Goal: Task Accomplishment & Management: Use online tool/utility

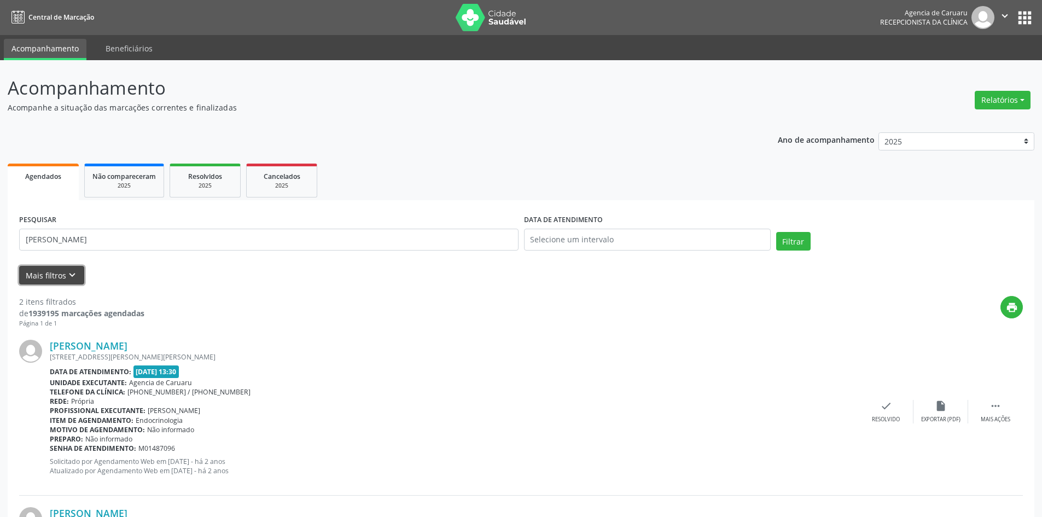
click at [42, 276] on button "Mais filtros keyboard_arrow_down" at bounding box center [51, 275] width 65 height 19
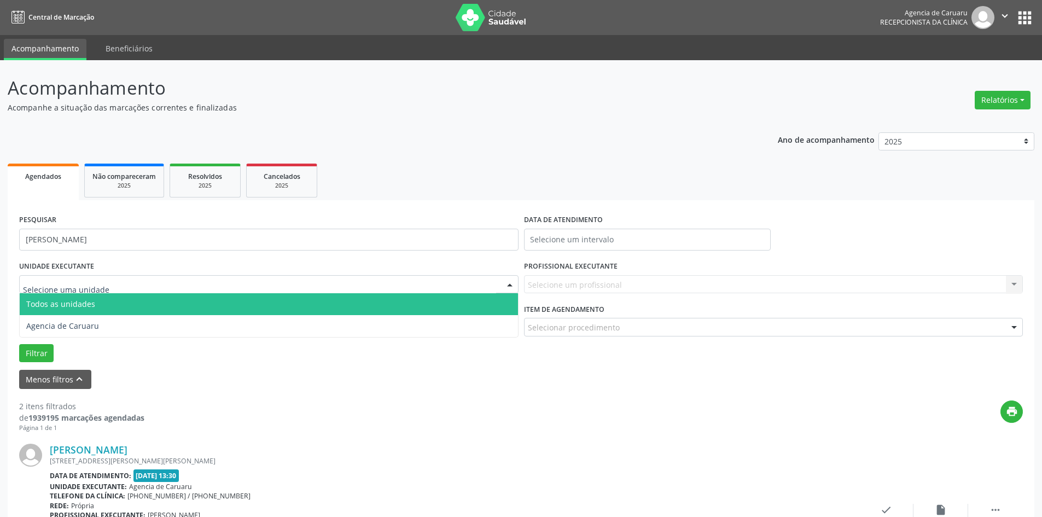
click at [57, 303] on span "Todos as unidades" at bounding box center [60, 304] width 69 height 10
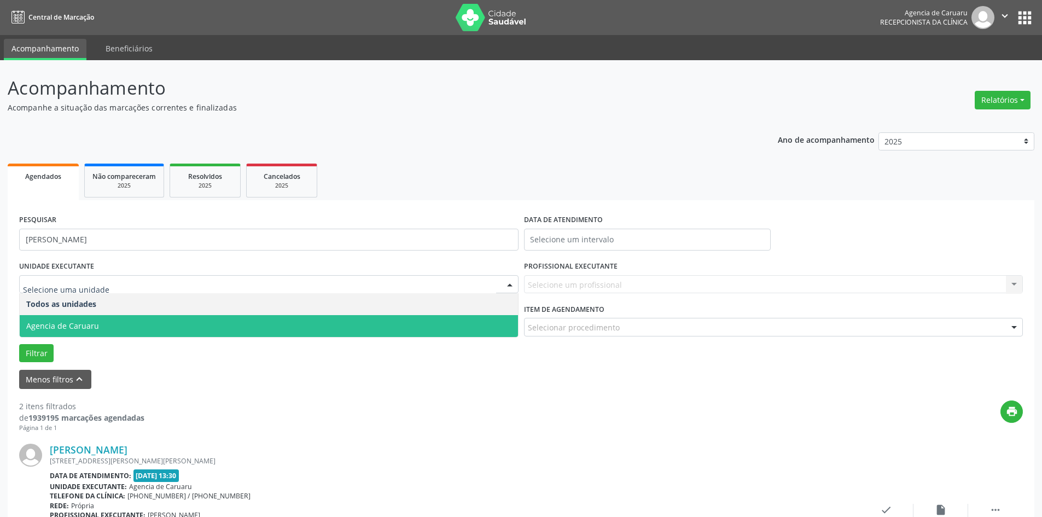
click at [61, 326] on span "Agencia de Caruaru" at bounding box center [62, 326] width 73 height 10
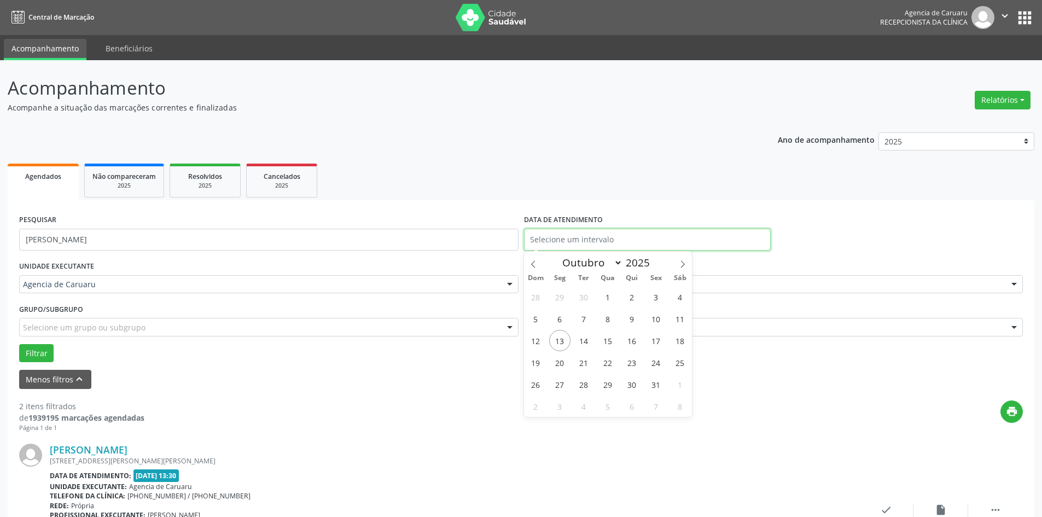
click at [590, 236] on input "text" at bounding box center [647, 240] width 247 height 22
click at [559, 348] on span "13" at bounding box center [559, 340] width 21 height 21
type input "[DATE]"
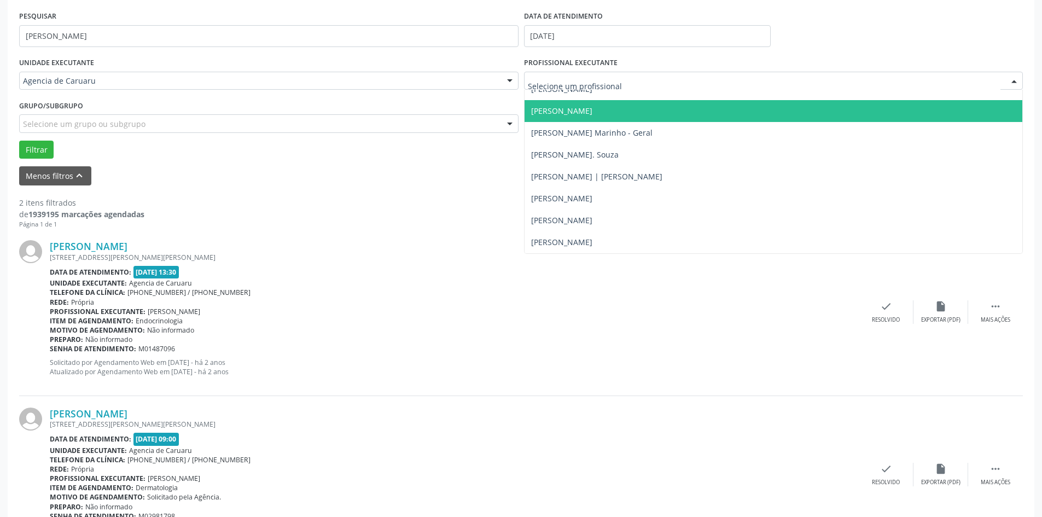
scroll to position [219, 0]
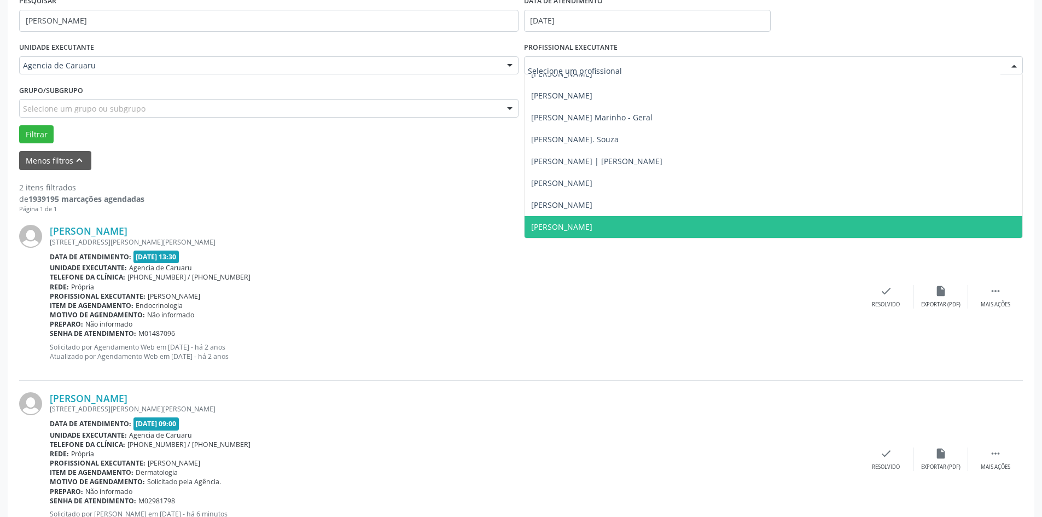
click at [600, 232] on span "[PERSON_NAME]" at bounding box center [774, 227] width 498 height 22
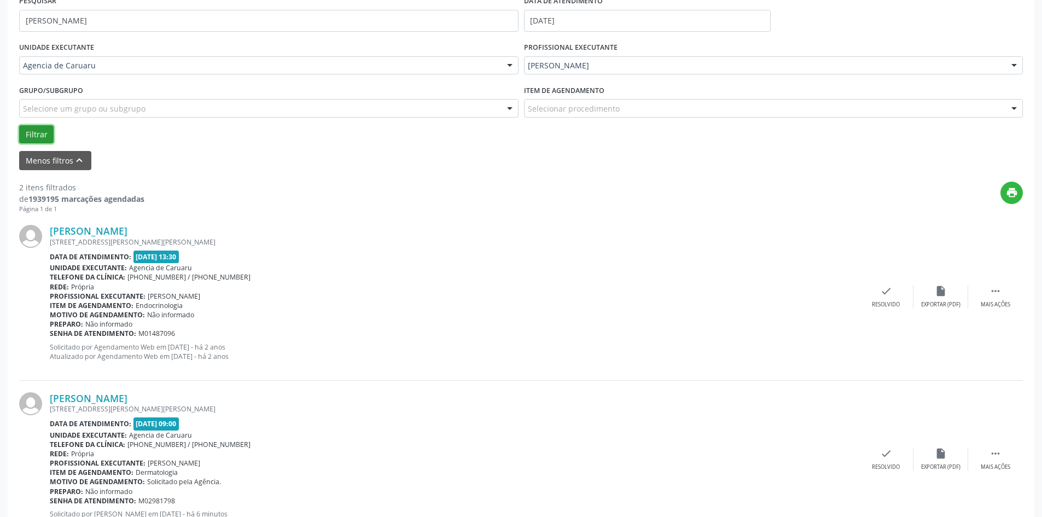
click at [36, 143] on button "Filtrar" at bounding box center [36, 134] width 34 height 19
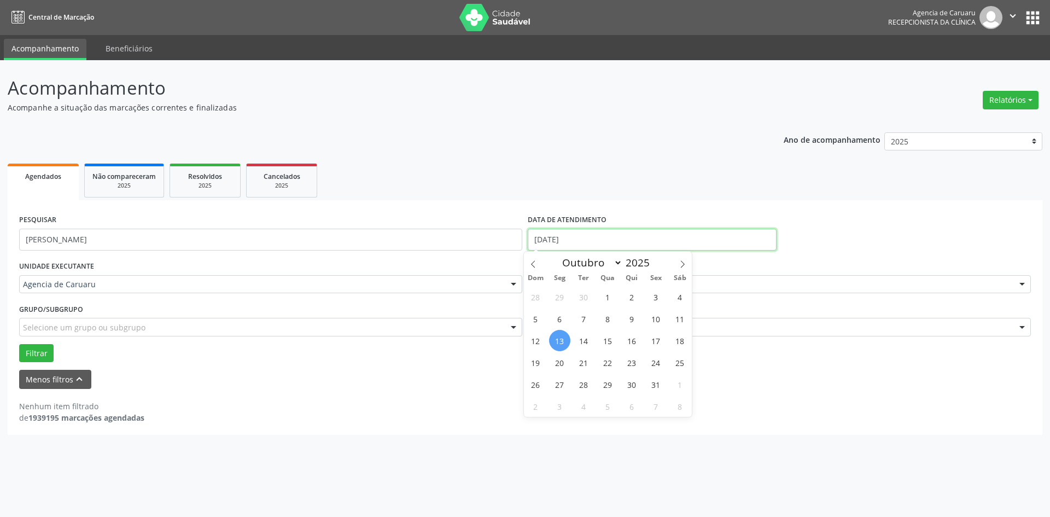
click at [582, 241] on input "[DATE]" at bounding box center [652, 240] width 249 height 22
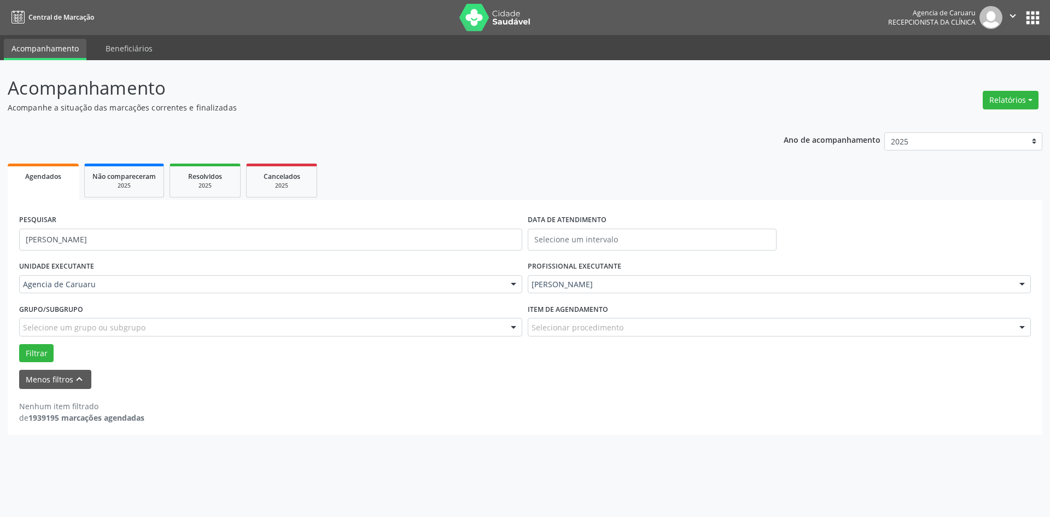
click at [429, 382] on div "Menos filtros keyboard_arrow_up" at bounding box center [525, 379] width 1018 height 19
click at [43, 348] on button "Filtrar" at bounding box center [36, 353] width 34 height 19
click at [119, 242] on input "[PERSON_NAME]" at bounding box center [270, 240] width 503 height 22
type input "a"
click at [27, 356] on button "Filtrar" at bounding box center [36, 353] width 34 height 19
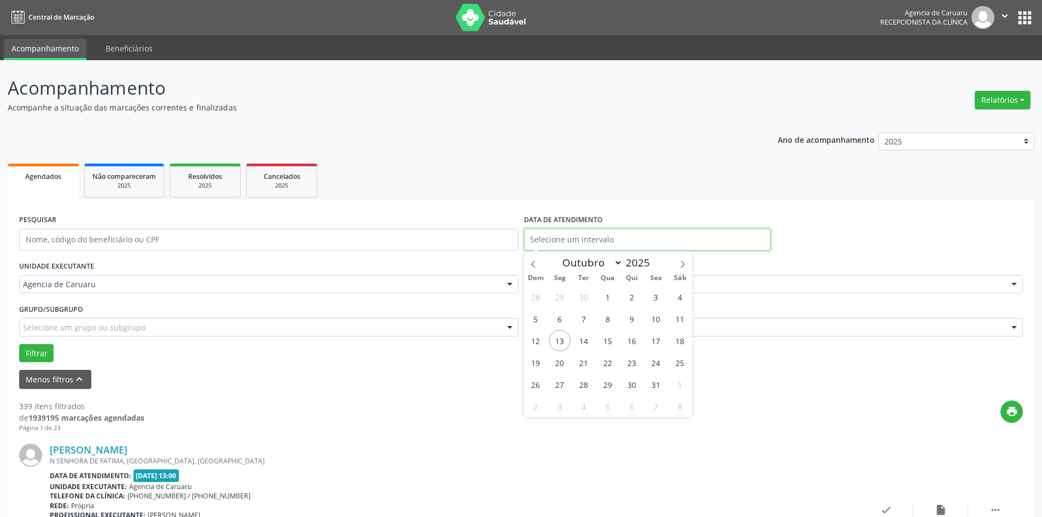
click at [576, 241] on input "text" at bounding box center [647, 240] width 247 height 22
click at [561, 347] on span "13" at bounding box center [559, 340] width 21 height 21
type input "[DATE]"
click at [561, 347] on span "13" at bounding box center [559, 340] width 21 height 21
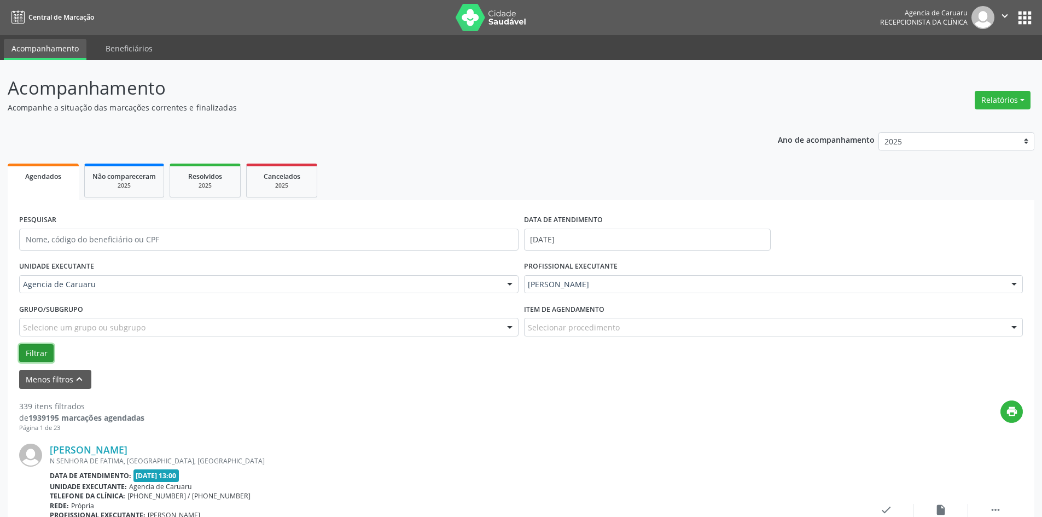
click at [32, 356] on button "Filtrar" at bounding box center [36, 353] width 34 height 19
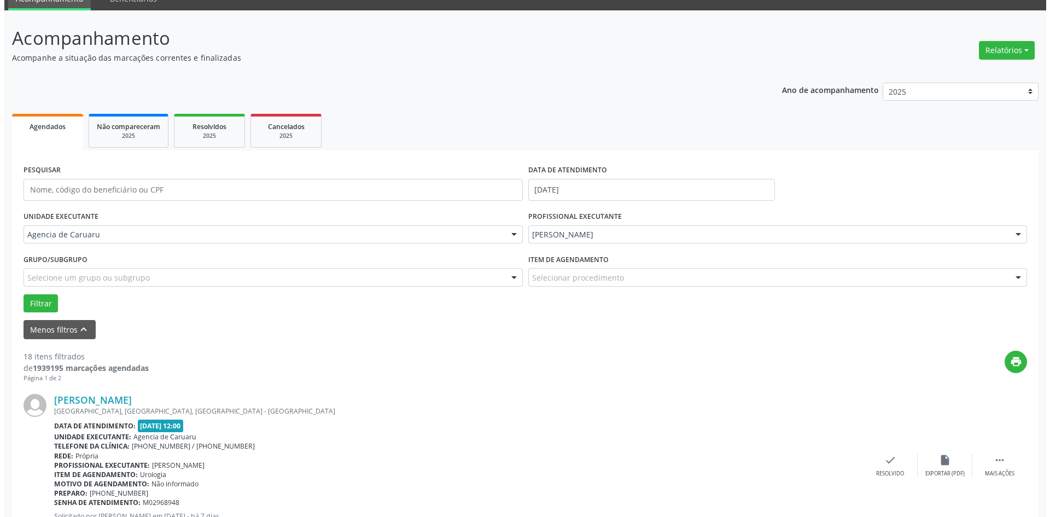
scroll to position [164, 0]
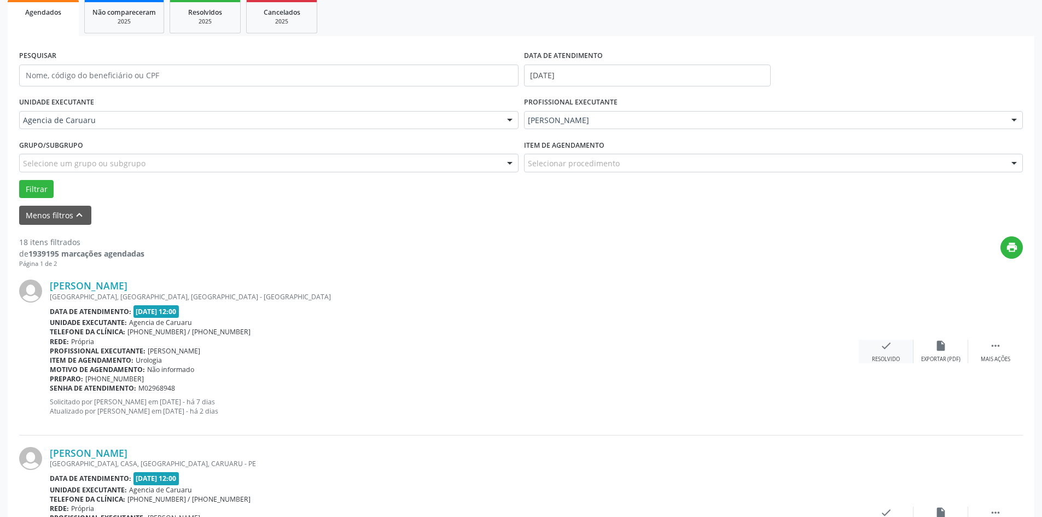
click at [887, 355] on div "check Resolvido" at bounding box center [886, 352] width 55 height 24
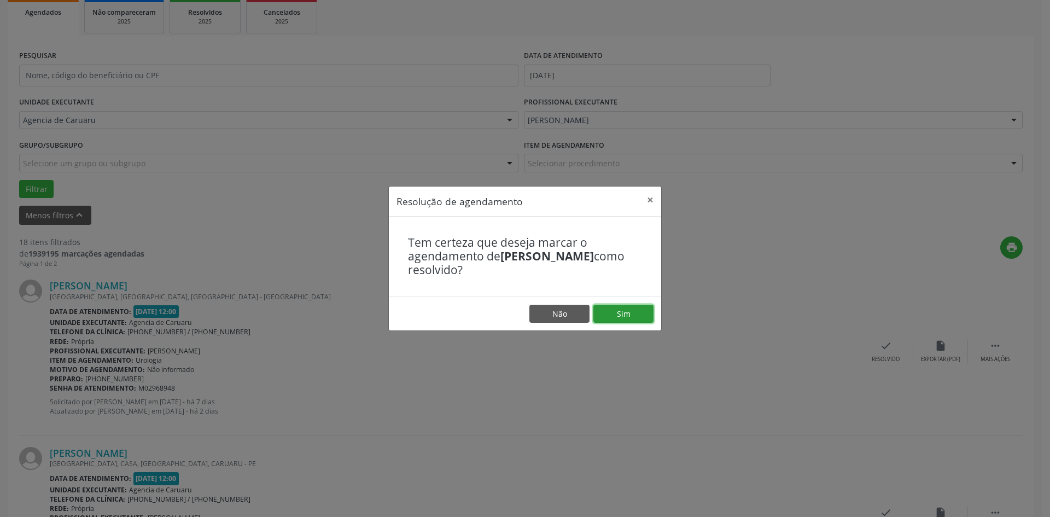
click at [629, 317] on button "Sim" at bounding box center [624, 314] width 60 height 19
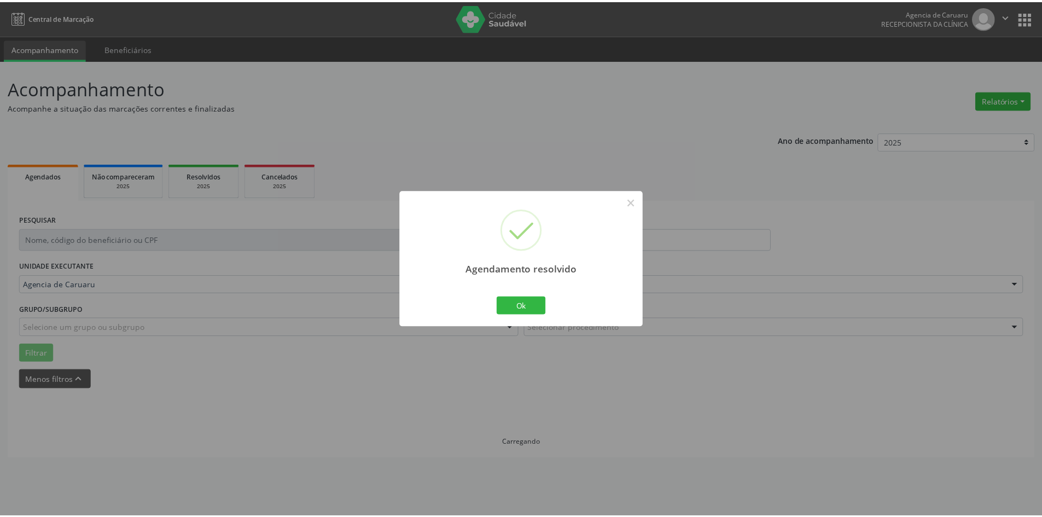
scroll to position [0, 0]
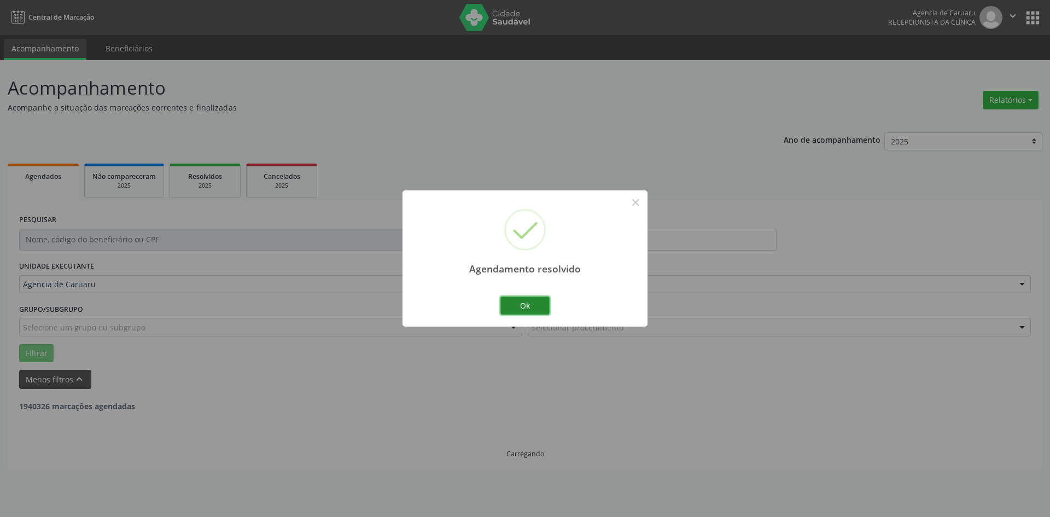
click at [524, 307] on button "Ok" at bounding box center [525, 306] width 49 height 19
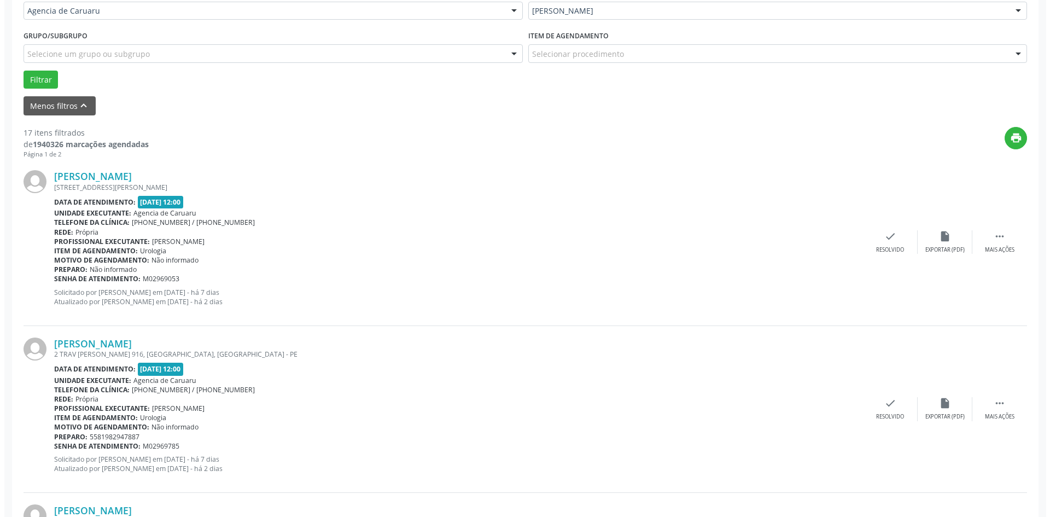
scroll to position [328, 0]
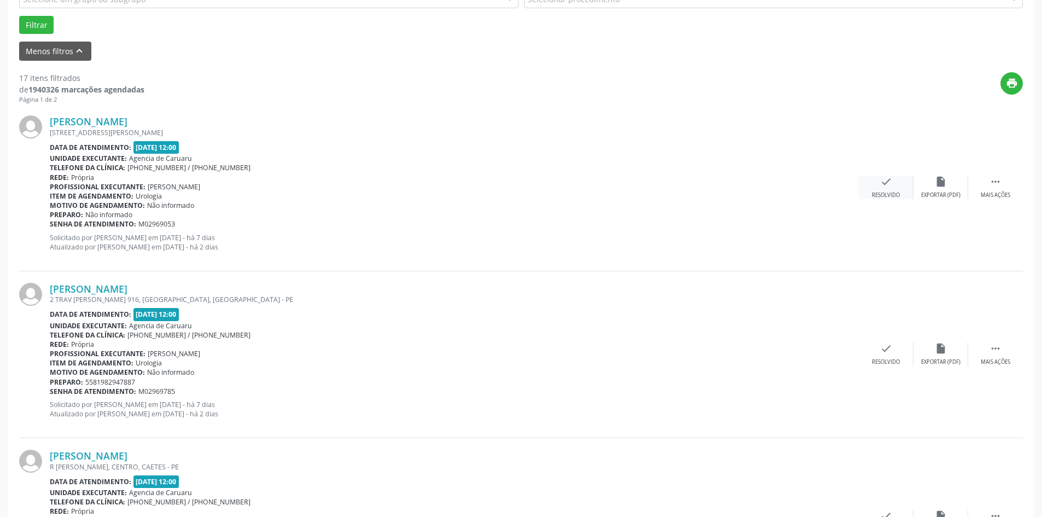
click at [892, 191] on div "check Resolvido" at bounding box center [886, 188] width 55 height 24
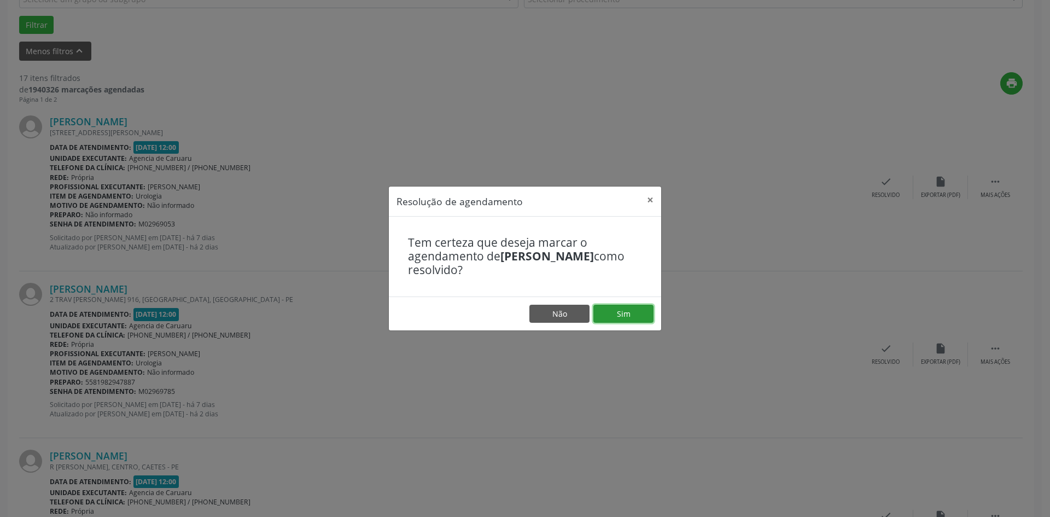
click at [632, 316] on button "Sim" at bounding box center [624, 314] width 60 height 19
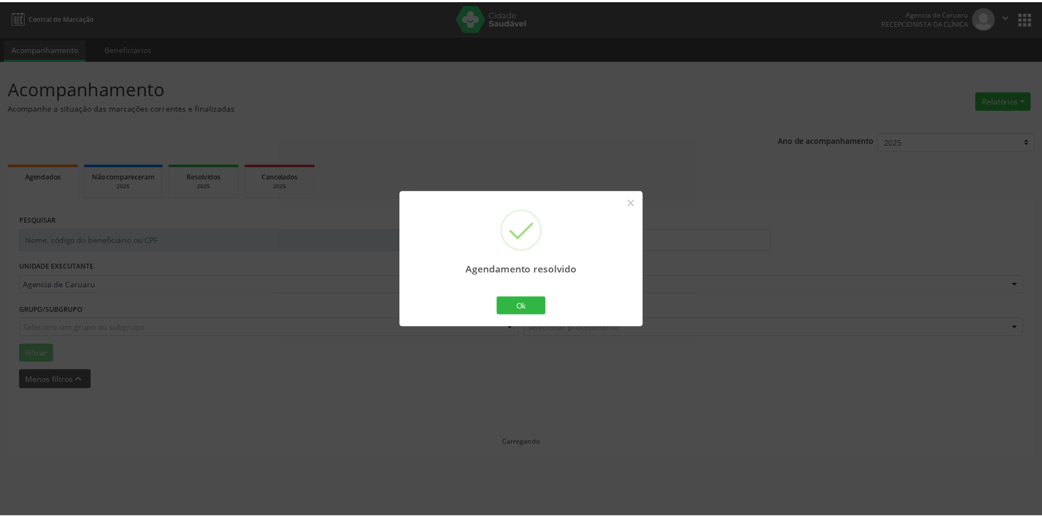
scroll to position [0, 0]
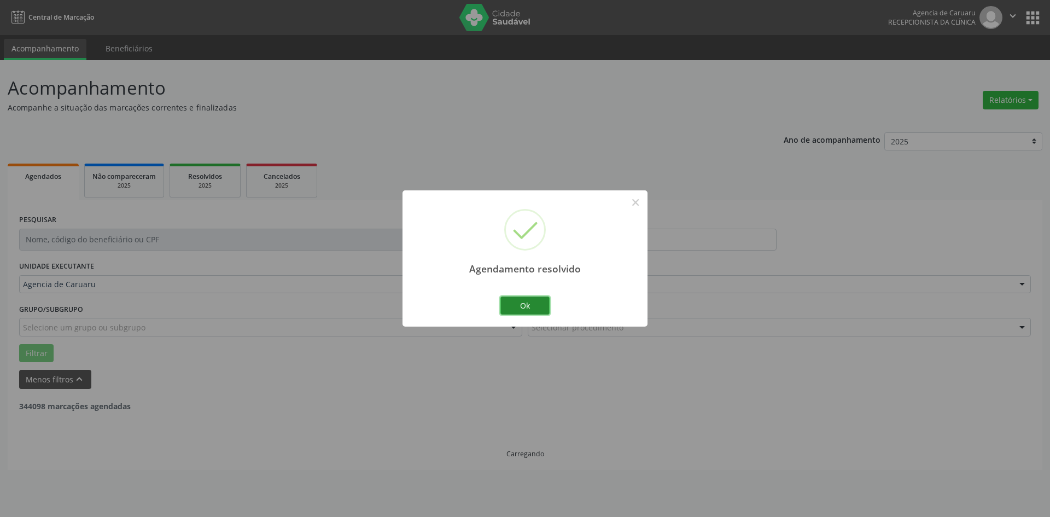
click at [502, 309] on button "Ok" at bounding box center [525, 306] width 49 height 19
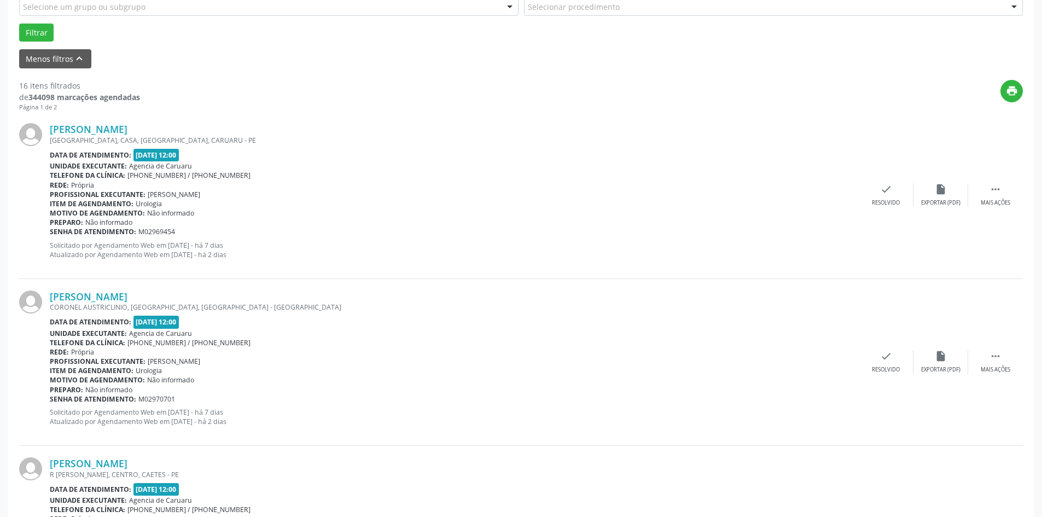
scroll to position [328, 0]
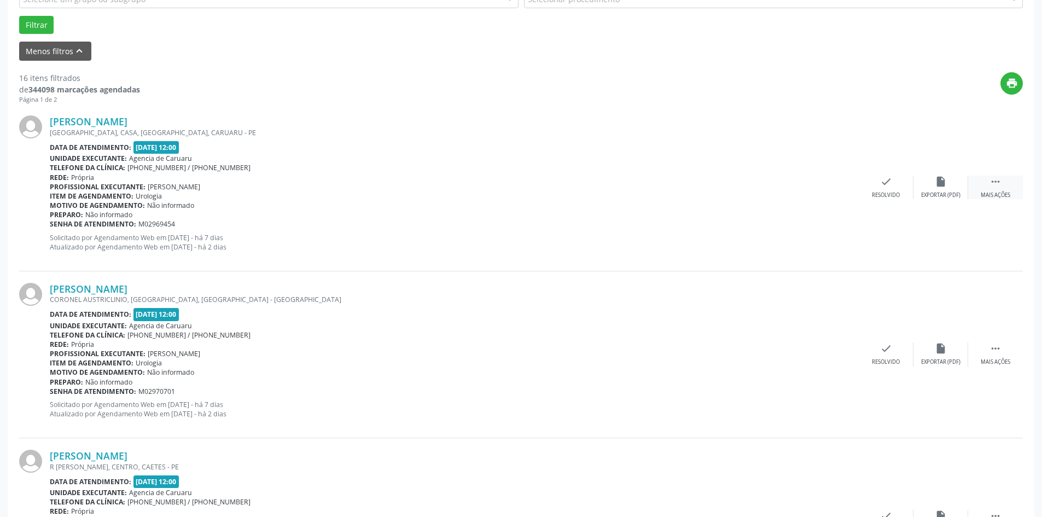
click at [1003, 187] on div " Mais ações" at bounding box center [995, 188] width 55 height 24
click at [941, 188] on icon "alarm_off" at bounding box center [941, 182] width 12 height 12
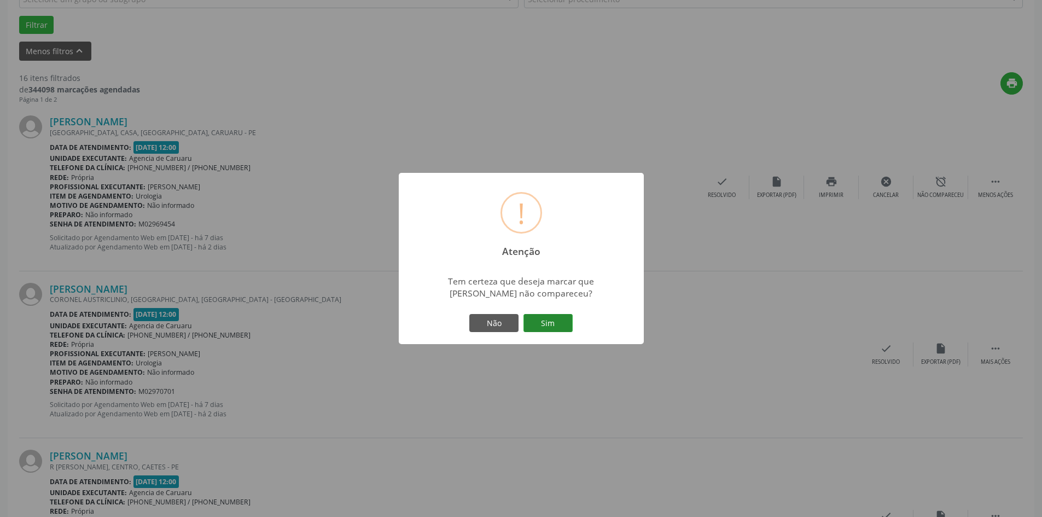
click at [557, 322] on button "Sim" at bounding box center [548, 323] width 49 height 19
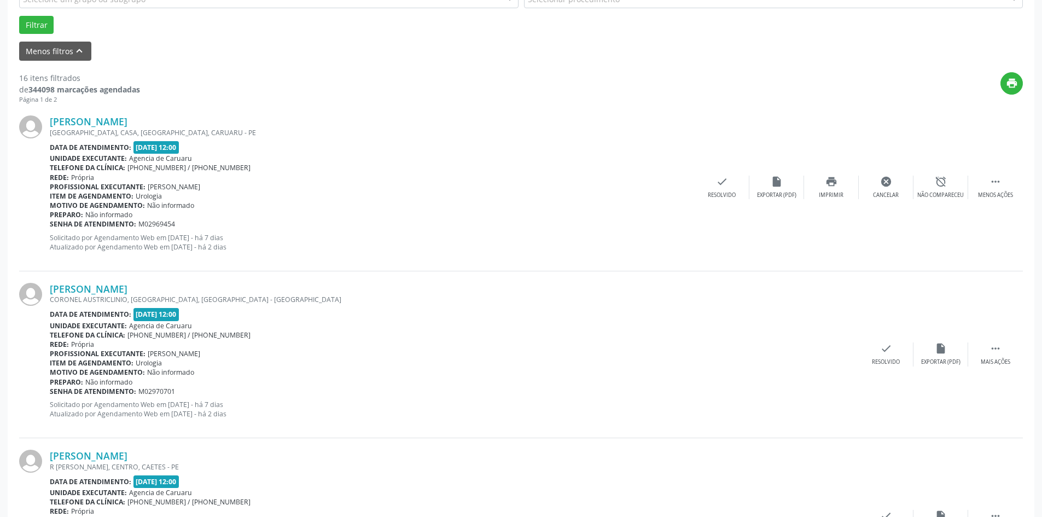
scroll to position [0, 0]
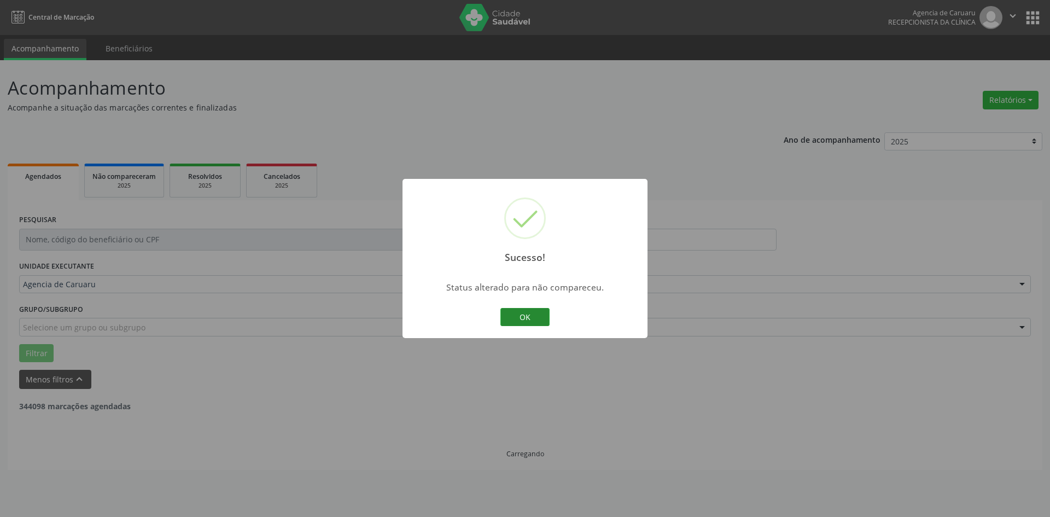
click at [521, 320] on button "OK" at bounding box center [525, 317] width 49 height 19
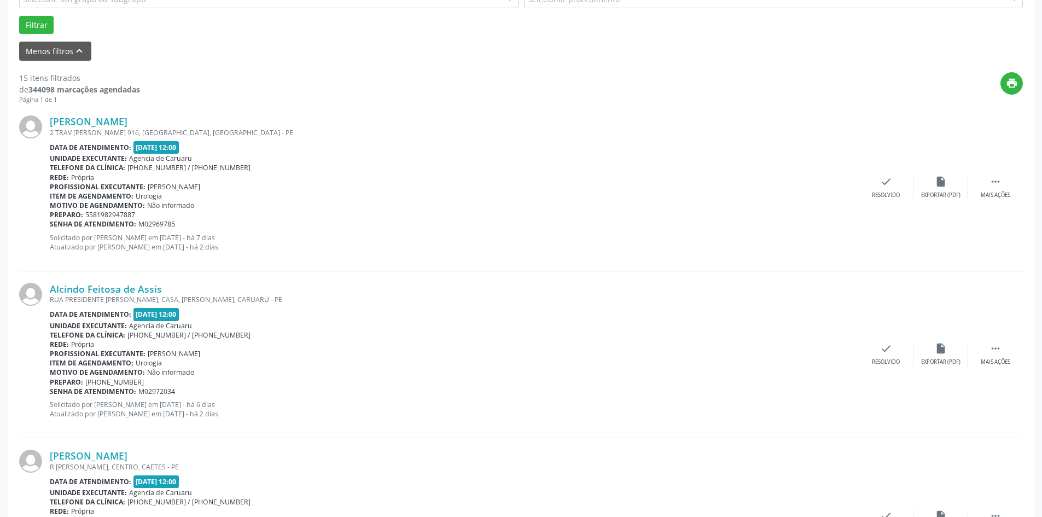
scroll to position [383, 0]
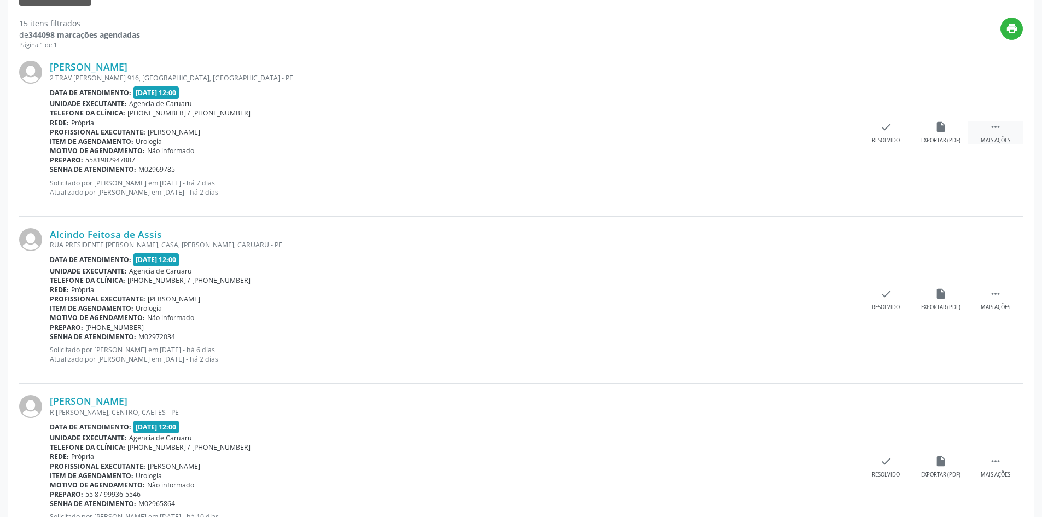
click at [997, 134] on div " Mais ações" at bounding box center [995, 133] width 55 height 24
click at [942, 135] on div "alarm_off Não compareceu" at bounding box center [941, 133] width 55 height 24
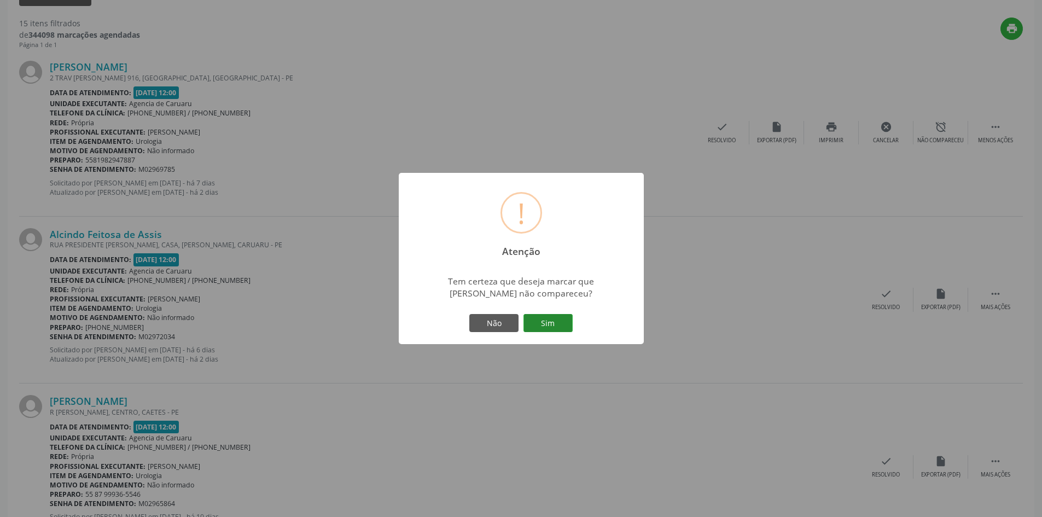
click at [548, 320] on button "Sim" at bounding box center [548, 323] width 49 height 19
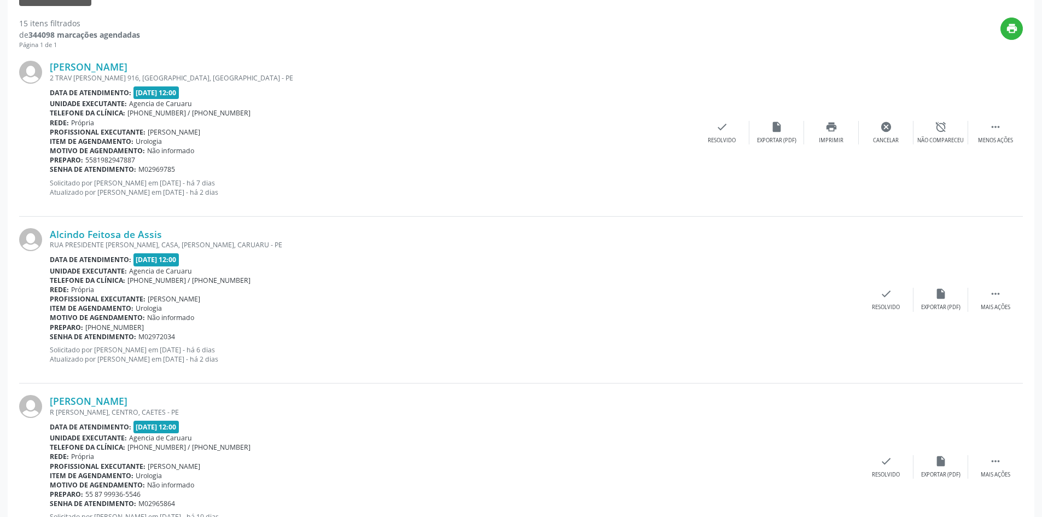
scroll to position [0, 0]
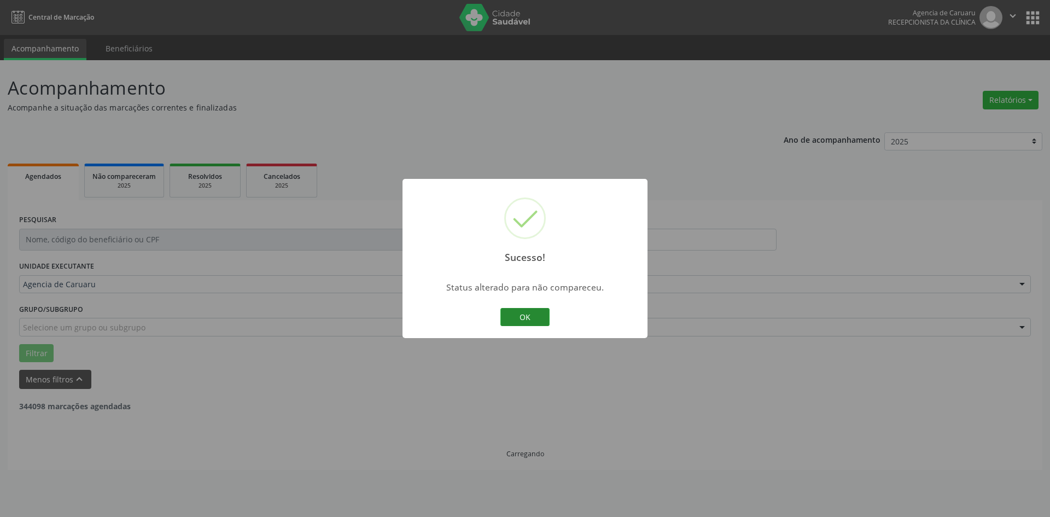
click at [535, 320] on button "OK" at bounding box center [525, 317] width 49 height 19
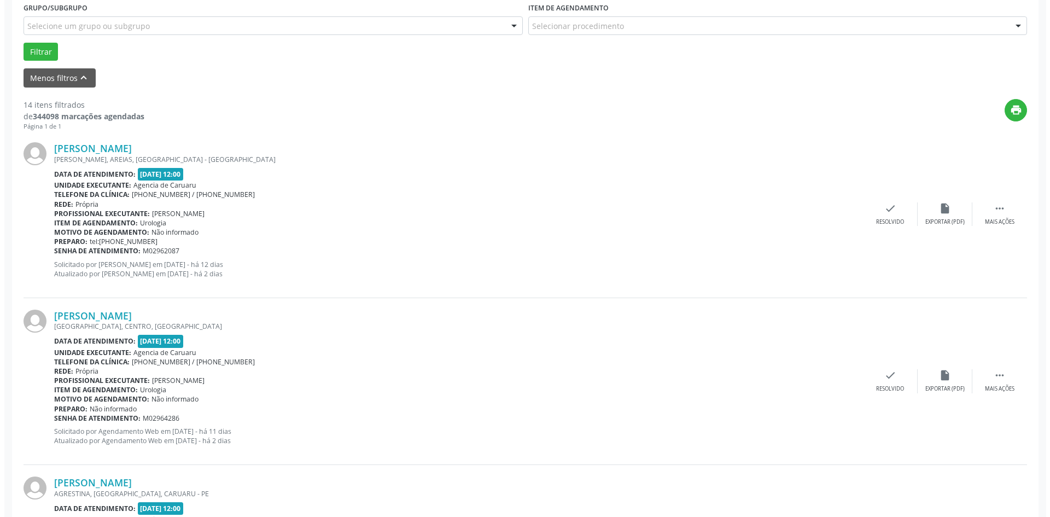
scroll to position [328, 0]
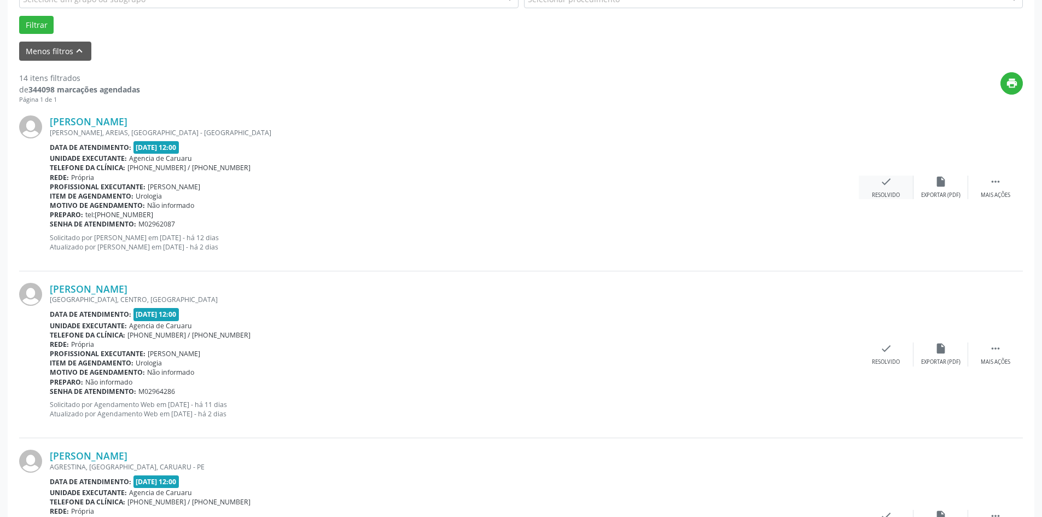
click at [873, 192] on div "Resolvido" at bounding box center [886, 195] width 28 height 8
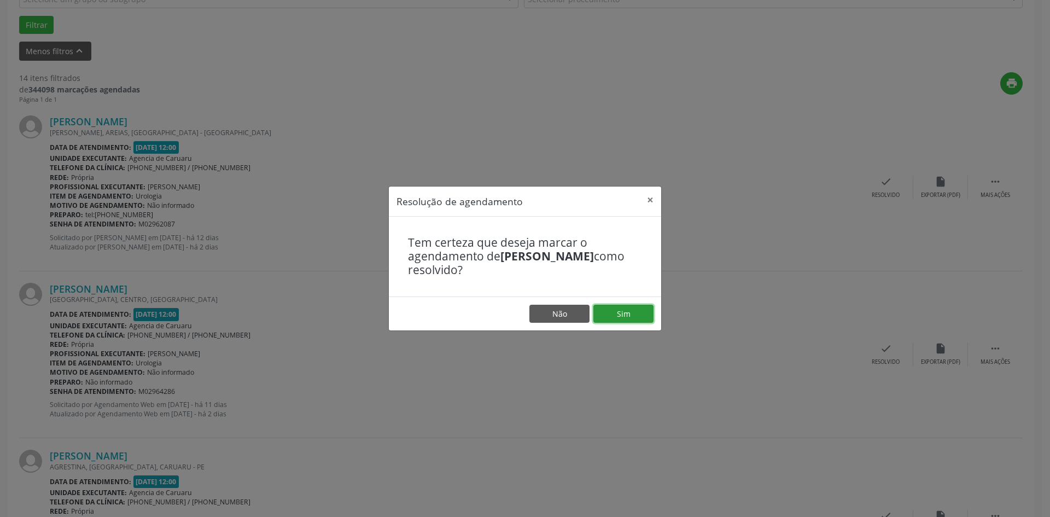
click at [605, 311] on button "Sim" at bounding box center [624, 314] width 60 height 19
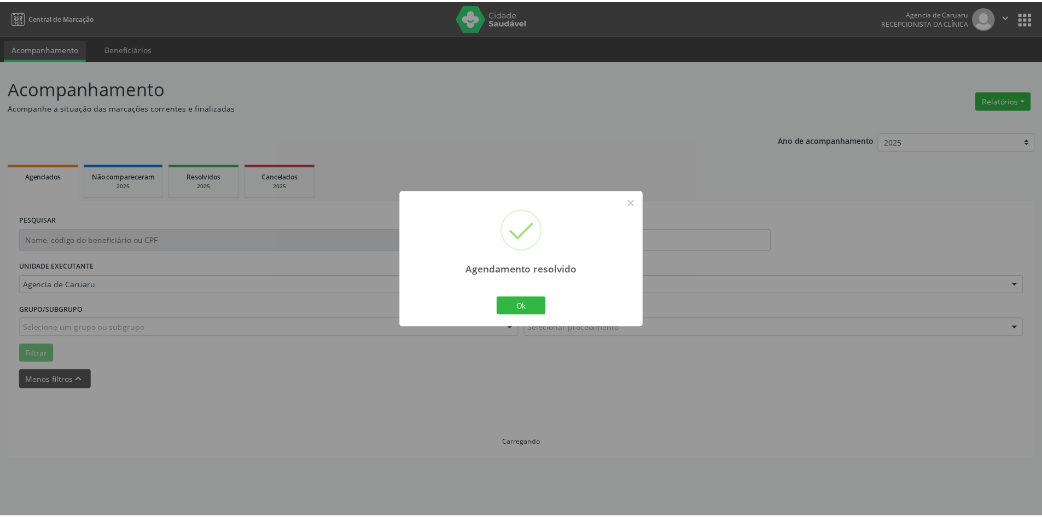
scroll to position [0, 0]
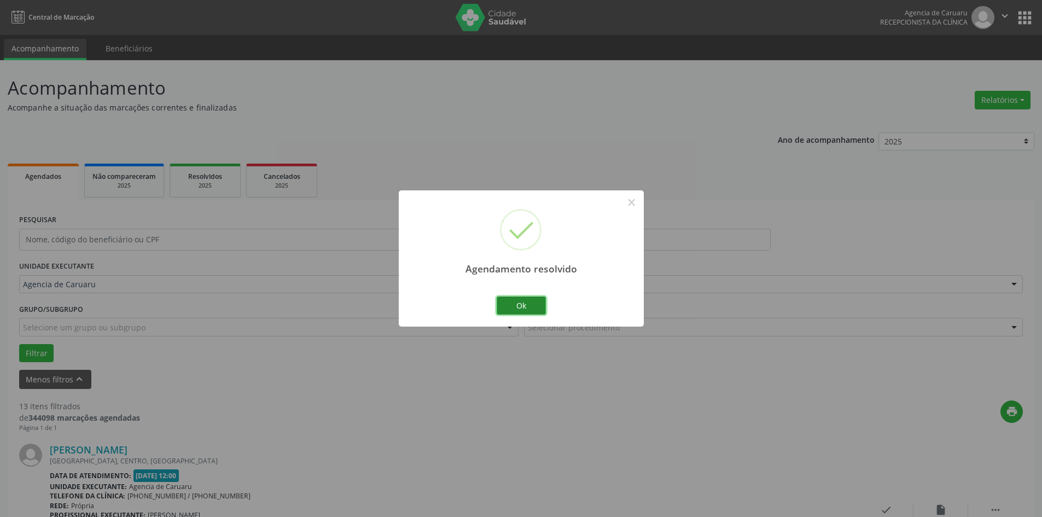
click at [519, 312] on button "Ok" at bounding box center [521, 306] width 49 height 19
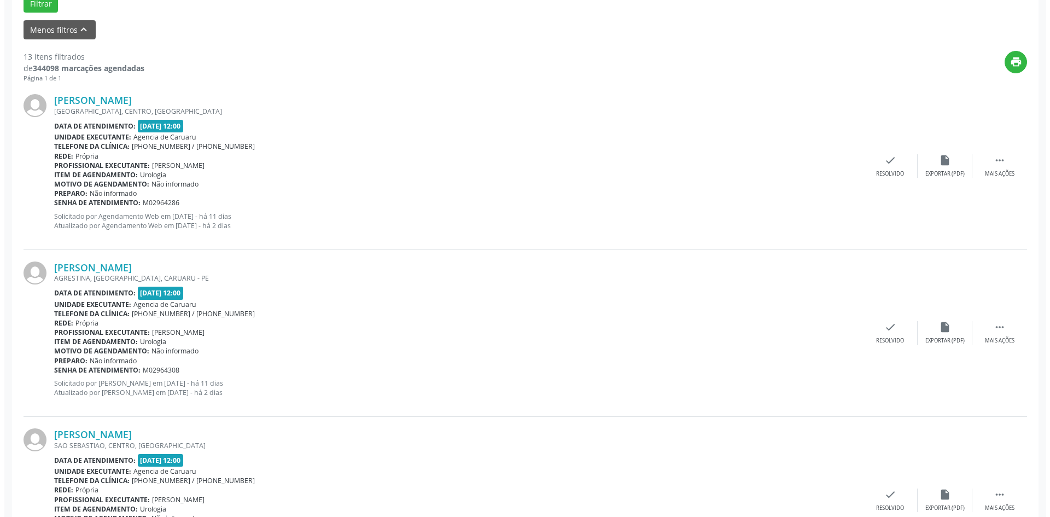
scroll to position [383, 0]
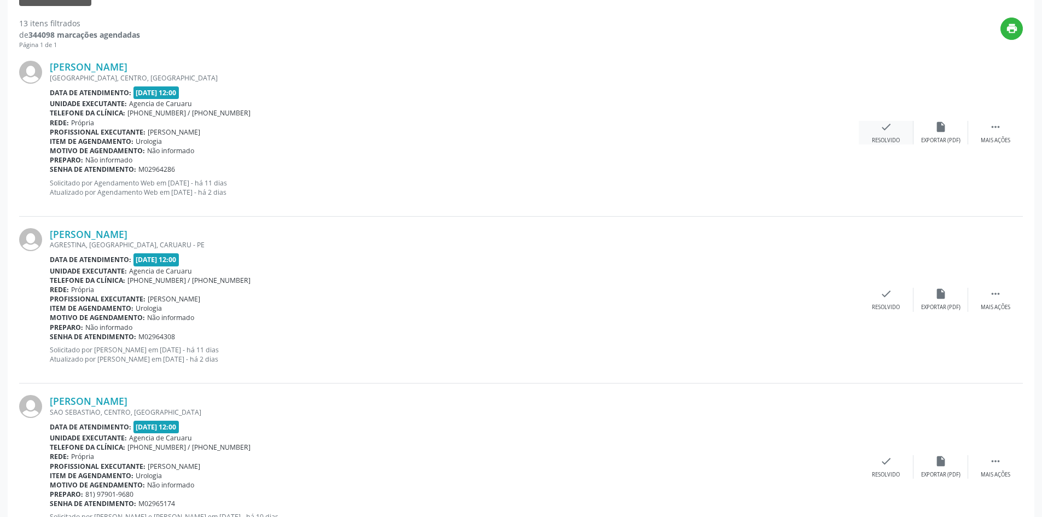
click at [893, 133] on div "check Resolvido" at bounding box center [886, 133] width 55 height 24
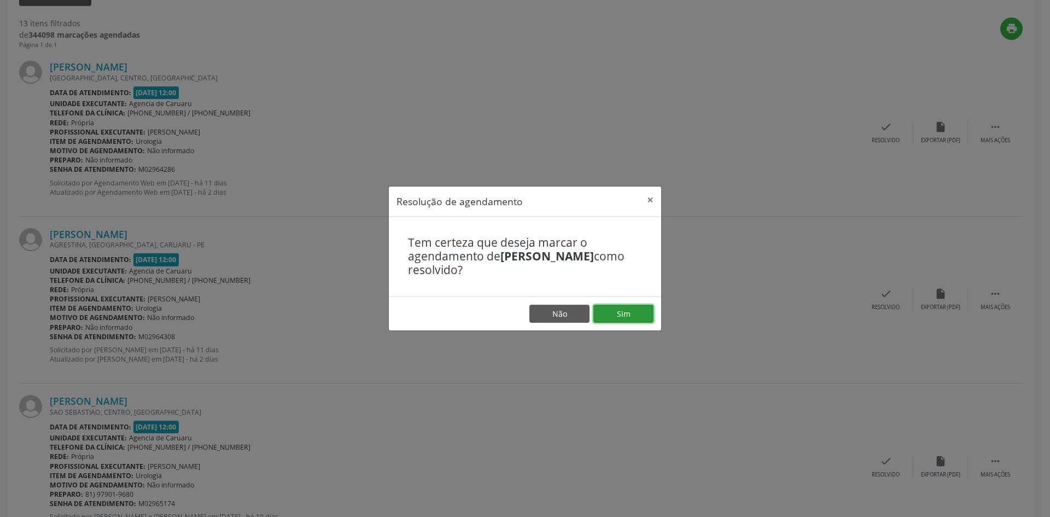
click at [627, 315] on button "Sim" at bounding box center [624, 314] width 60 height 19
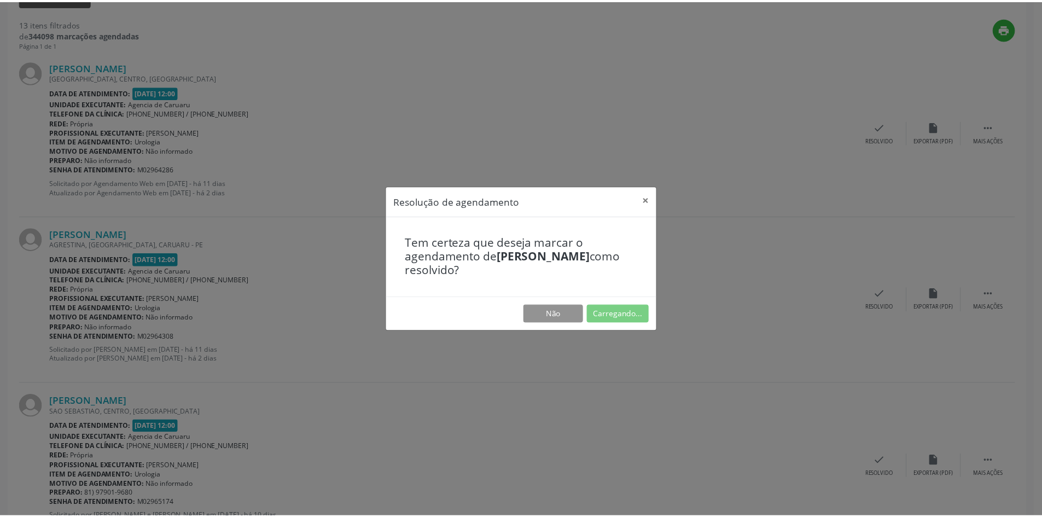
scroll to position [0, 0]
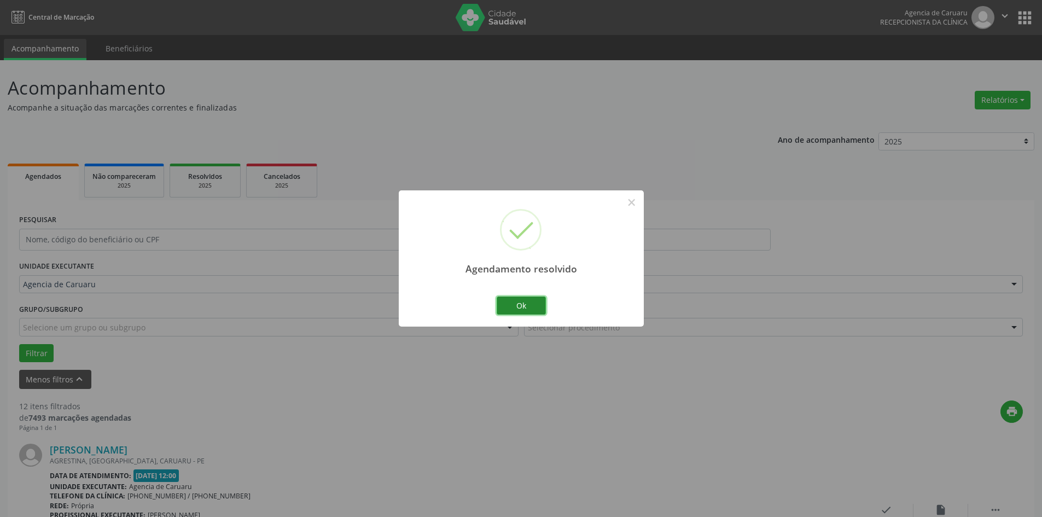
click at [528, 312] on button "Ok" at bounding box center [521, 306] width 49 height 19
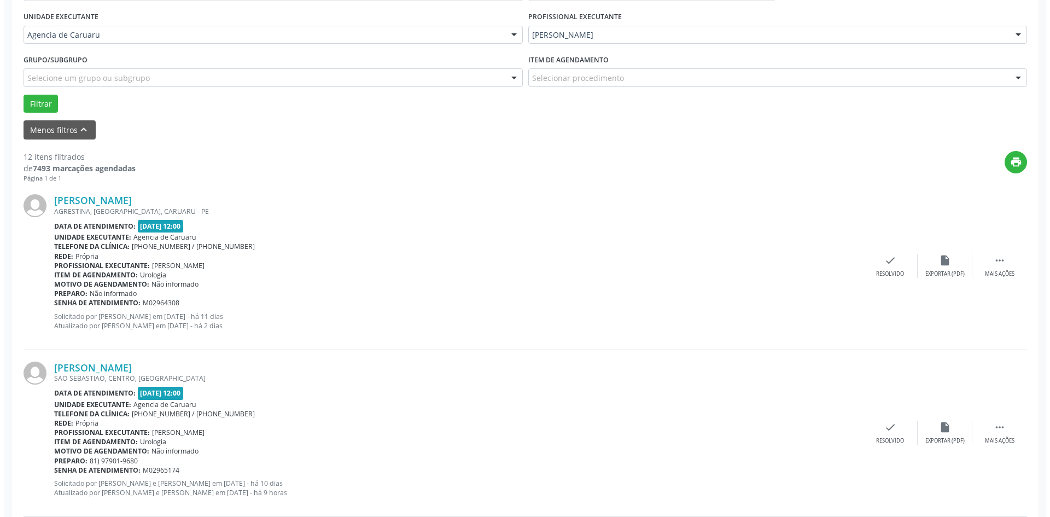
scroll to position [383, 0]
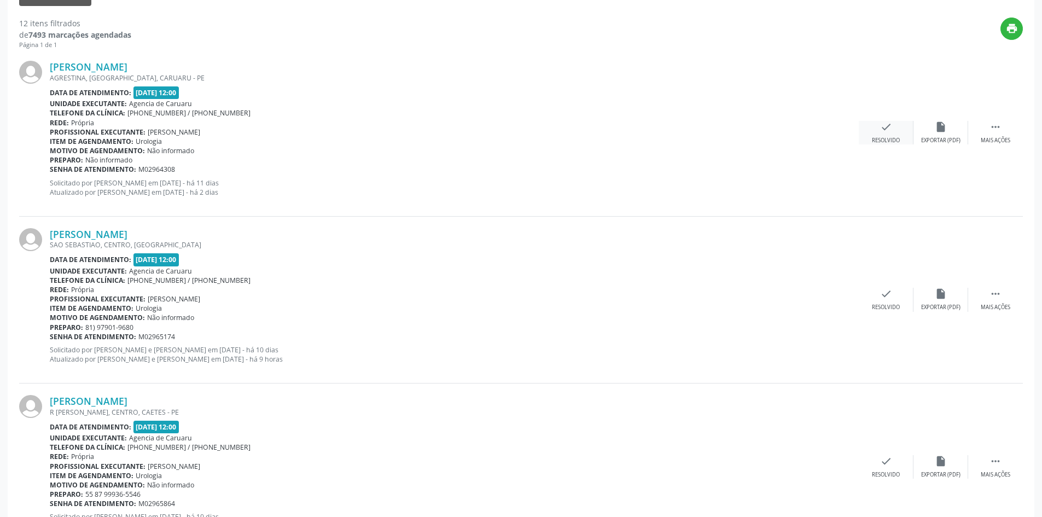
click at [883, 134] on div "check Resolvido" at bounding box center [886, 133] width 55 height 24
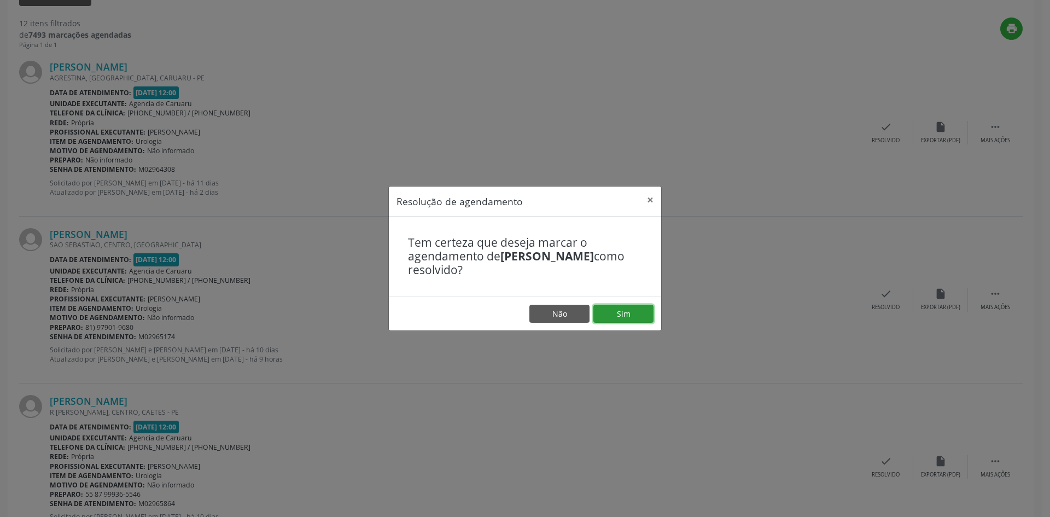
click at [620, 312] on button "Sim" at bounding box center [624, 314] width 60 height 19
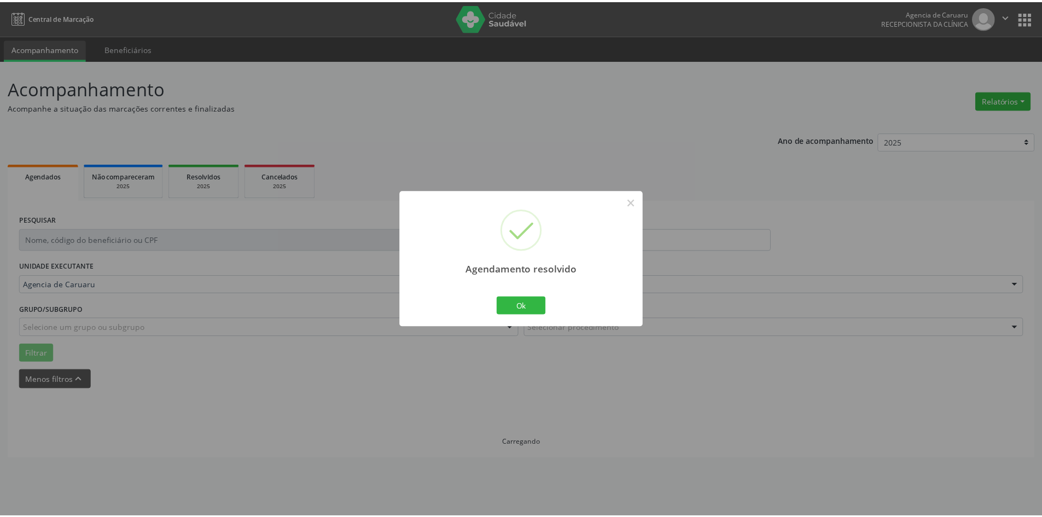
scroll to position [0, 0]
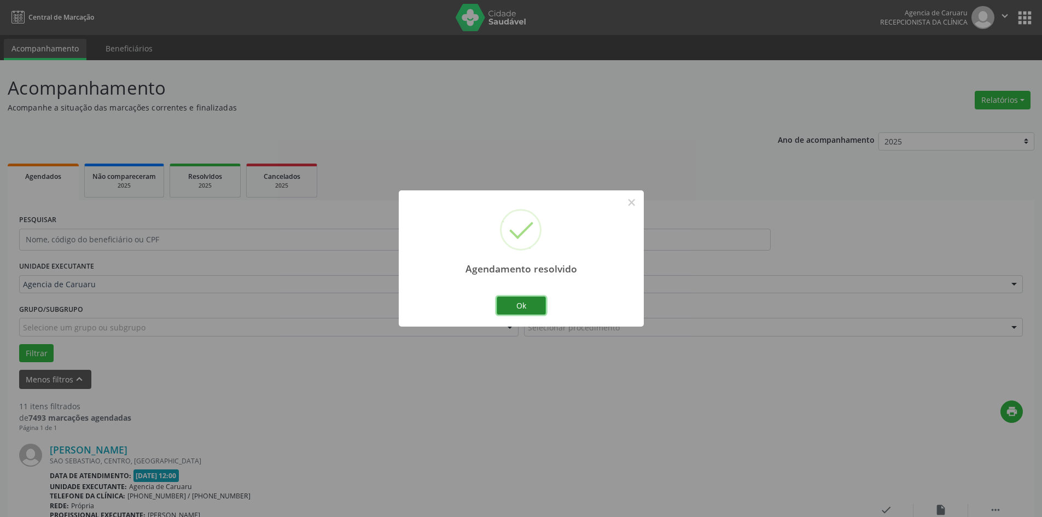
click at [515, 305] on button "Ok" at bounding box center [521, 306] width 49 height 19
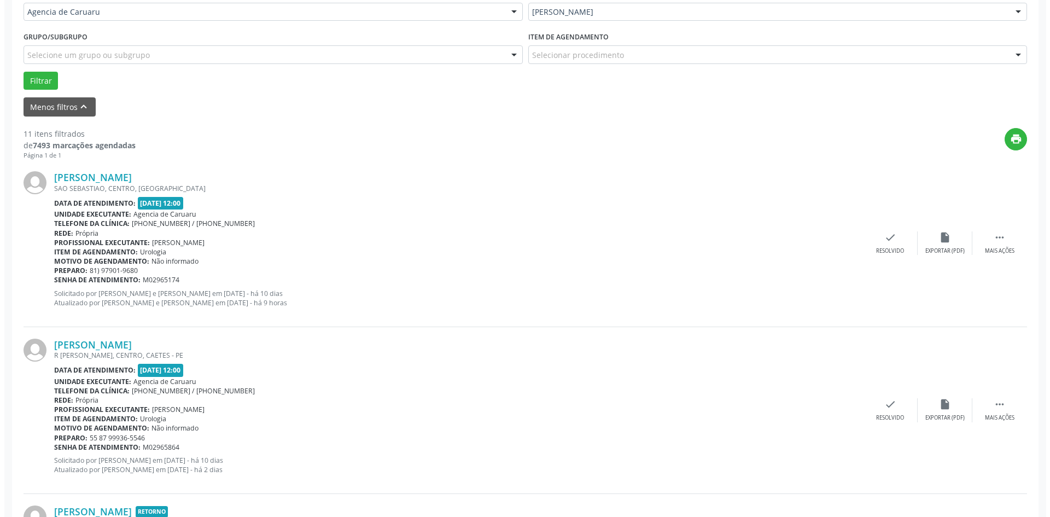
scroll to position [274, 0]
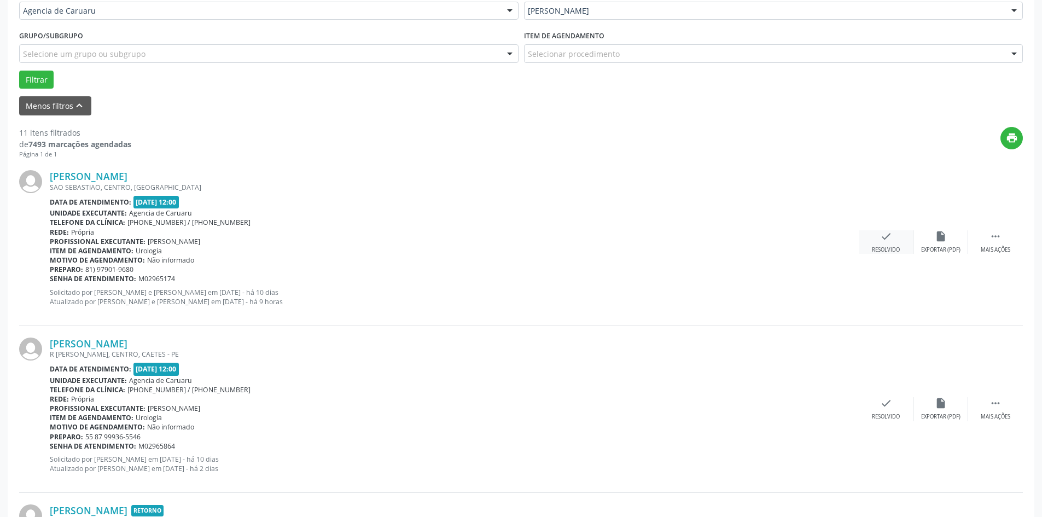
click at [886, 242] on icon "check" at bounding box center [886, 236] width 12 height 12
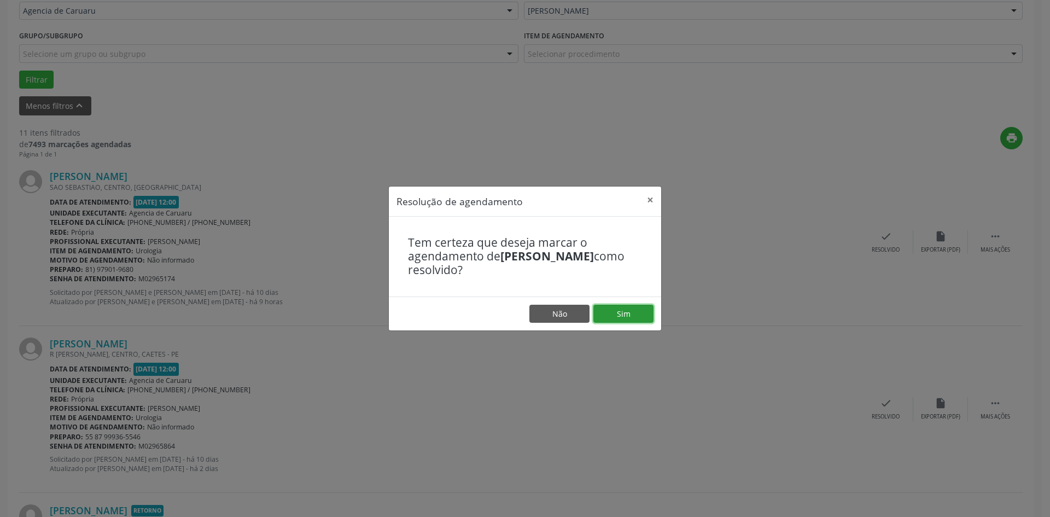
click at [614, 316] on button "Sim" at bounding box center [624, 314] width 60 height 19
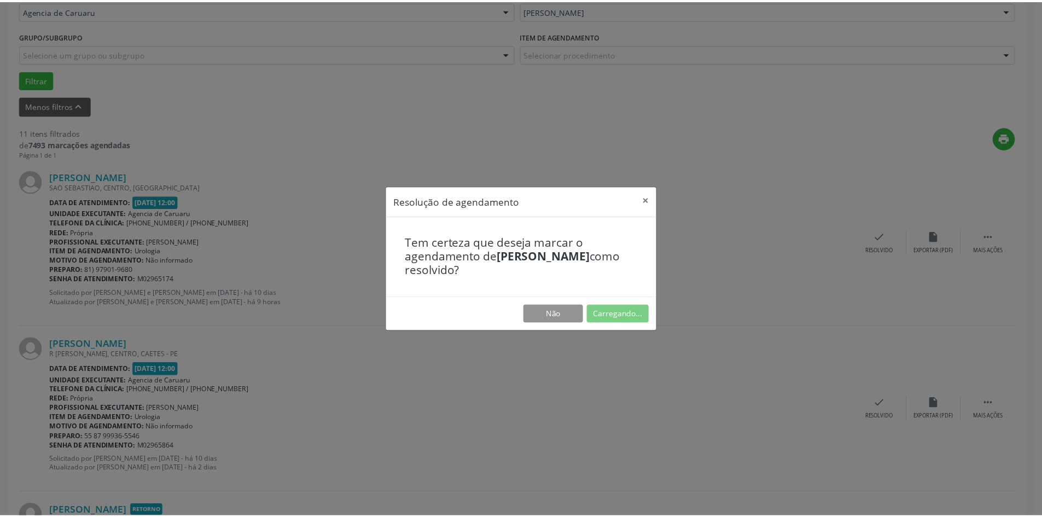
scroll to position [0, 0]
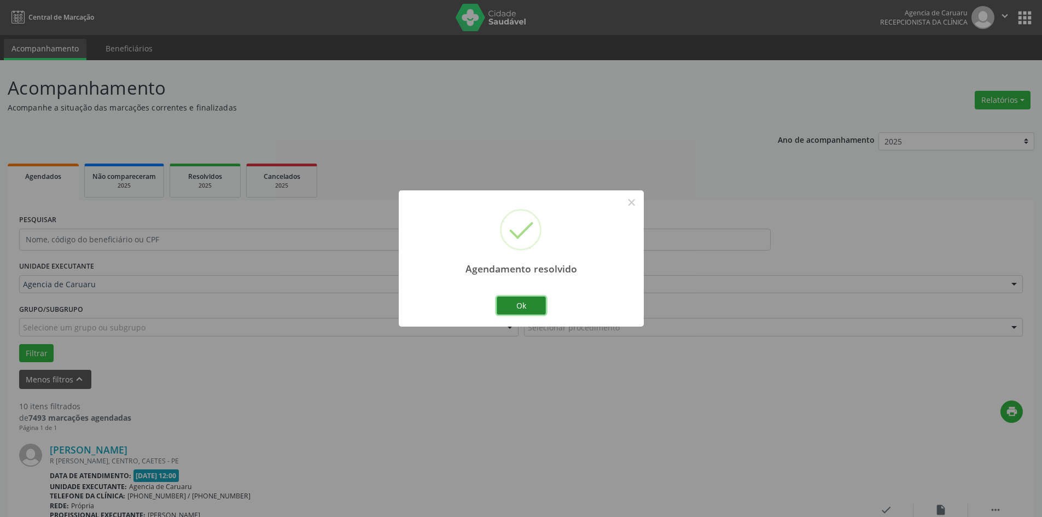
click at [527, 309] on button "Ok" at bounding box center [521, 306] width 49 height 19
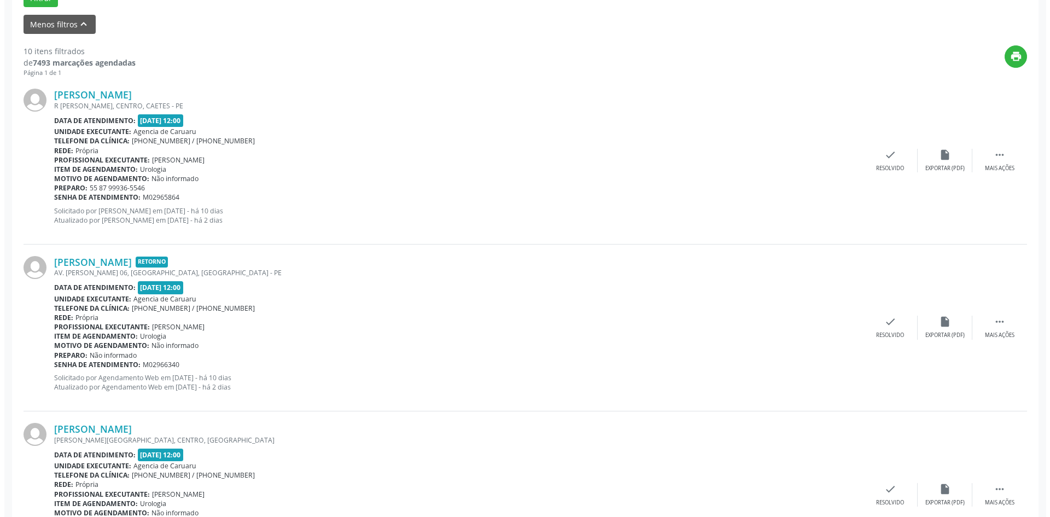
scroll to position [383, 0]
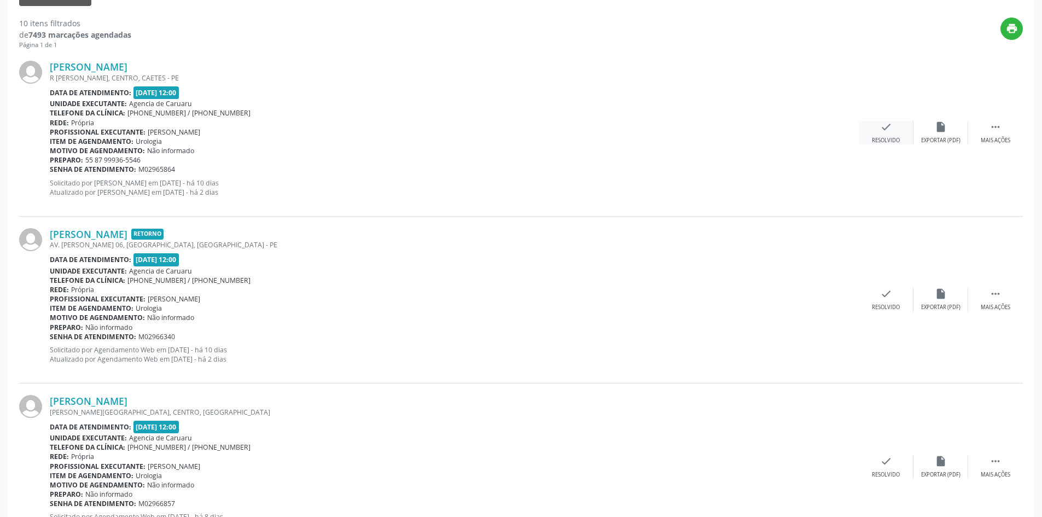
click at [877, 130] on div "check Resolvido" at bounding box center [886, 133] width 55 height 24
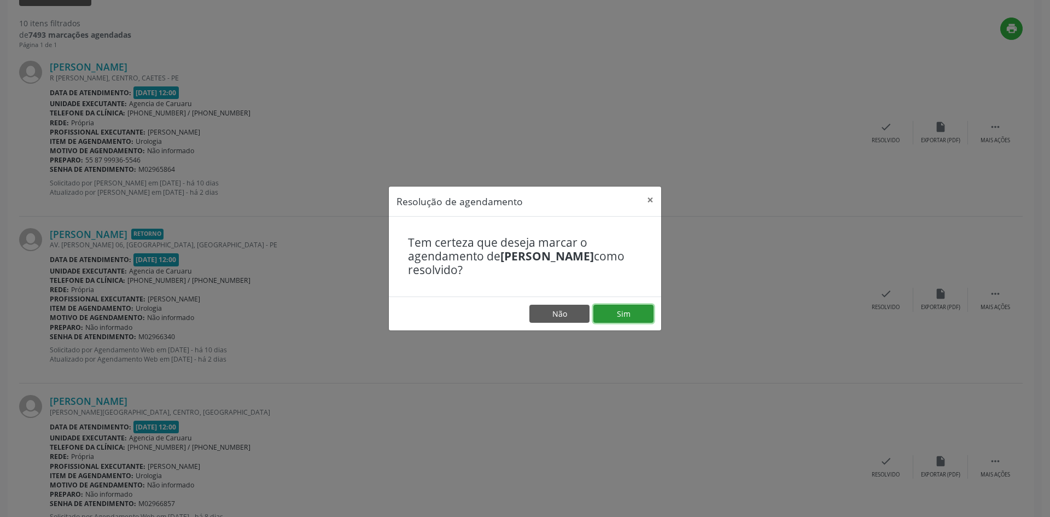
click at [631, 310] on button "Sim" at bounding box center [624, 314] width 60 height 19
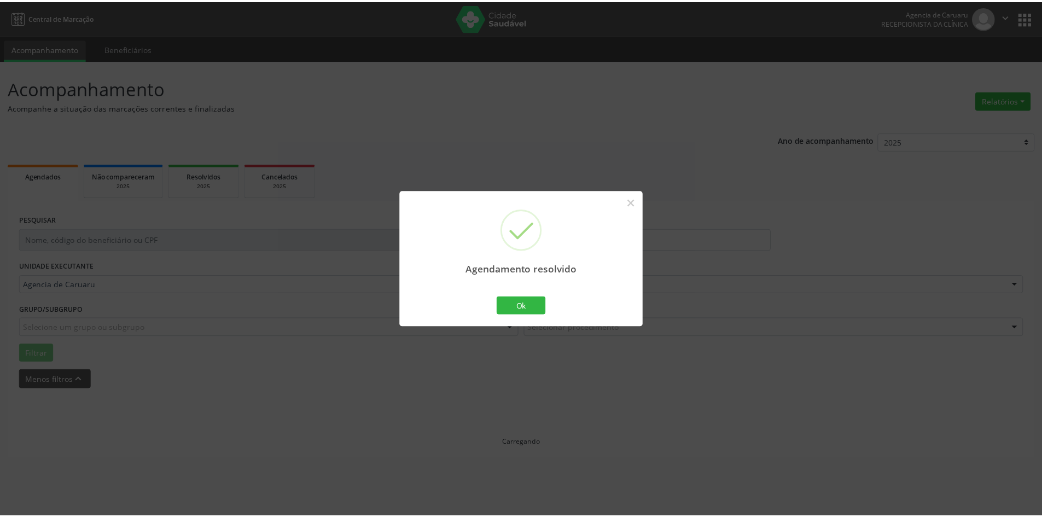
scroll to position [0, 0]
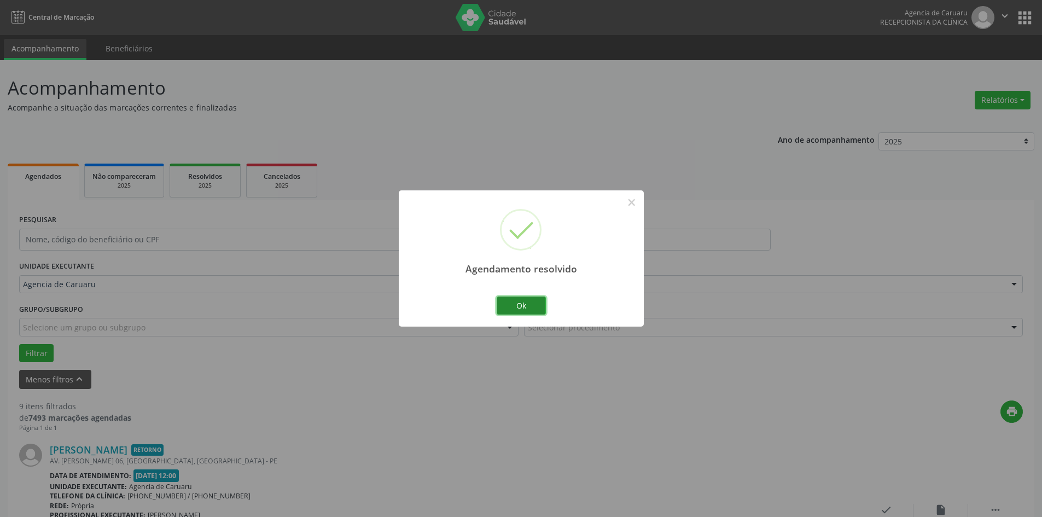
click at [520, 302] on button "Ok" at bounding box center [521, 306] width 49 height 19
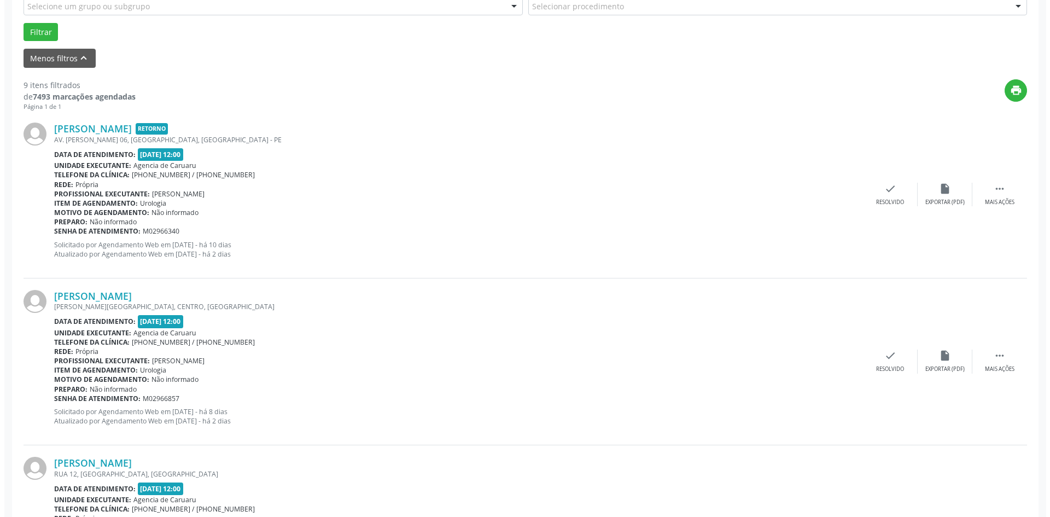
scroll to position [328, 0]
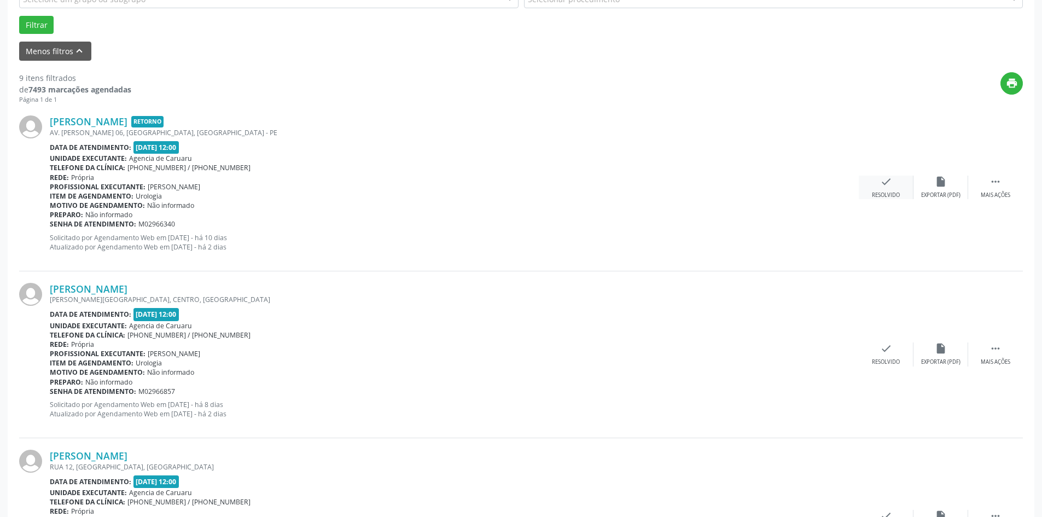
click at [890, 187] on icon "check" at bounding box center [886, 182] width 12 height 12
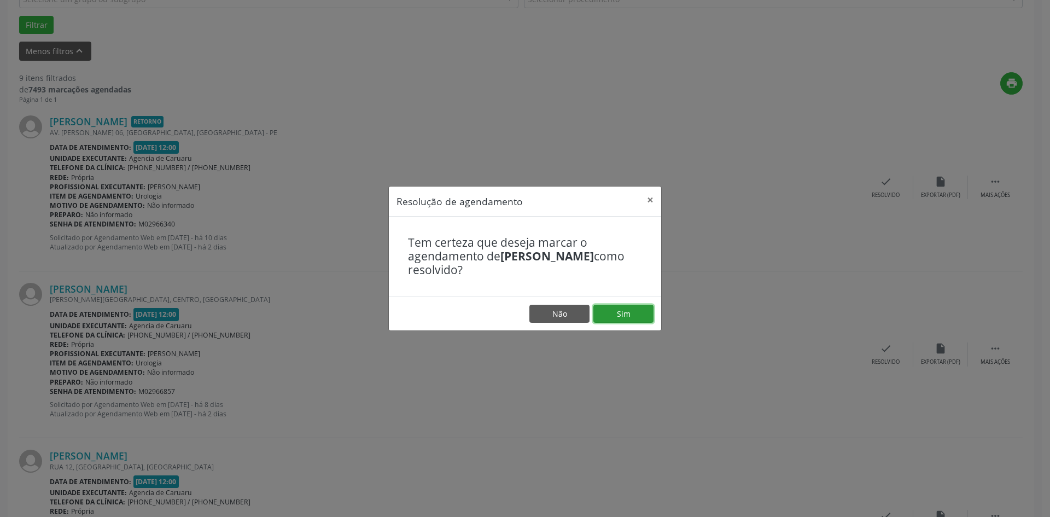
click at [636, 308] on button "Sim" at bounding box center [624, 314] width 60 height 19
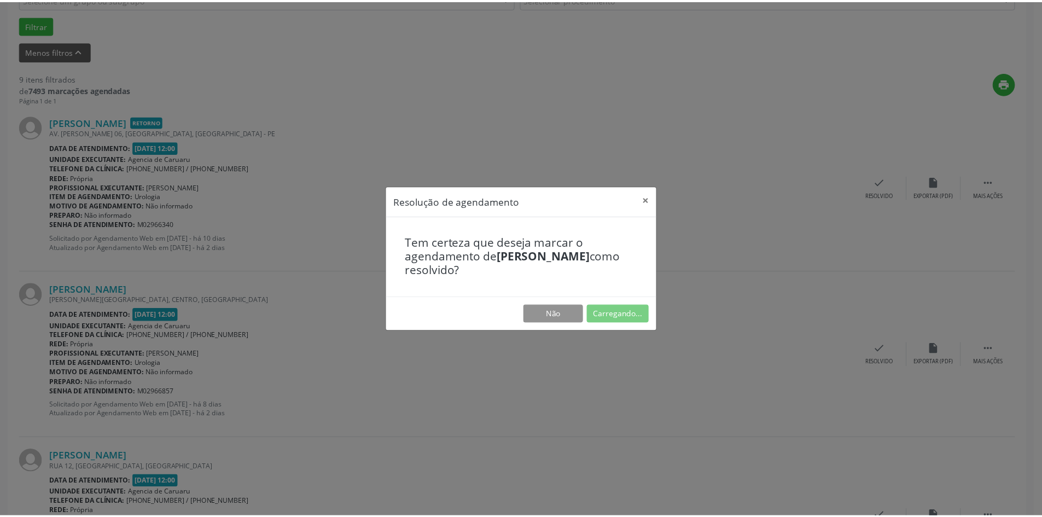
scroll to position [0, 0]
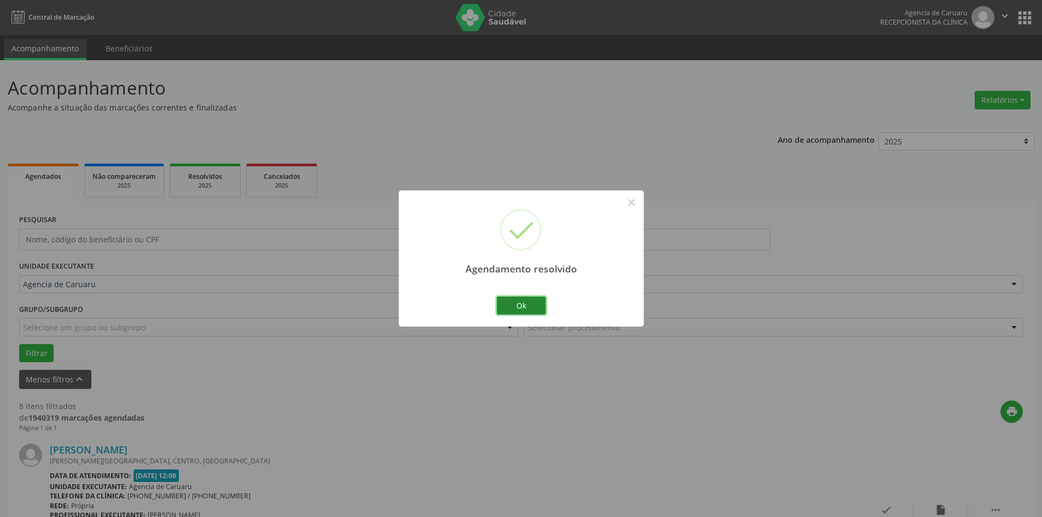
click at [542, 307] on button "Ok" at bounding box center [521, 306] width 49 height 19
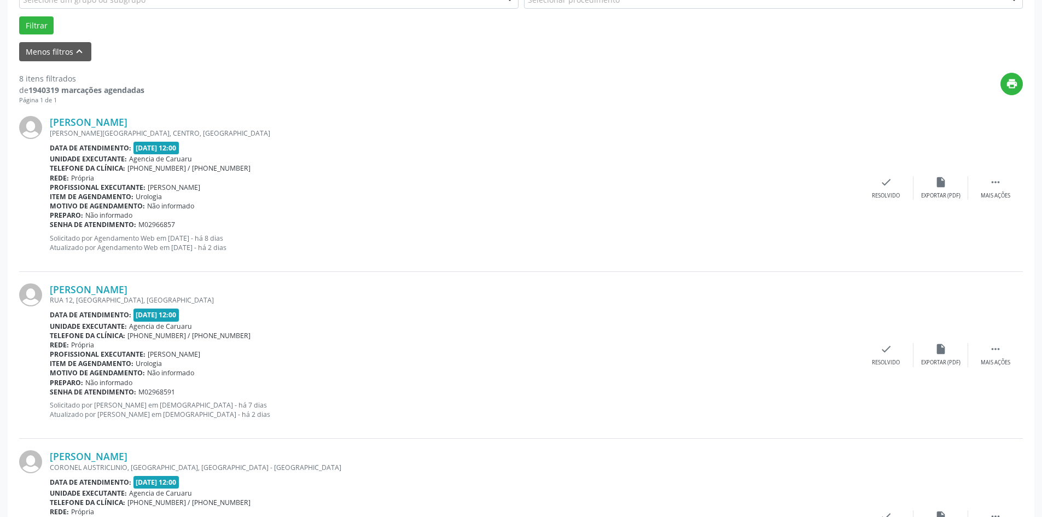
scroll to position [328, 0]
click at [983, 190] on div " Mais ações" at bounding box center [995, 188] width 55 height 24
click at [949, 194] on div "Não compareceu" at bounding box center [941, 195] width 47 height 8
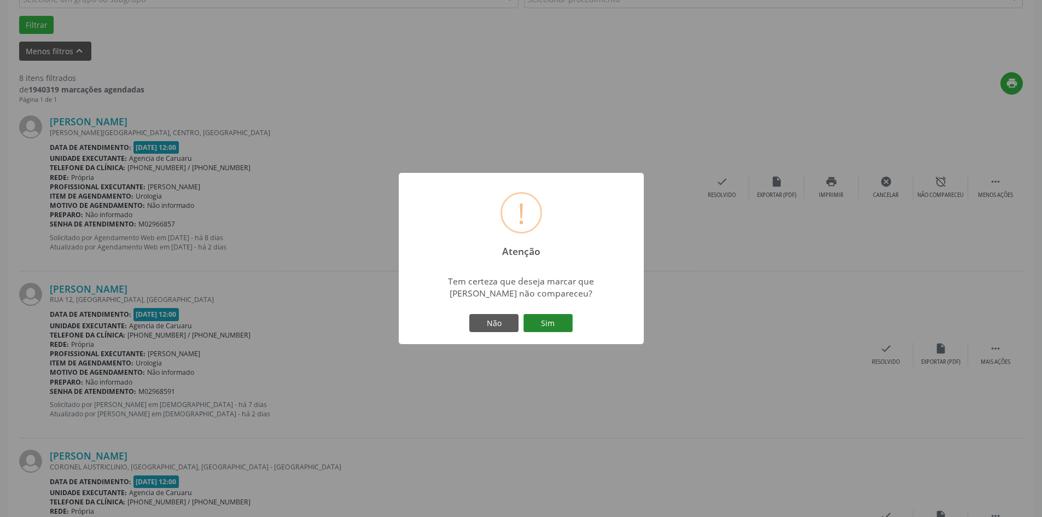
click at [545, 333] on button "Sim" at bounding box center [548, 323] width 49 height 19
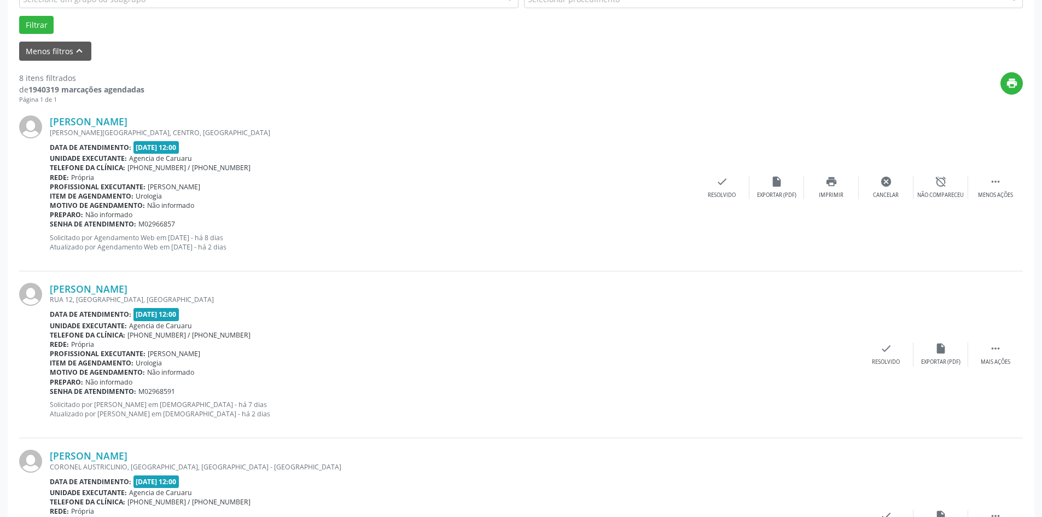
scroll to position [0, 0]
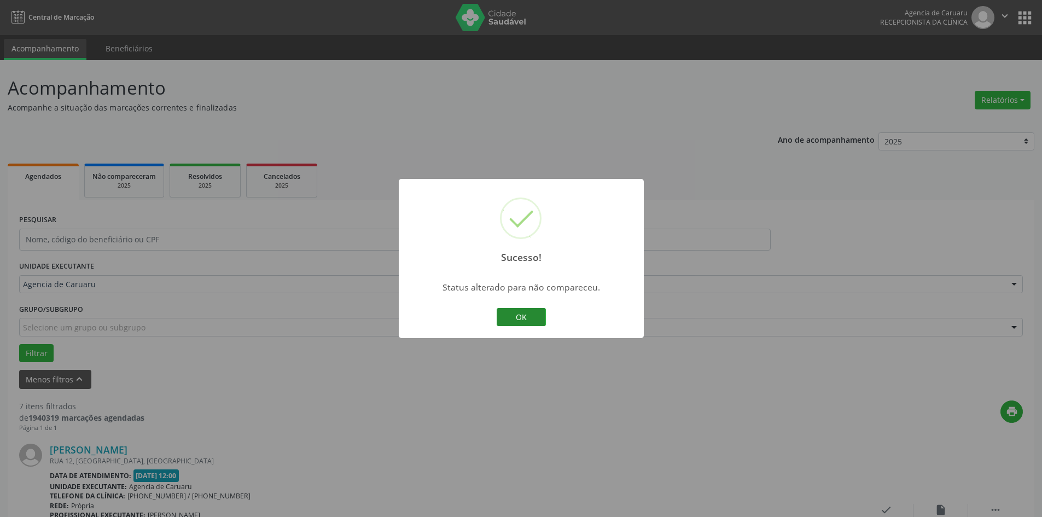
click at [538, 320] on button "OK" at bounding box center [521, 317] width 49 height 19
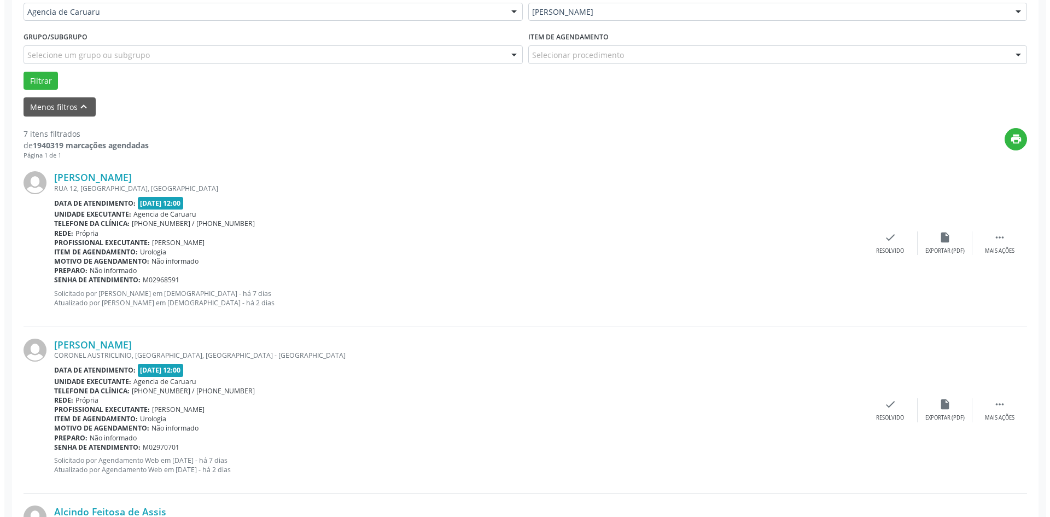
scroll to position [274, 0]
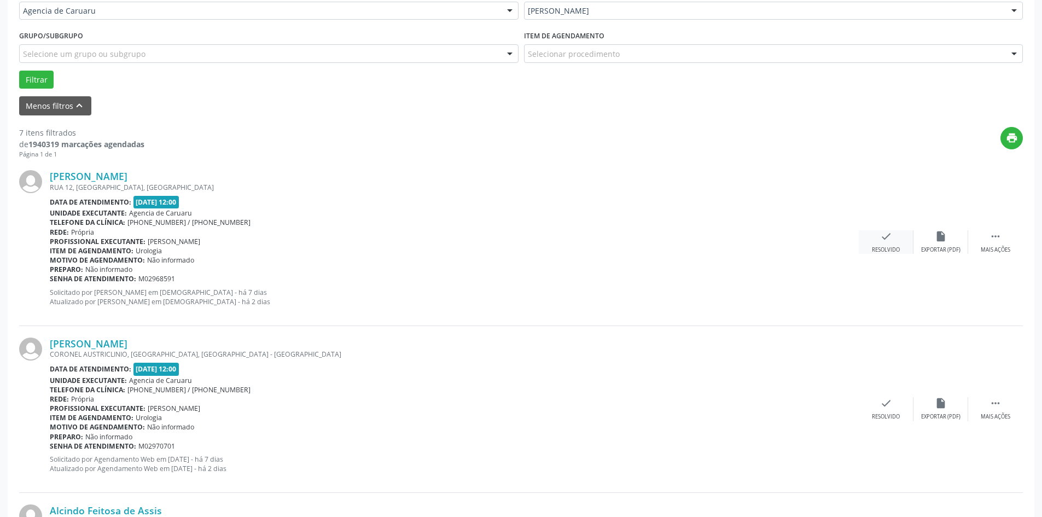
click at [884, 249] on div "Resolvido" at bounding box center [886, 250] width 28 height 8
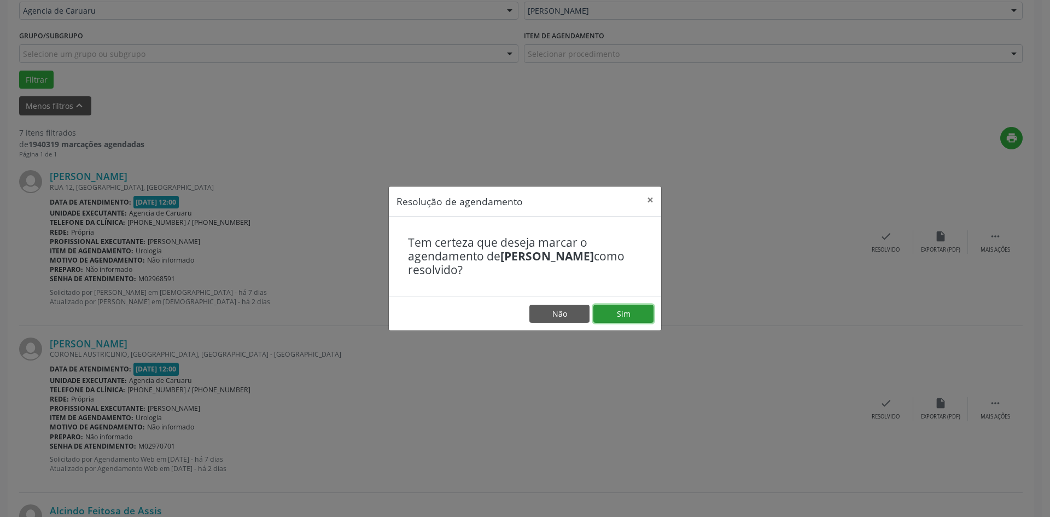
click at [637, 320] on button "Sim" at bounding box center [624, 314] width 60 height 19
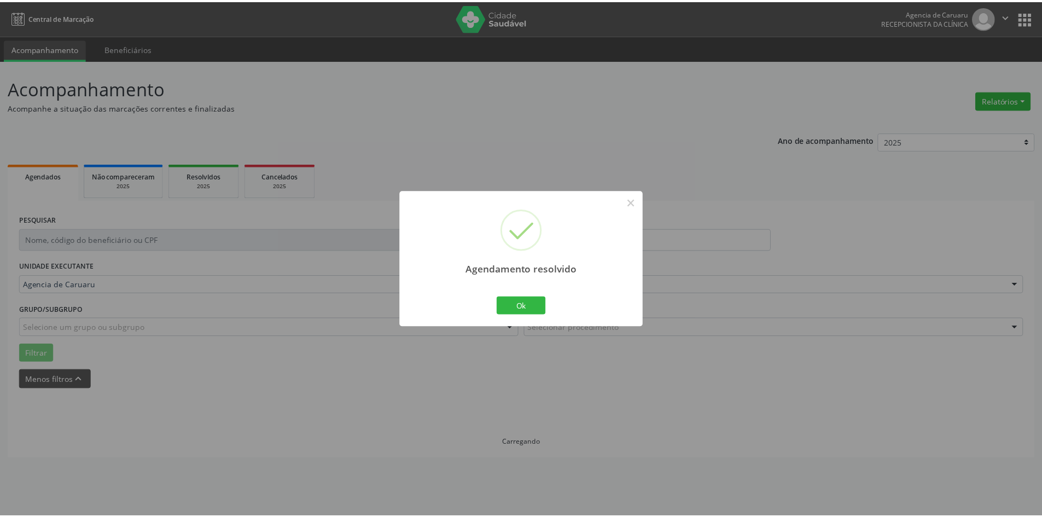
scroll to position [0, 0]
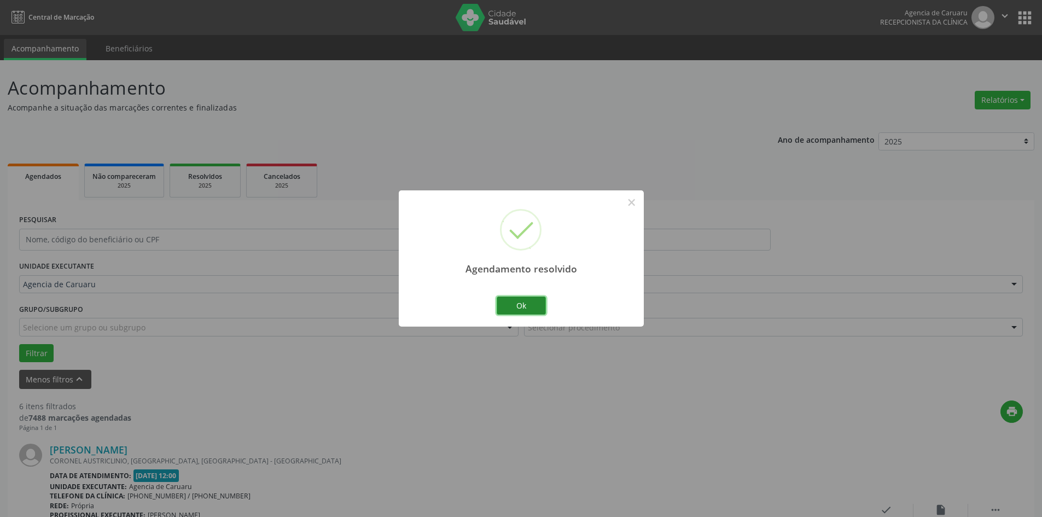
click at [529, 305] on button "Ok" at bounding box center [521, 306] width 49 height 19
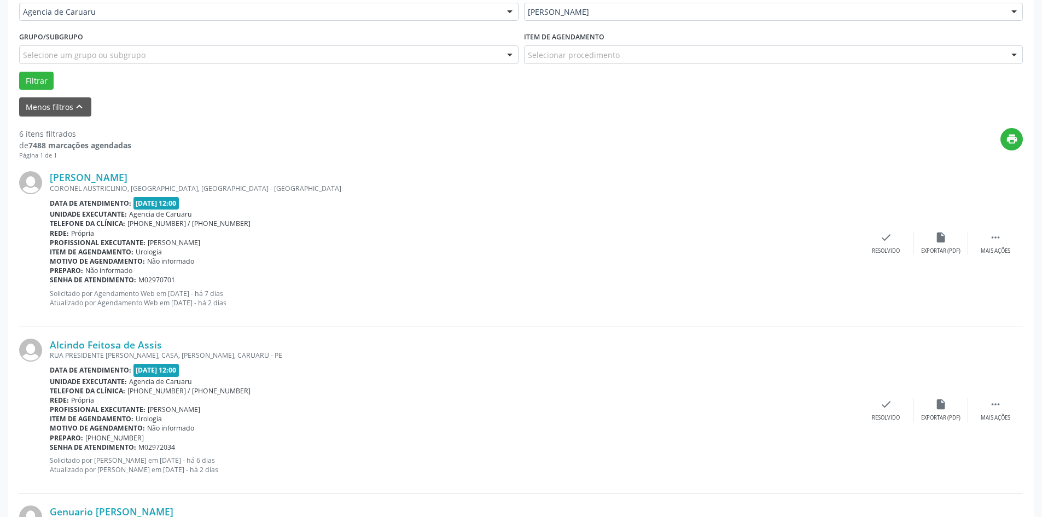
scroll to position [383, 0]
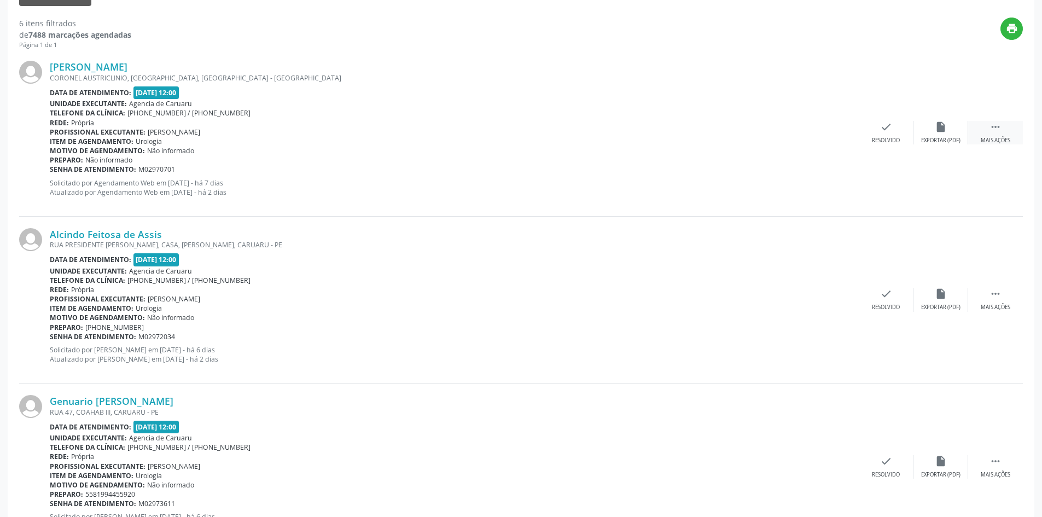
click at [984, 127] on div " Mais ações" at bounding box center [995, 133] width 55 height 24
click at [937, 134] on div "alarm_off Não compareceu" at bounding box center [941, 133] width 55 height 24
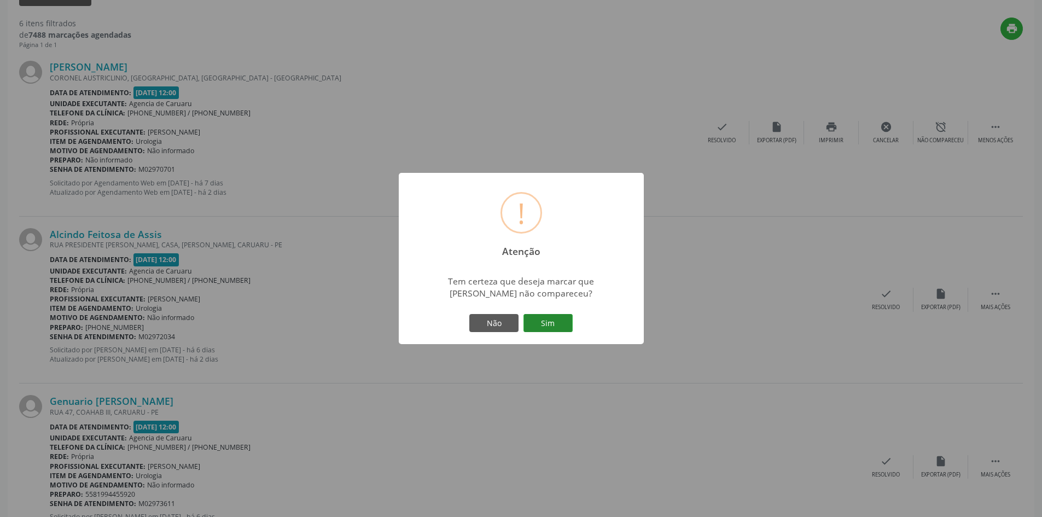
click at [553, 327] on button "Sim" at bounding box center [548, 323] width 49 height 19
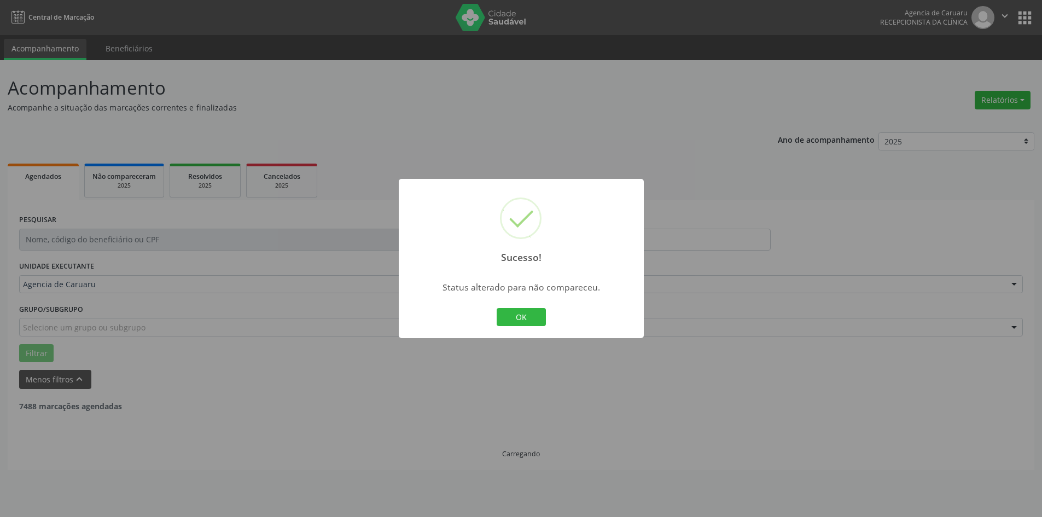
scroll to position [0, 0]
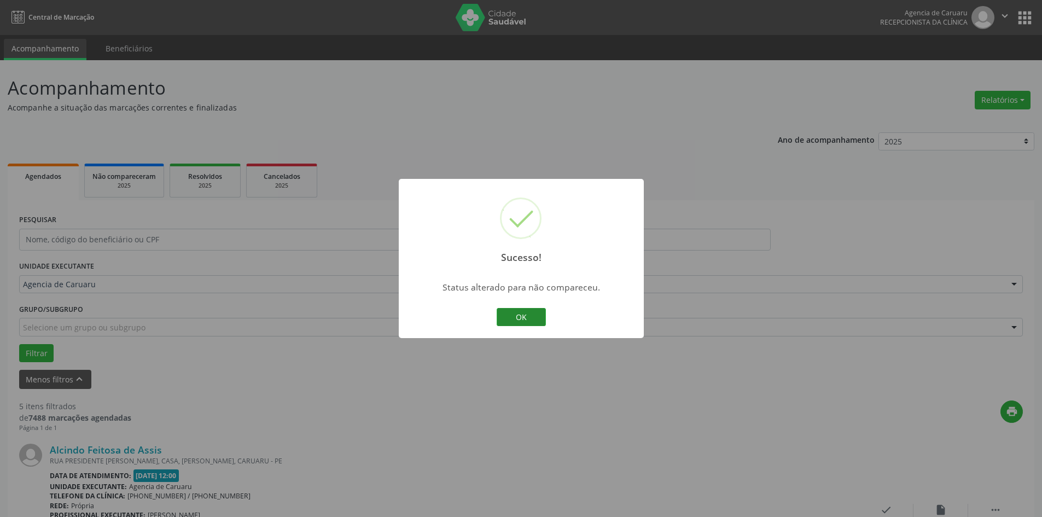
click at [513, 317] on button "OK" at bounding box center [521, 317] width 49 height 19
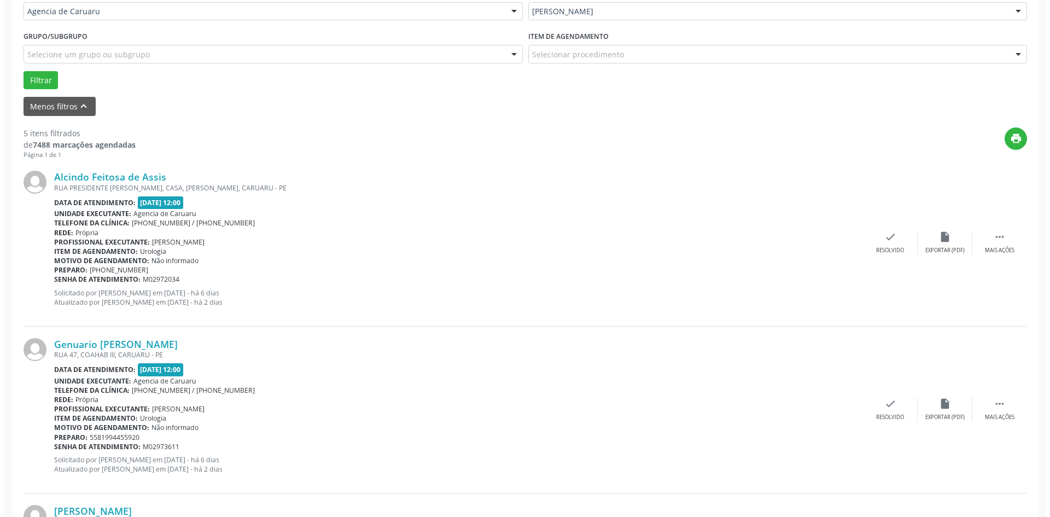
scroll to position [274, 0]
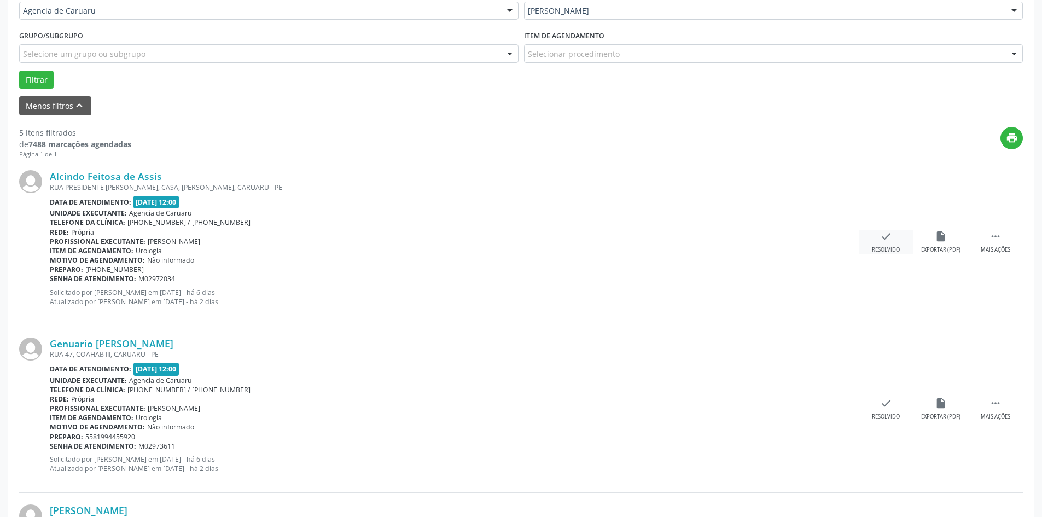
click at [873, 246] on div "Resolvido" at bounding box center [886, 250] width 28 height 8
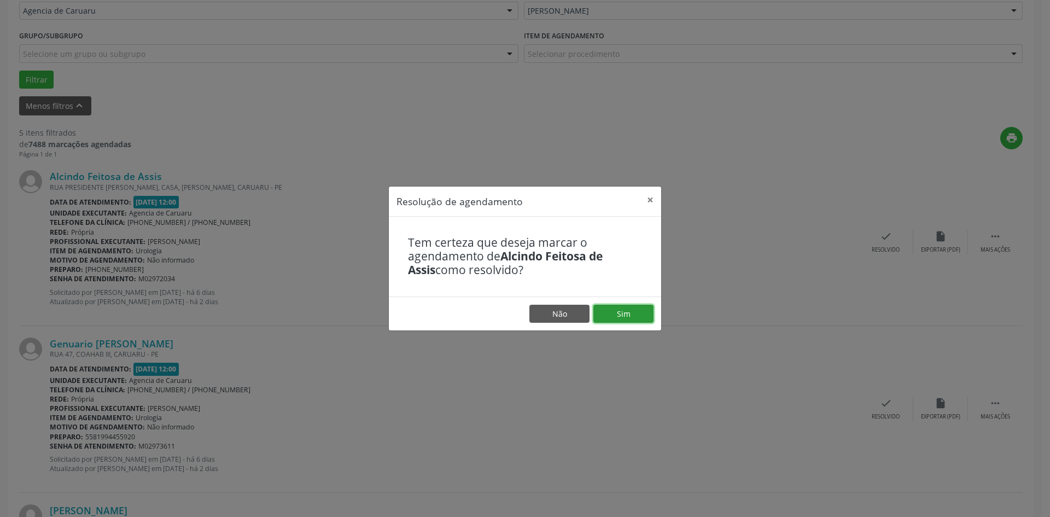
click at [631, 311] on button "Sim" at bounding box center [624, 314] width 60 height 19
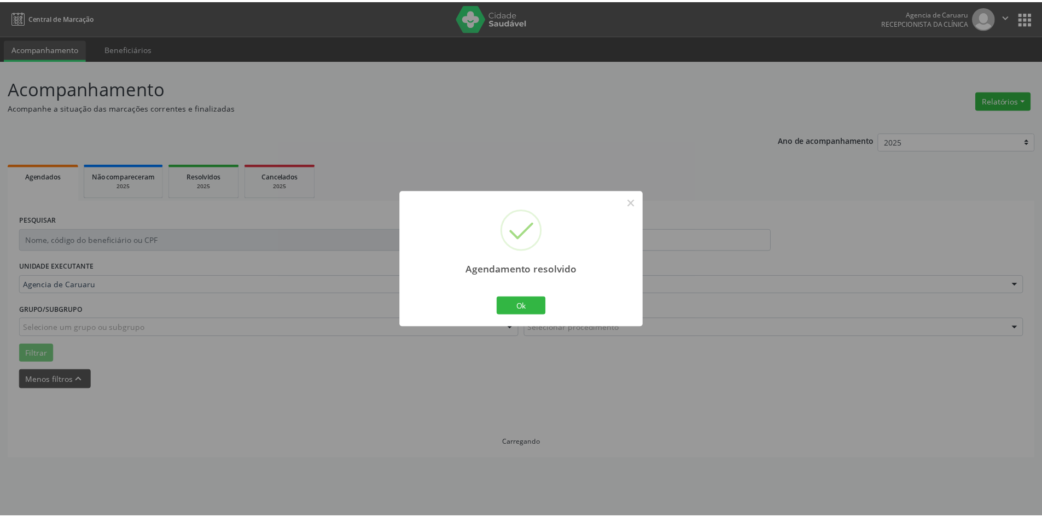
scroll to position [0, 0]
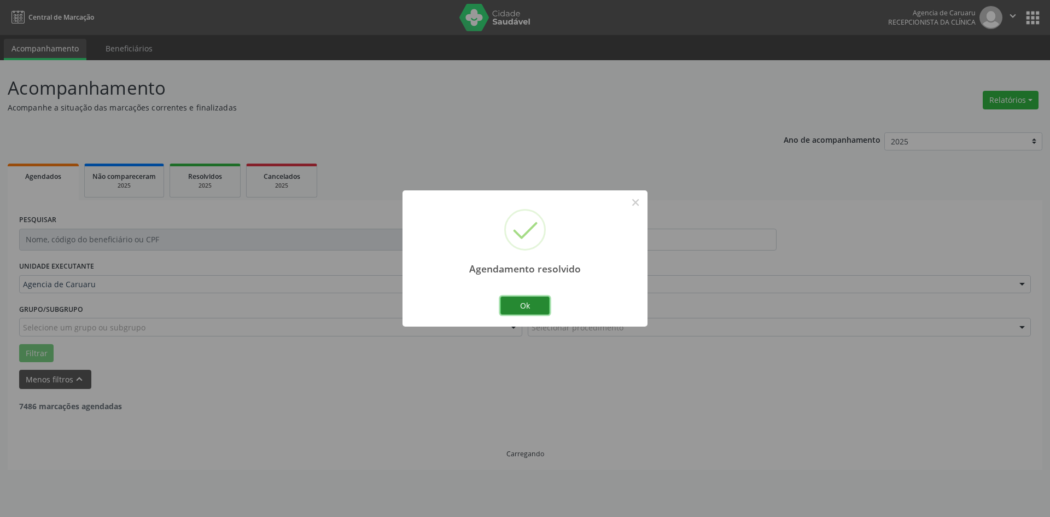
click at [527, 308] on button "Ok" at bounding box center [525, 306] width 49 height 19
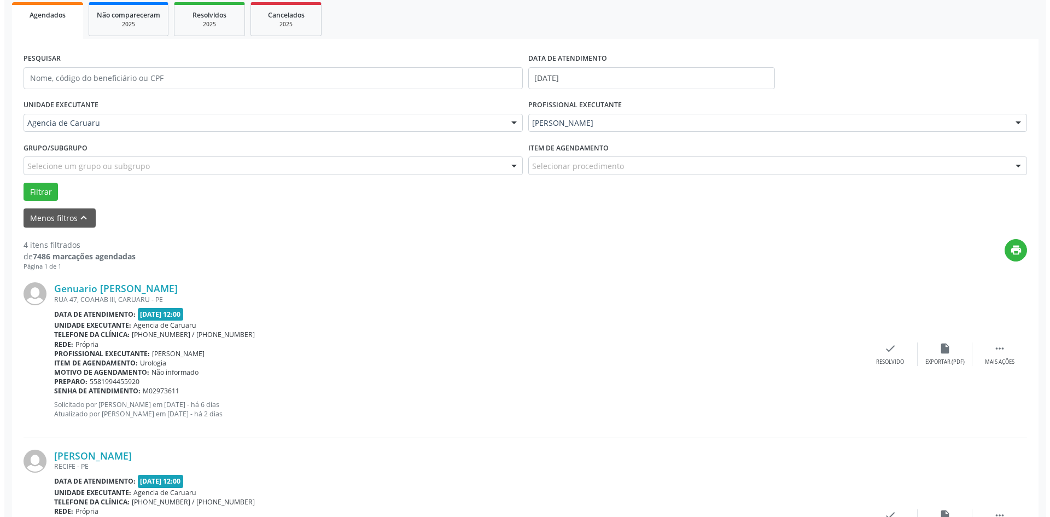
scroll to position [274, 0]
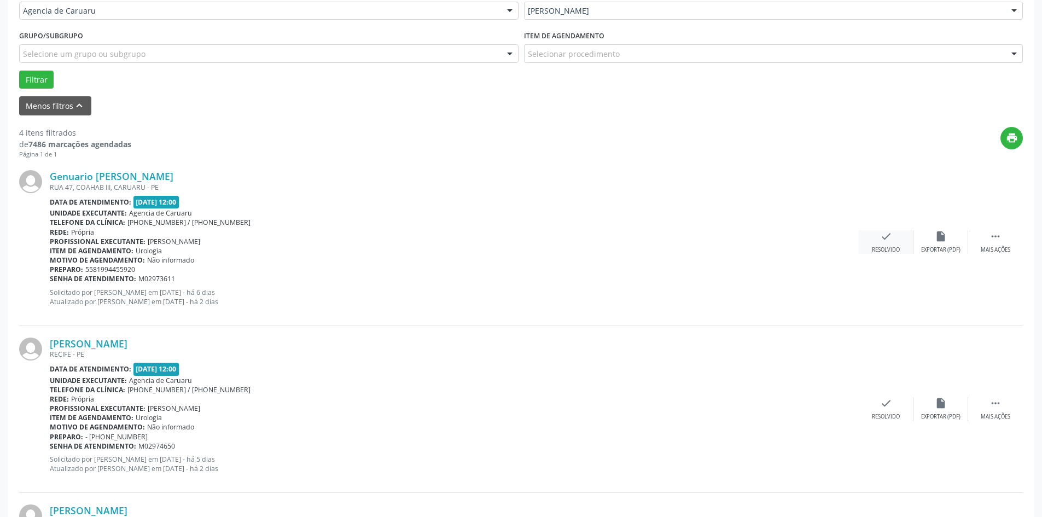
click at [887, 239] on icon "check" at bounding box center [886, 236] width 12 height 12
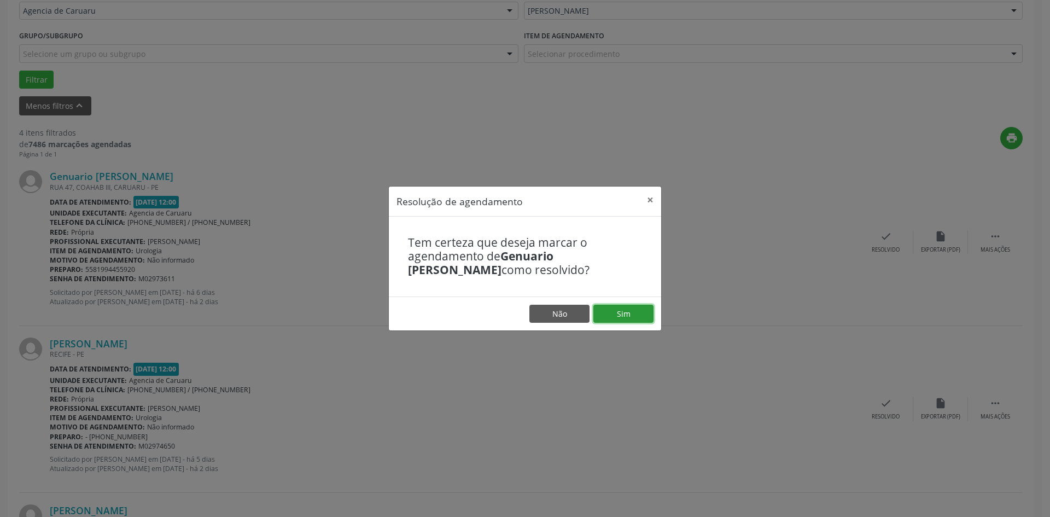
click at [636, 316] on button "Sim" at bounding box center [624, 314] width 60 height 19
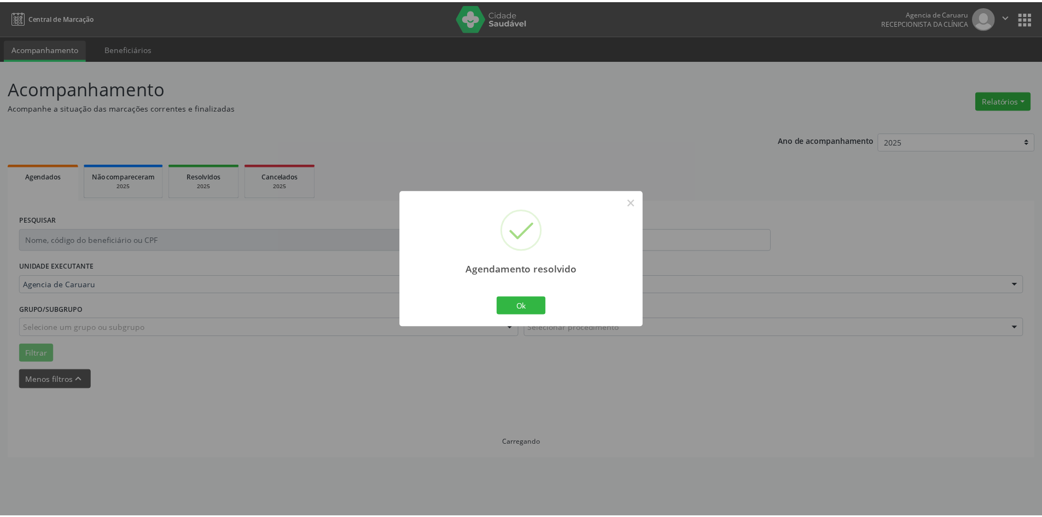
scroll to position [0, 0]
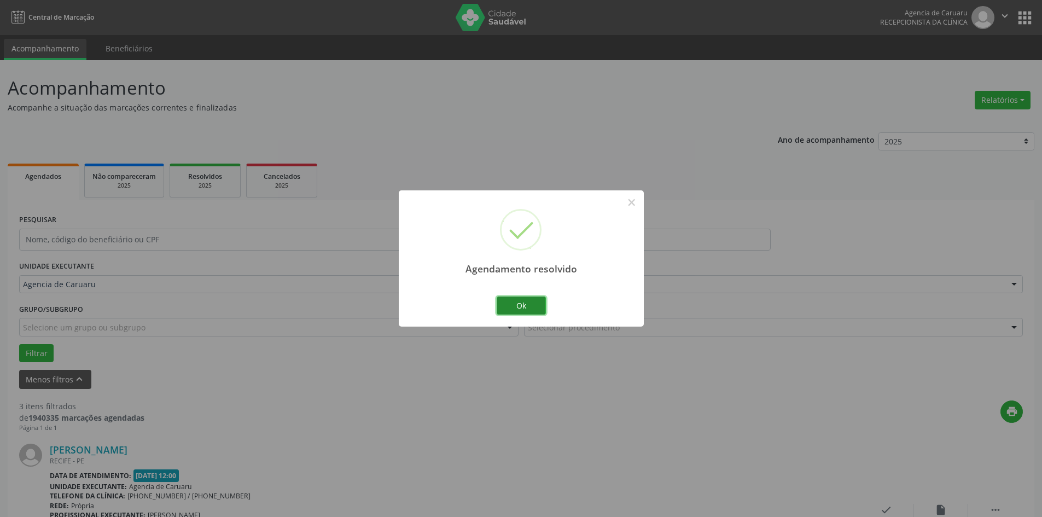
click at [532, 305] on button "Ok" at bounding box center [521, 306] width 49 height 19
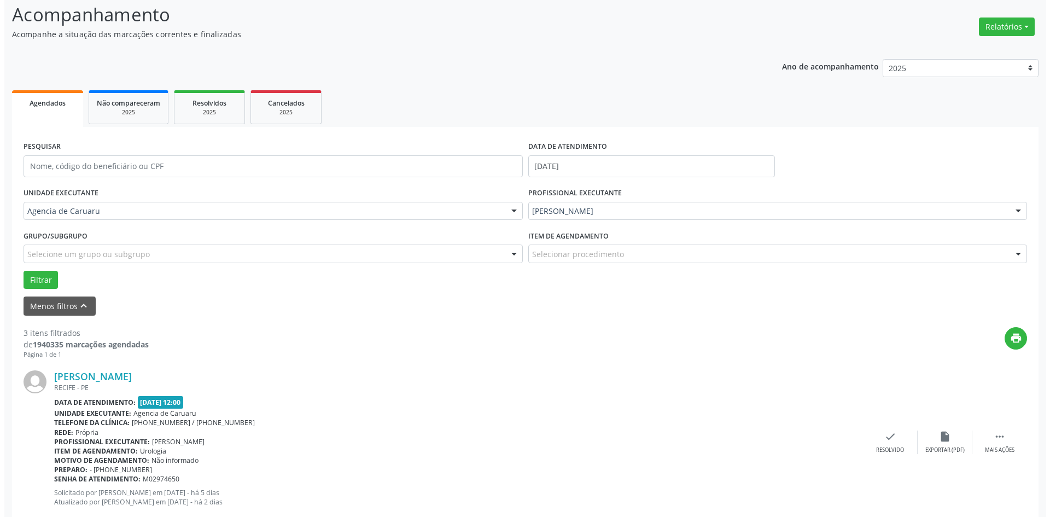
scroll to position [274, 0]
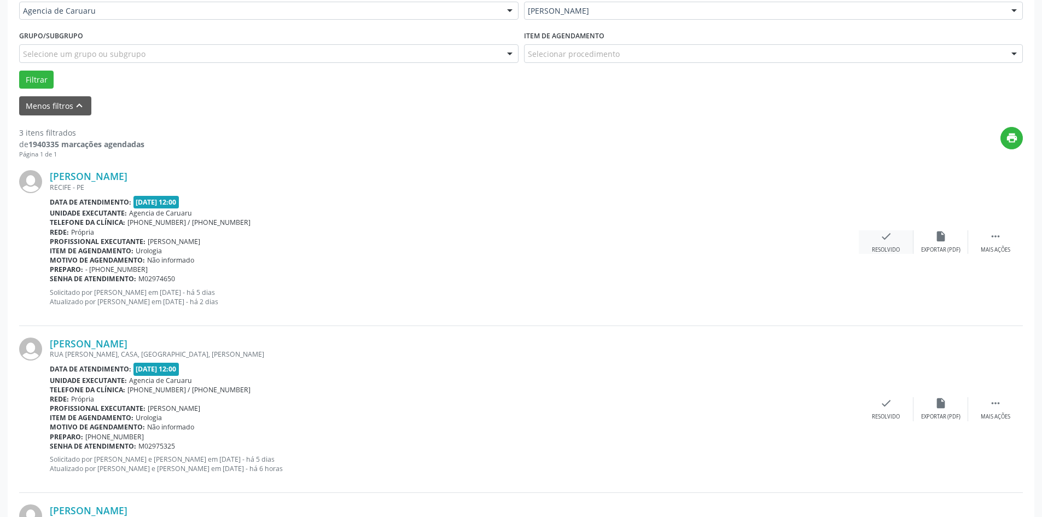
click at [881, 237] on icon "check" at bounding box center [886, 236] width 12 height 12
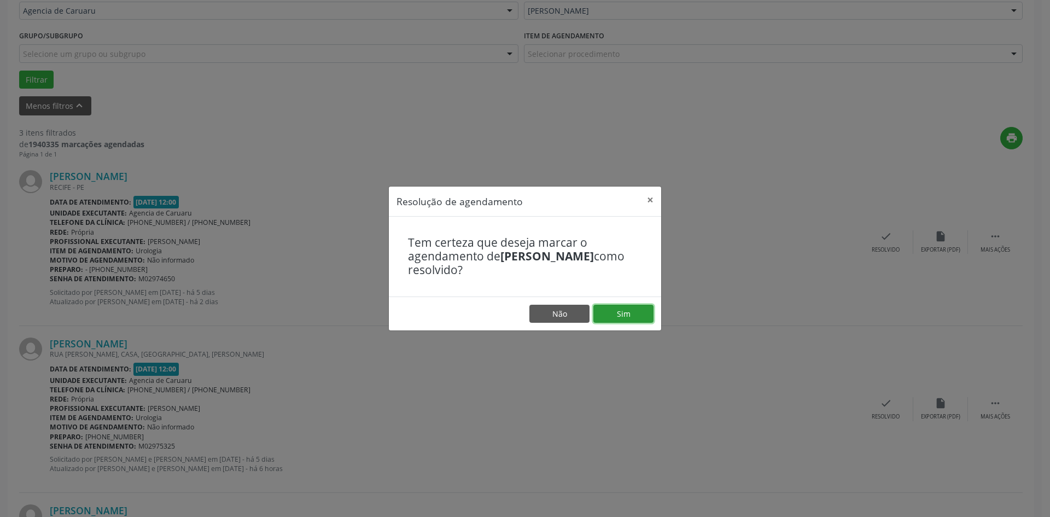
click at [620, 315] on button "Sim" at bounding box center [624, 314] width 60 height 19
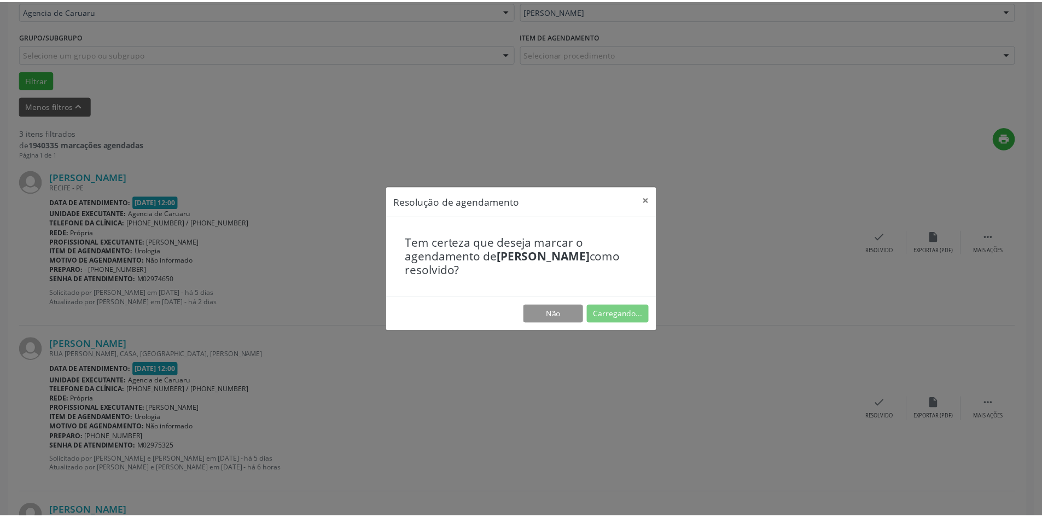
scroll to position [0, 0]
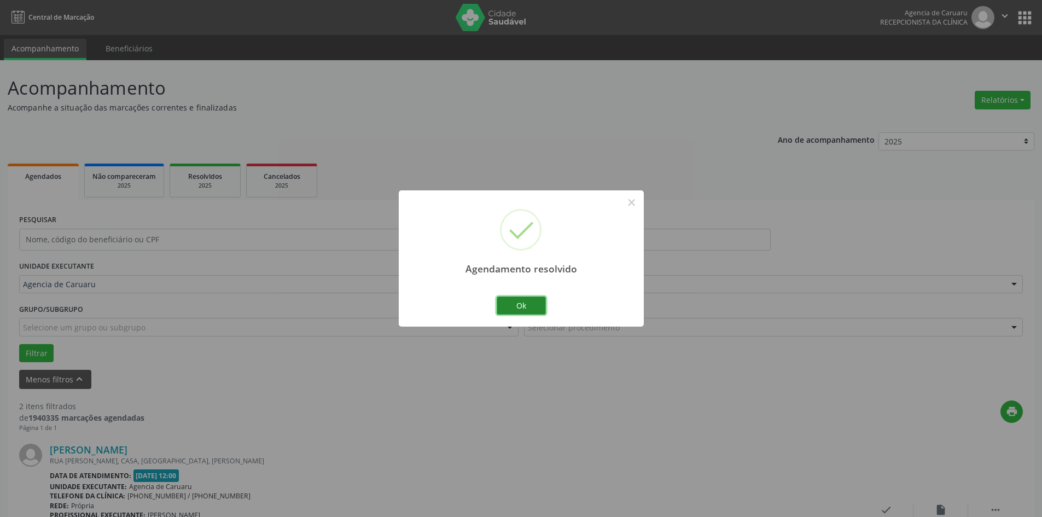
click at [521, 307] on button "Ok" at bounding box center [521, 306] width 49 height 19
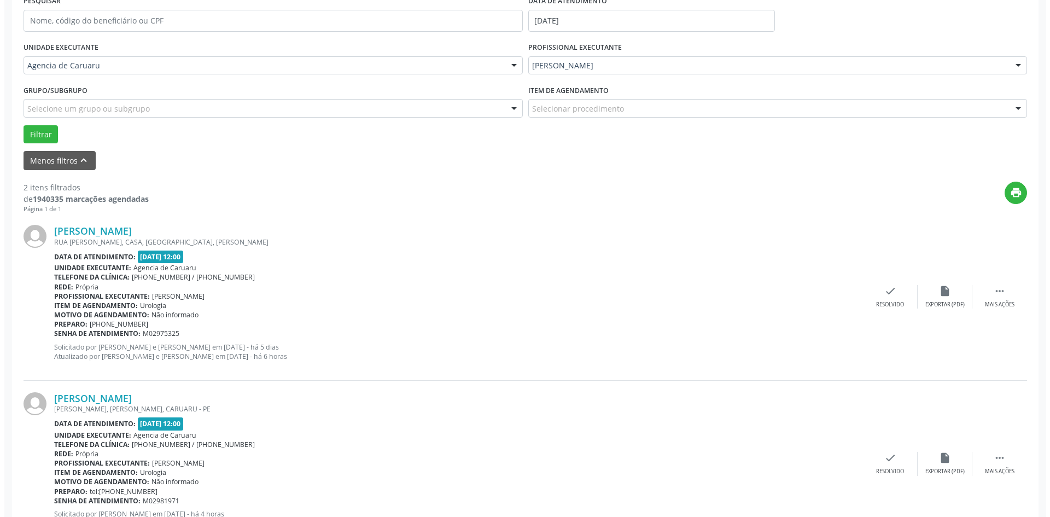
scroll to position [268, 0]
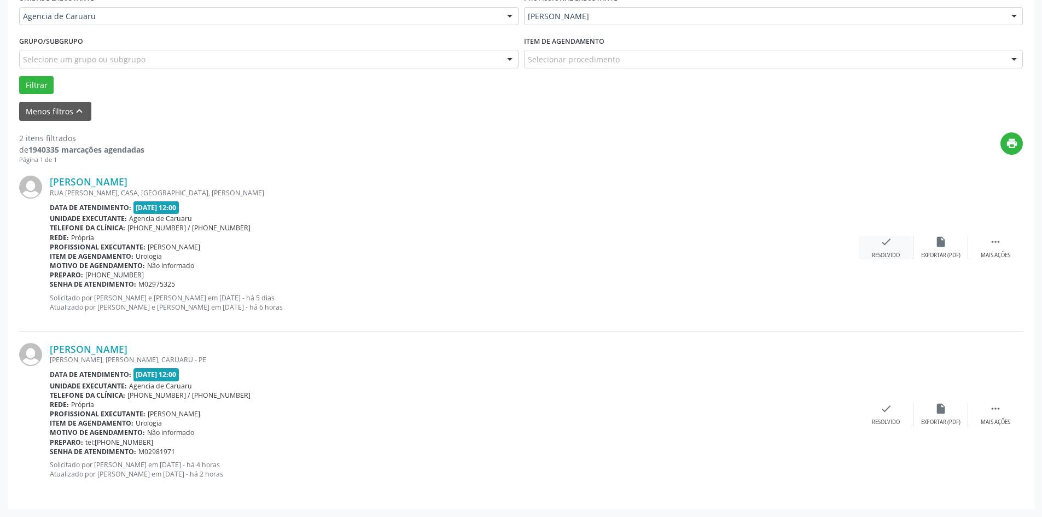
click at [883, 241] on icon "check" at bounding box center [886, 242] width 12 height 12
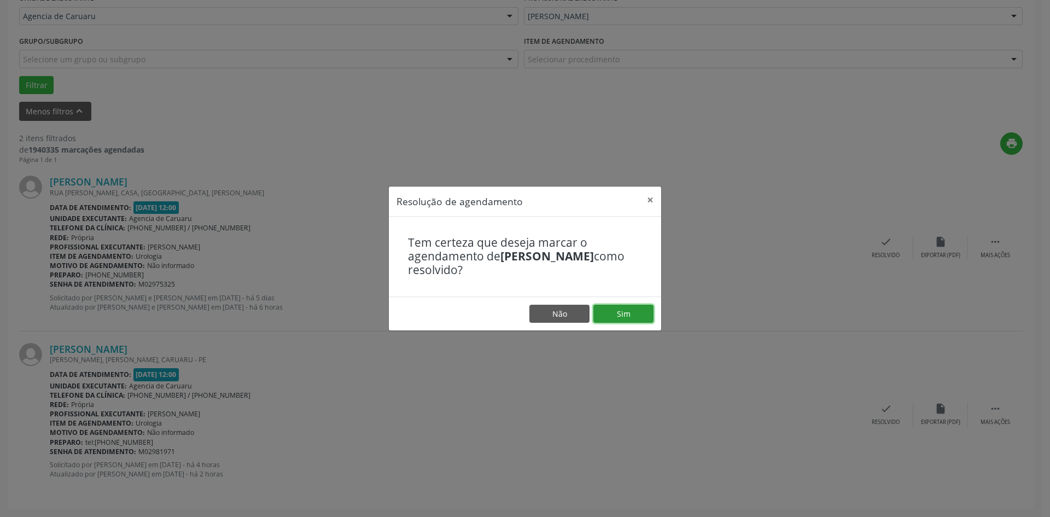
click at [605, 313] on button "Sim" at bounding box center [624, 314] width 60 height 19
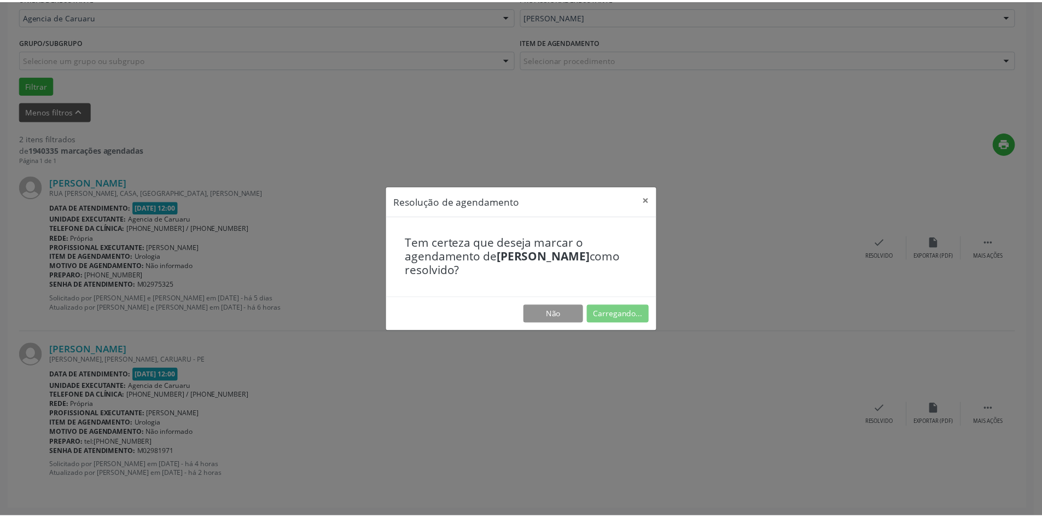
scroll to position [0, 0]
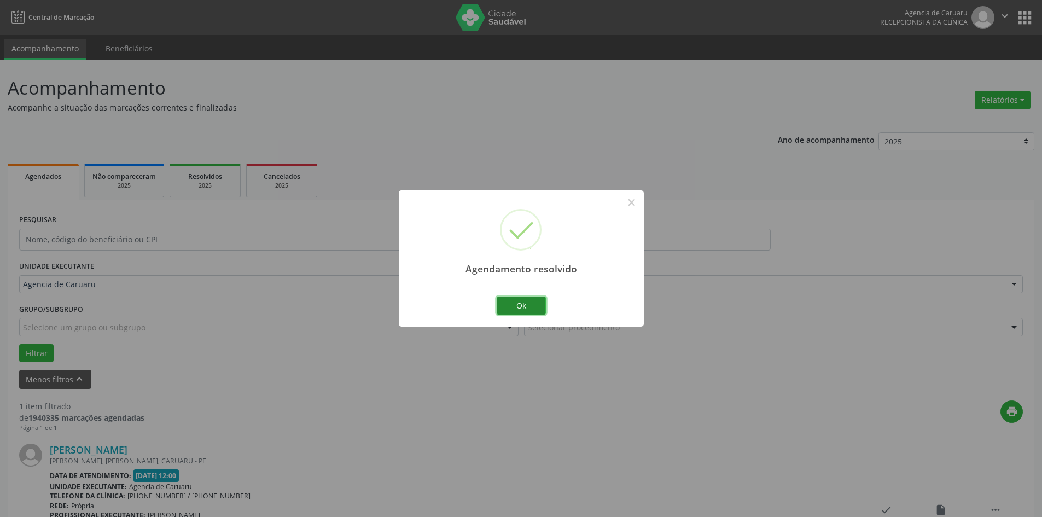
click at [530, 303] on button "Ok" at bounding box center [521, 306] width 49 height 19
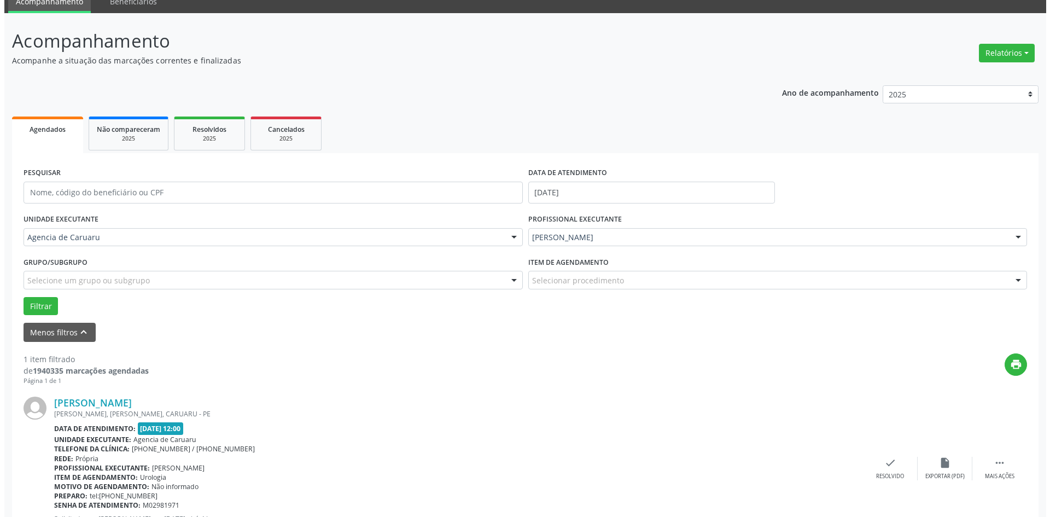
scroll to position [101, 0]
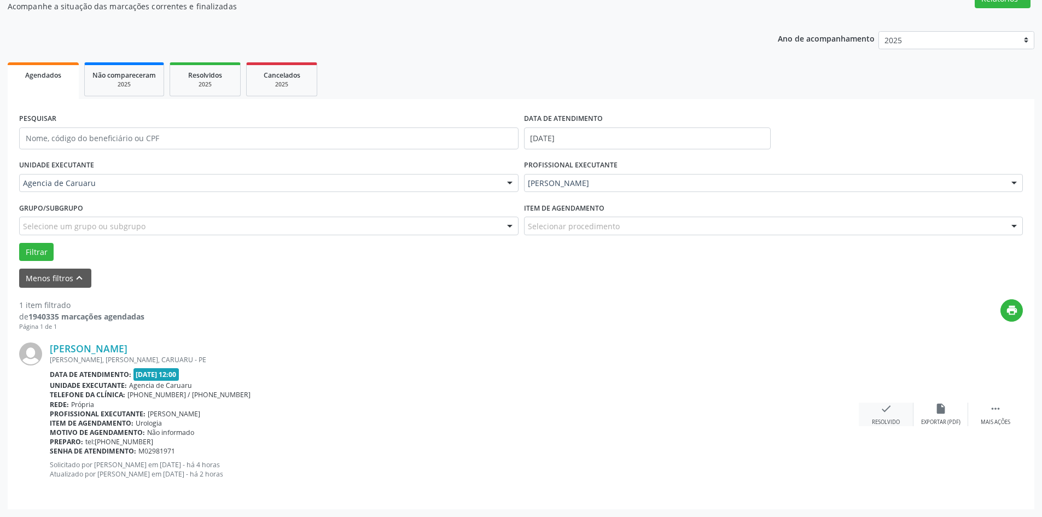
click at [892, 407] on icon "check" at bounding box center [886, 409] width 12 height 12
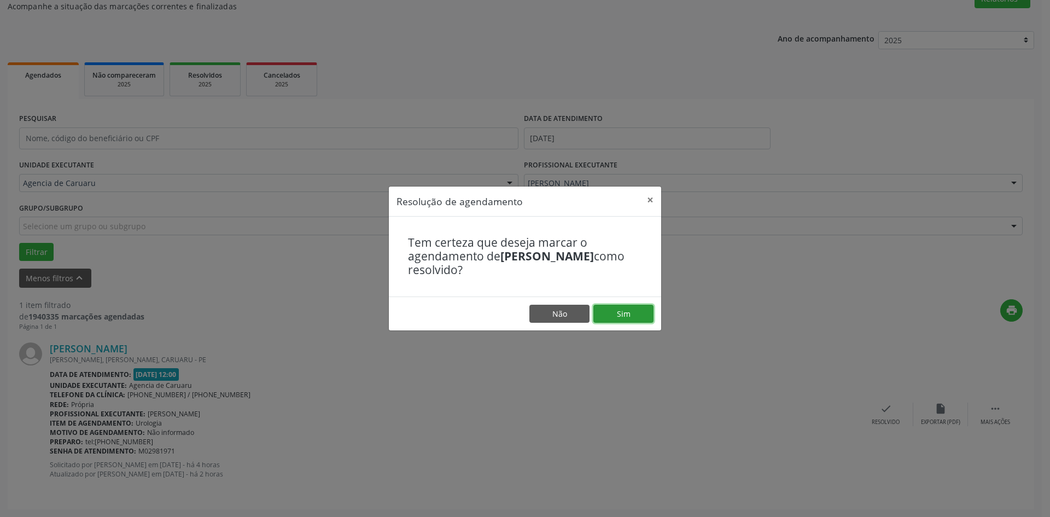
click at [596, 319] on button "Sim" at bounding box center [624, 314] width 60 height 19
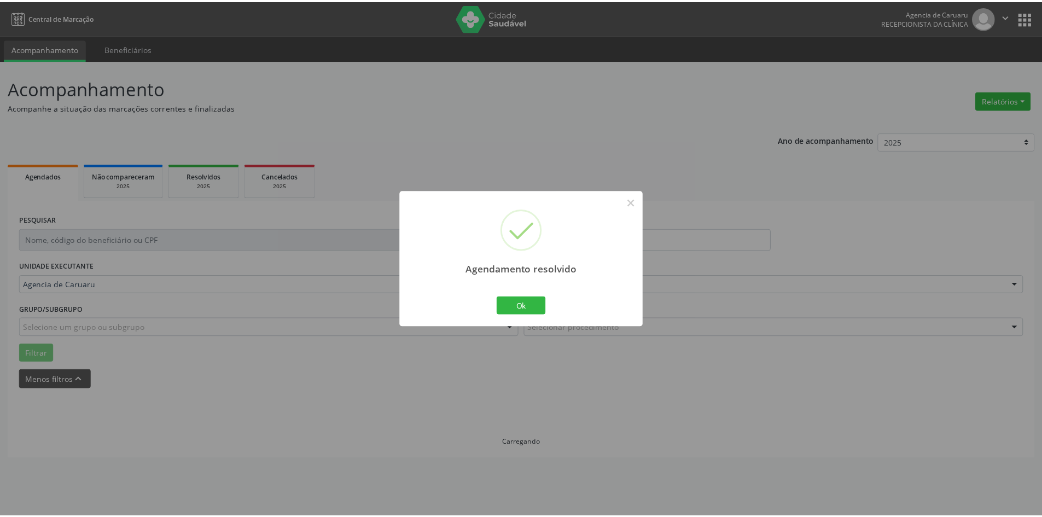
scroll to position [0, 0]
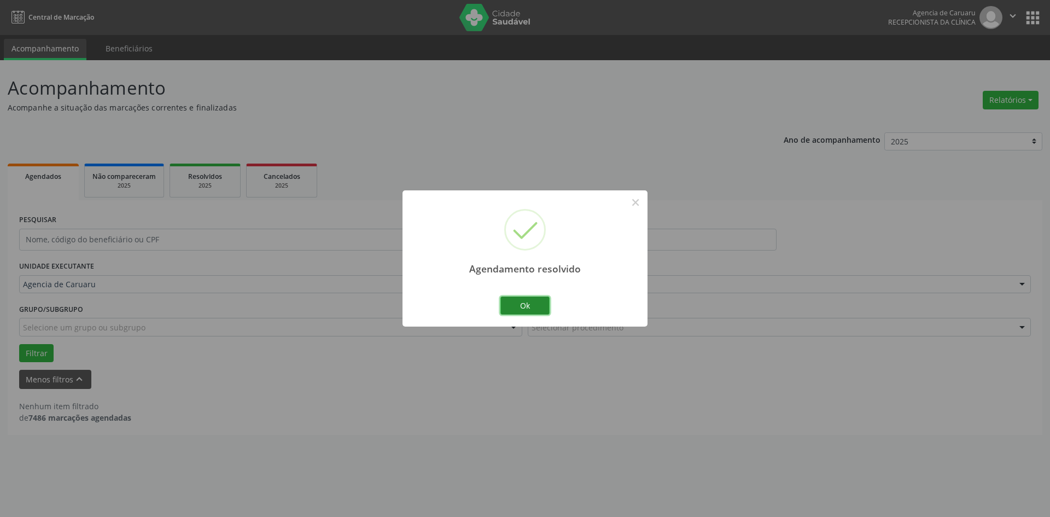
click at [529, 310] on button "Ok" at bounding box center [525, 306] width 49 height 19
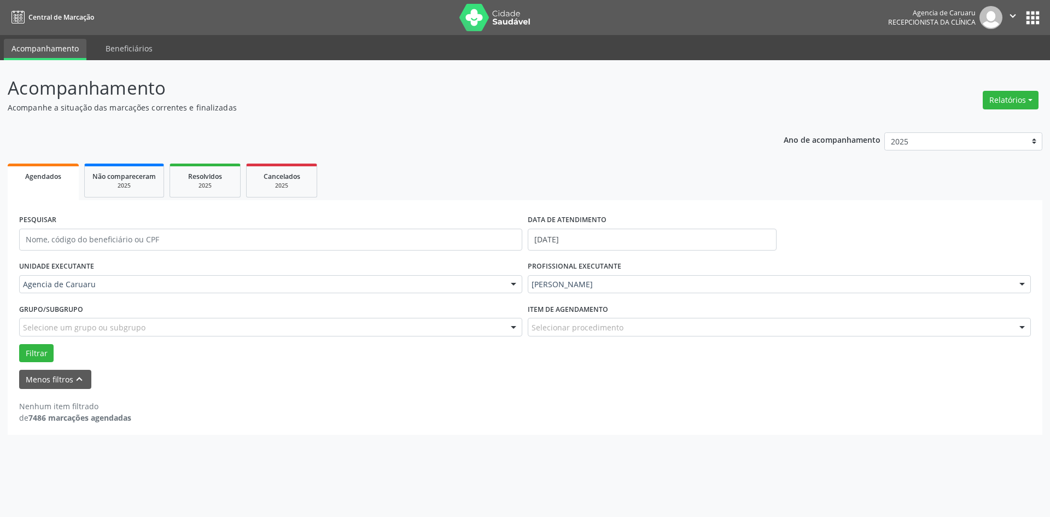
click at [614, 290] on div "[PERSON_NAME]" at bounding box center [779, 284] width 503 height 19
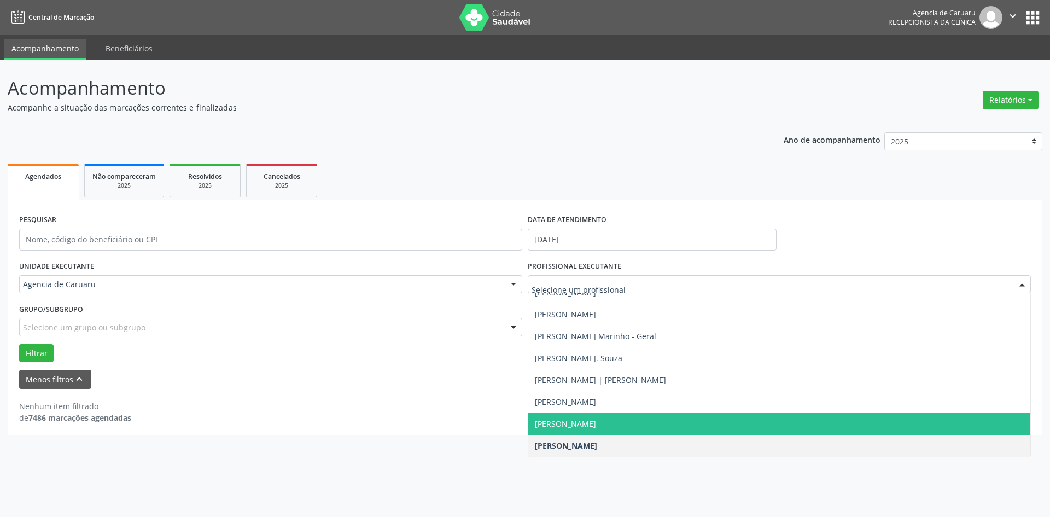
click at [616, 417] on span "[PERSON_NAME]" at bounding box center [780, 424] width 502 height 22
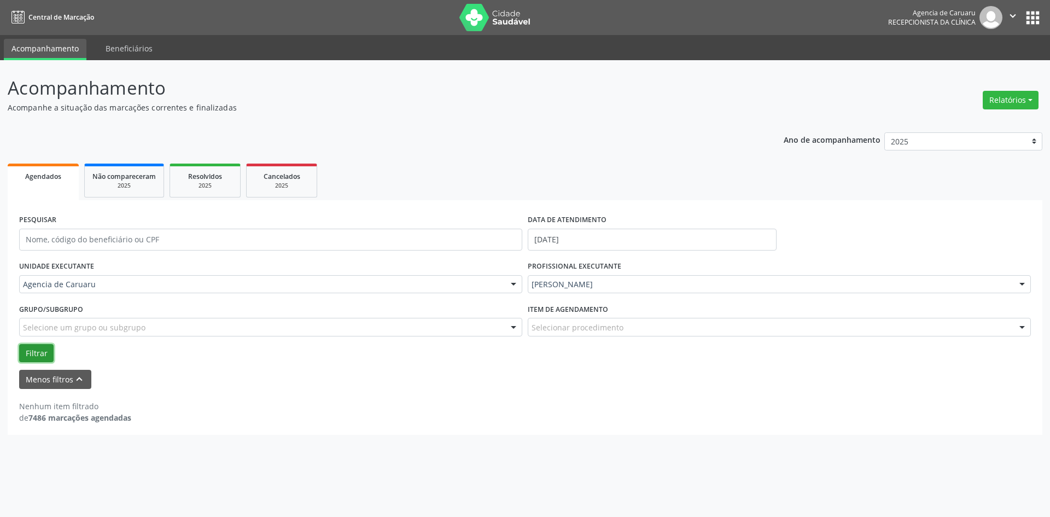
click at [49, 353] on button "Filtrar" at bounding box center [36, 353] width 34 height 19
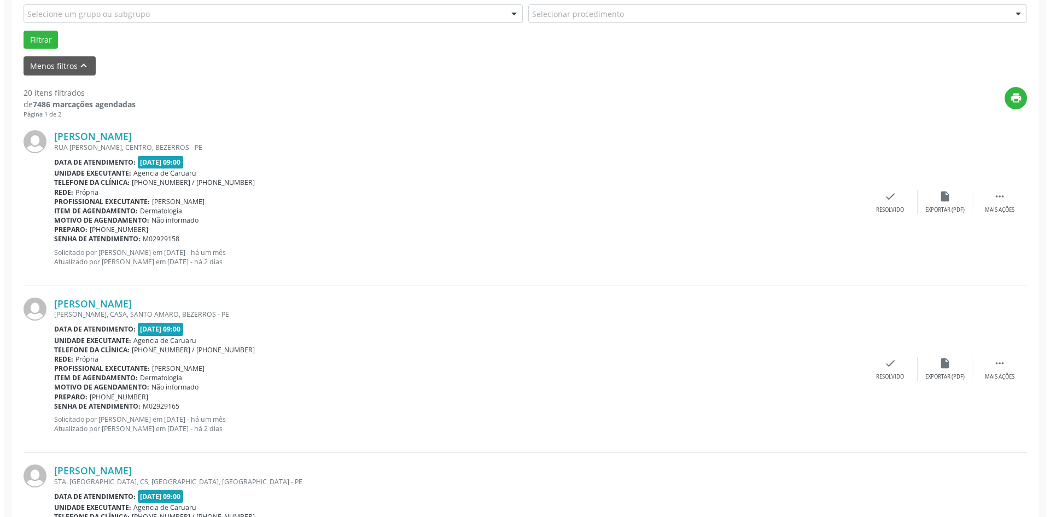
scroll to position [328, 0]
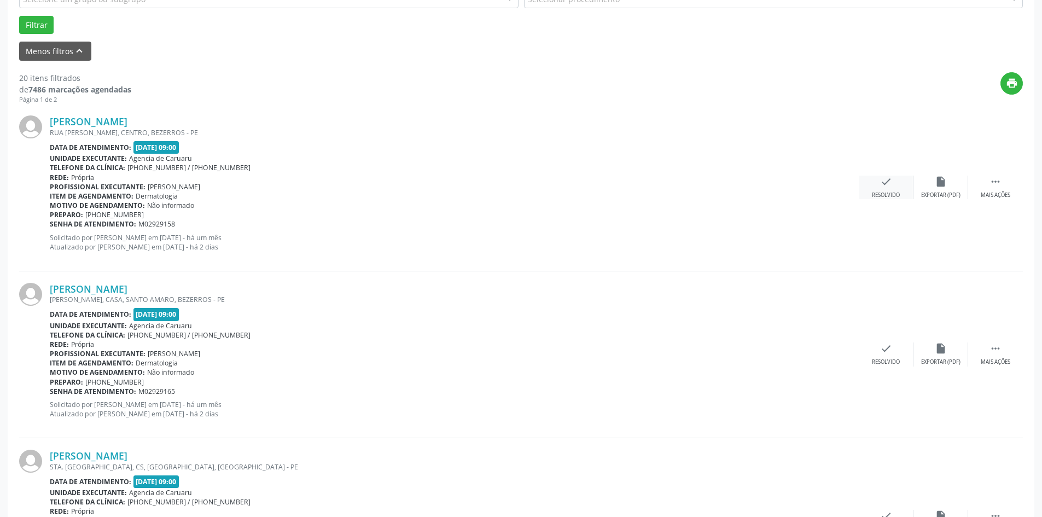
click at [898, 193] on div "Resolvido" at bounding box center [886, 195] width 28 height 8
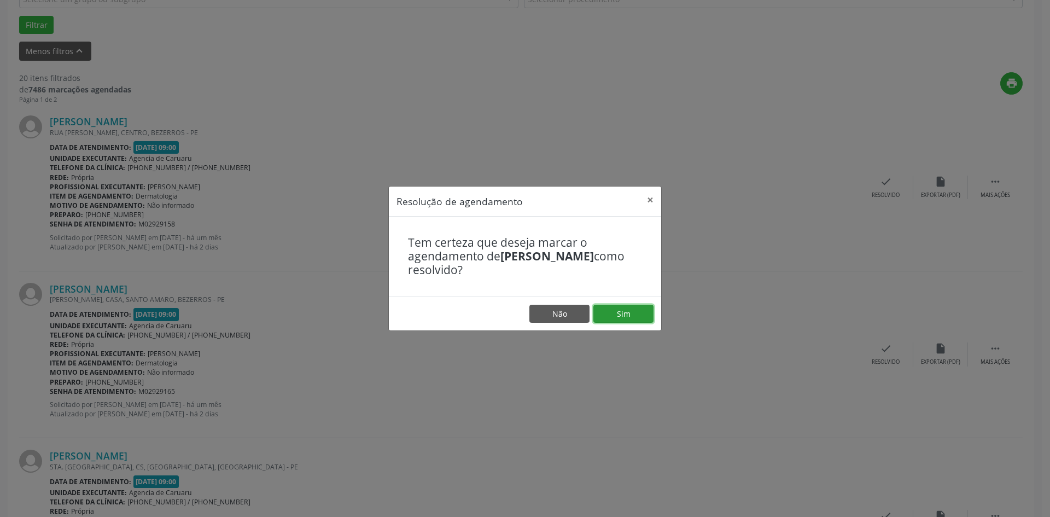
click at [620, 319] on button "Sim" at bounding box center [624, 314] width 60 height 19
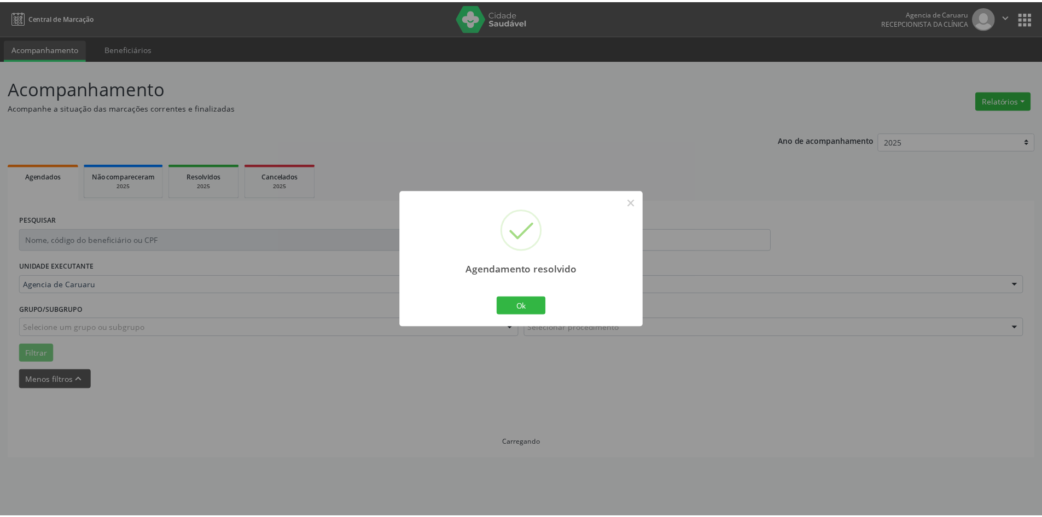
scroll to position [0, 0]
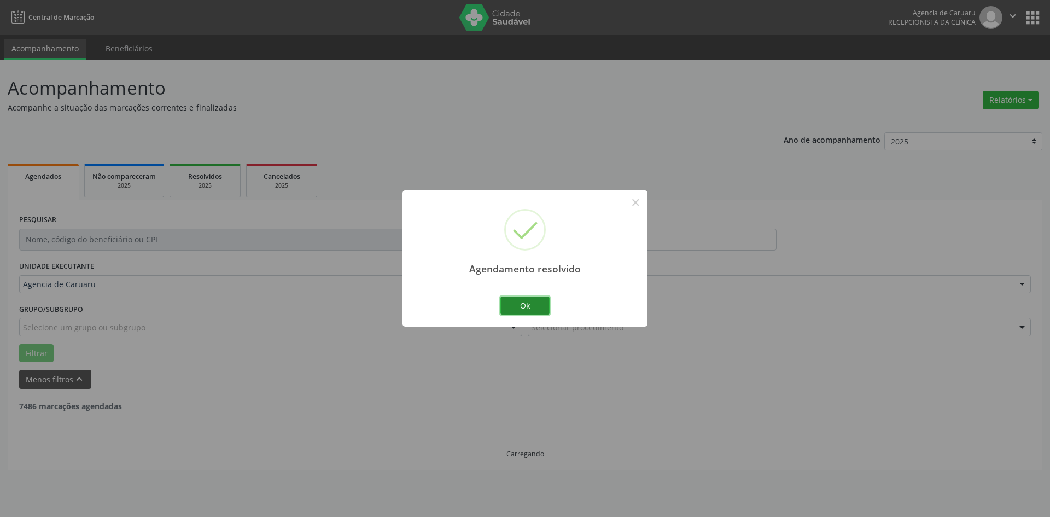
click at [546, 311] on div "Ok Cancel" at bounding box center [525, 305] width 54 height 23
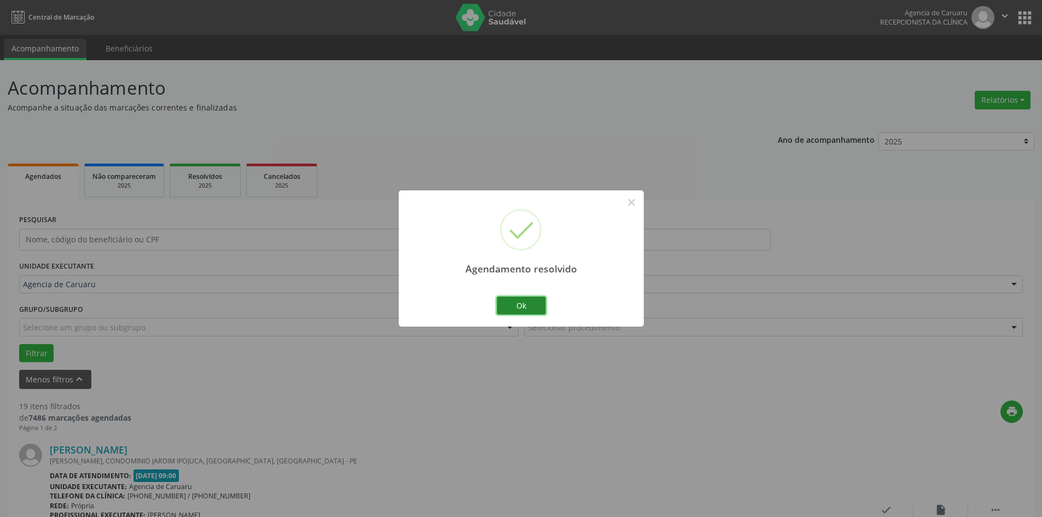
click at [508, 307] on button "Ok" at bounding box center [521, 306] width 49 height 19
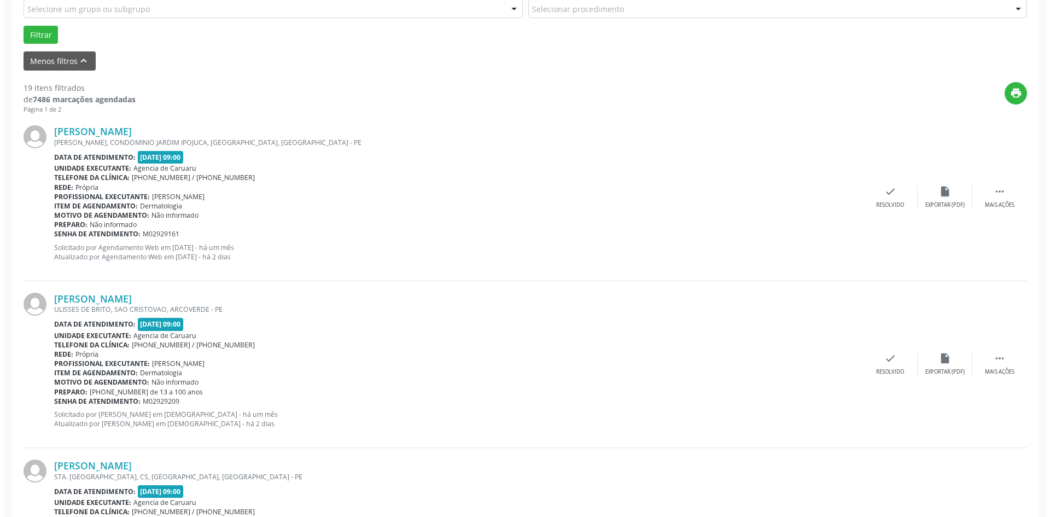
scroll to position [328, 0]
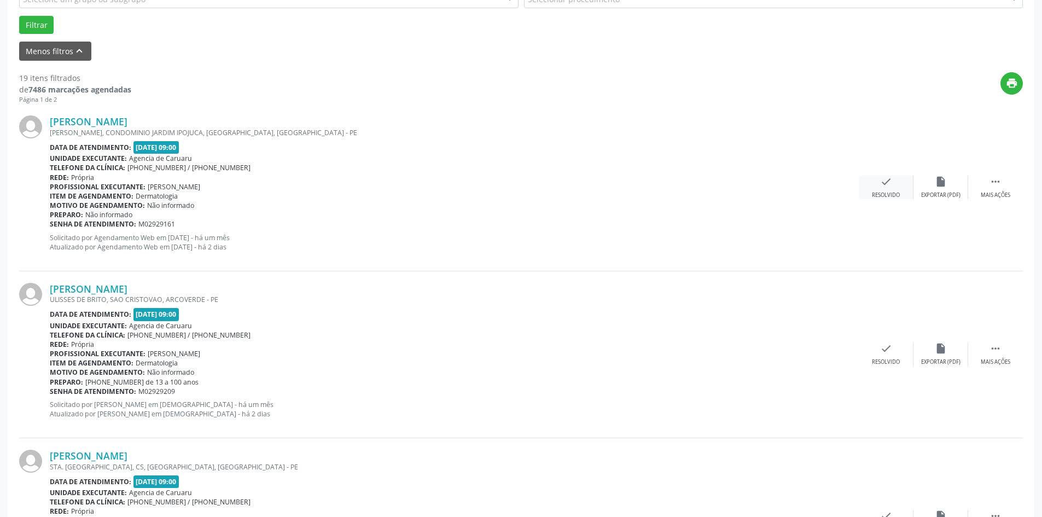
click at [887, 188] on div "check Resolvido" at bounding box center [886, 188] width 55 height 24
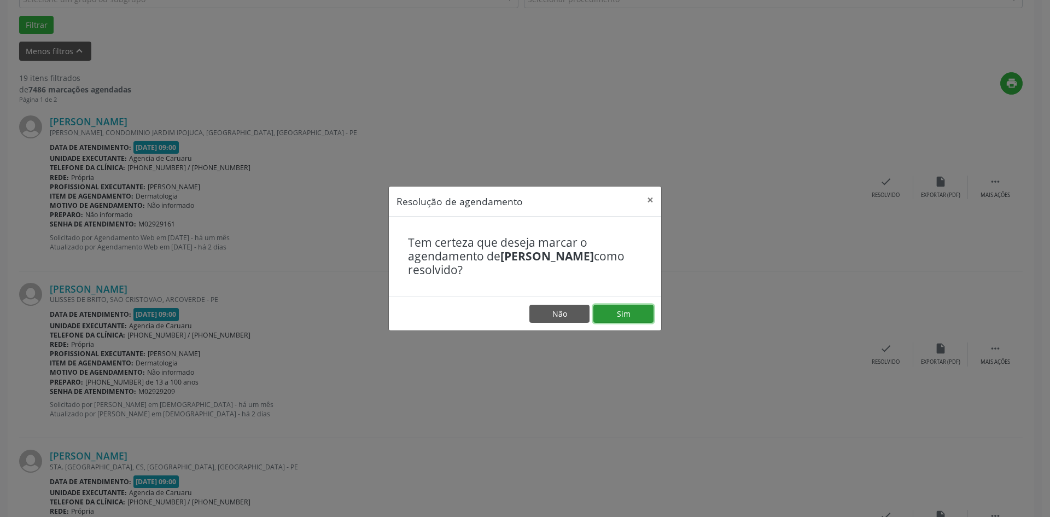
click at [613, 309] on button "Sim" at bounding box center [624, 314] width 60 height 19
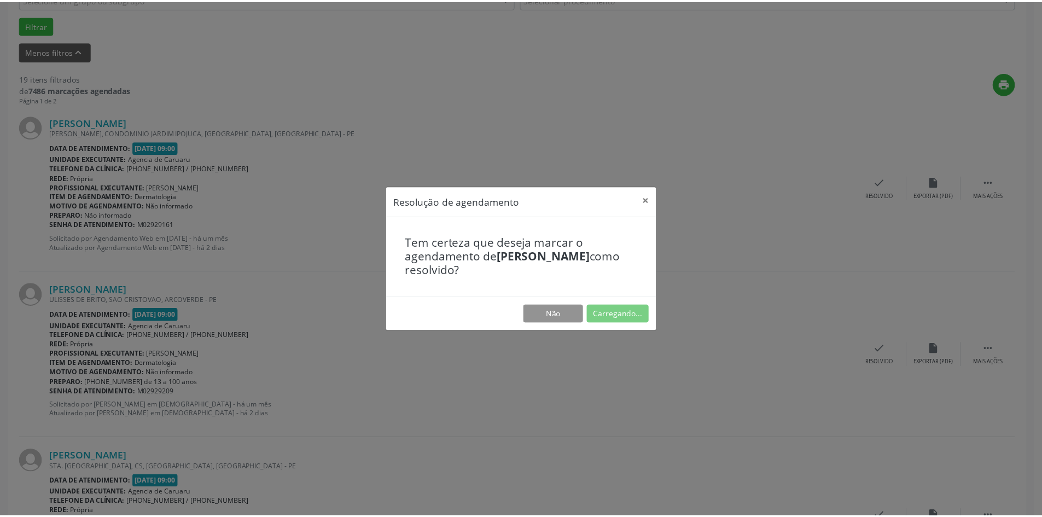
scroll to position [0, 0]
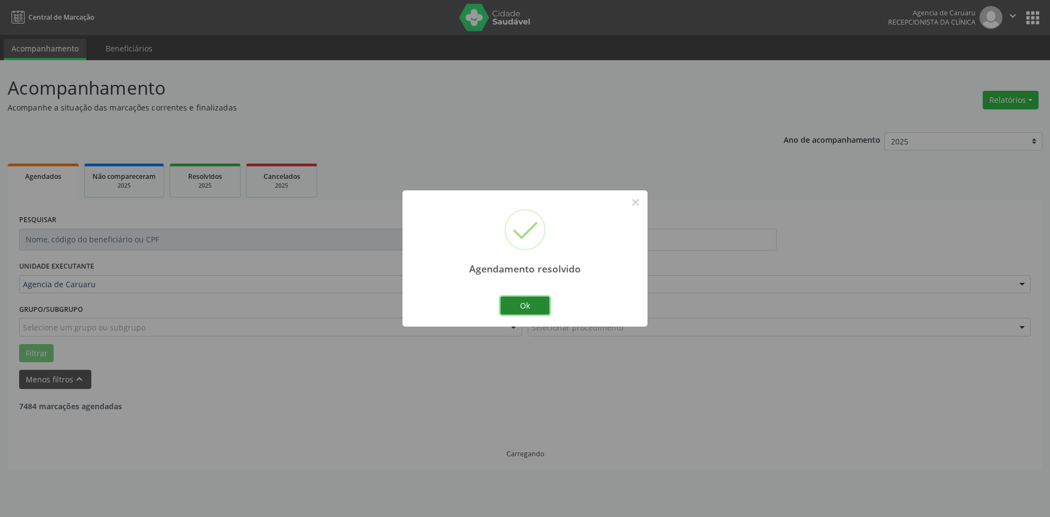
click at [534, 306] on button "Ok" at bounding box center [525, 306] width 49 height 19
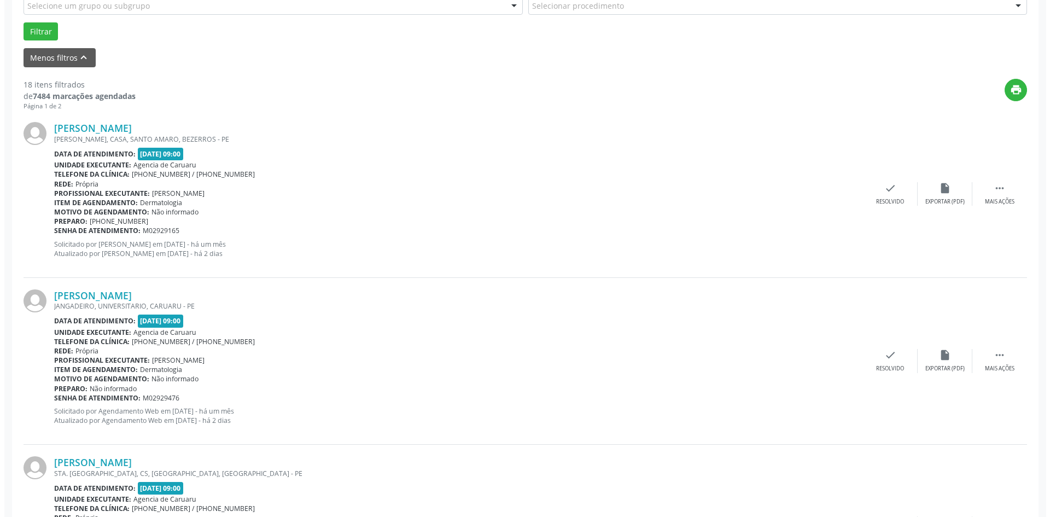
scroll to position [328, 0]
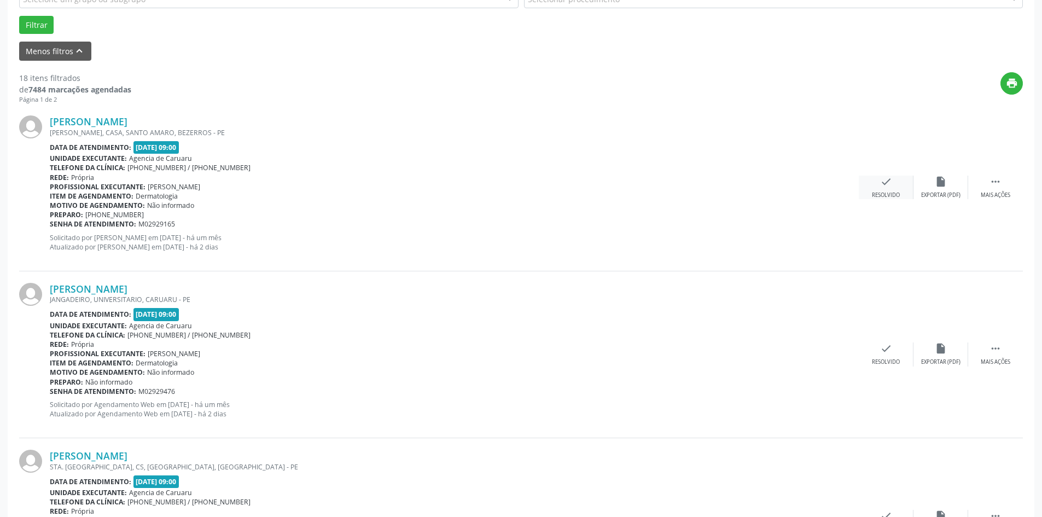
click at [883, 193] on div "Resolvido" at bounding box center [886, 195] width 28 height 8
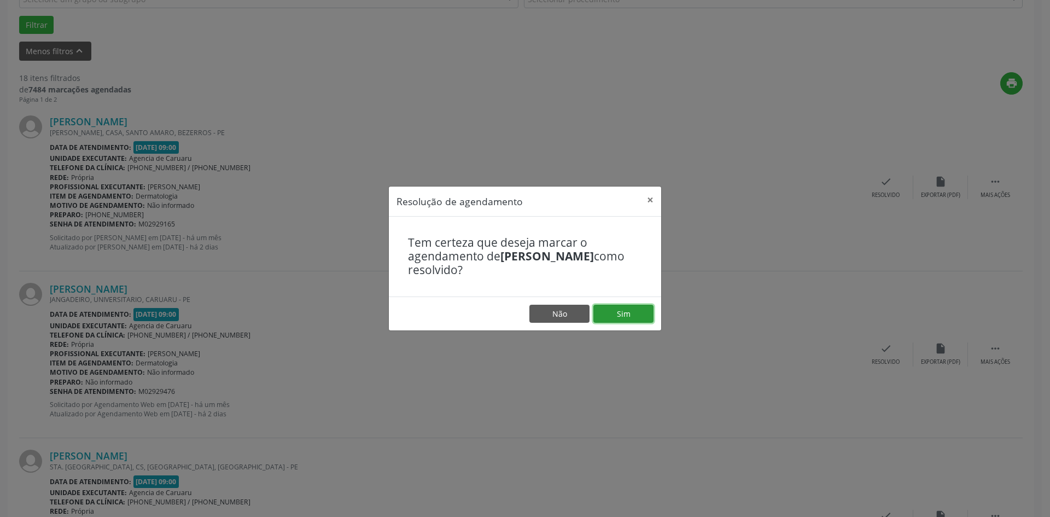
click at [631, 312] on button "Sim" at bounding box center [624, 314] width 60 height 19
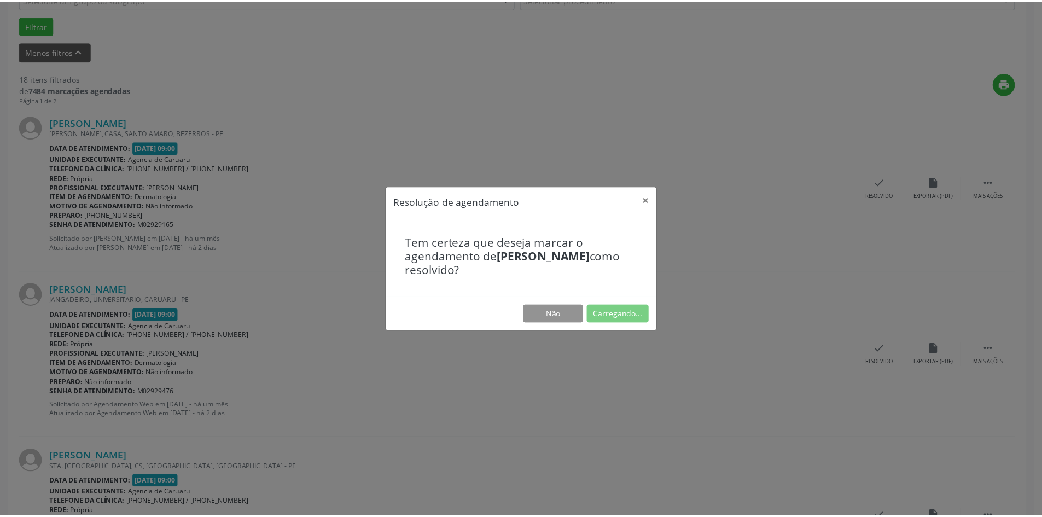
scroll to position [0, 0]
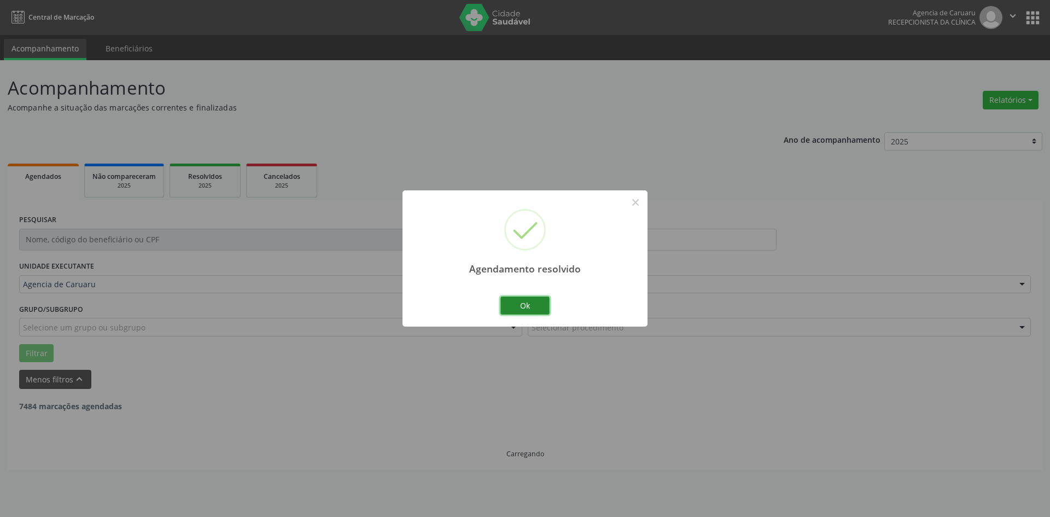
click at [541, 309] on button "Ok" at bounding box center [525, 306] width 49 height 19
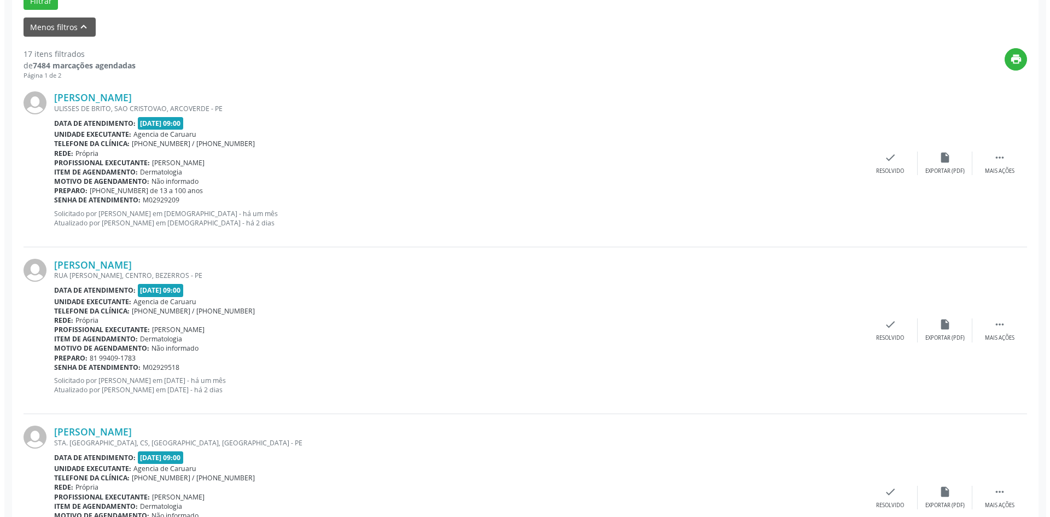
scroll to position [383, 0]
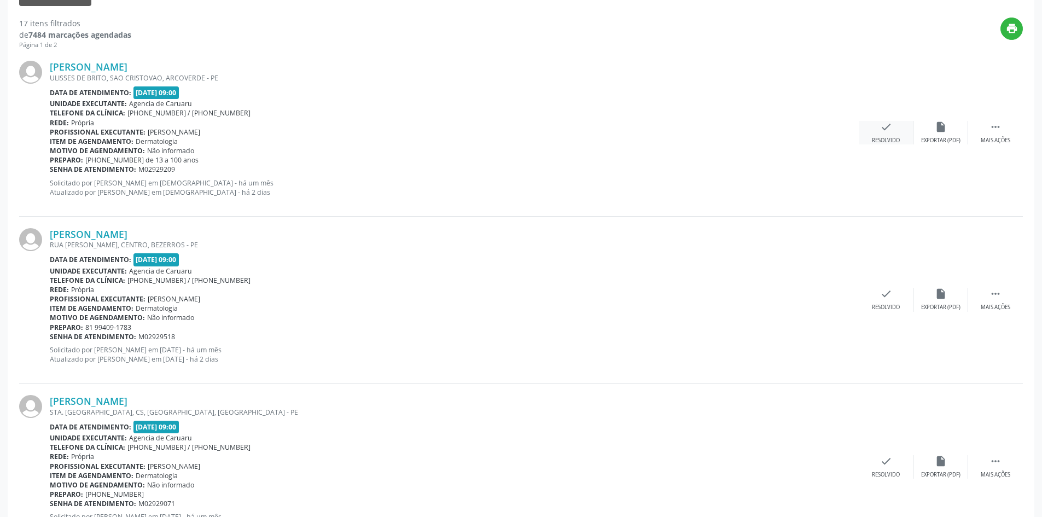
click at [884, 137] on div "Resolvido" at bounding box center [886, 141] width 28 height 8
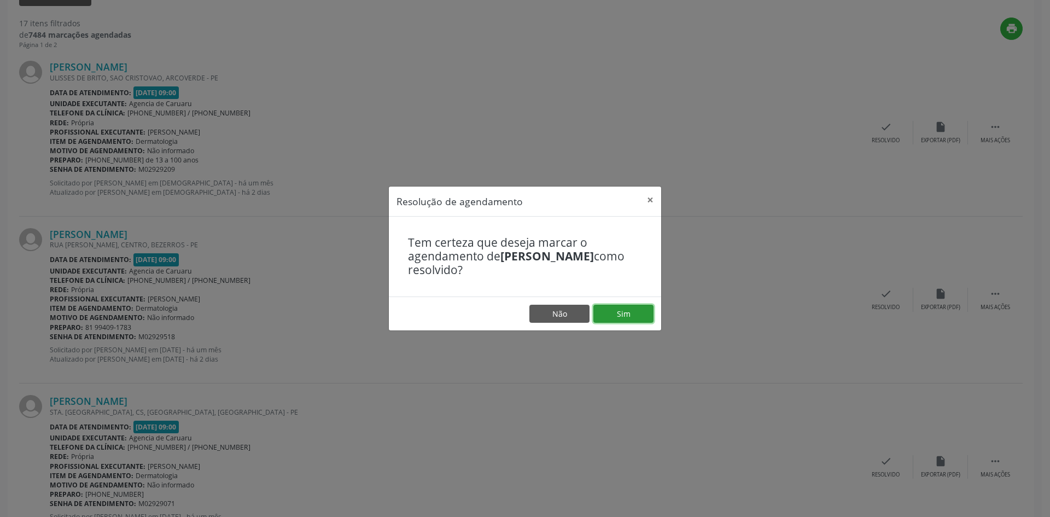
click at [624, 313] on button "Sim" at bounding box center [624, 314] width 60 height 19
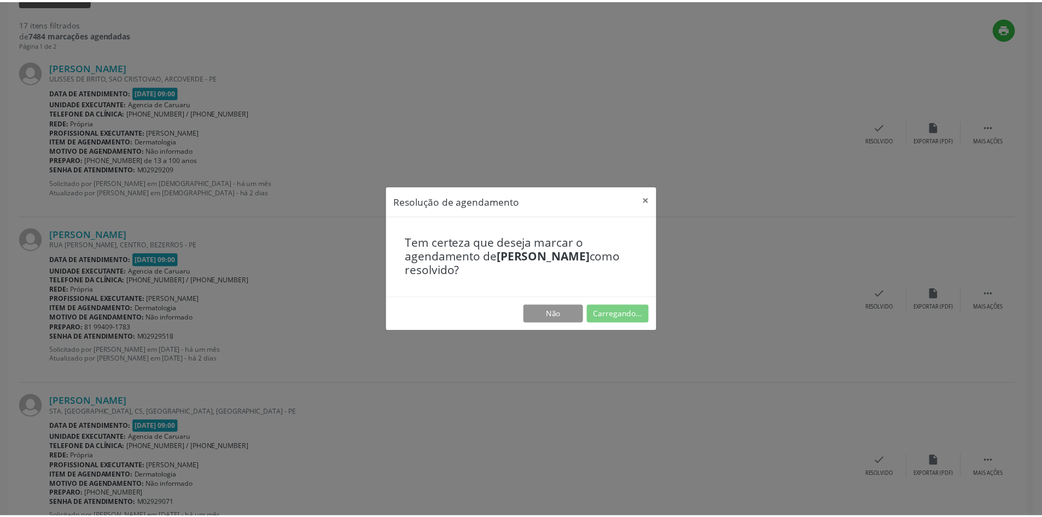
scroll to position [0, 0]
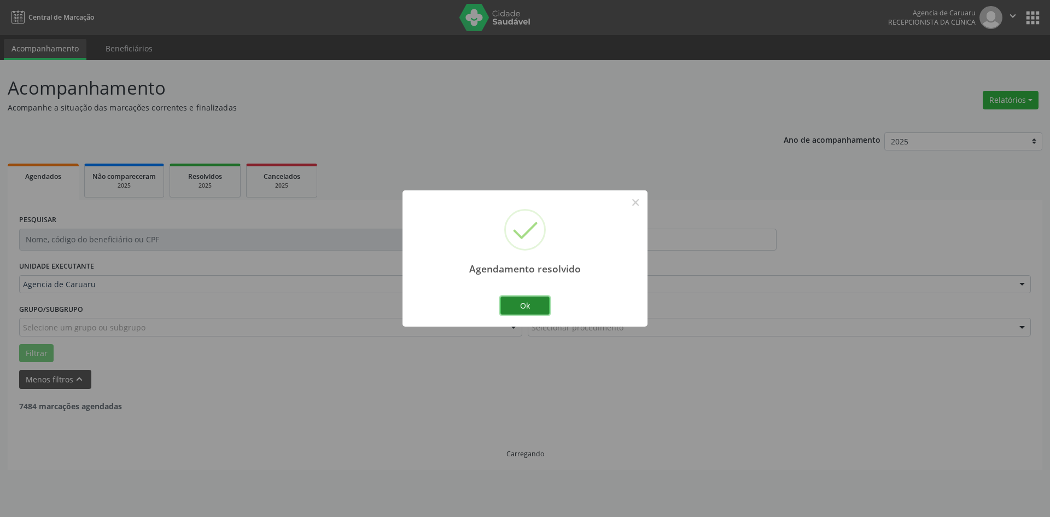
click at [538, 305] on button "Ok" at bounding box center [525, 306] width 49 height 19
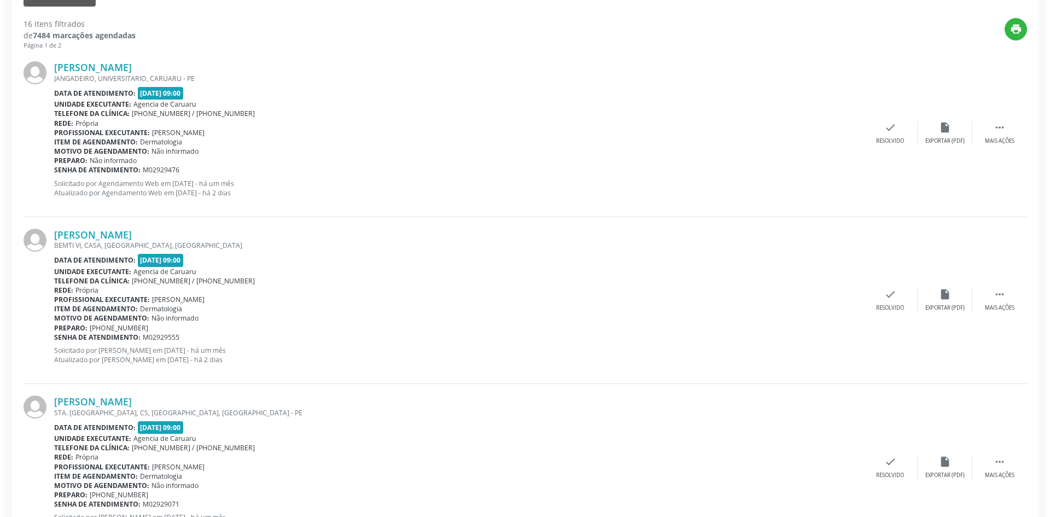
scroll to position [383, 0]
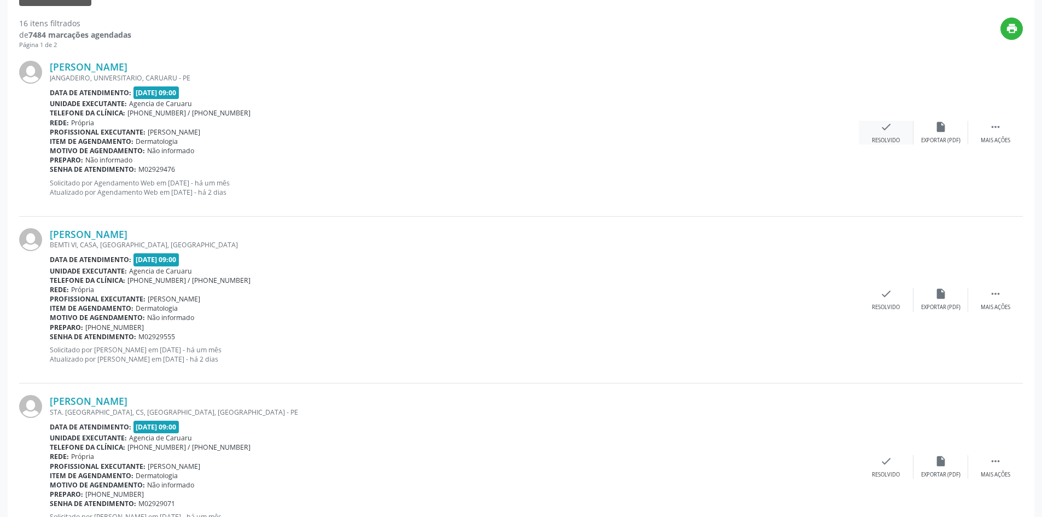
click at [875, 139] on div "Resolvido" at bounding box center [886, 141] width 28 height 8
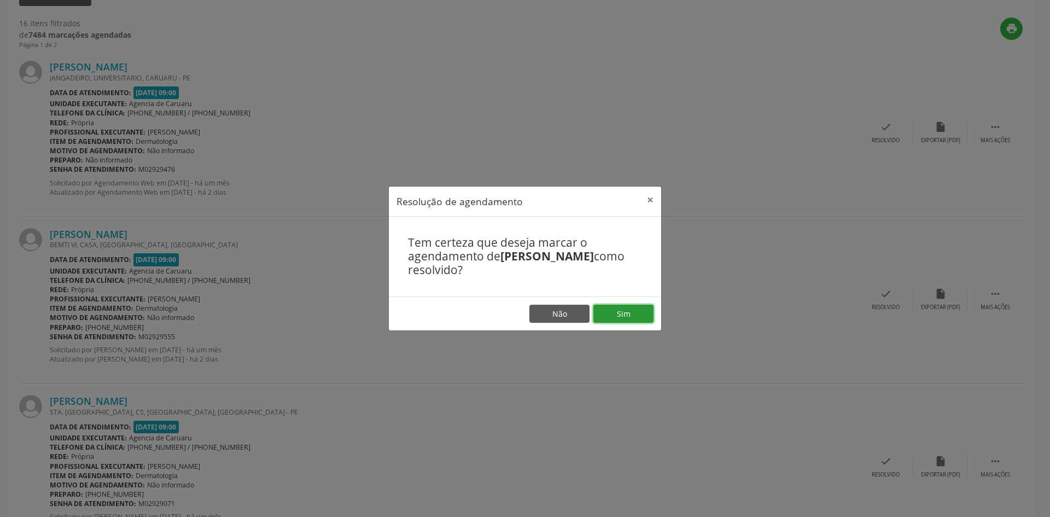
click at [627, 312] on button "Sim" at bounding box center [624, 314] width 60 height 19
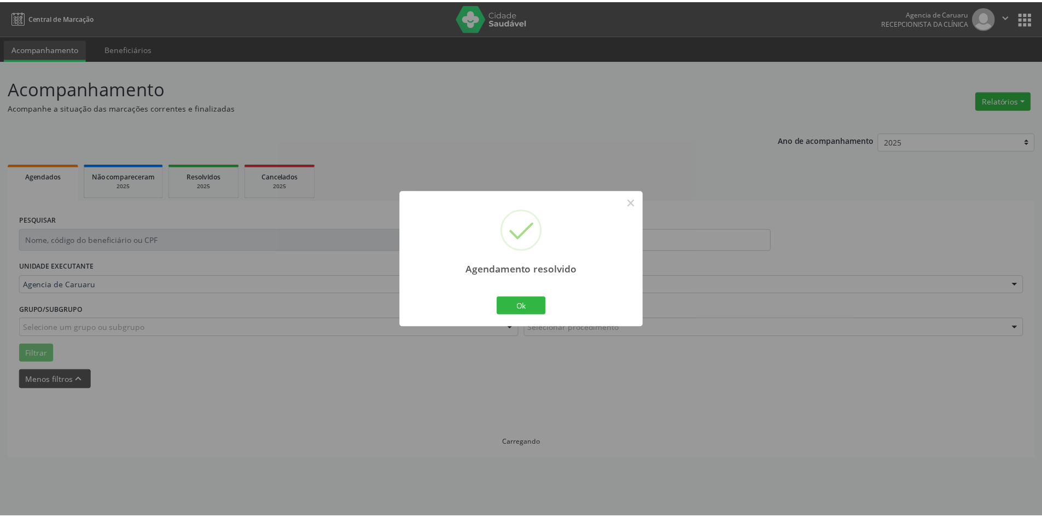
scroll to position [0, 0]
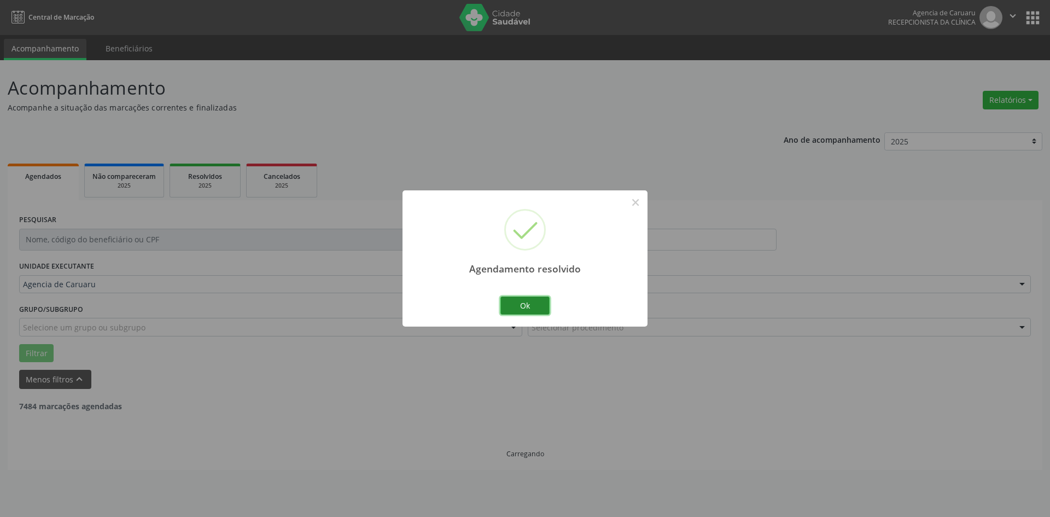
click at [545, 310] on button "Ok" at bounding box center [525, 306] width 49 height 19
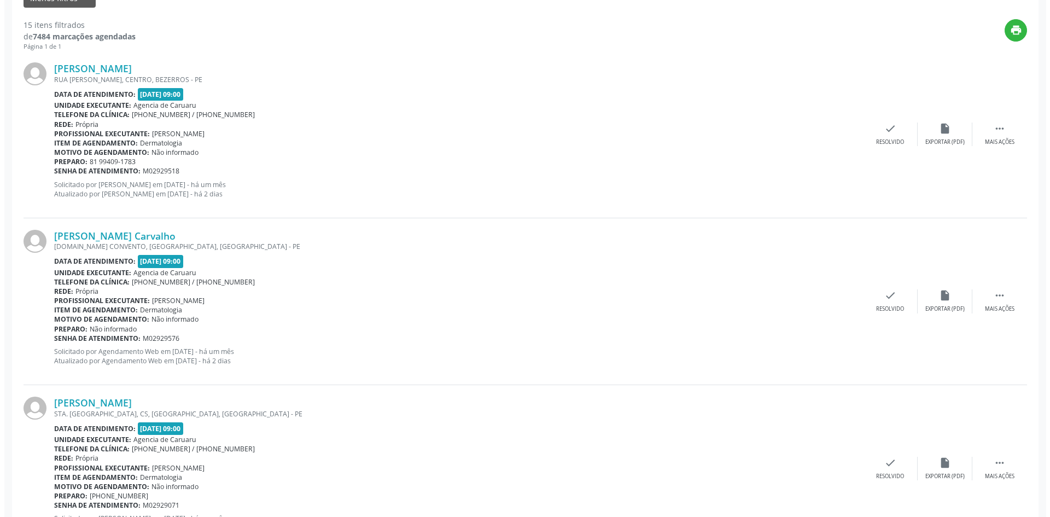
scroll to position [383, 0]
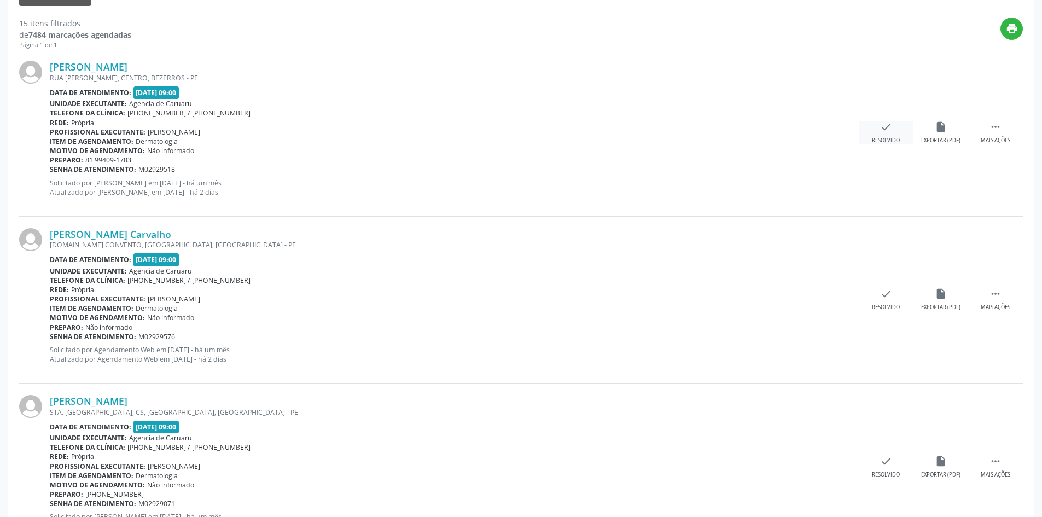
click at [894, 133] on div "check Resolvido" at bounding box center [886, 133] width 55 height 24
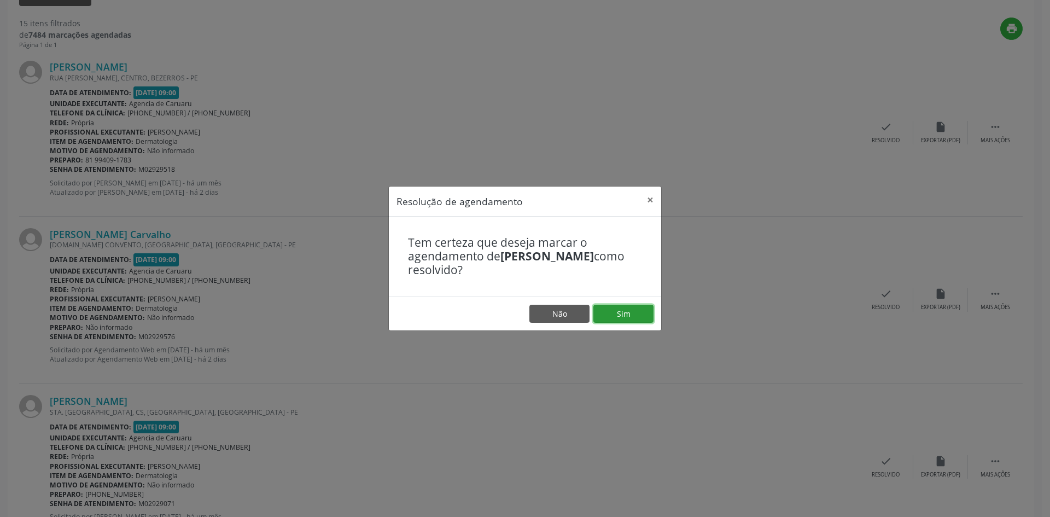
click at [629, 310] on button "Sim" at bounding box center [624, 314] width 60 height 19
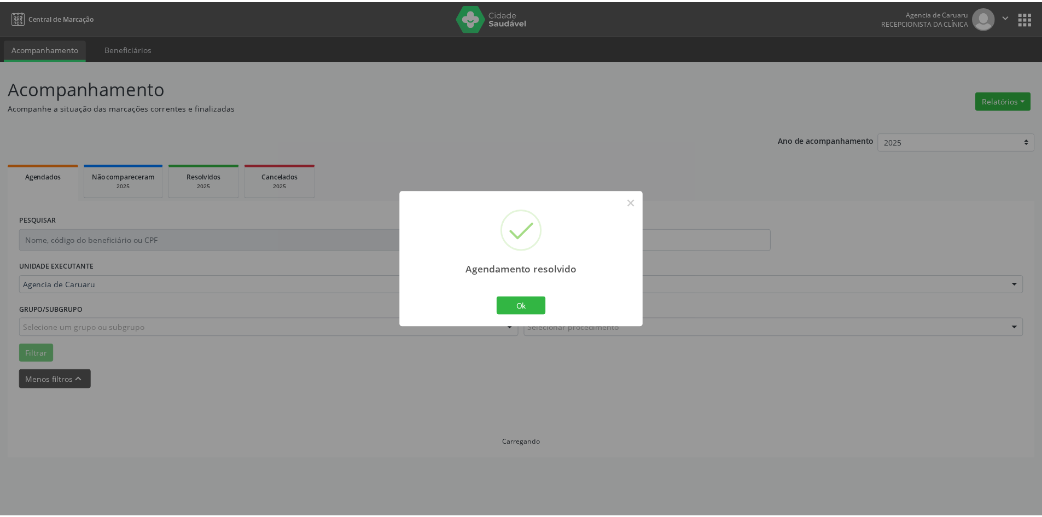
scroll to position [0, 0]
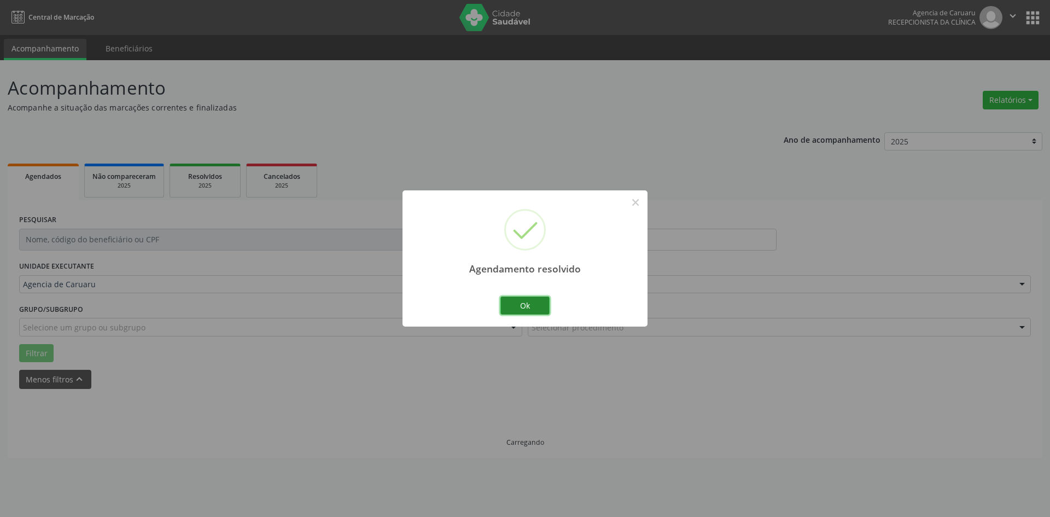
click at [526, 307] on button "Ok" at bounding box center [525, 306] width 49 height 19
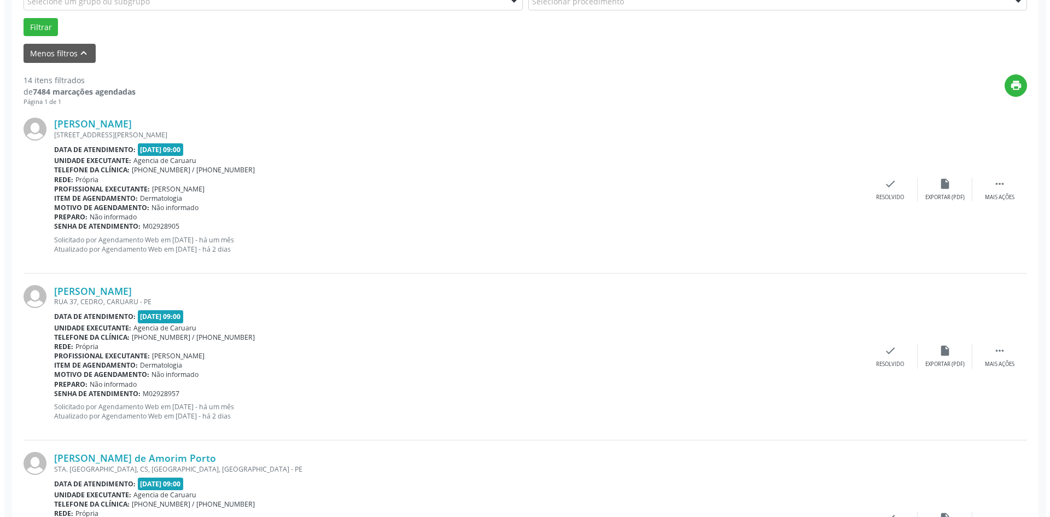
scroll to position [328, 0]
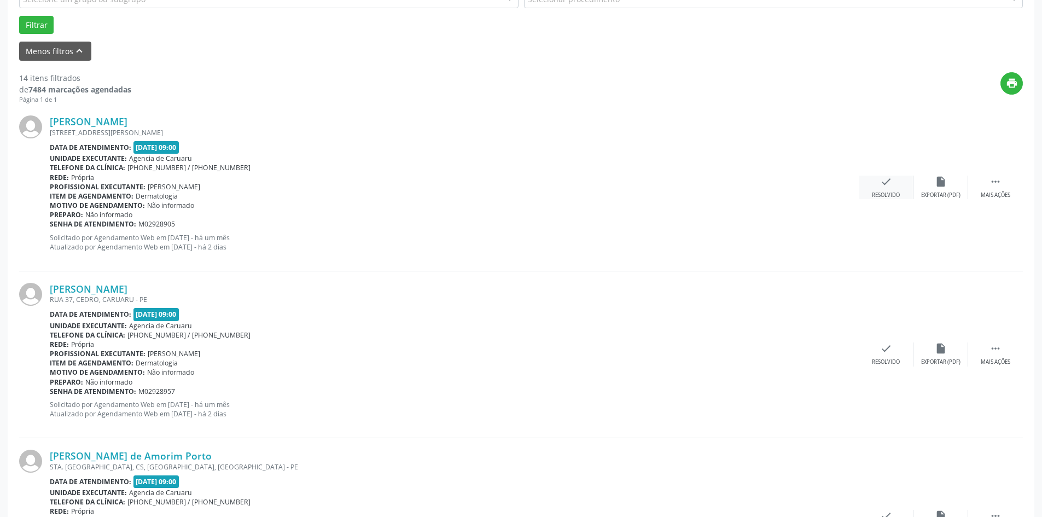
click at [885, 189] on div "check Resolvido" at bounding box center [886, 188] width 55 height 24
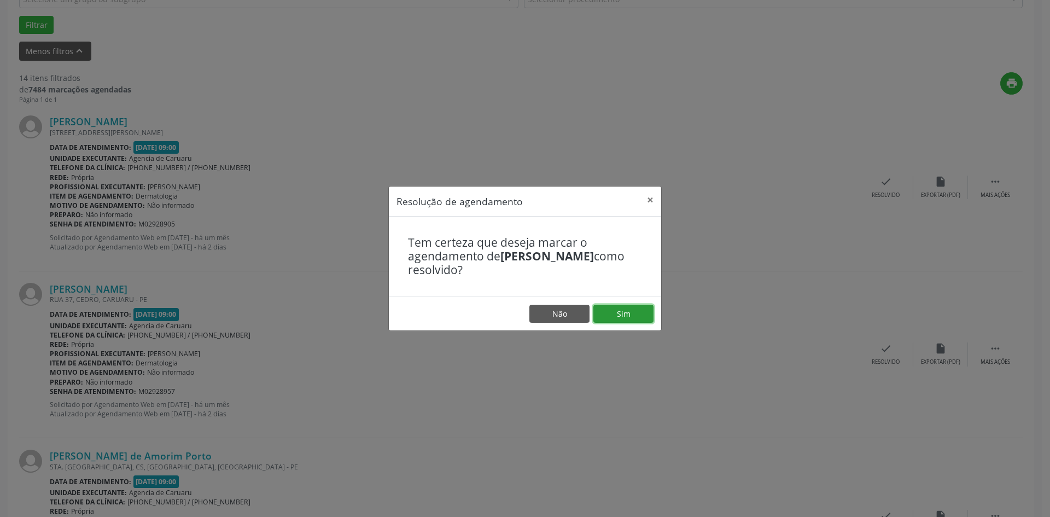
click at [607, 314] on button "Sim" at bounding box center [624, 314] width 60 height 19
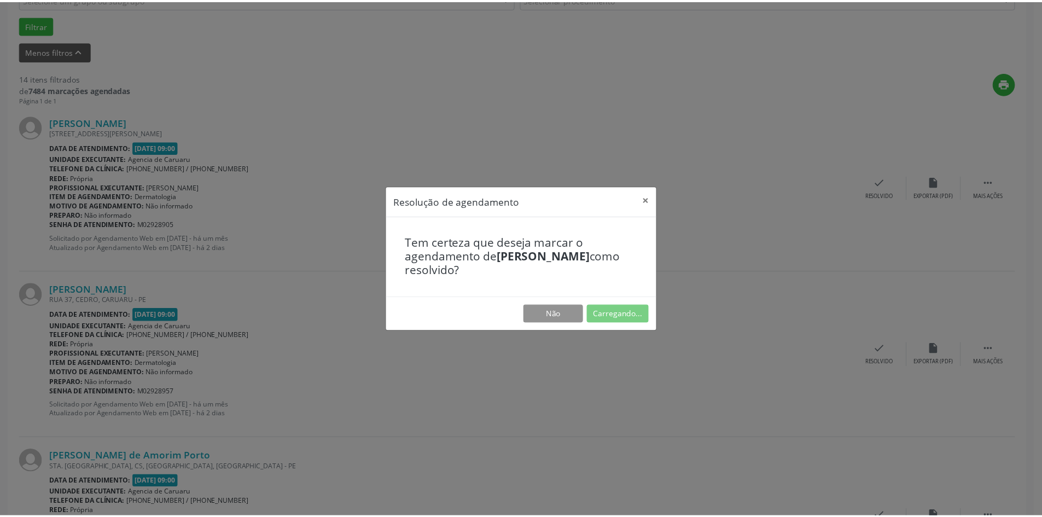
scroll to position [0, 0]
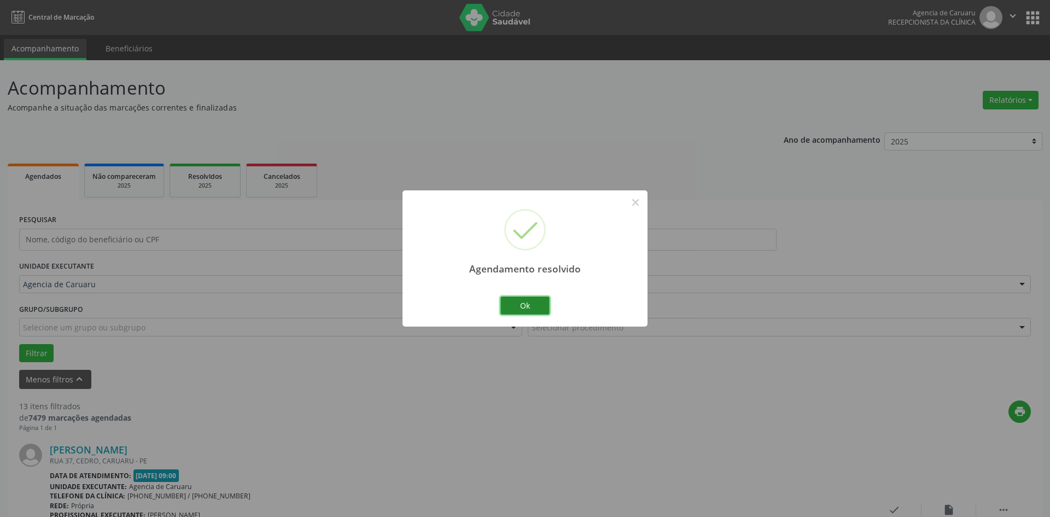
click at [537, 307] on button "Ok" at bounding box center [525, 306] width 49 height 19
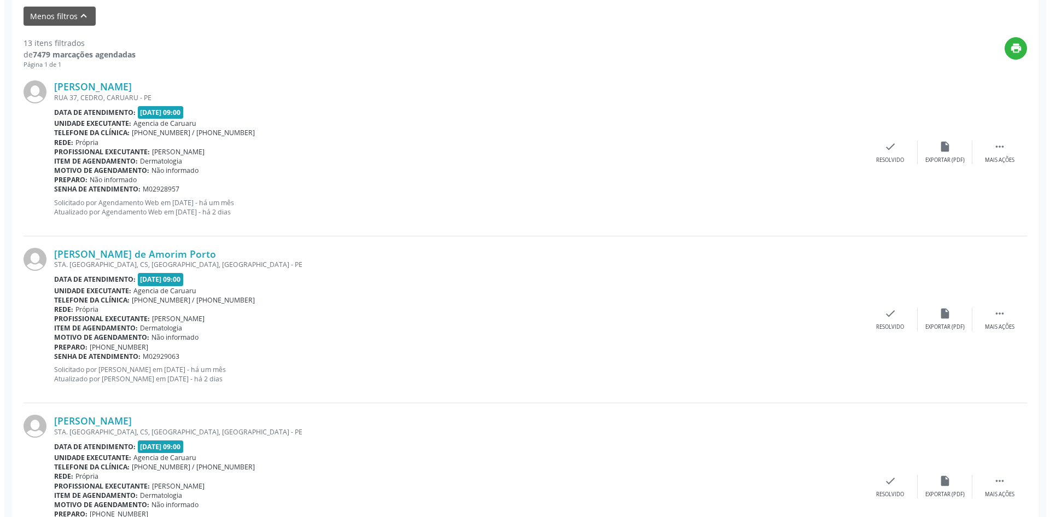
scroll to position [383, 0]
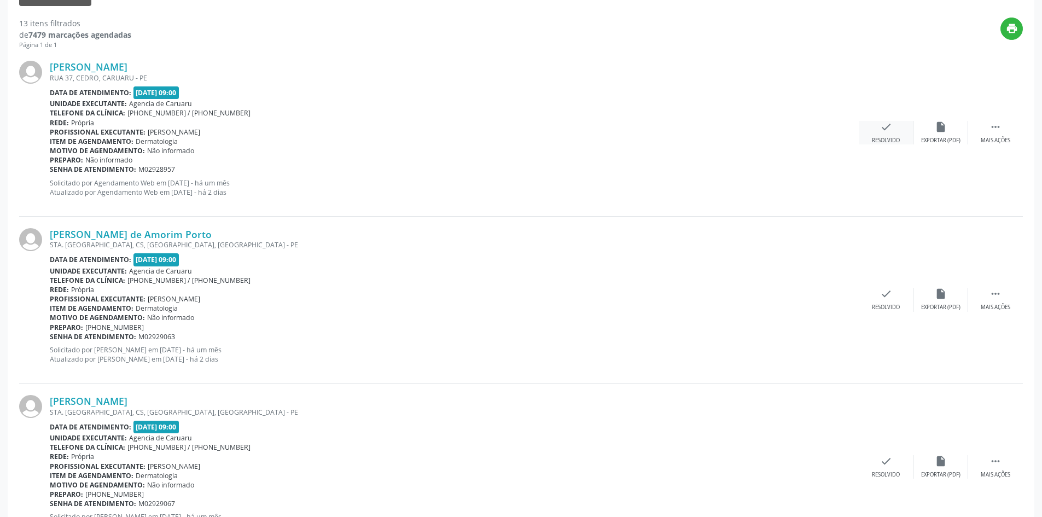
click at [874, 131] on div "check Resolvido" at bounding box center [886, 133] width 55 height 24
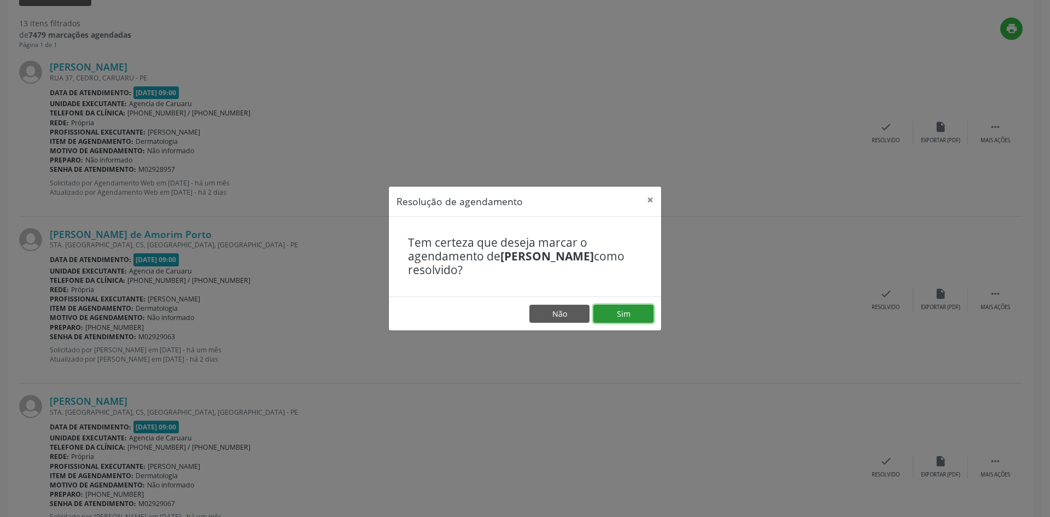
click at [616, 316] on button "Sim" at bounding box center [624, 314] width 60 height 19
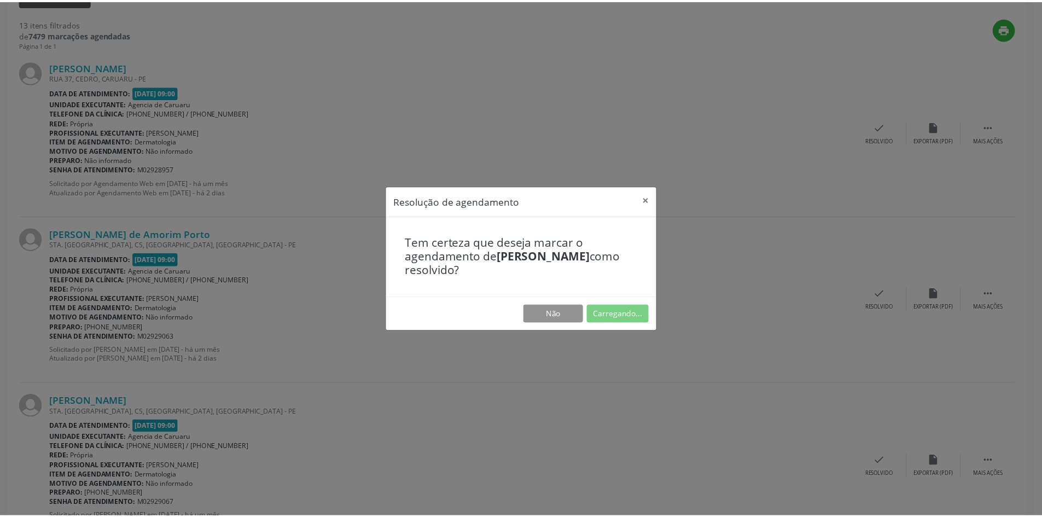
scroll to position [0, 0]
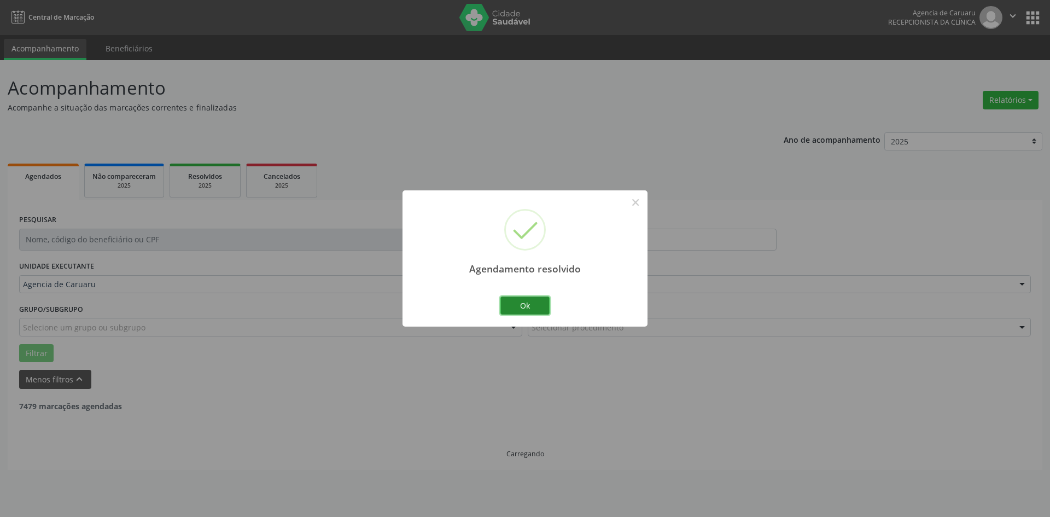
click at [539, 307] on button "Ok" at bounding box center [525, 306] width 49 height 19
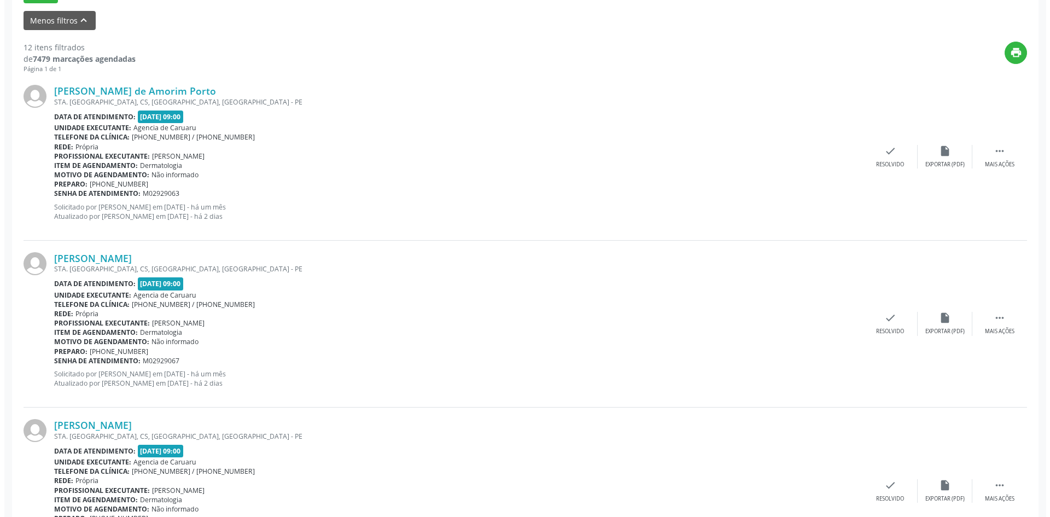
scroll to position [383, 0]
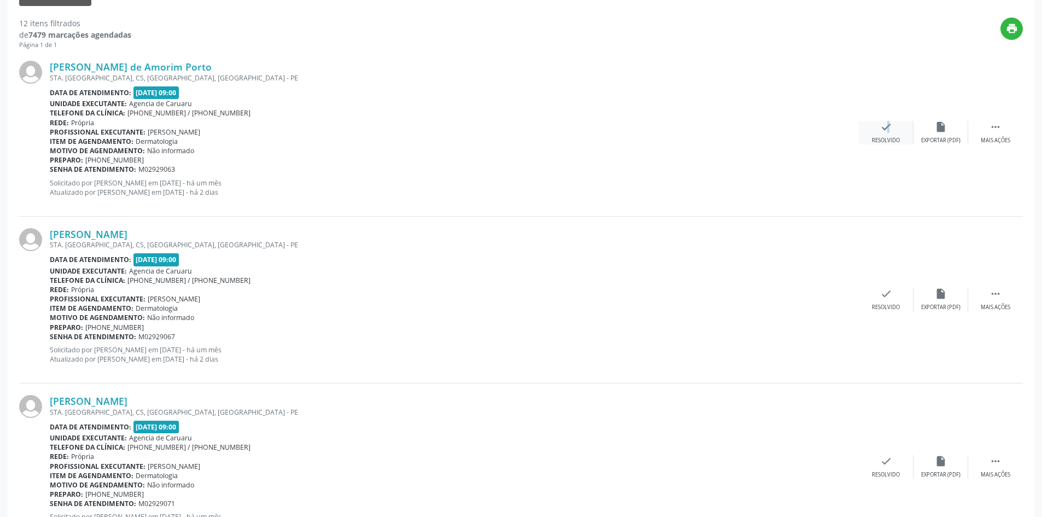
click at [881, 131] on icon "check" at bounding box center [886, 127] width 12 height 12
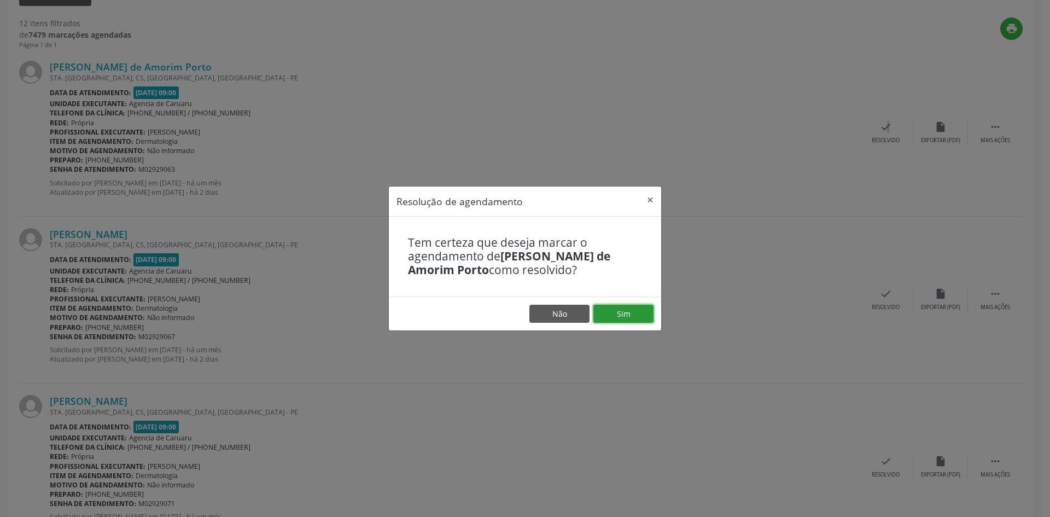
click at [630, 315] on button "Sim" at bounding box center [624, 314] width 60 height 19
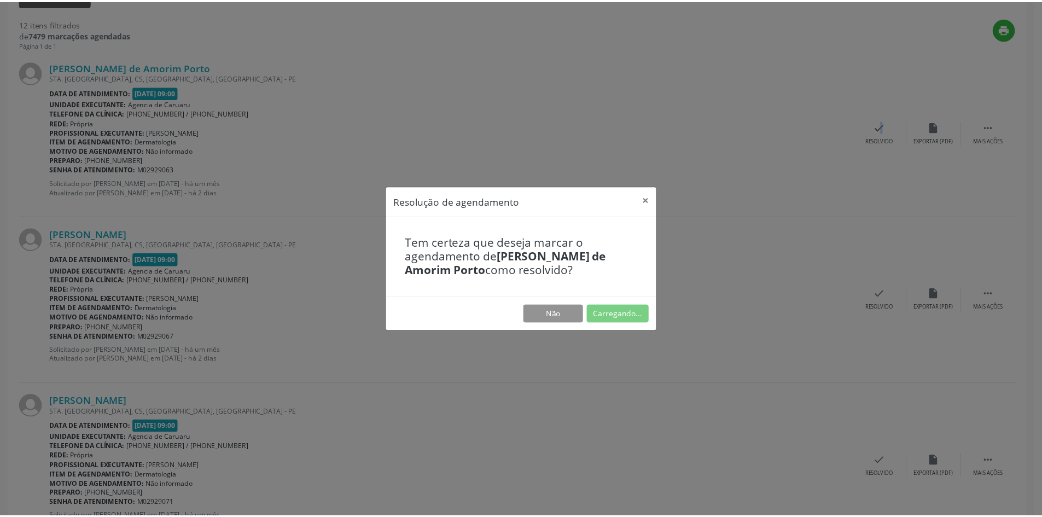
scroll to position [0, 0]
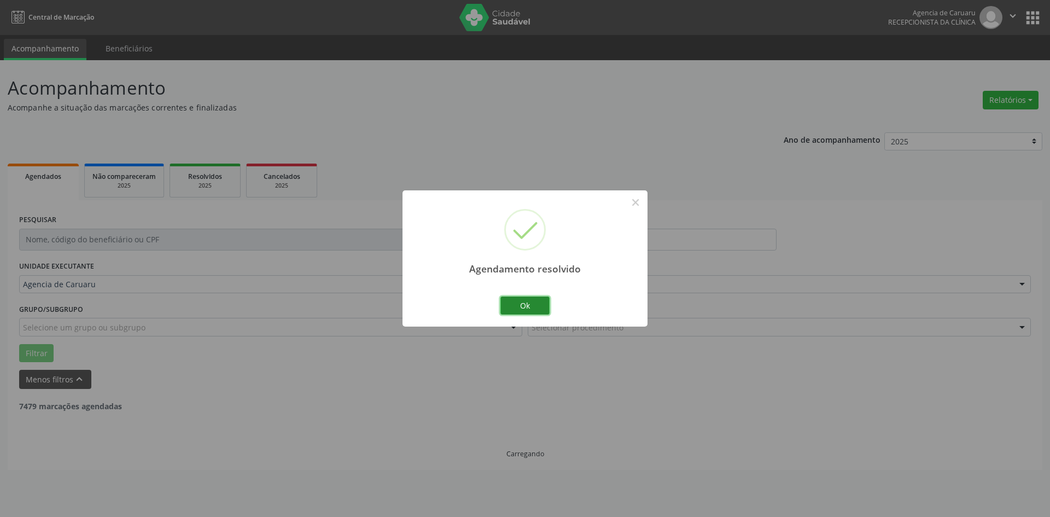
click at [526, 305] on button "Ok" at bounding box center [525, 306] width 49 height 19
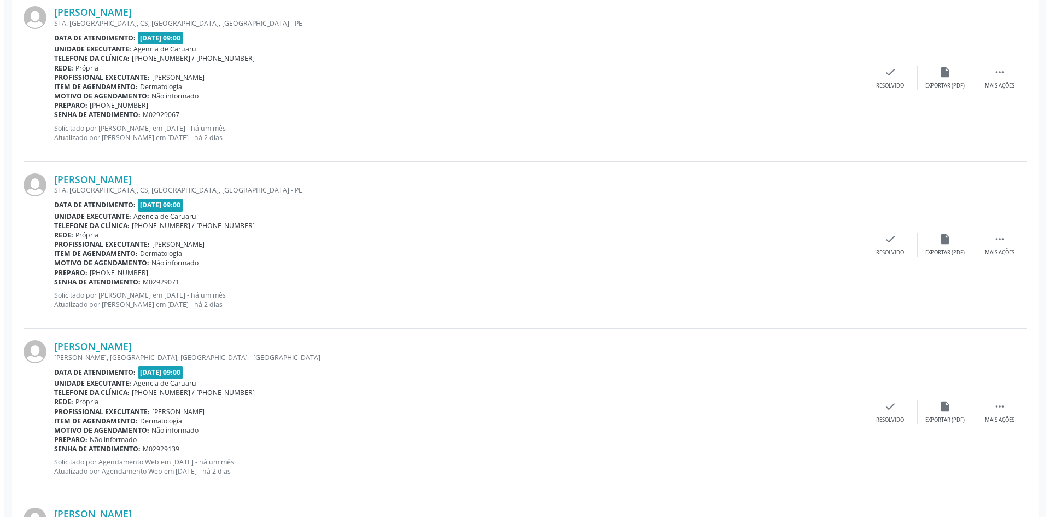
scroll to position [383, 0]
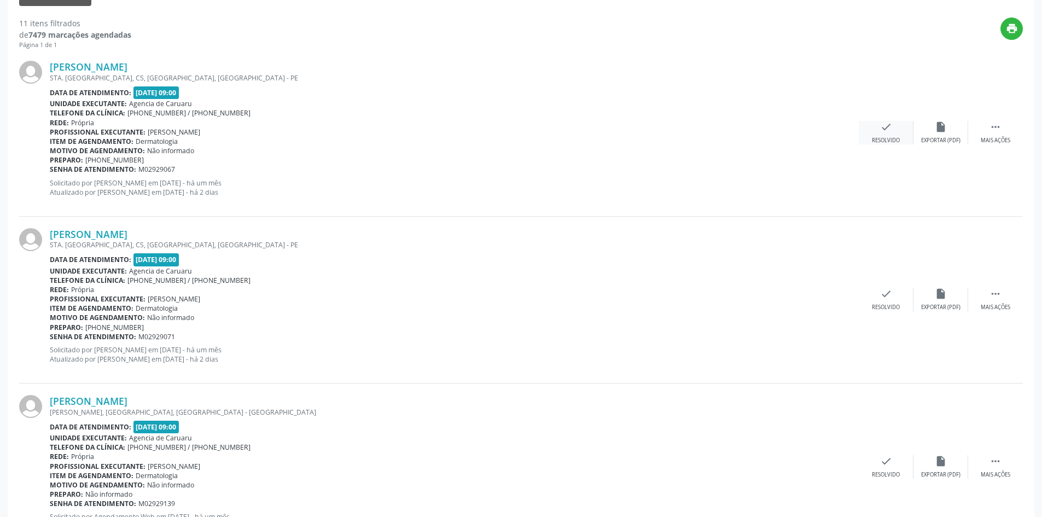
click at [880, 128] on icon "check" at bounding box center [886, 127] width 12 height 12
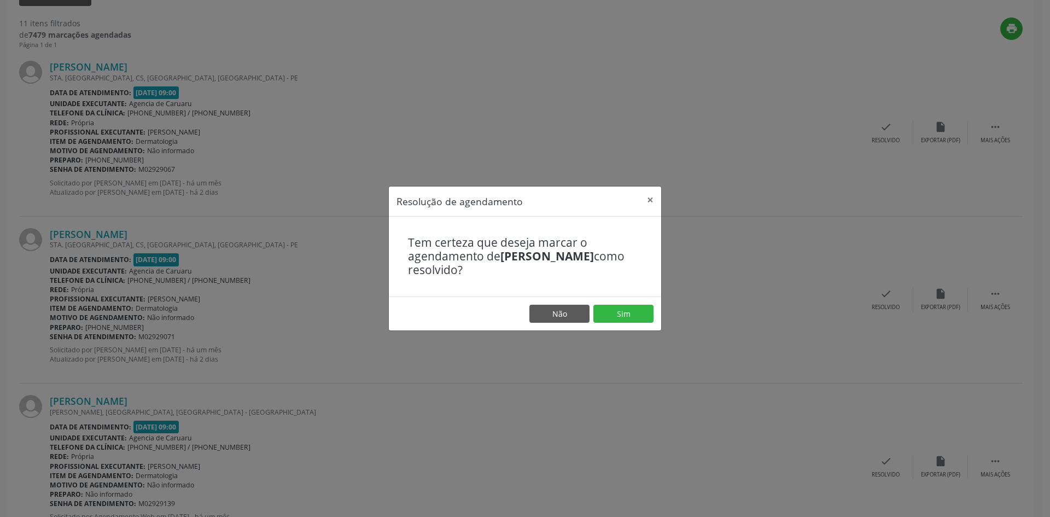
click at [616, 323] on footer "Não Sim" at bounding box center [525, 314] width 272 height 34
click at [616, 317] on button "Sim" at bounding box center [624, 314] width 60 height 19
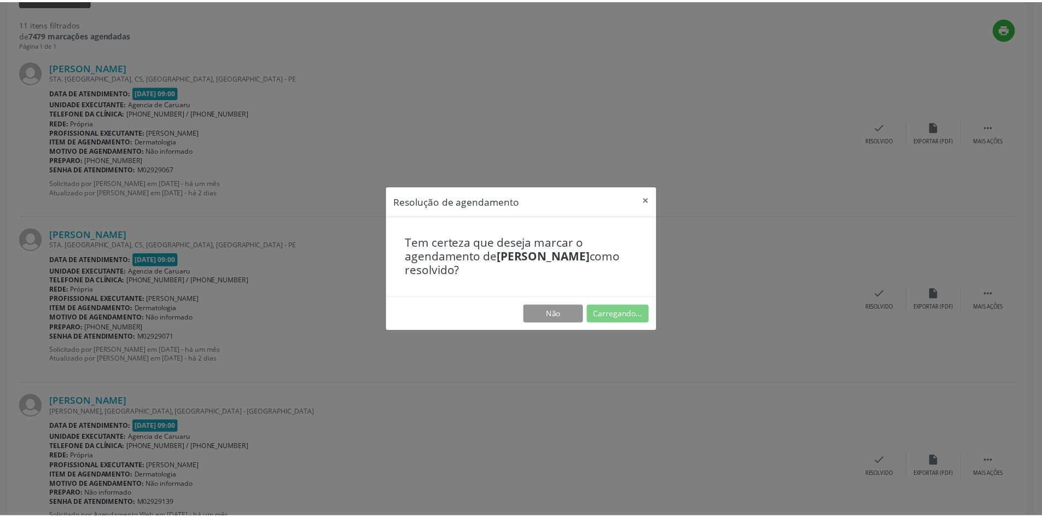
scroll to position [0, 0]
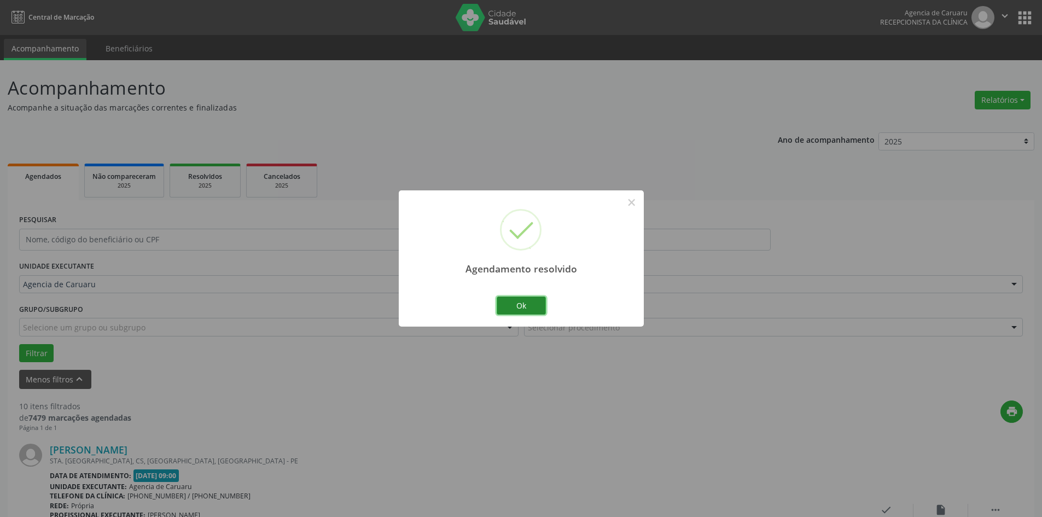
click at [537, 300] on button "Ok" at bounding box center [521, 306] width 49 height 19
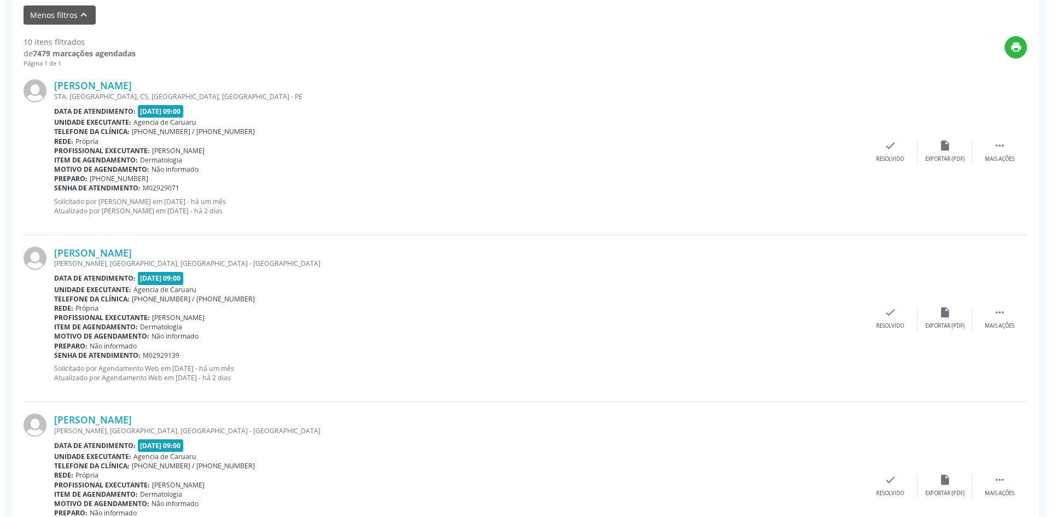
scroll to position [383, 0]
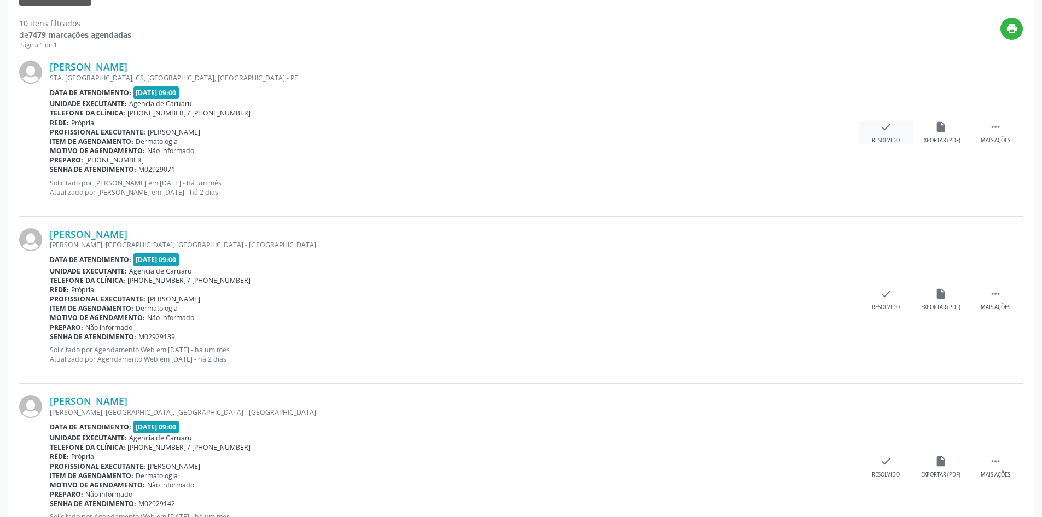
click at [891, 134] on div "check Resolvido" at bounding box center [886, 133] width 55 height 24
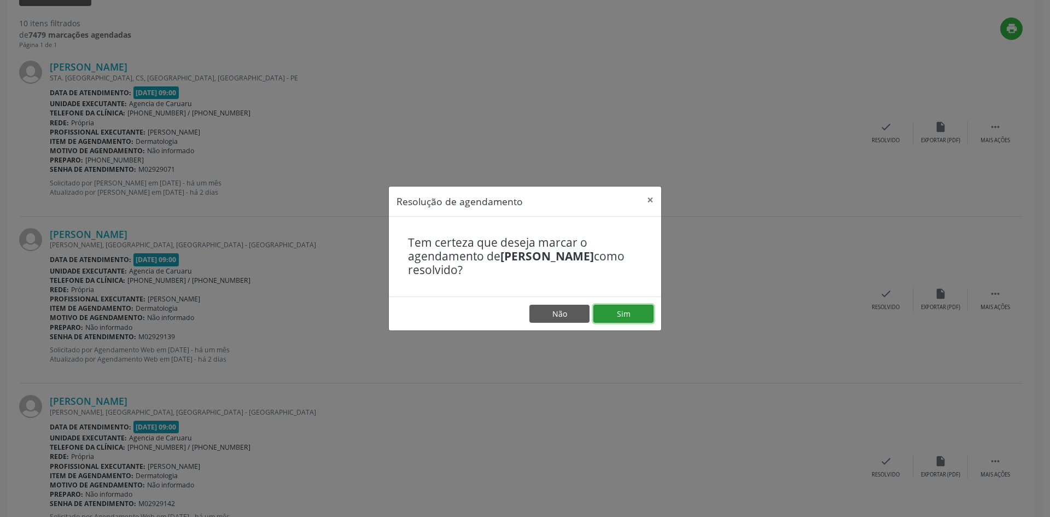
click at [613, 316] on button "Sim" at bounding box center [624, 314] width 60 height 19
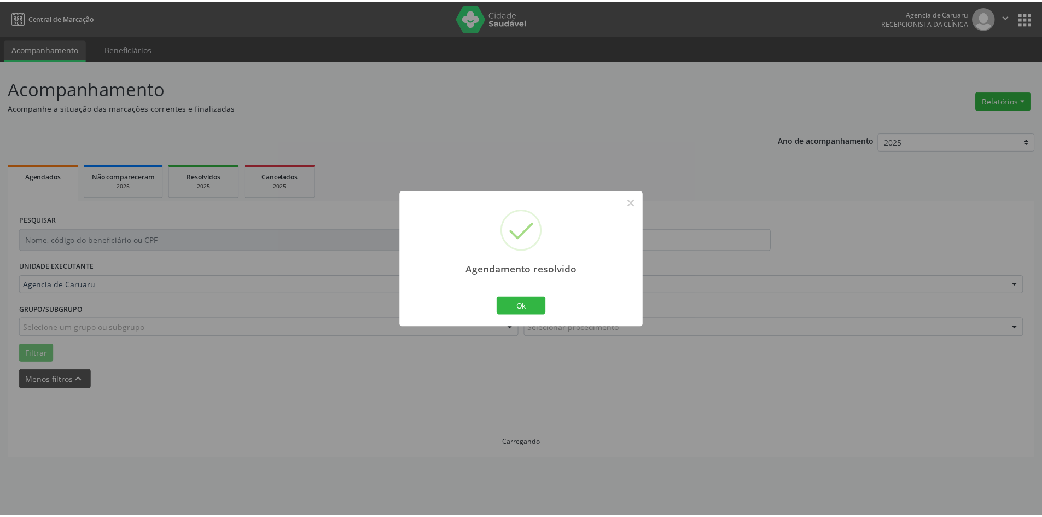
scroll to position [0, 0]
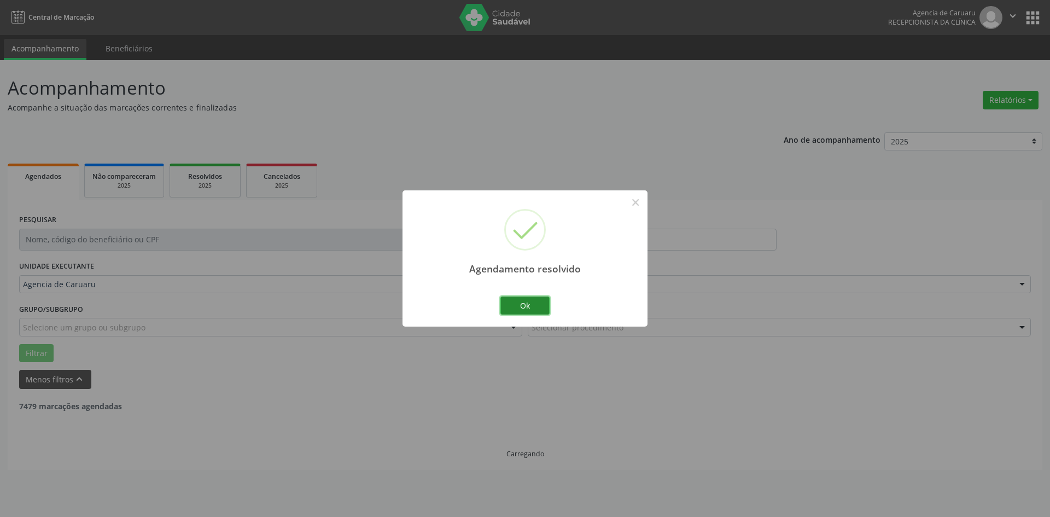
click at [519, 297] on button "Ok" at bounding box center [525, 306] width 49 height 19
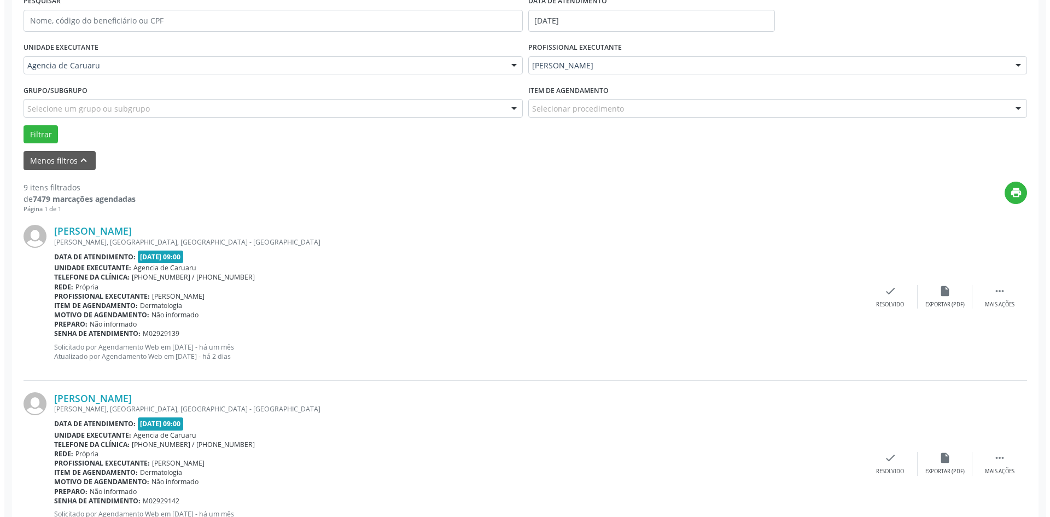
scroll to position [274, 0]
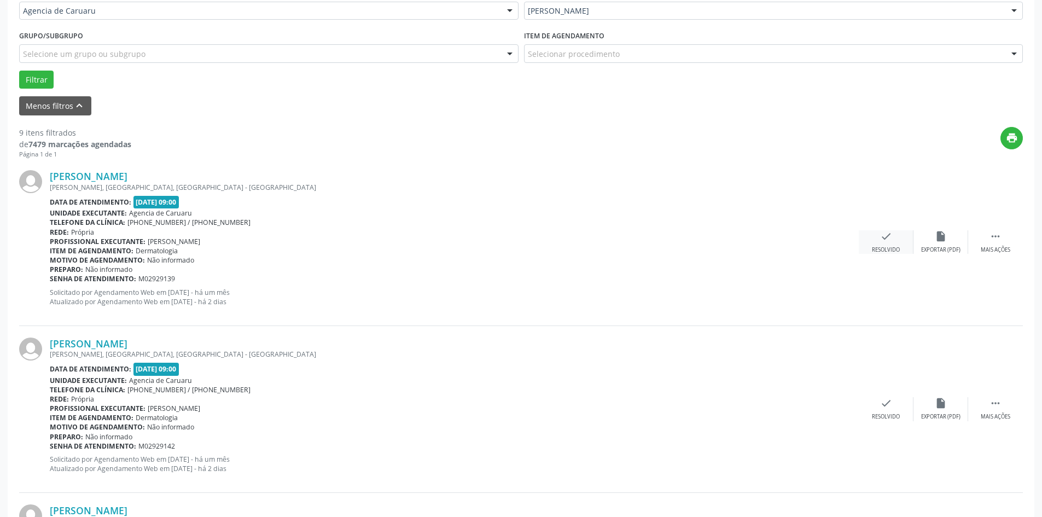
click at [887, 240] on icon "check" at bounding box center [886, 236] width 12 height 12
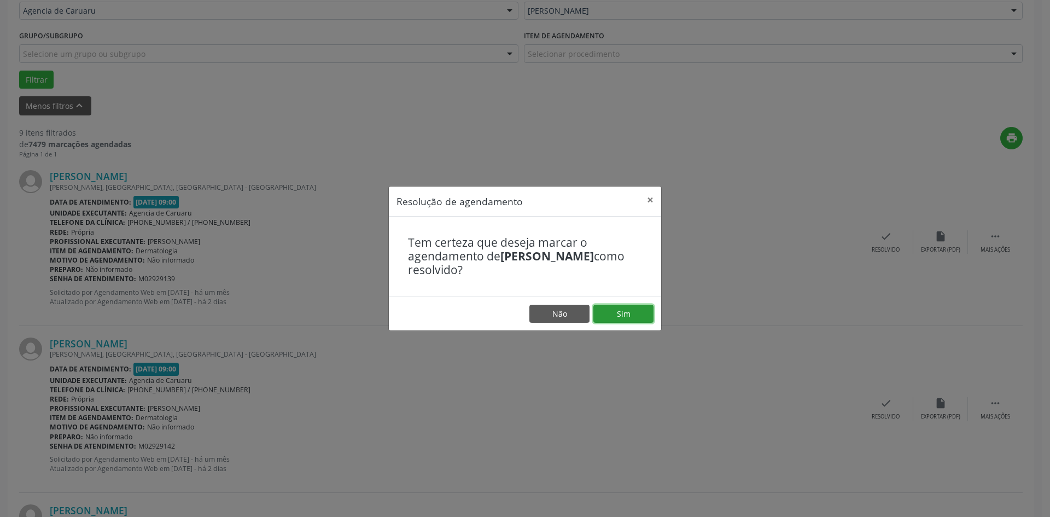
click at [616, 314] on button "Sim" at bounding box center [624, 314] width 60 height 19
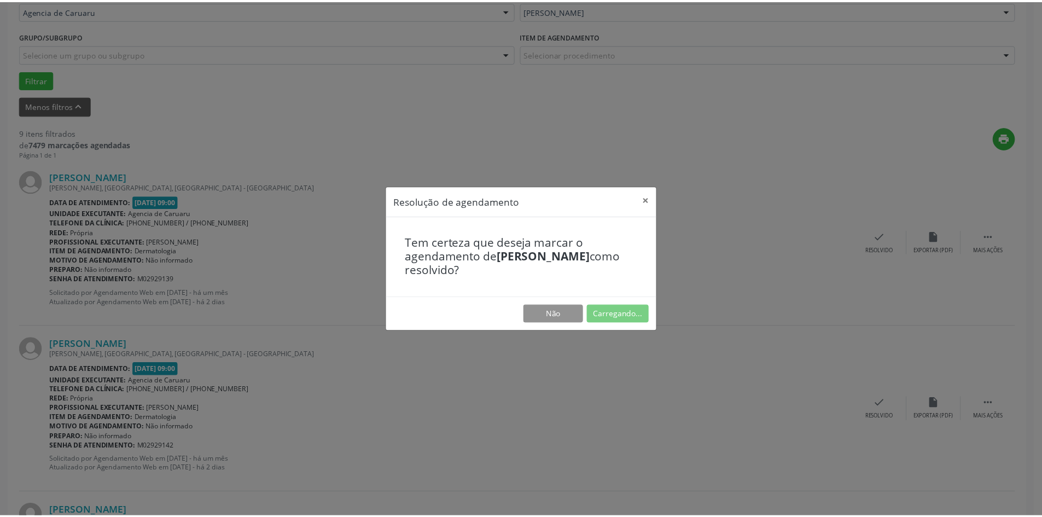
scroll to position [0, 0]
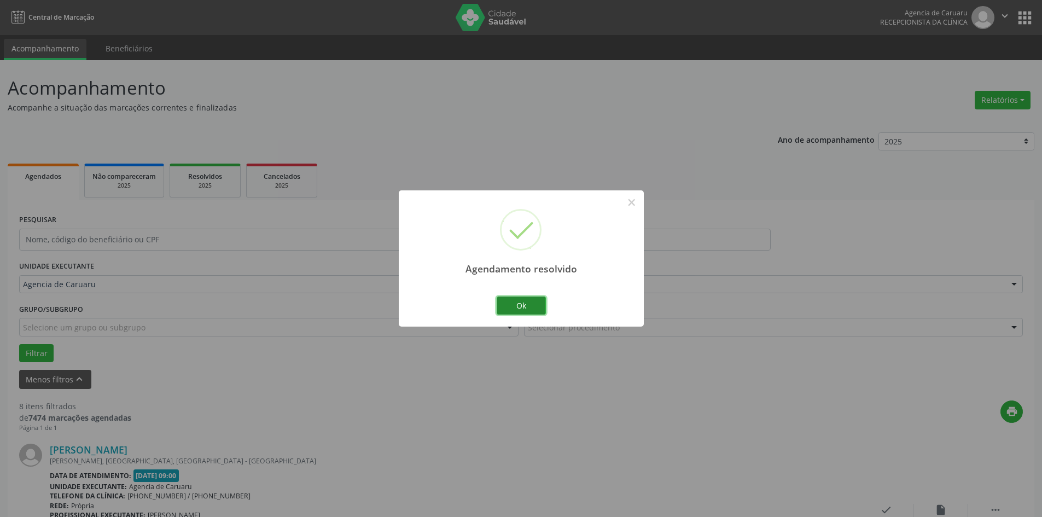
click at [545, 305] on button "Ok" at bounding box center [521, 306] width 49 height 19
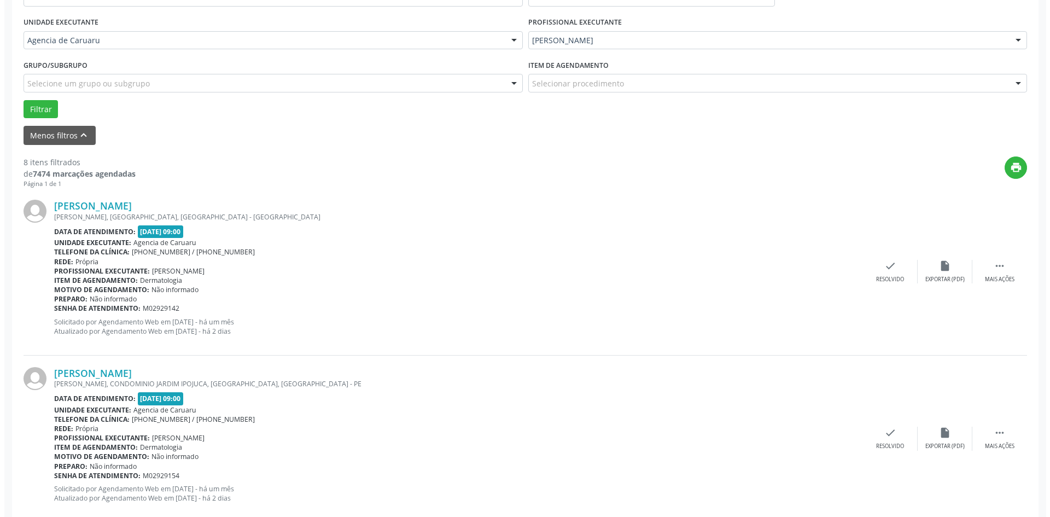
scroll to position [274, 0]
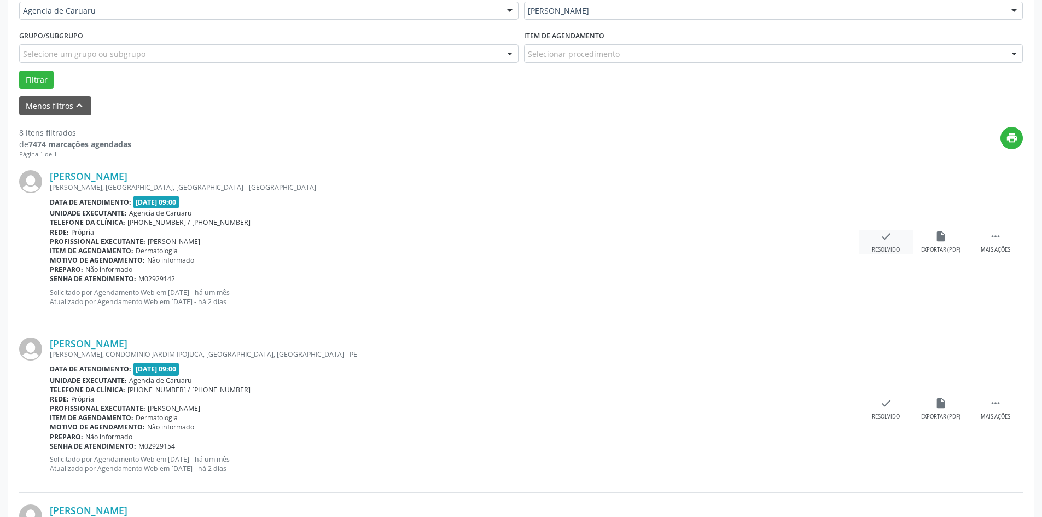
click at [873, 244] on div "check Resolvido" at bounding box center [886, 242] width 55 height 24
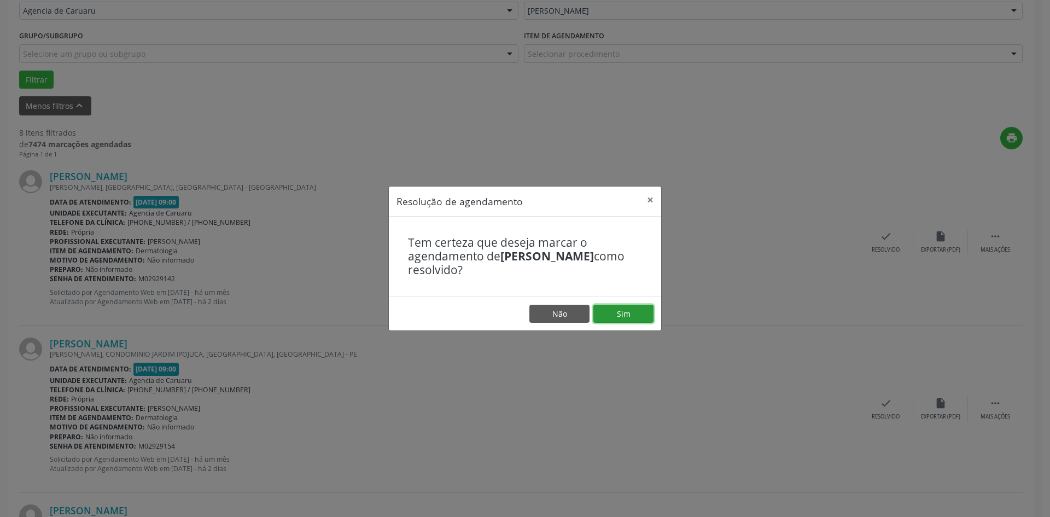
click at [620, 312] on button "Sim" at bounding box center [624, 314] width 60 height 19
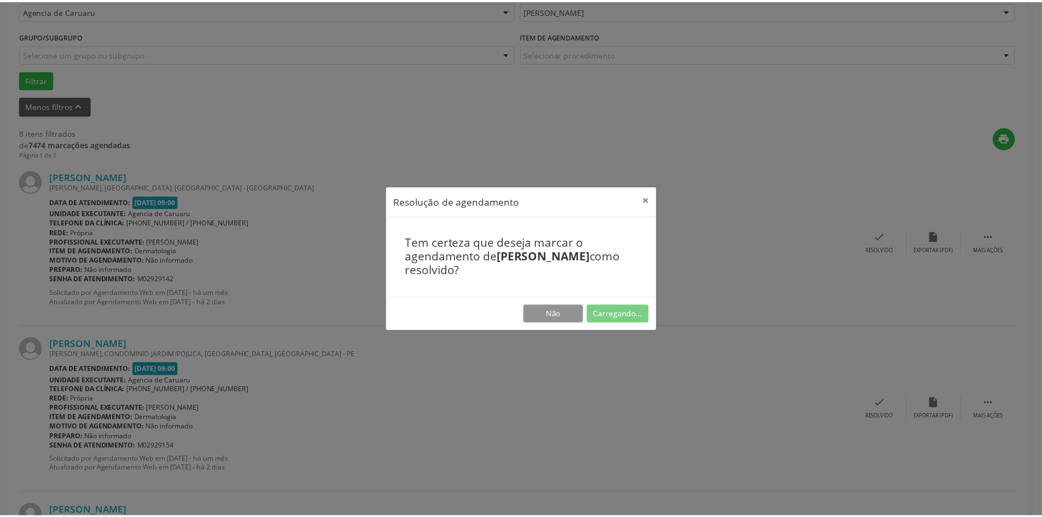
scroll to position [0, 0]
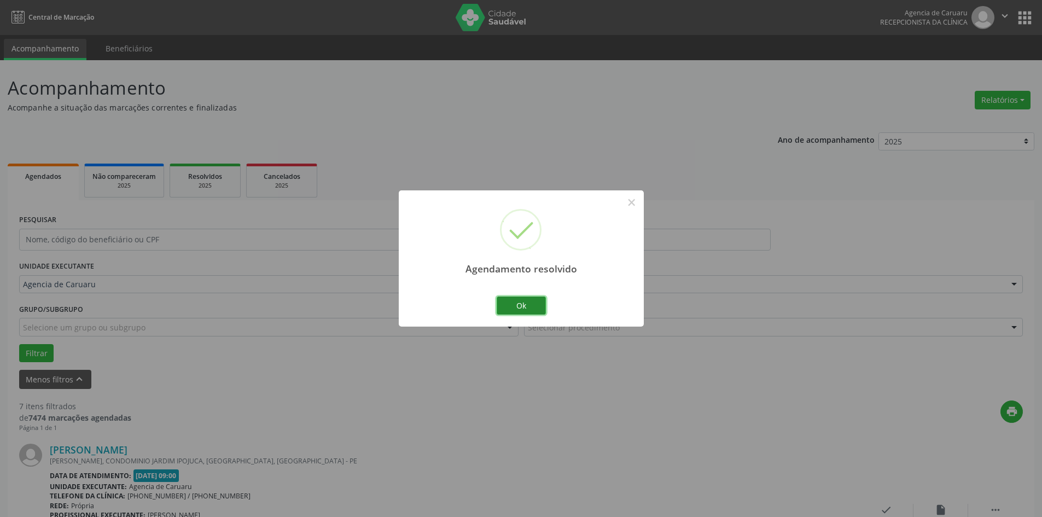
click at [532, 311] on button "Ok" at bounding box center [521, 306] width 49 height 19
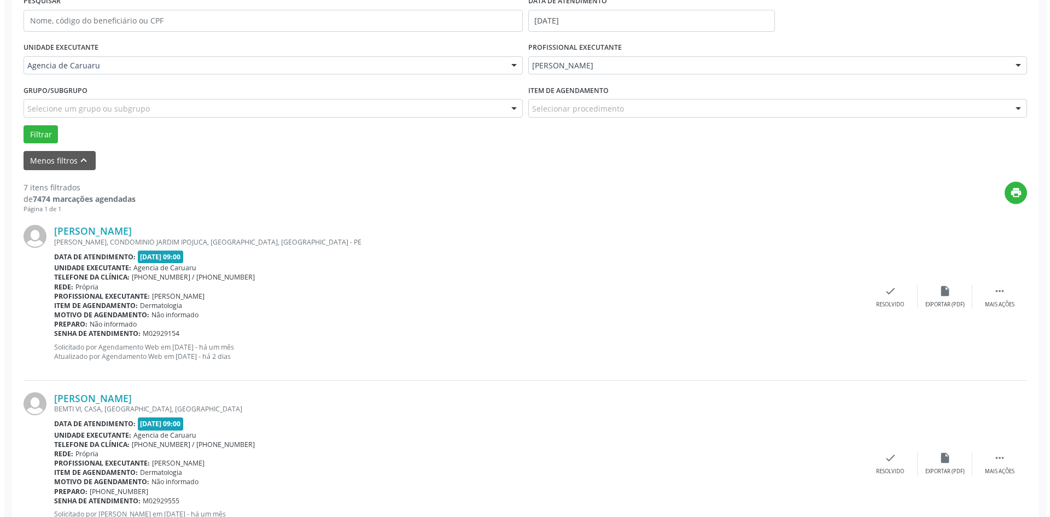
scroll to position [274, 0]
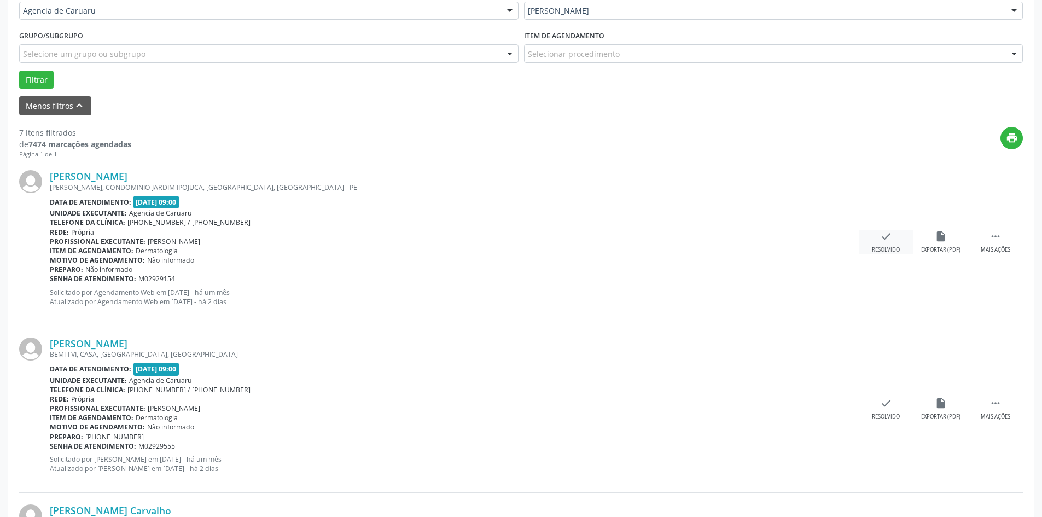
click at [882, 243] on div "check Resolvido" at bounding box center [886, 242] width 55 height 24
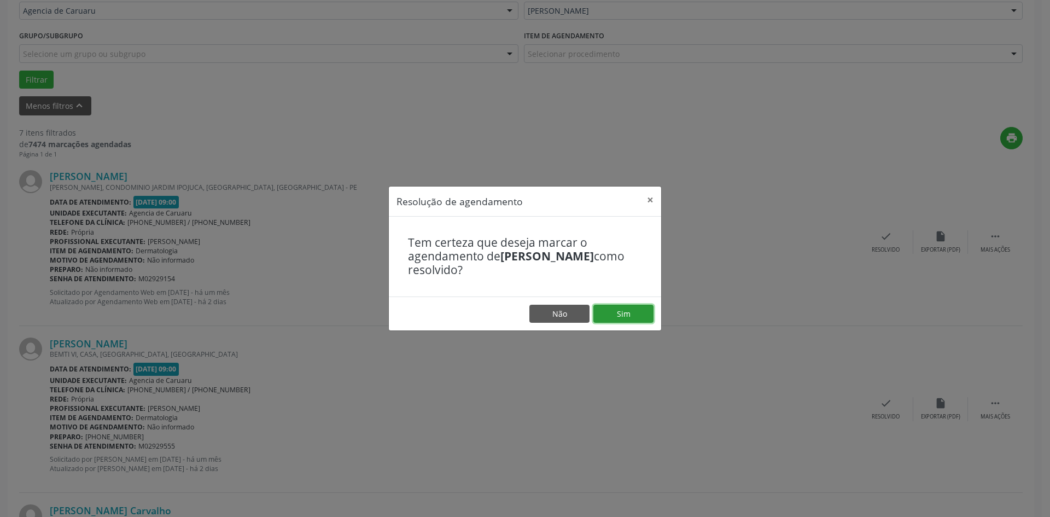
click at [626, 310] on button "Sim" at bounding box center [624, 314] width 60 height 19
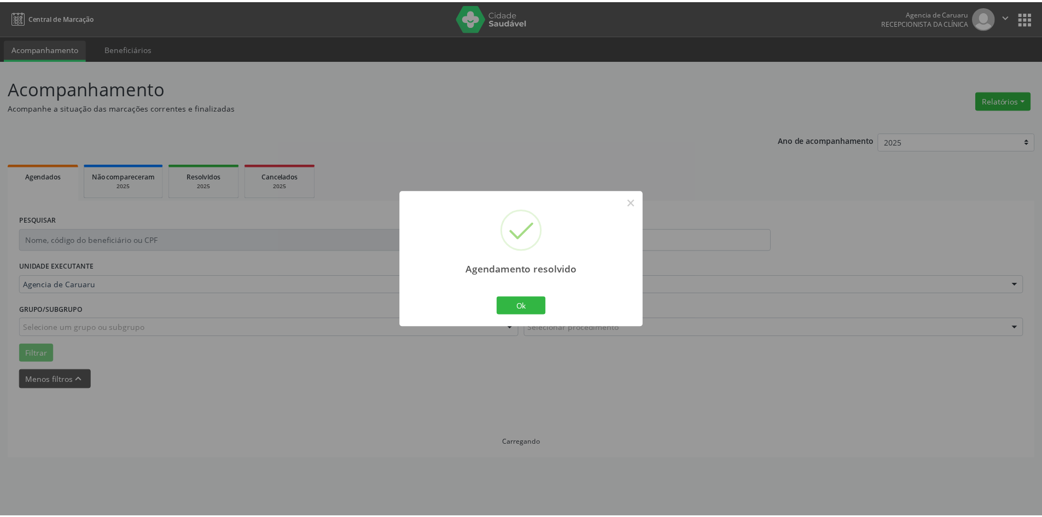
scroll to position [0, 0]
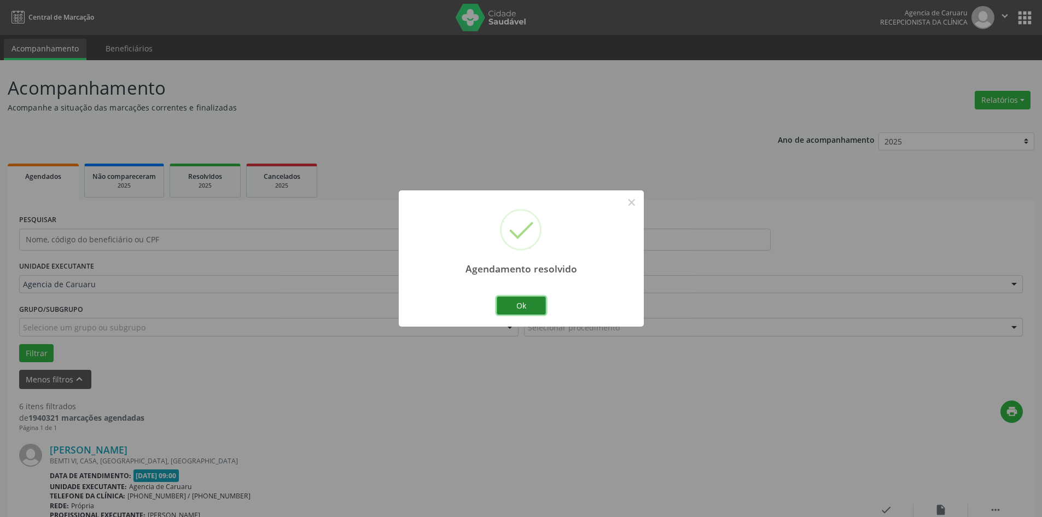
click at [531, 311] on button "Ok" at bounding box center [521, 306] width 49 height 19
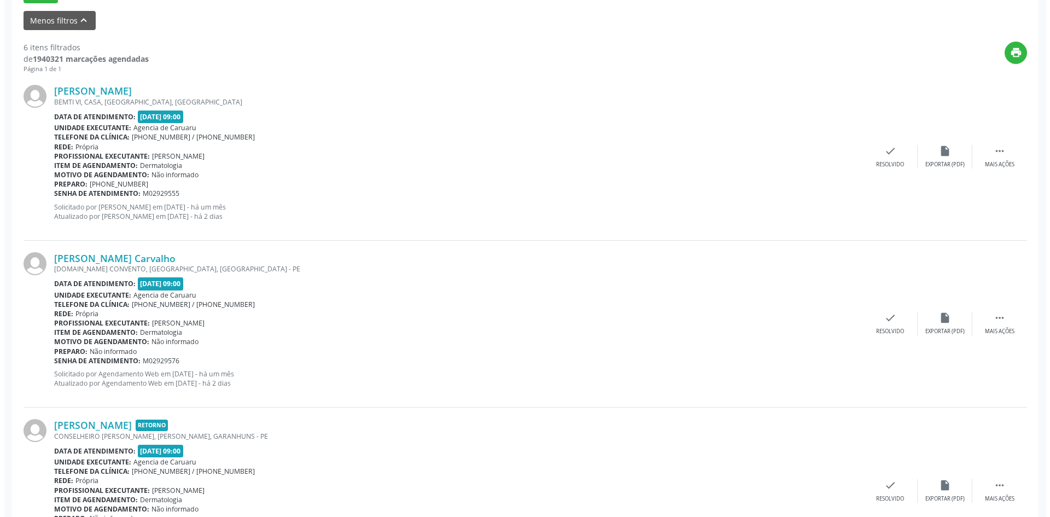
scroll to position [383, 0]
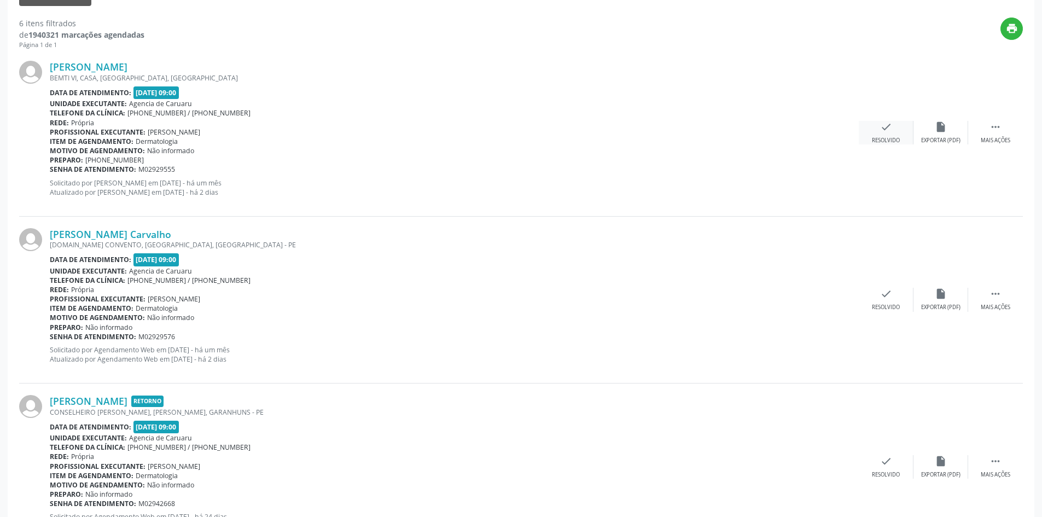
click at [881, 134] on div "check Resolvido" at bounding box center [886, 133] width 55 height 24
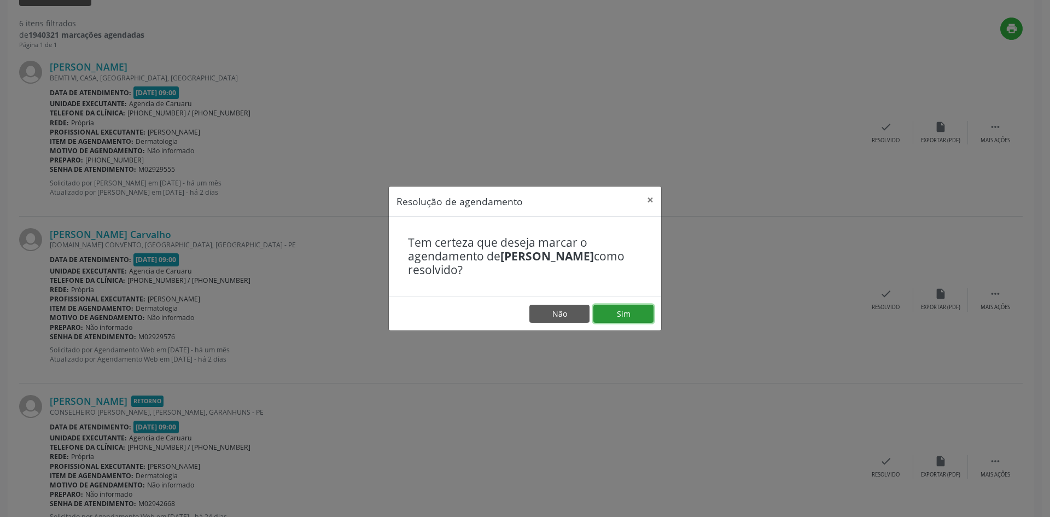
click at [631, 315] on button "Sim" at bounding box center [624, 314] width 60 height 19
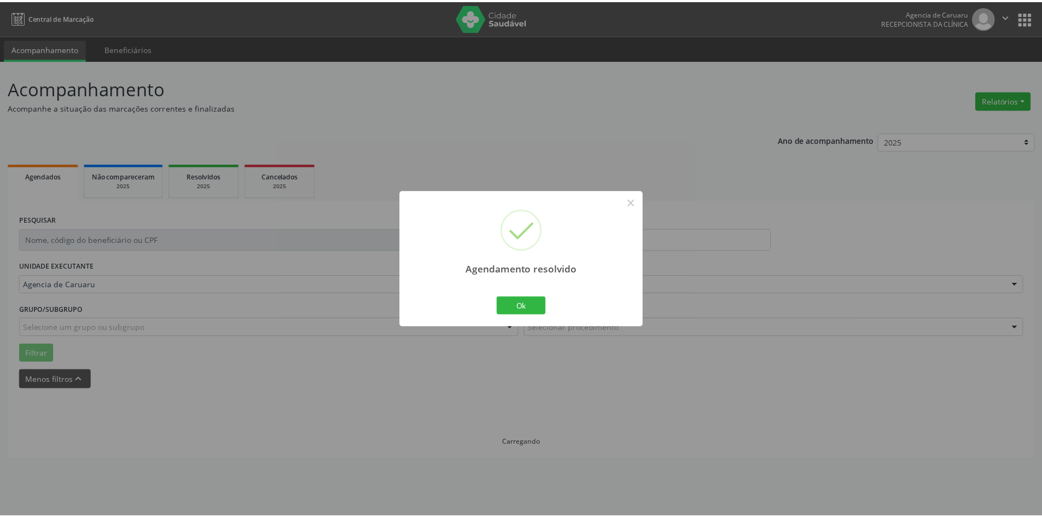
scroll to position [0, 0]
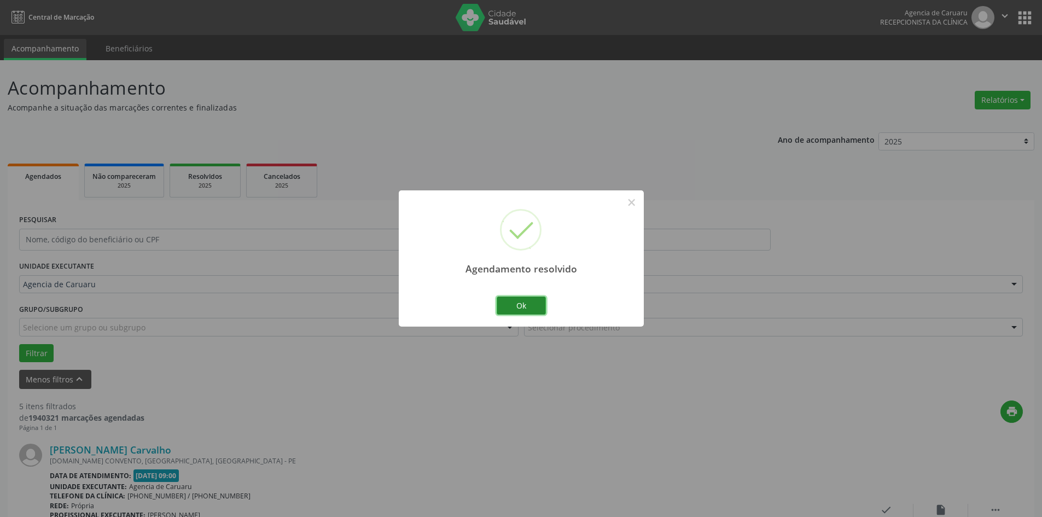
click at [520, 305] on button "Ok" at bounding box center [521, 306] width 49 height 19
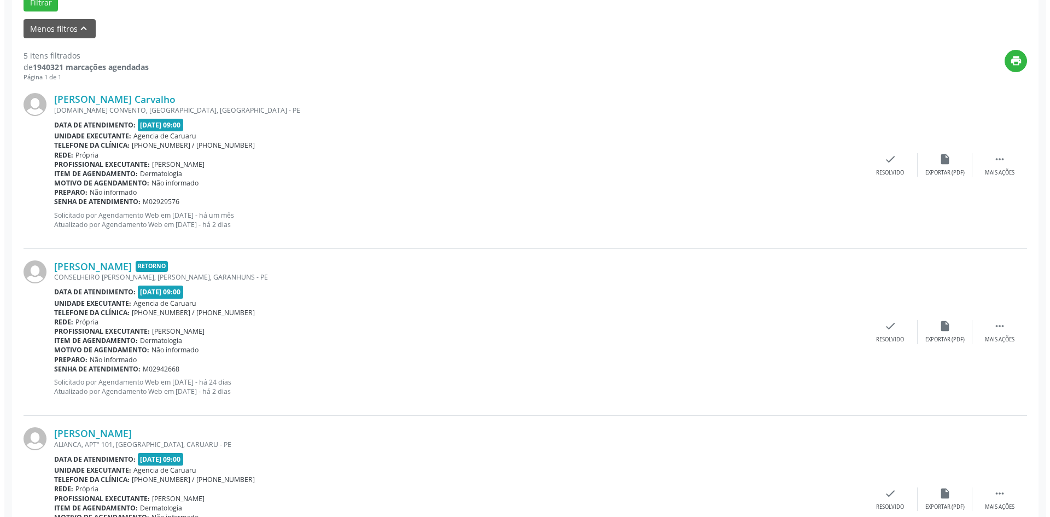
scroll to position [383, 0]
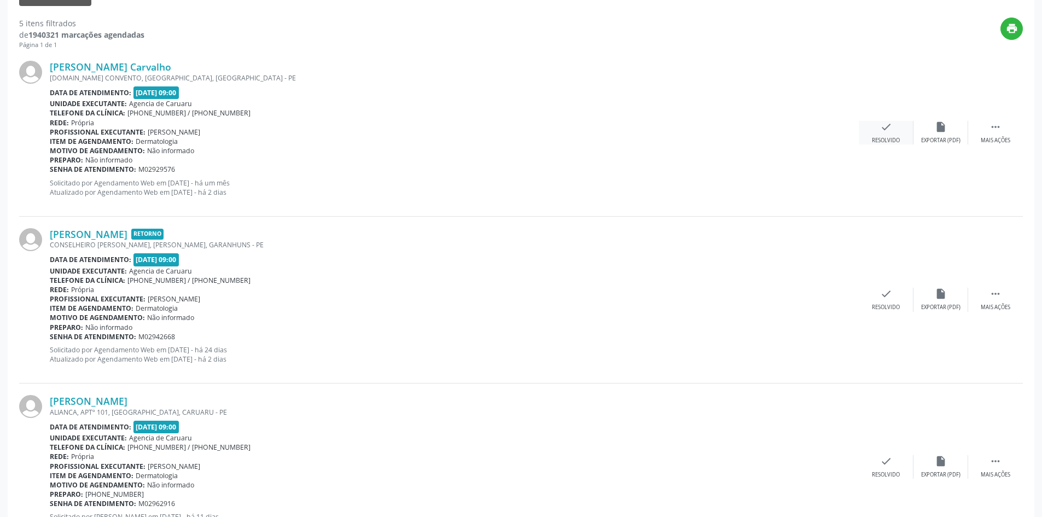
click at [877, 134] on div "check Resolvido" at bounding box center [886, 133] width 55 height 24
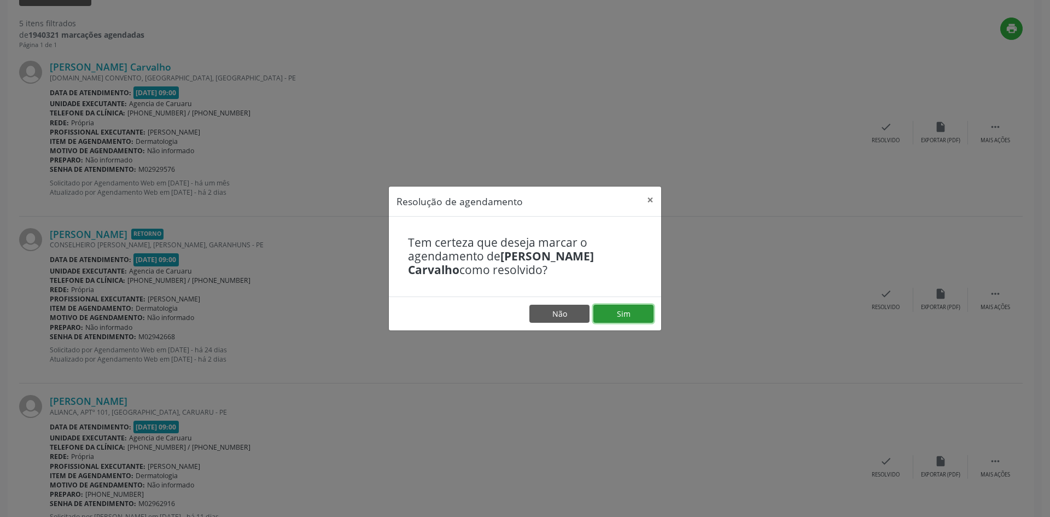
click at [620, 314] on button "Sim" at bounding box center [624, 314] width 60 height 19
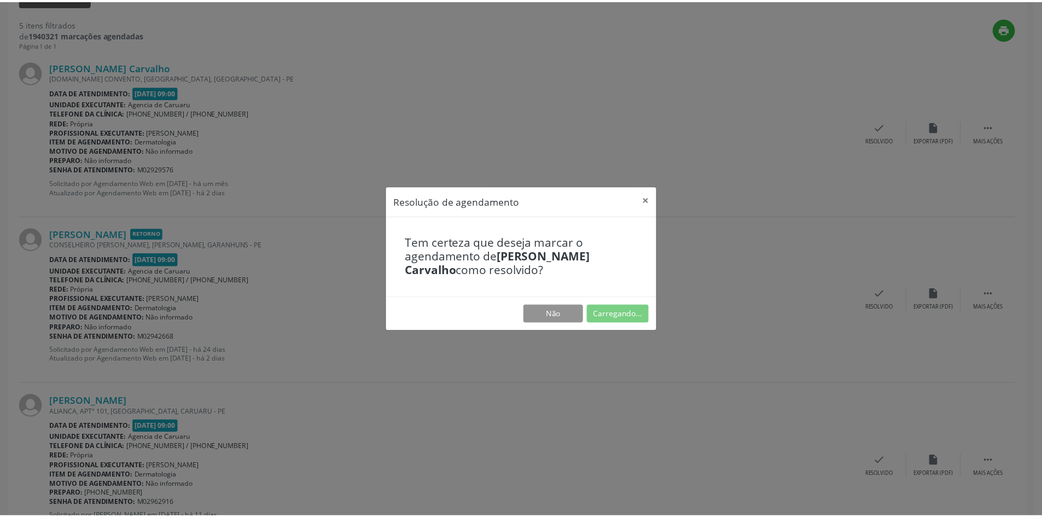
scroll to position [0, 0]
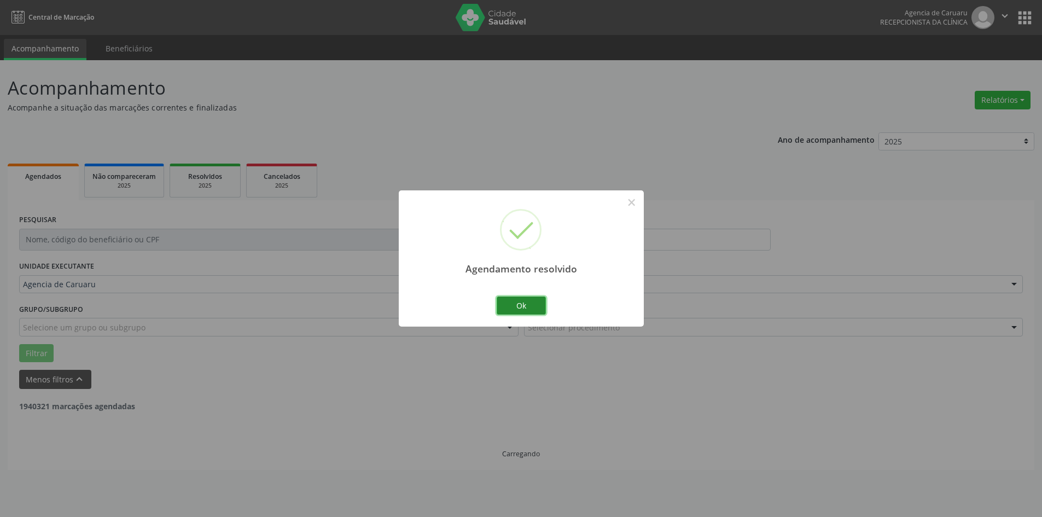
click at [524, 300] on button "Ok" at bounding box center [521, 306] width 49 height 19
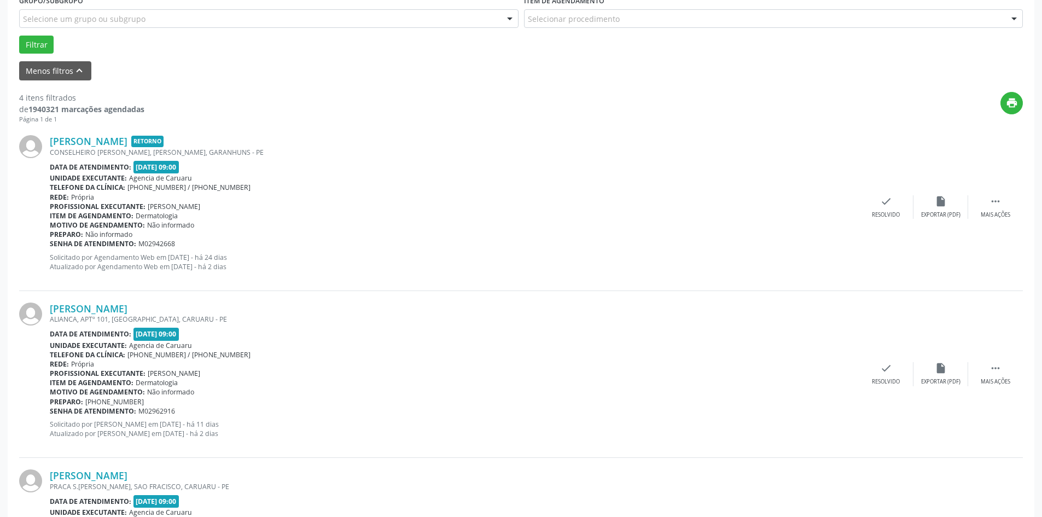
scroll to position [328, 0]
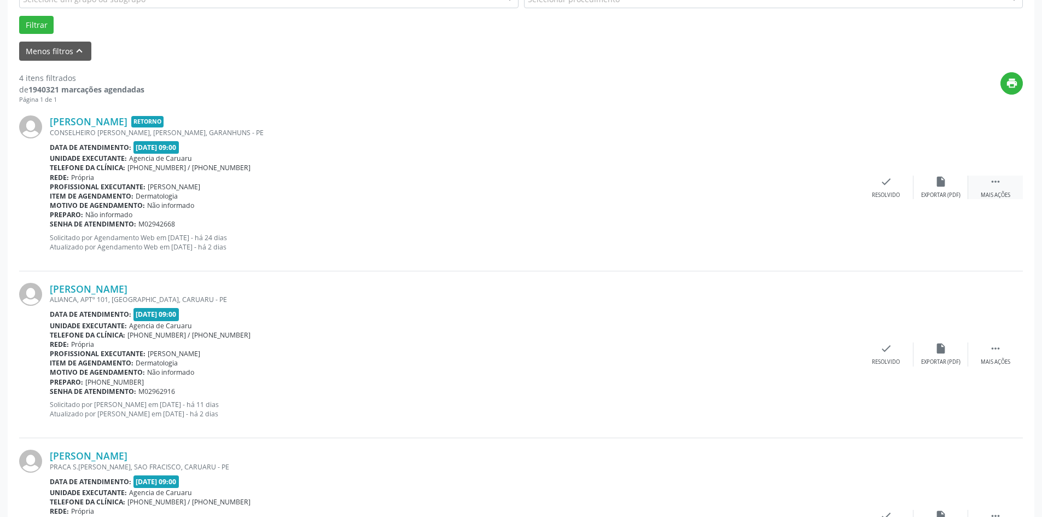
click at [995, 191] on div " Mais ações" at bounding box center [995, 188] width 55 height 24
click at [930, 192] on div "Não compareceu" at bounding box center [941, 195] width 47 height 8
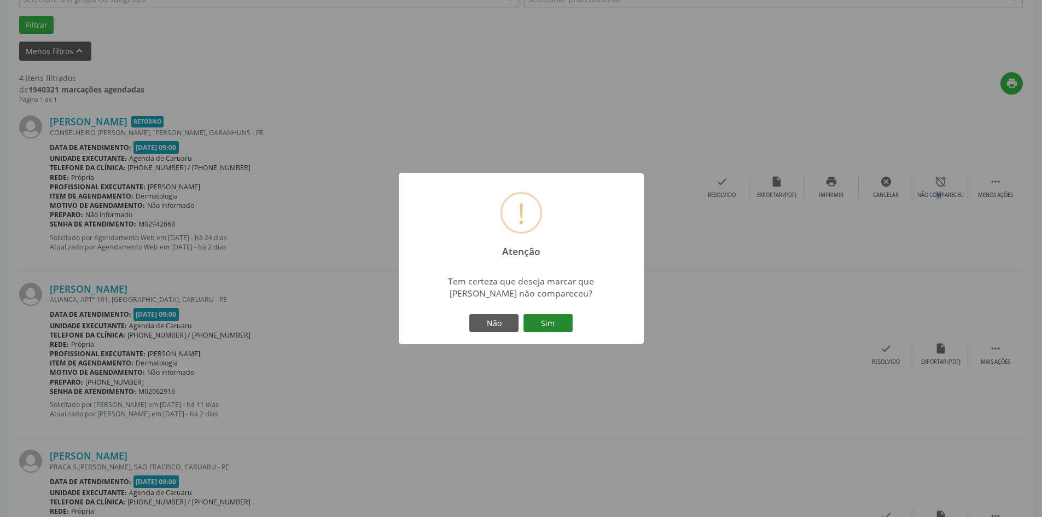
click at [530, 316] on button "Sim" at bounding box center [548, 323] width 49 height 19
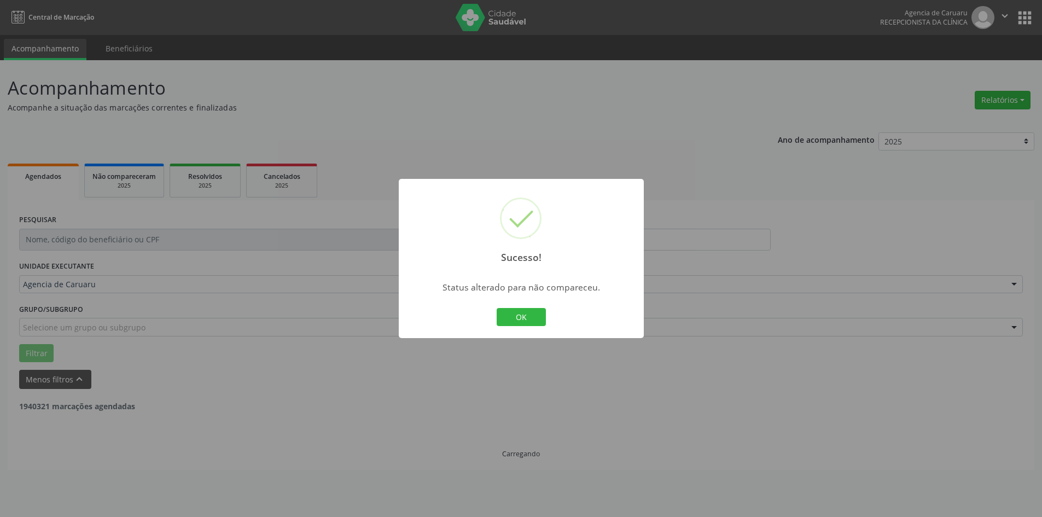
scroll to position [0, 0]
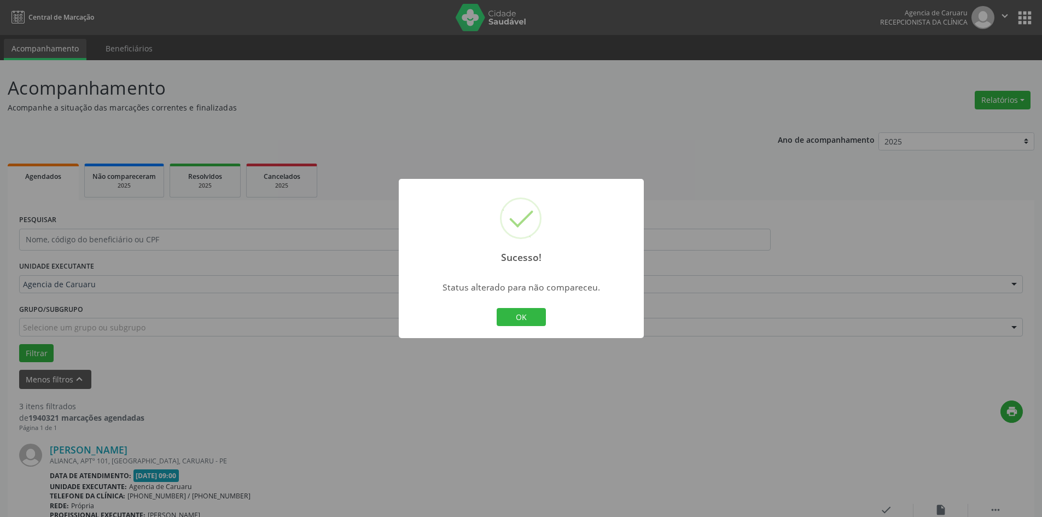
click at [530, 316] on button "OK" at bounding box center [521, 317] width 49 height 19
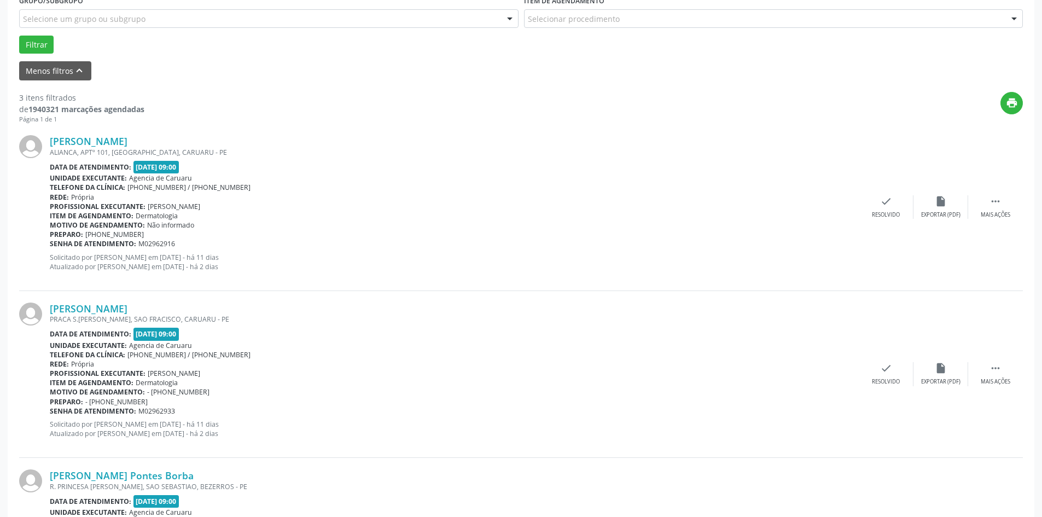
scroll to position [328, 0]
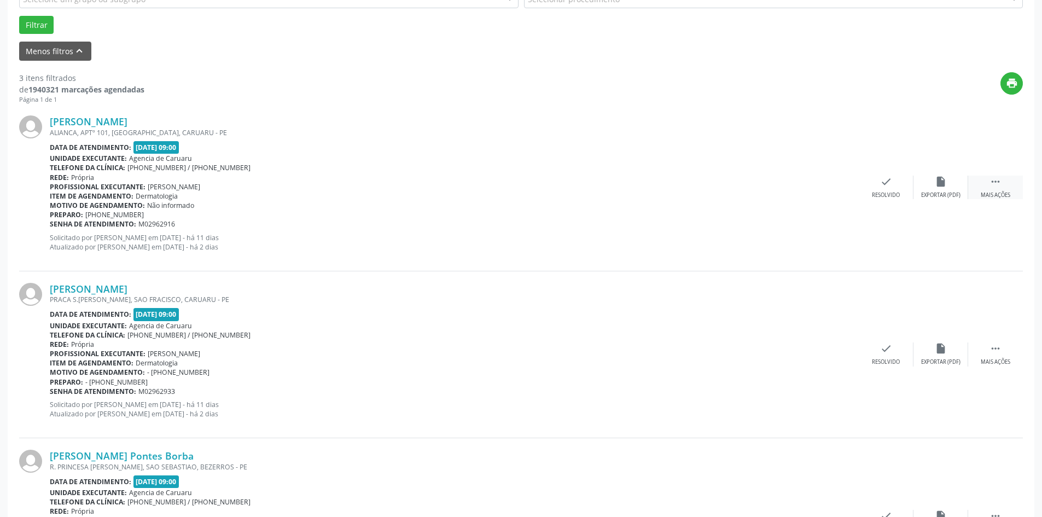
click at [1000, 182] on icon "" at bounding box center [996, 182] width 12 height 12
click at [947, 185] on icon "alarm_off" at bounding box center [941, 182] width 12 height 12
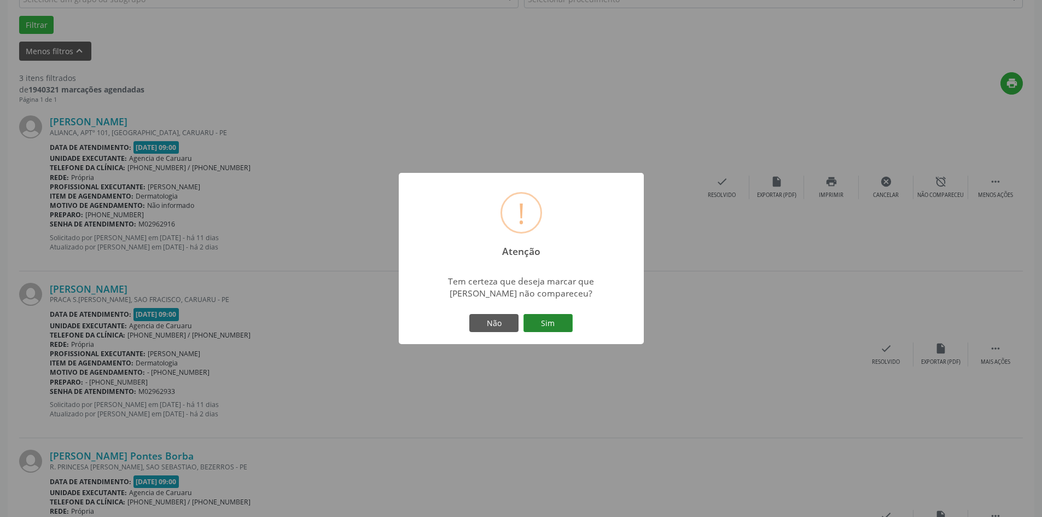
click at [543, 328] on button "Sim" at bounding box center [548, 323] width 49 height 19
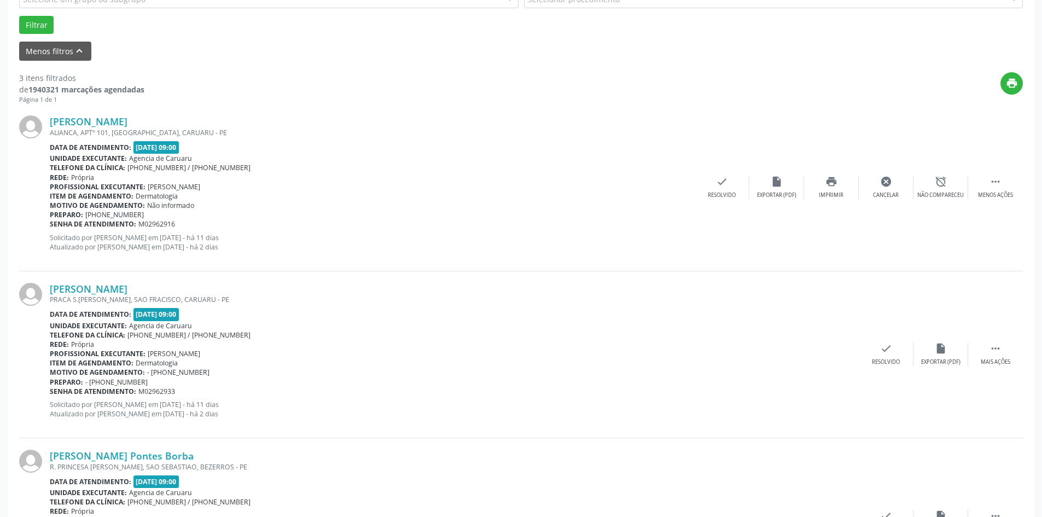
scroll to position [0, 0]
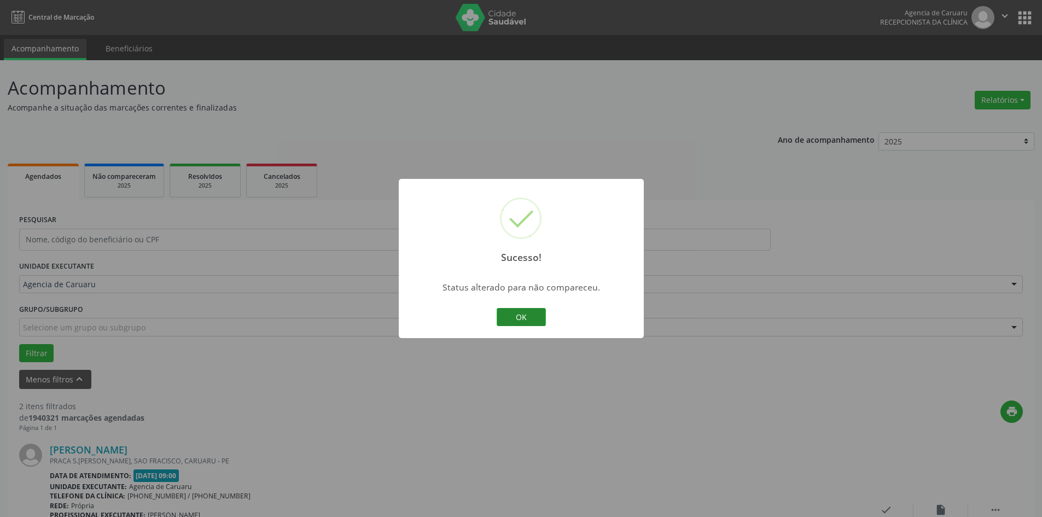
click at [514, 313] on button "OK" at bounding box center [521, 317] width 49 height 19
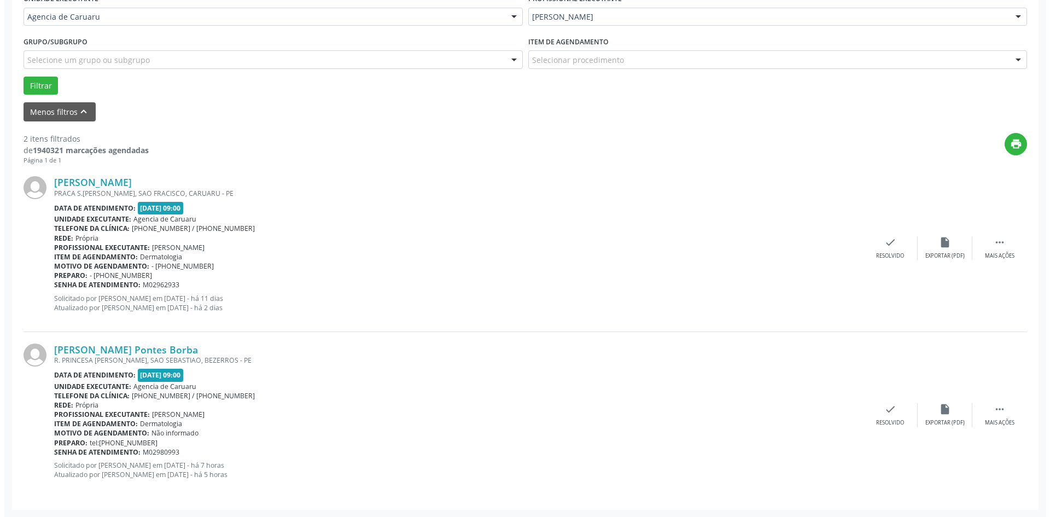
scroll to position [268, 0]
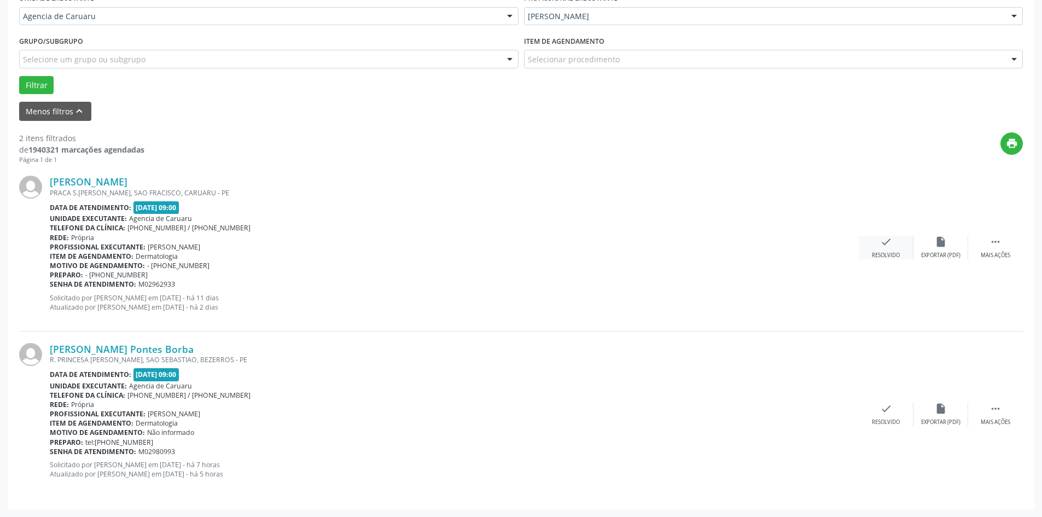
click at [883, 248] on div "check Resolvido" at bounding box center [886, 248] width 55 height 24
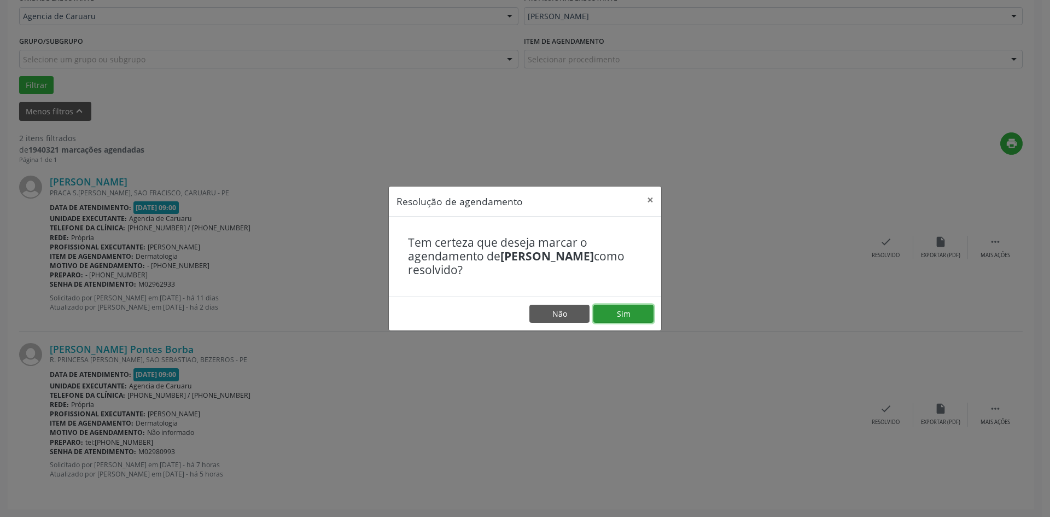
click at [613, 315] on button "Sim" at bounding box center [624, 314] width 60 height 19
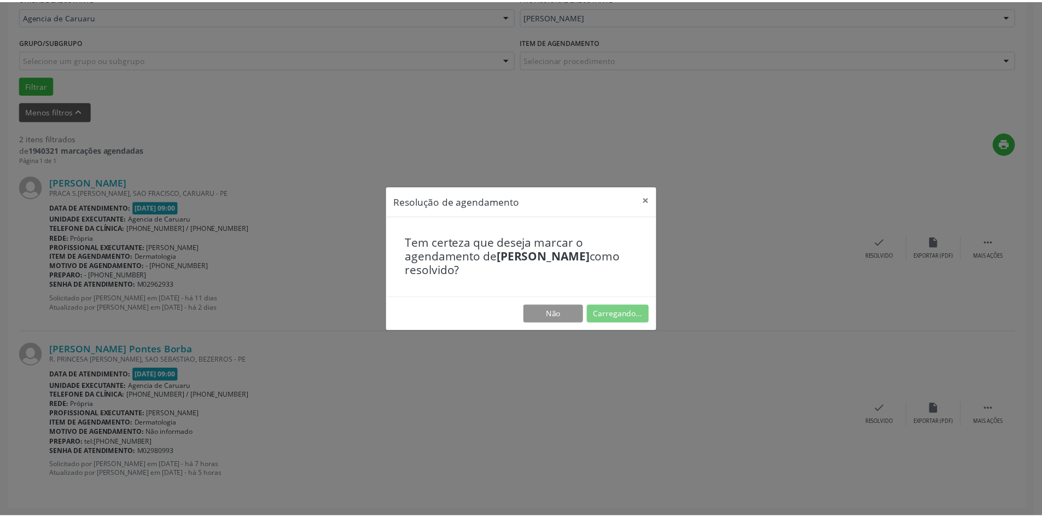
scroll to position [0, 0]
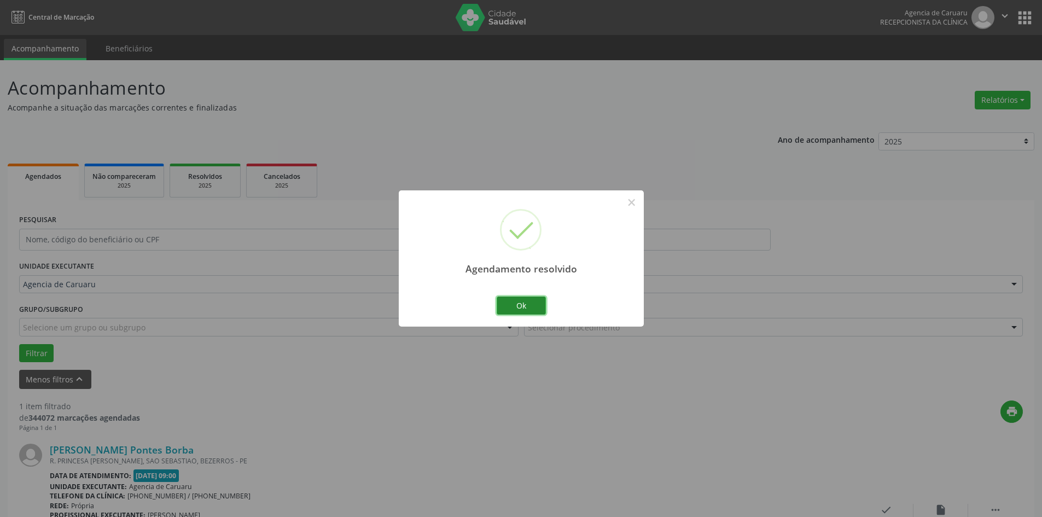
click at [516, 311] on button "Ok" at bounding box center [521, 306] width 49 height 19
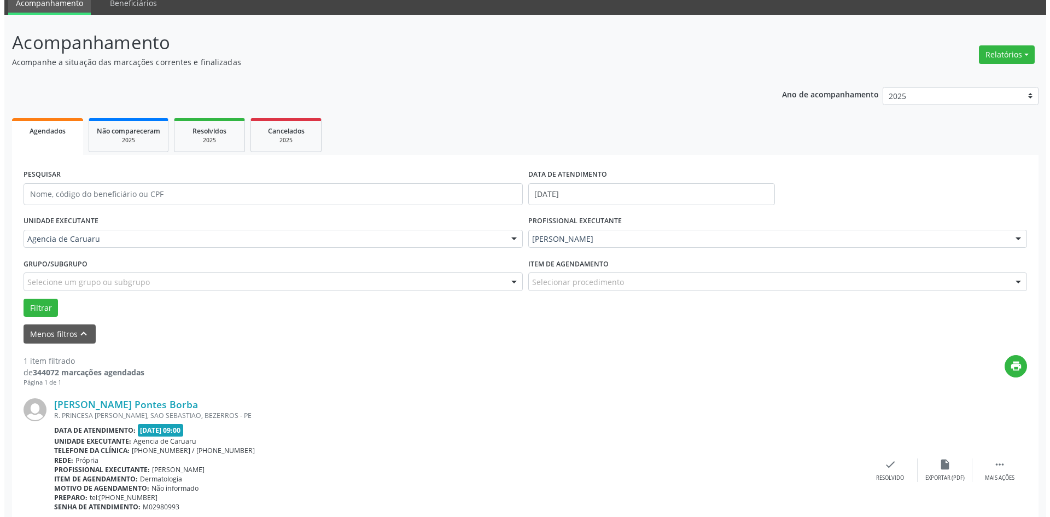
scroll to position [101, 0]
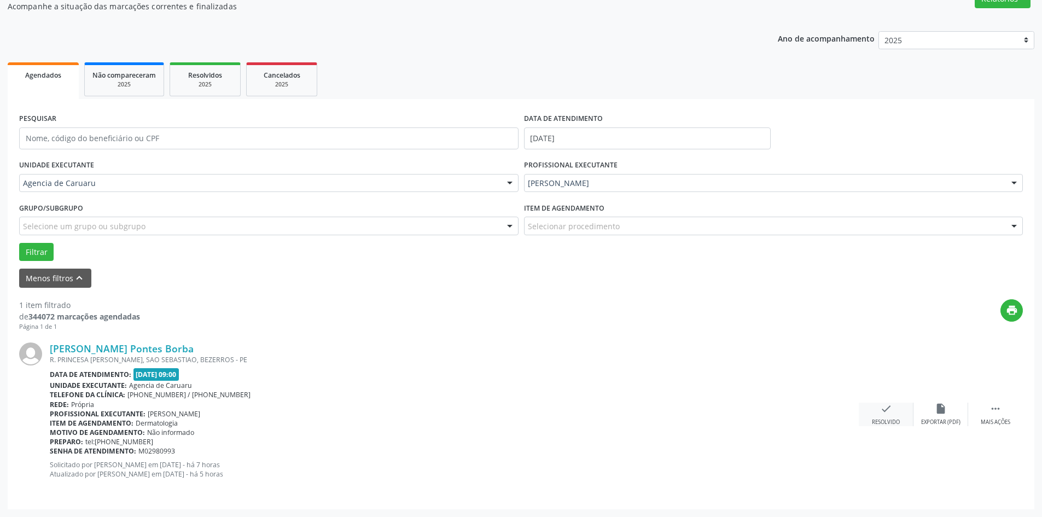
click at [892, 418] on div "check Resolvido" at bounding box center [886, 415] width 55 height 24
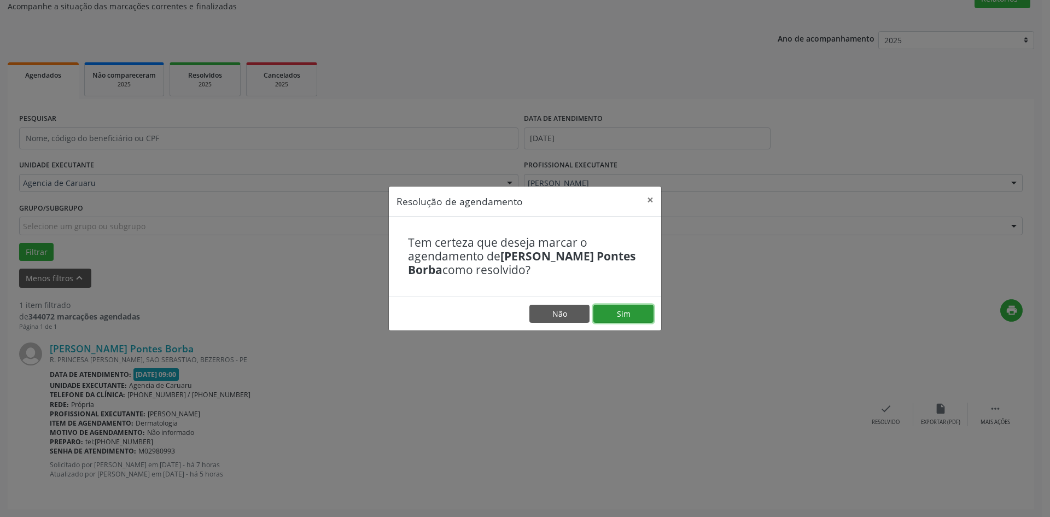
click at [620, 318] on button "Sim" at bounding box center [624, 314] width 60 height 19
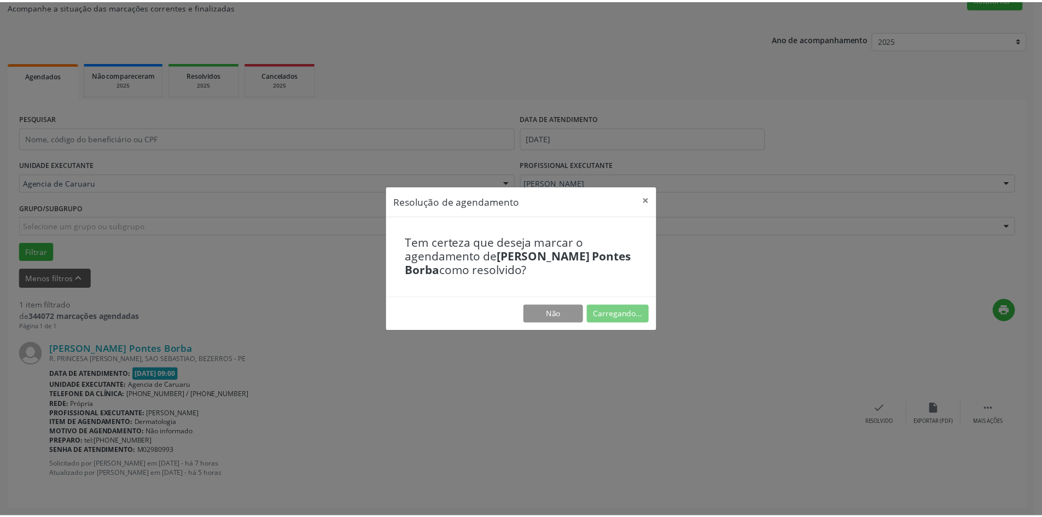
scroll to position [0, 0]
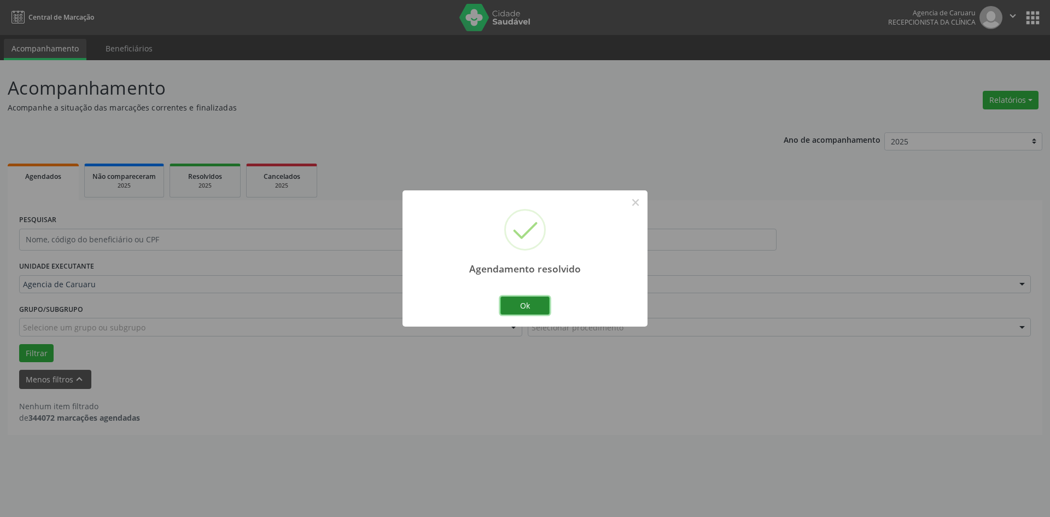
click at [522, 307] on button "Ok" at bounding box center [525, 306] width 49 height 19
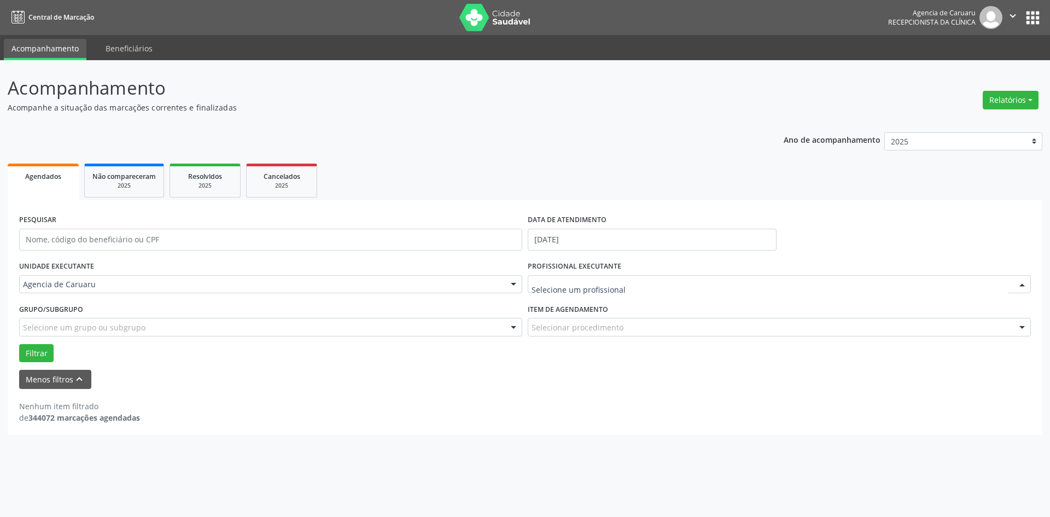
drag, startPoint x: 623, startPoint y: 285, endPoint x: 613, endPoint y: 285, distance: 9.3
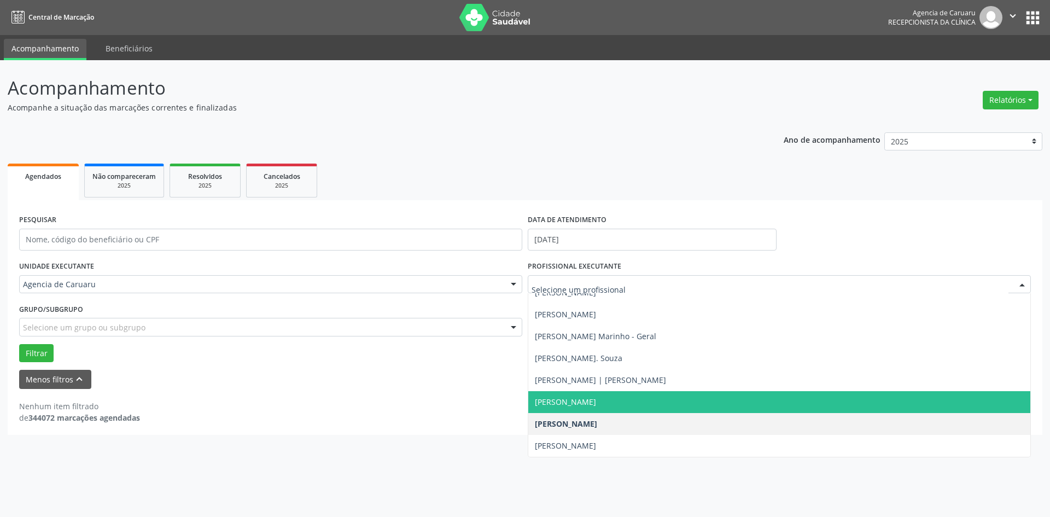
click at [573, 396] on span "[PERSON_NAME]" at bounding box center [780, 402] width 502 height 22
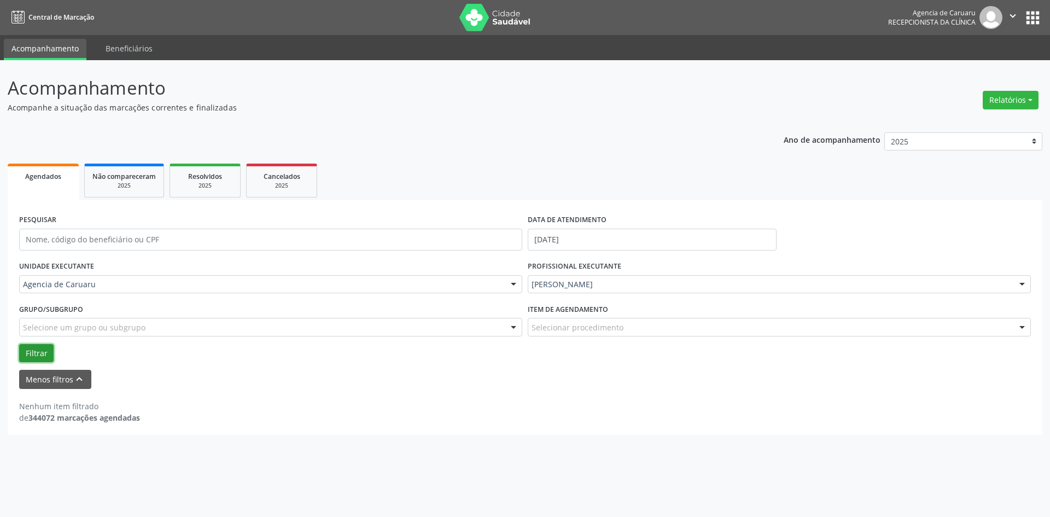
click at [25, 355] on button "Filtrar" at bounding box center [36, 353] width 34 height 19
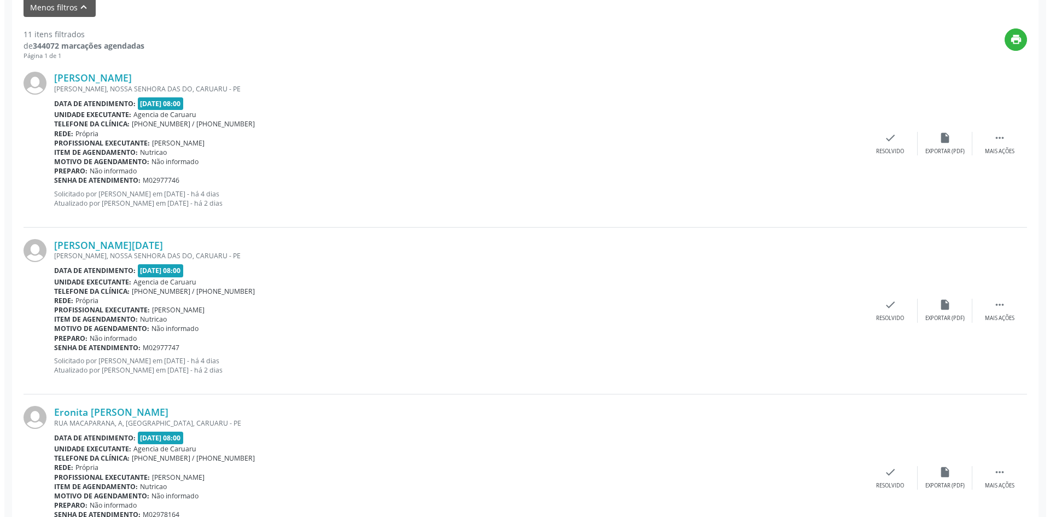
scroll to position [383, 0]
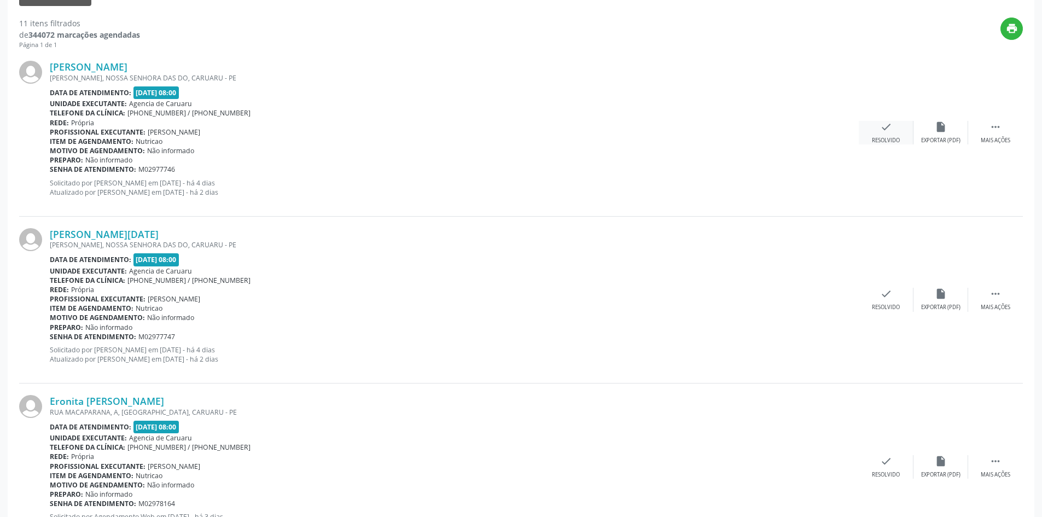
click at [889, 135] on div "check Resolvido" at bounding box center [886, 133] width 55 height 24
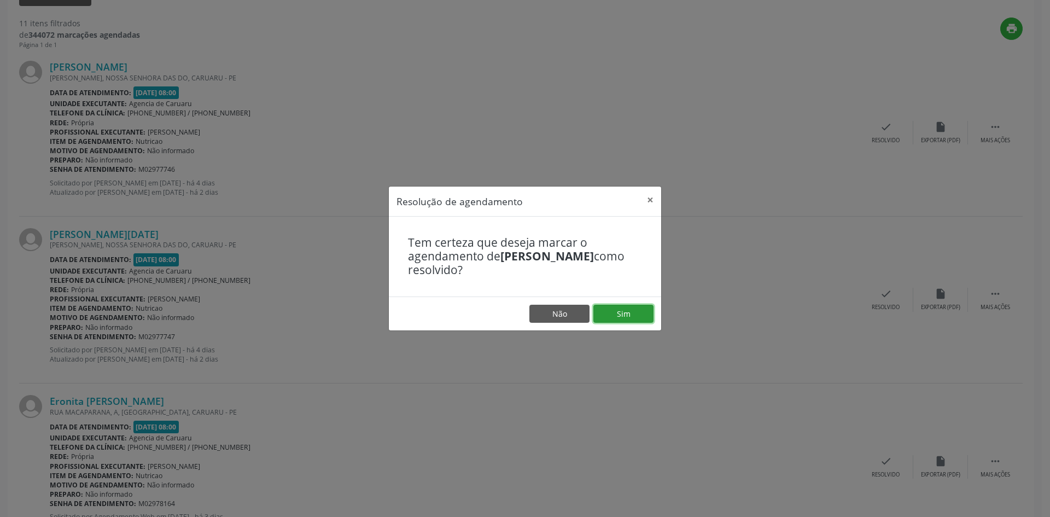
click at [614, 314] on button "Sim" at bounding box center [624, 314] width 60 height 19
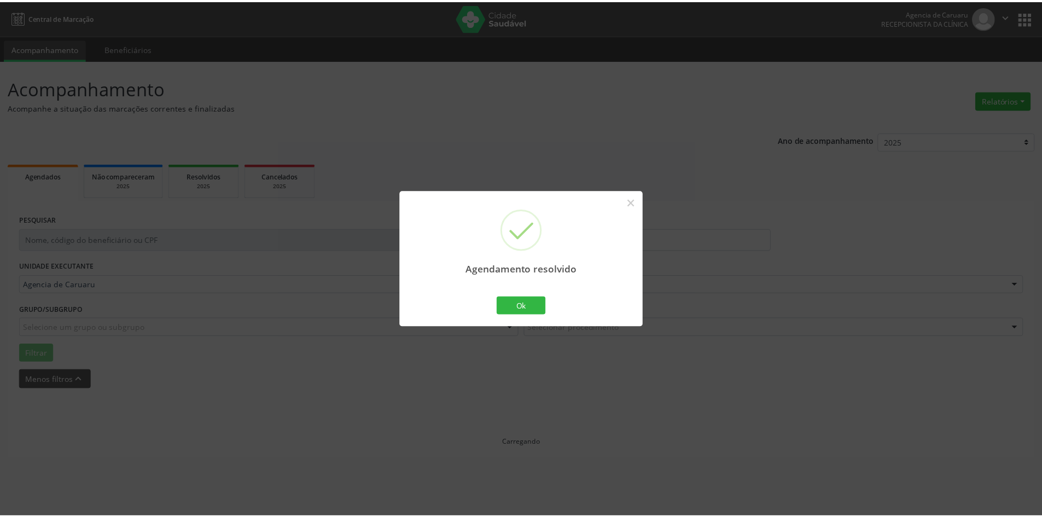
scroll to position [0, 0]
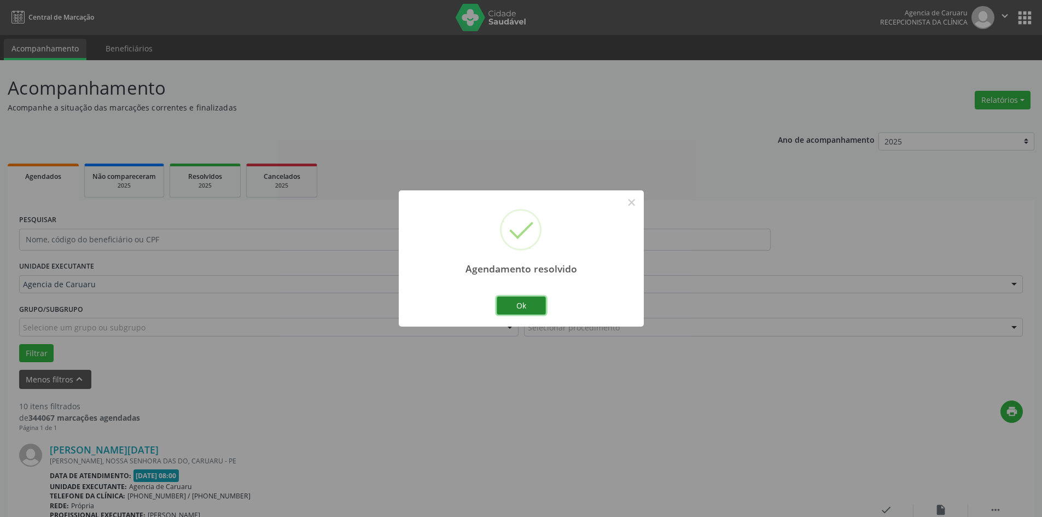
click at [518, 306] on button "Ok" at bounding box center [521, 306] width 49 height 19
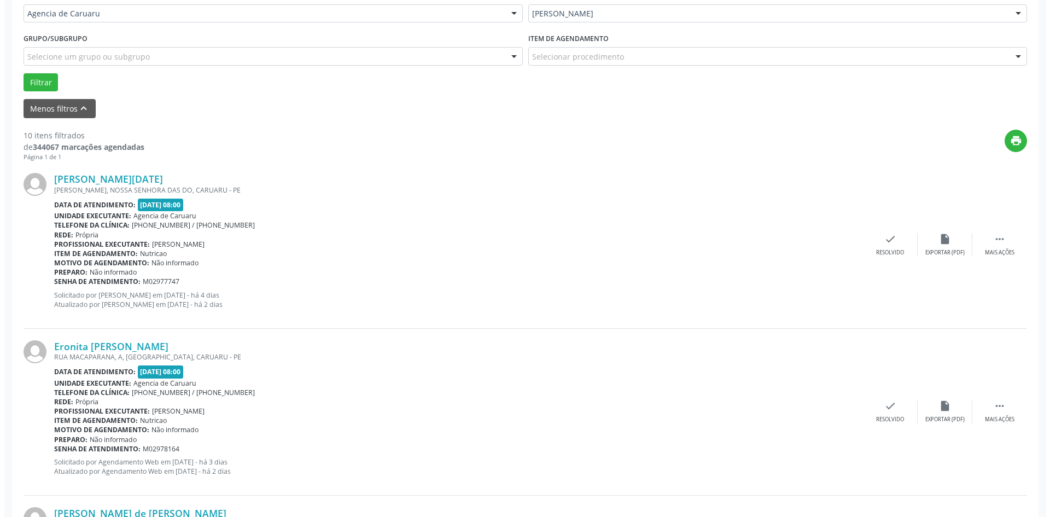
scroll to position [383, 0]
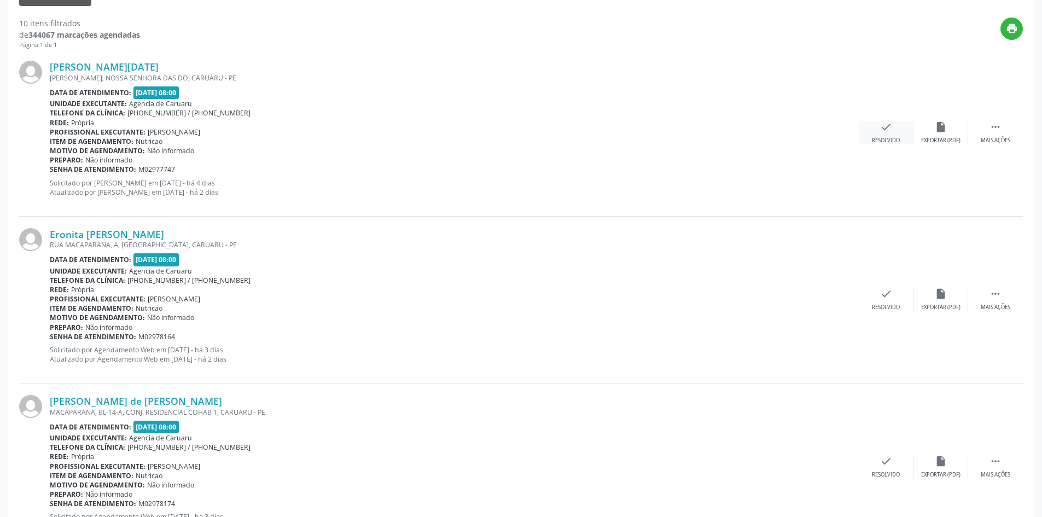
click at [880, 136] on div "check Resolvido" at bounding box center [886, 133] width 55 height 24
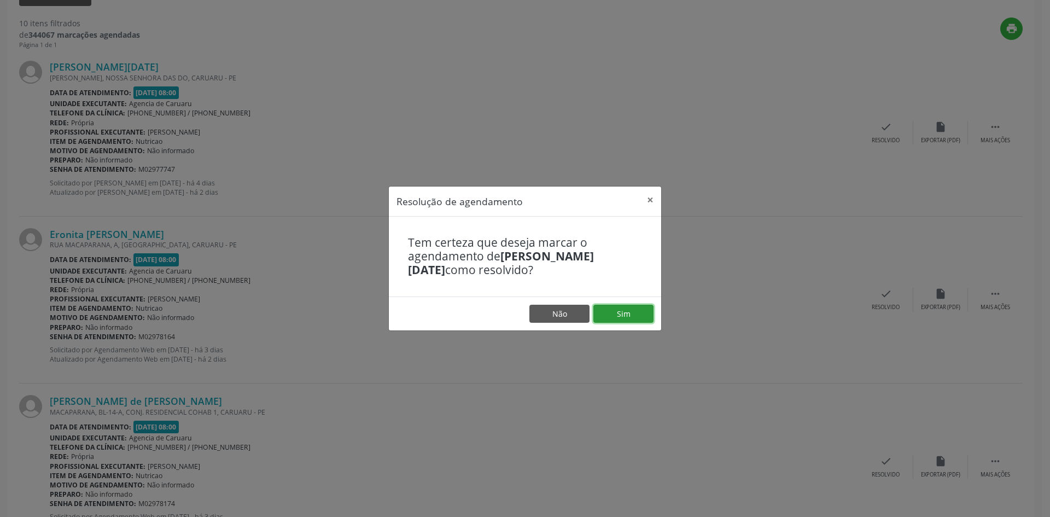
click at [616, 311] on button "Sim" at bounding box center [624, 314] width 60 height 19
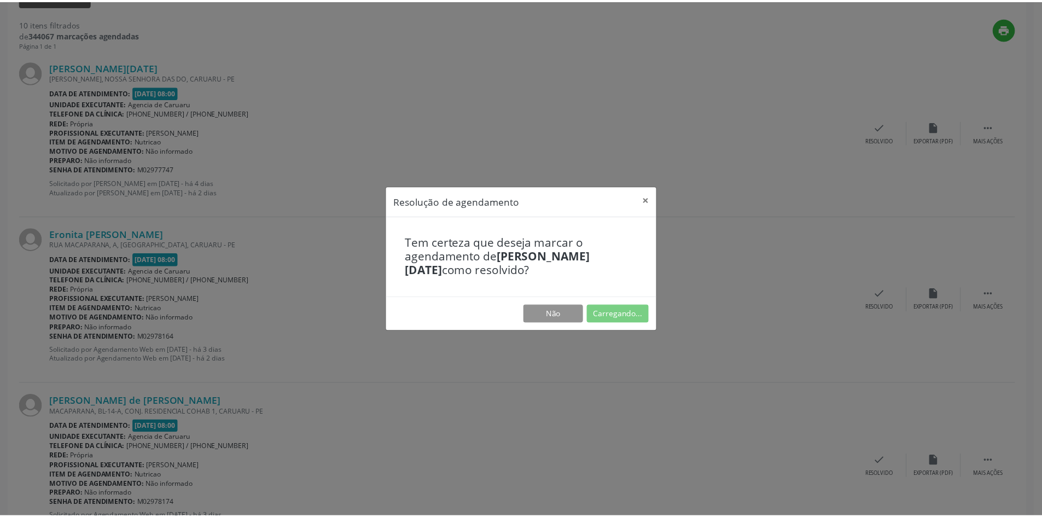
scroll to position [0, 0]
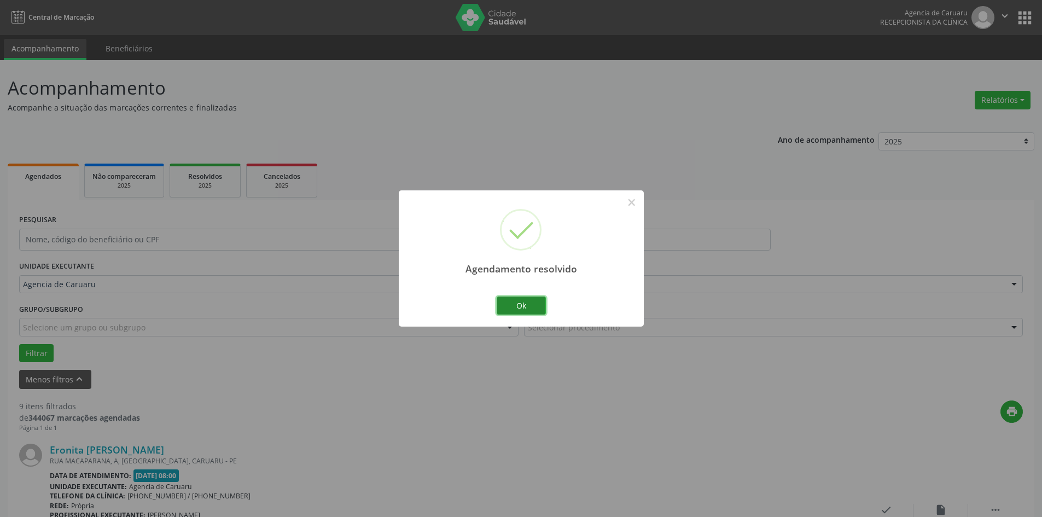
click at [543, 304] on button "Ok" at bounding box center [521, 306] width 49 height 19
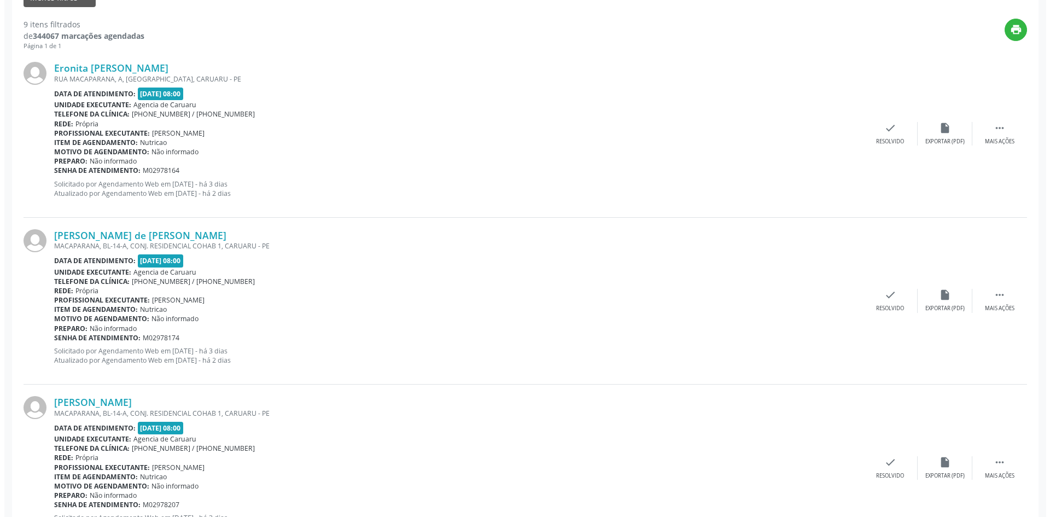
scroll to position [383, 0]
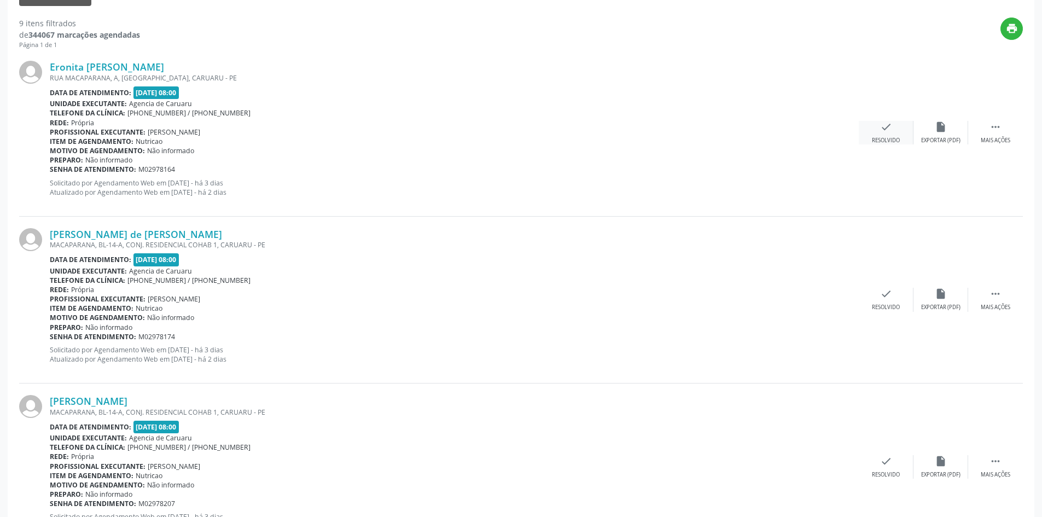
click at [888, 132] on icon "check" at bounding box center [886, 127] width 12 height 12
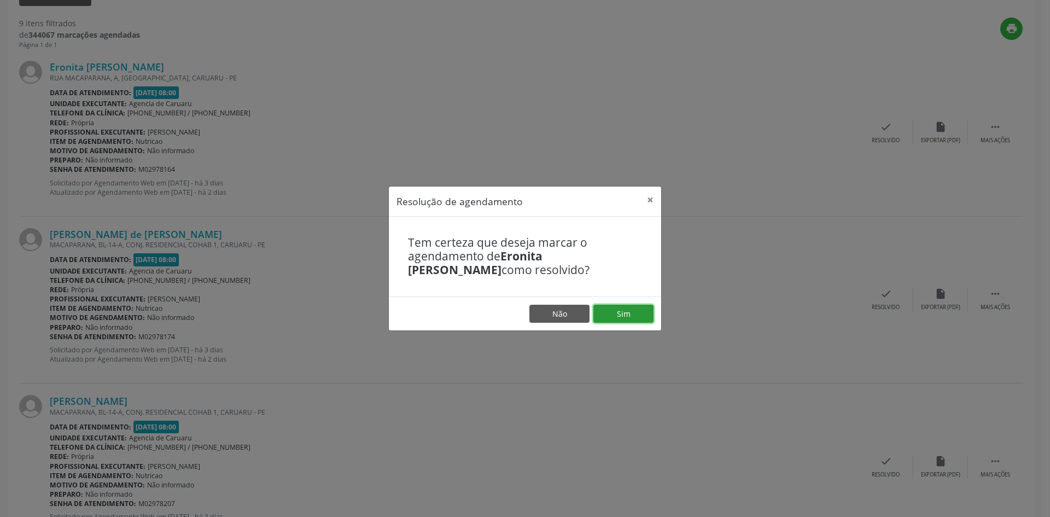
click at [622, 314] on button "Sim" at bounding box center [624, 314] width 60 height 19
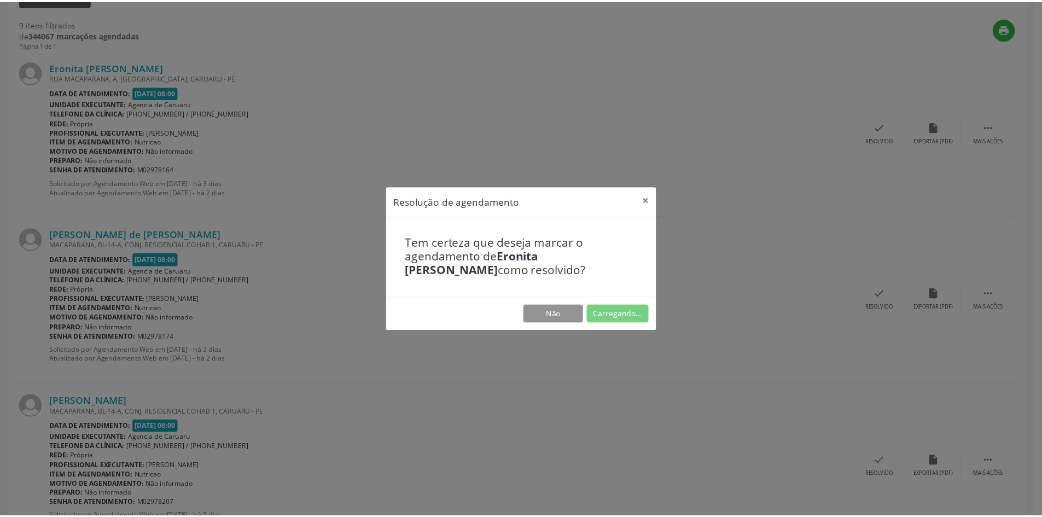
scroll to position [0, 0]
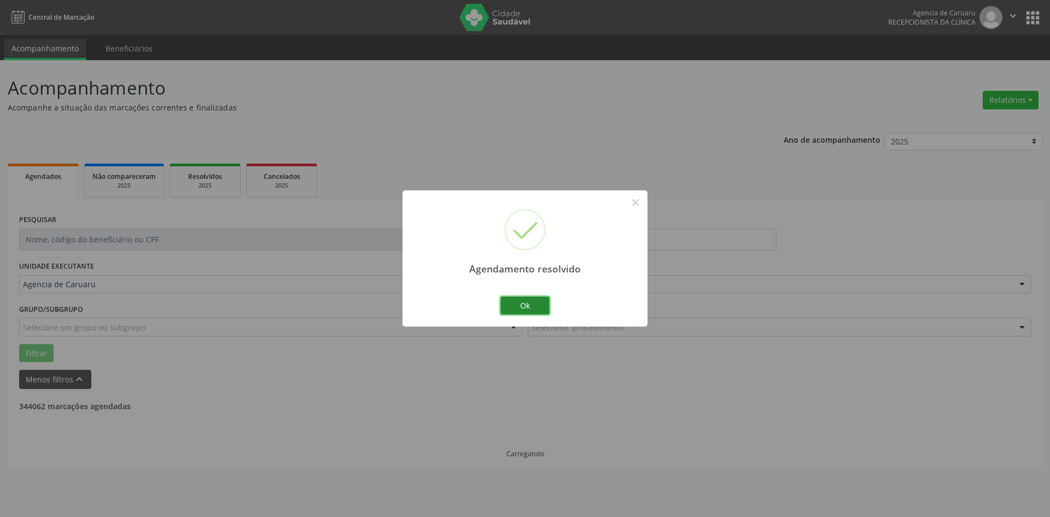
click at [529, 299] on button "Ok" at bounding box center [525, 306] width 49 height 19
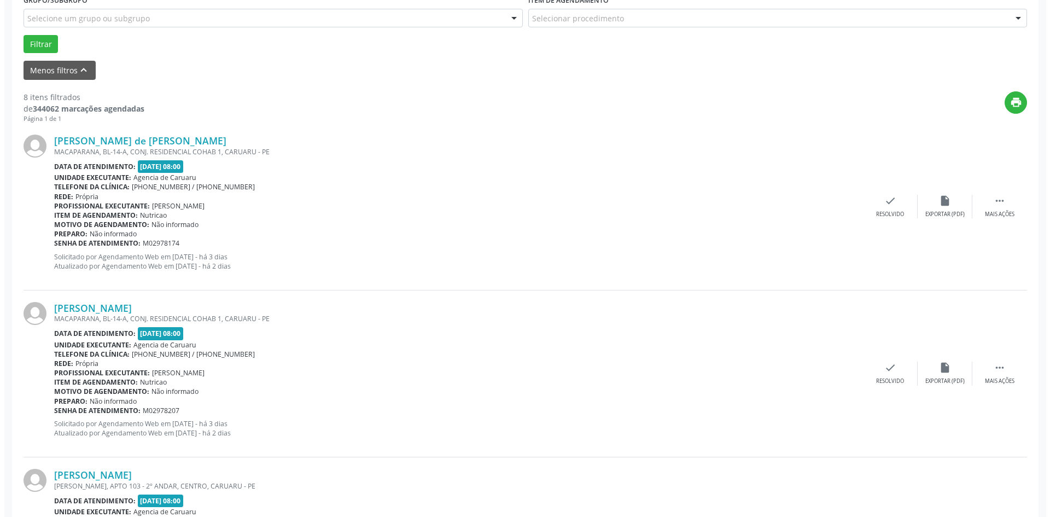
scroll to position [328, 0]
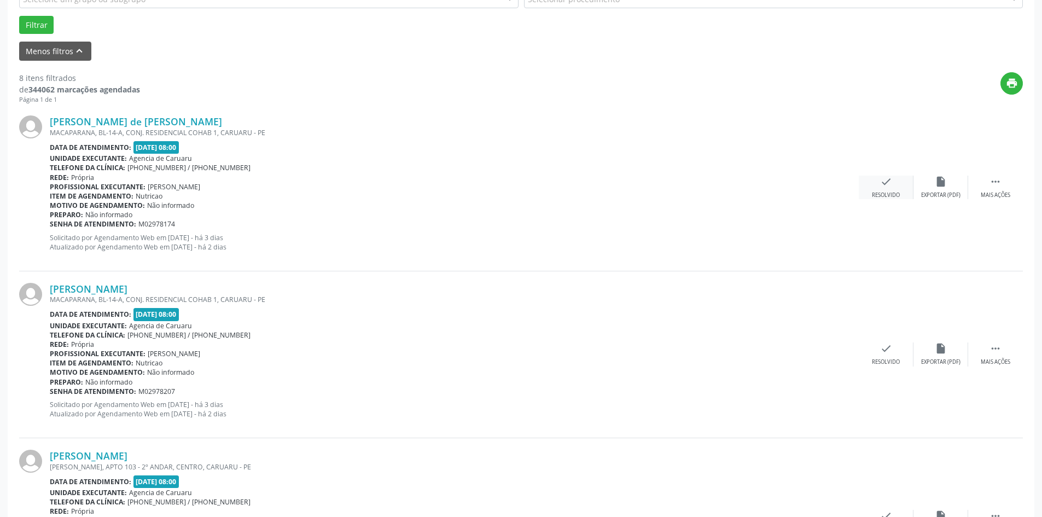
click at [881, 184] on icon "check" at bounding box center [886, 182] width 12 height 12
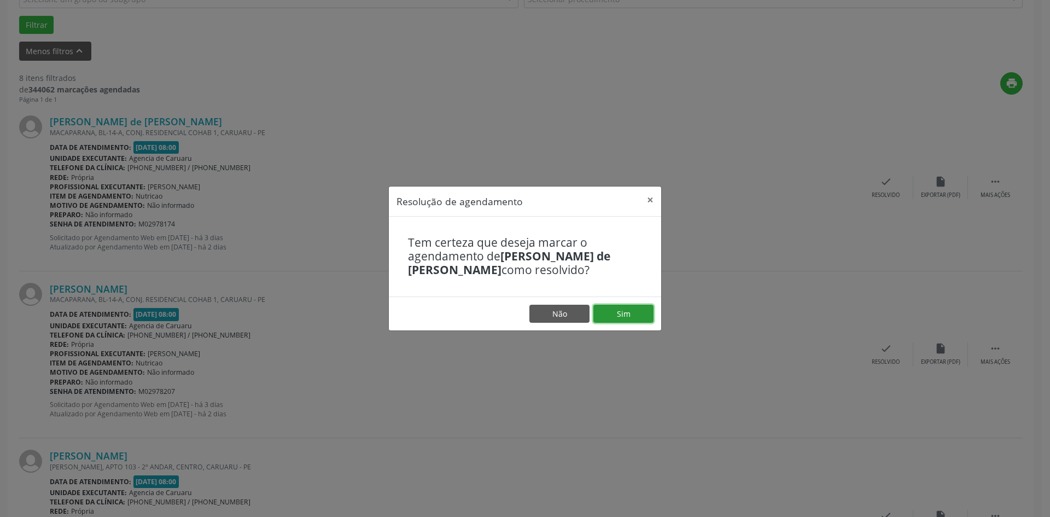
click at [634, 311] on button "Sim" at bounding box center [624, 314] width 60 height 19
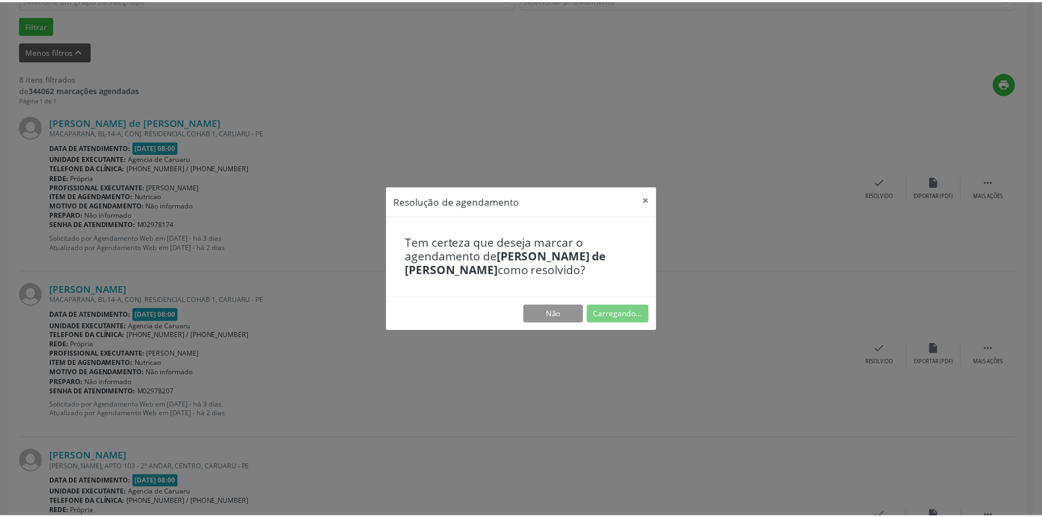
scroll to position [0, 0]
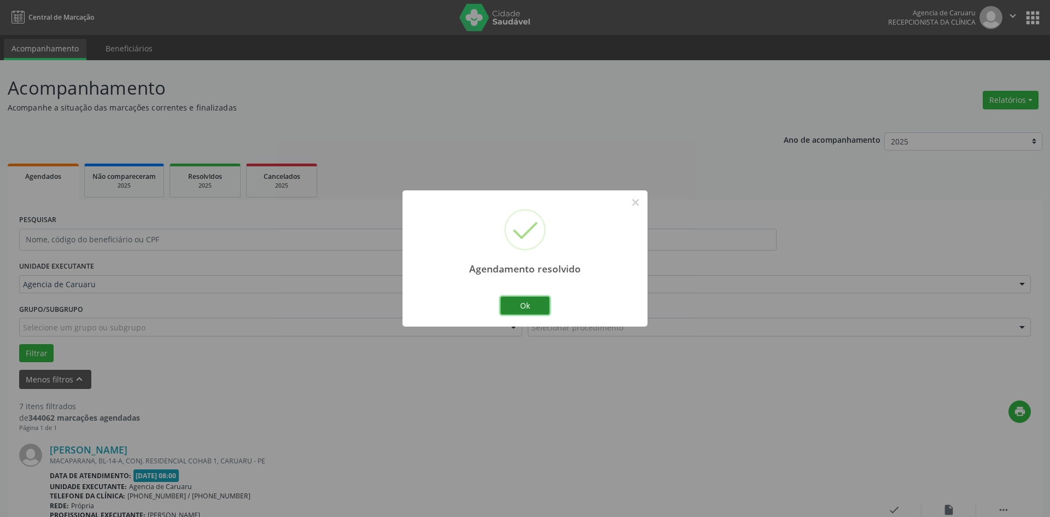
click at [542, 304] on button "Ok" at bounding box center [525, 306] width 49 height 19
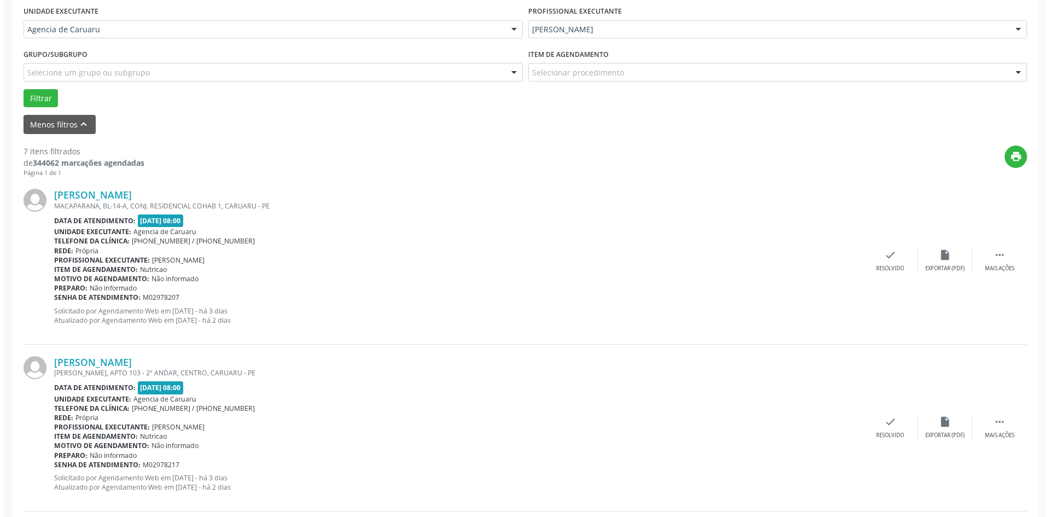
scroll to position [328, 0]
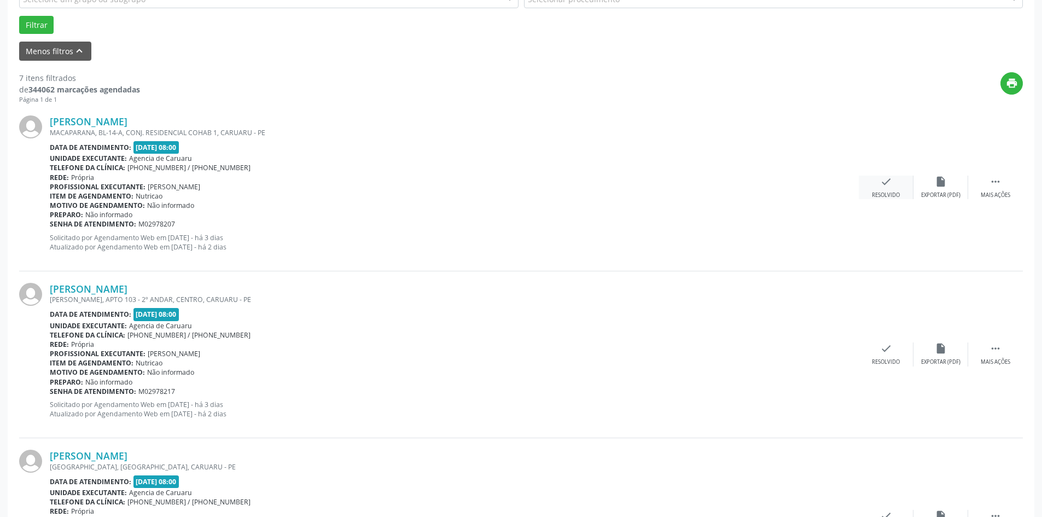
click at [887, 188] on div "check Resolvido" at bounding box center [886, 188] width 55 height 24
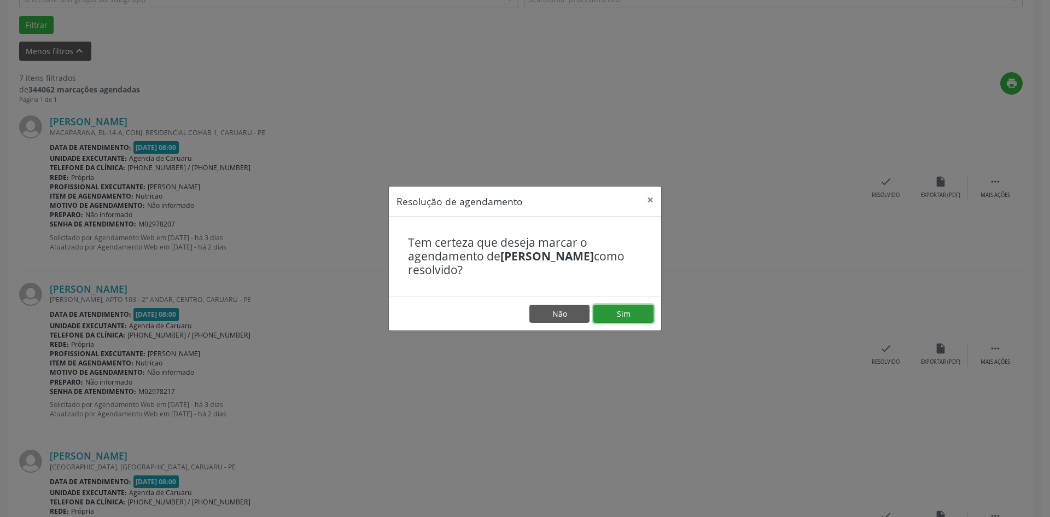
click at [622, 310] on button "Sim" at bounding box center [624, 314] width 60 height 19
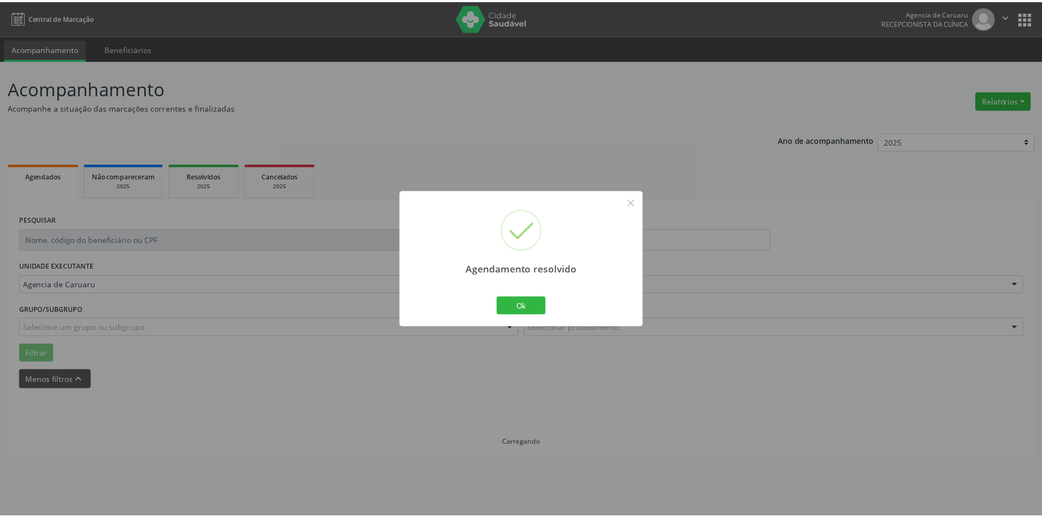
scroll to position [0, 0]
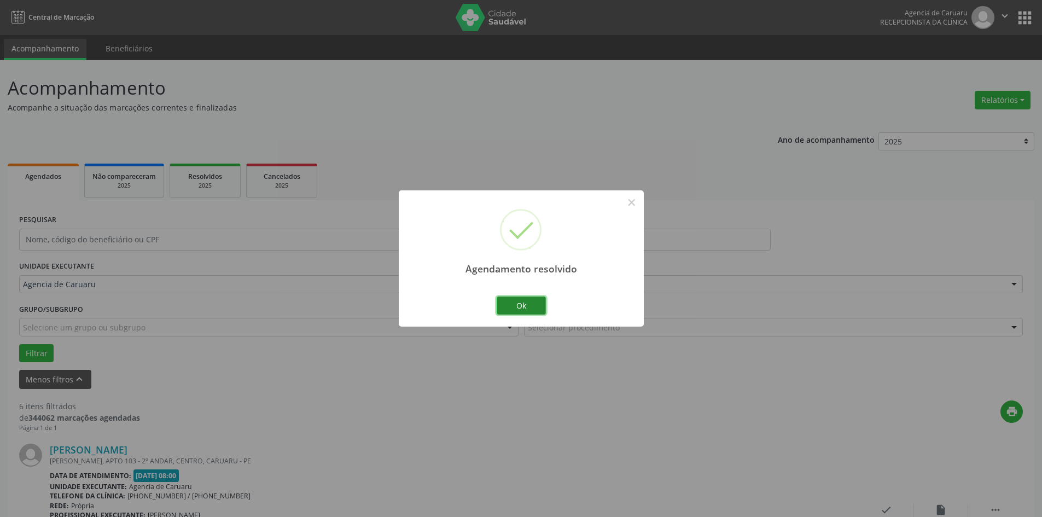
click at [509, 305] on button "Ok" at bounding box center [521, 306] width 49 height 19
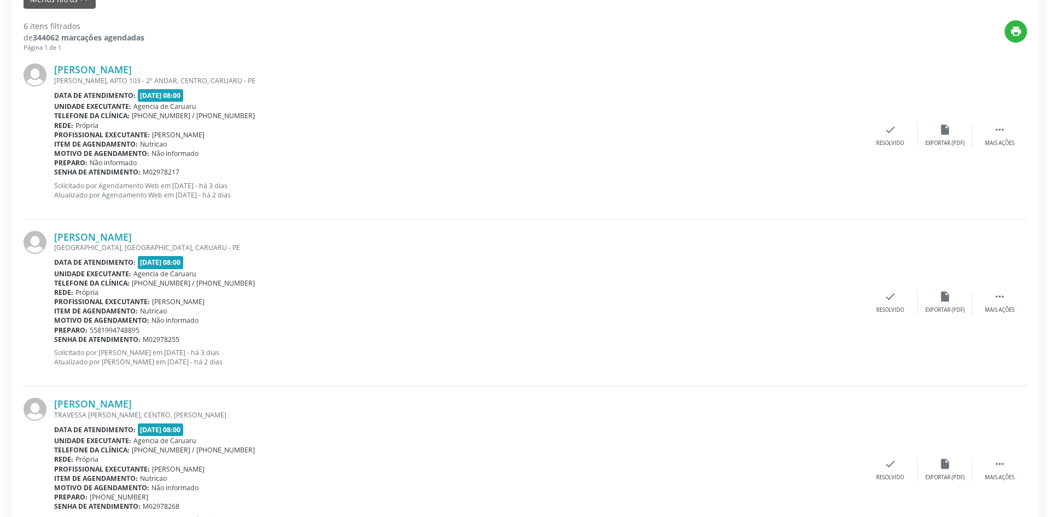
scroll to position [383, 0]
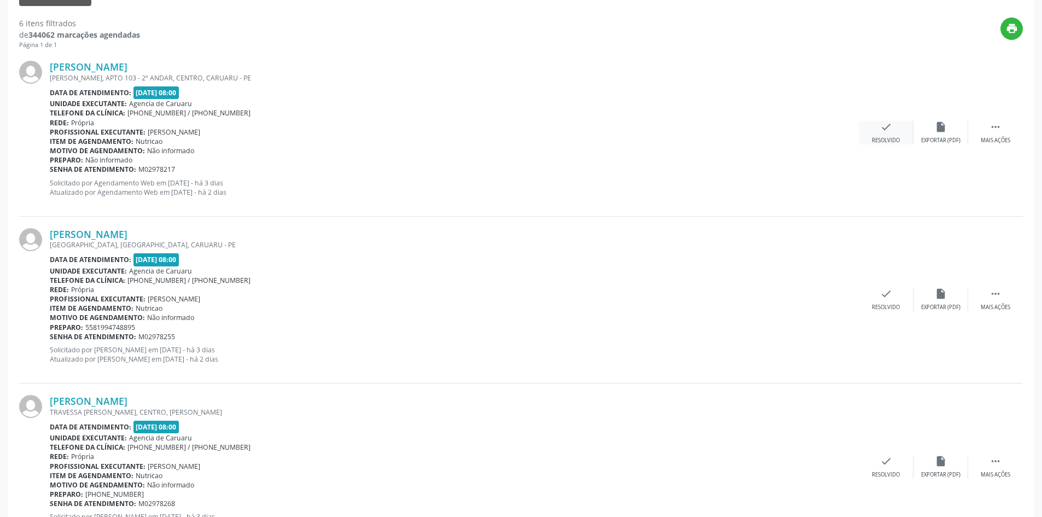
click at [893, 135] on div "check Resolvido" at bounding box center [886, 133] width 55 height 24
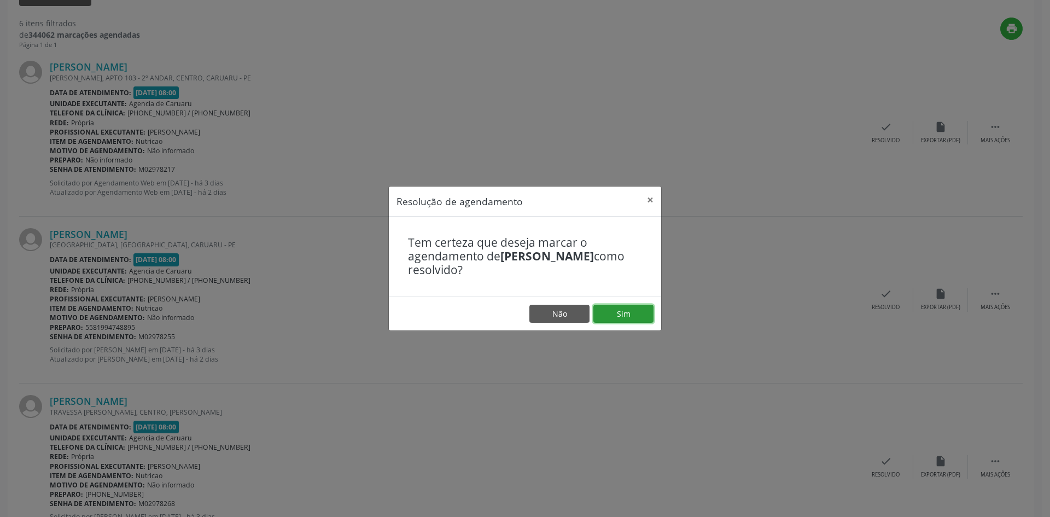
click at [619, 308] on button "Sim" at bounding box center [624, 314] width 60 height 19
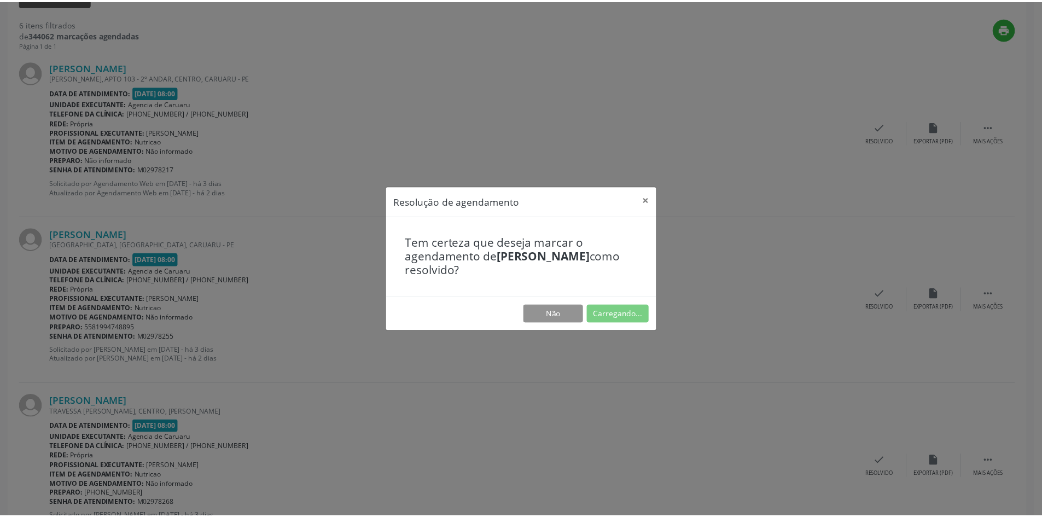
scroll to position [0, 0]
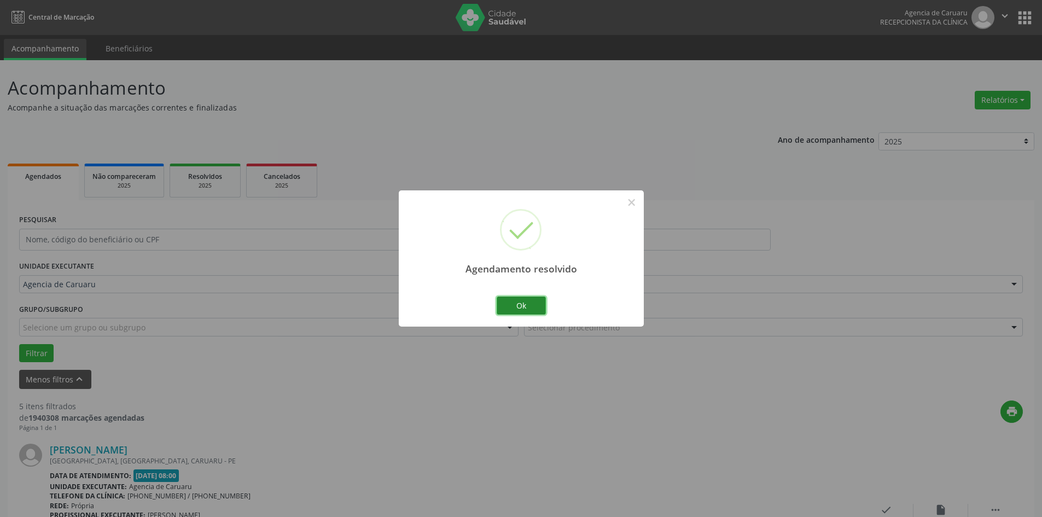
click at [519, 308] on button "Ok" at bounding box center [521, 306] width 49 height 19
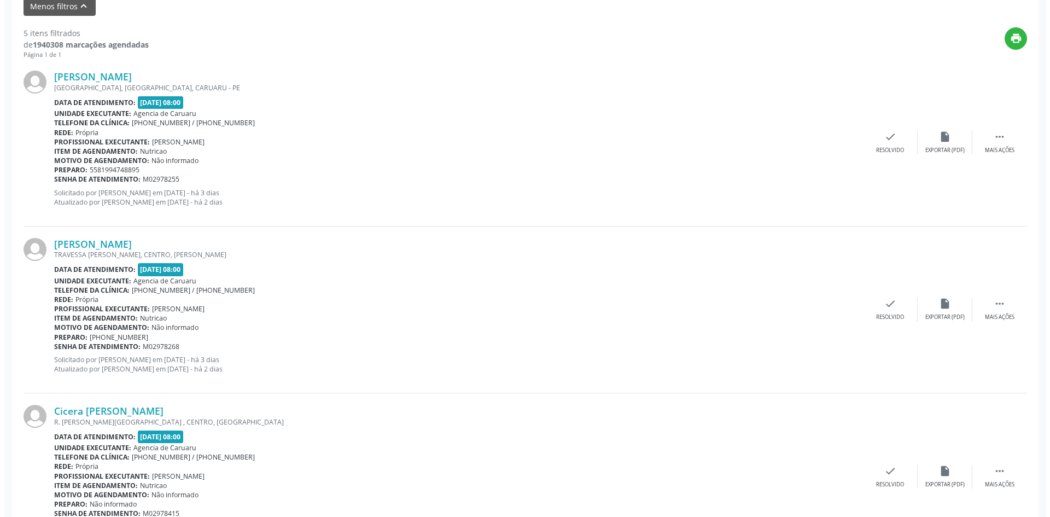
scroll to position [383, 0]
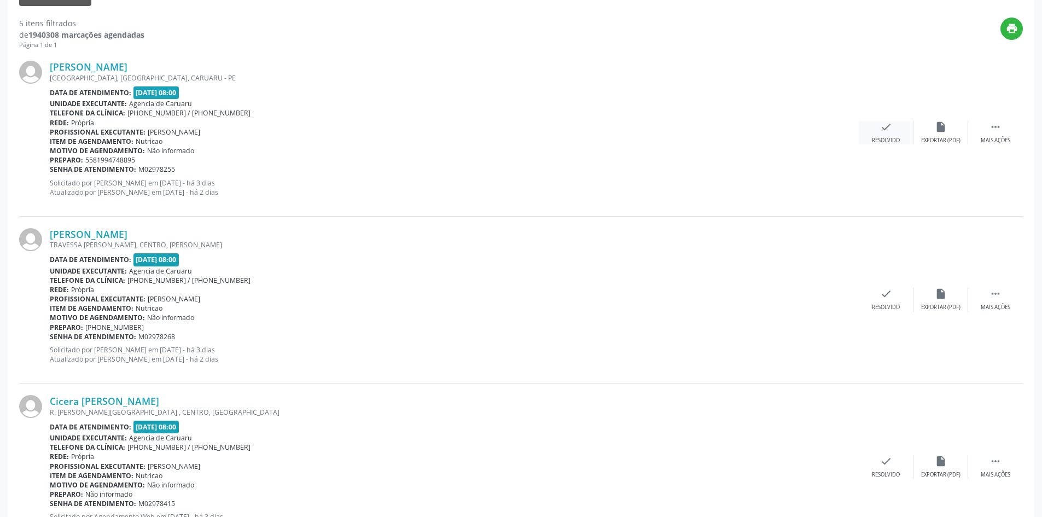
click at [884, 141] on div "Resolvido" at bounding box center [886, 141] width 28 height 8
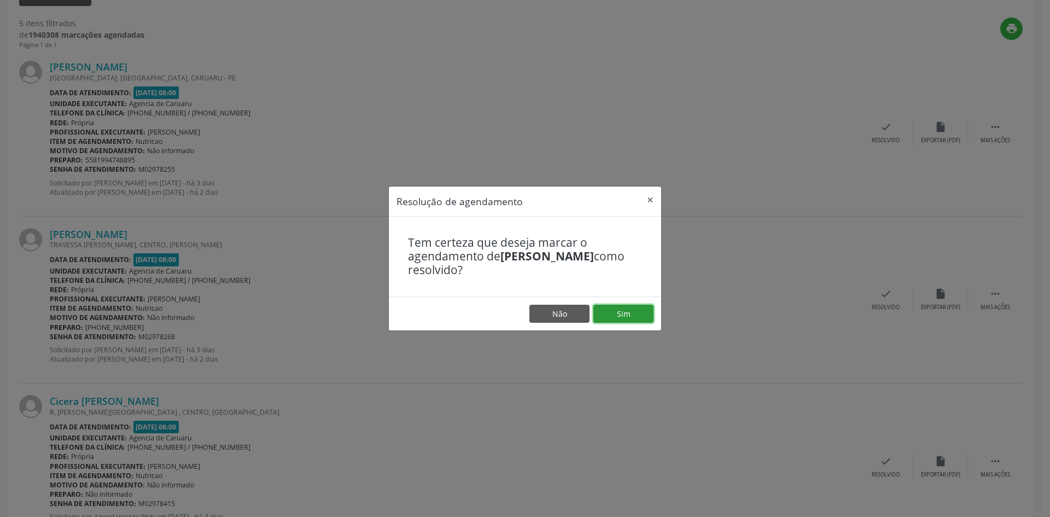
click at [622, 317] on button "Sim" at bounding box center [624, 314] width 60 height 19
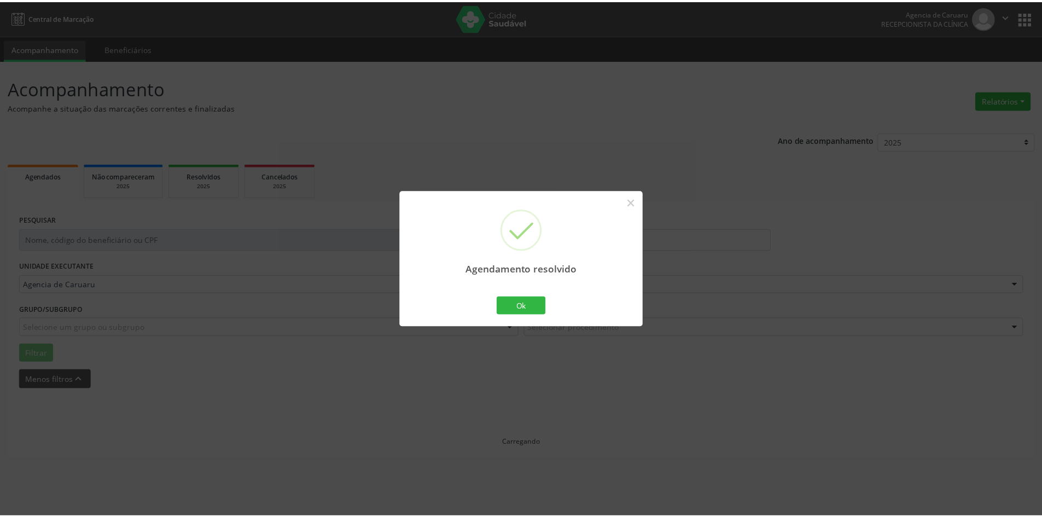
scroll to position [0, 0]
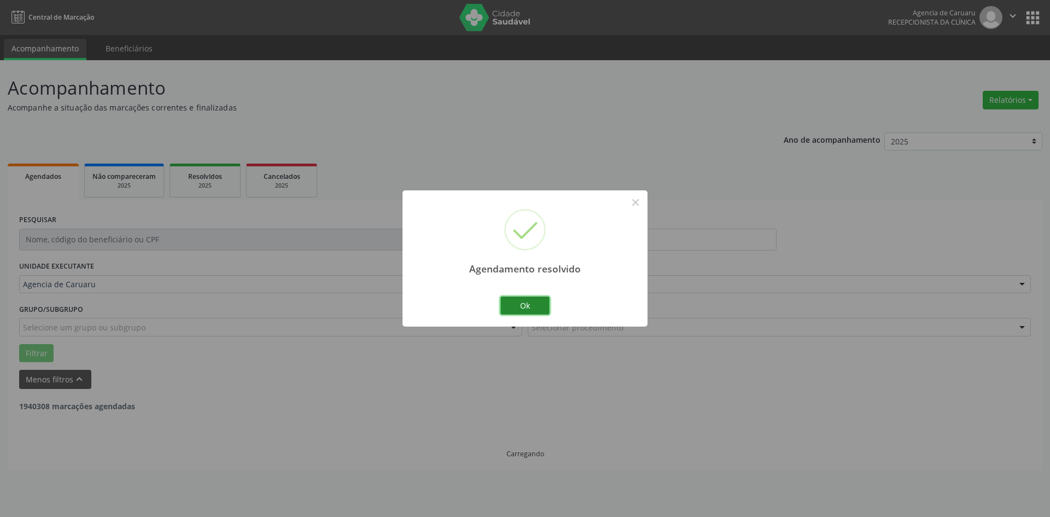
click at [532, 303] on button "Ok" at bounding box center [525, 306] width 49 height 19
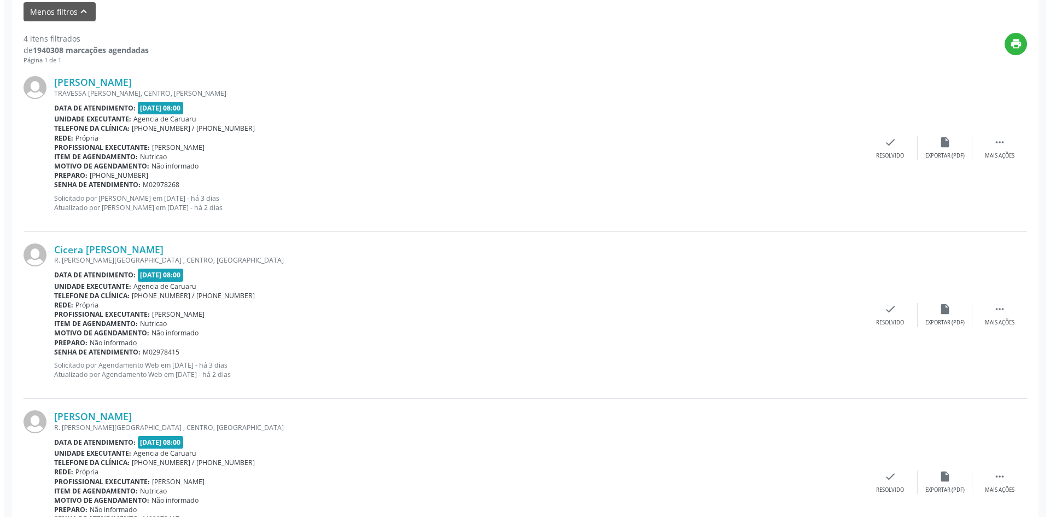
scroll to position [383, 0]
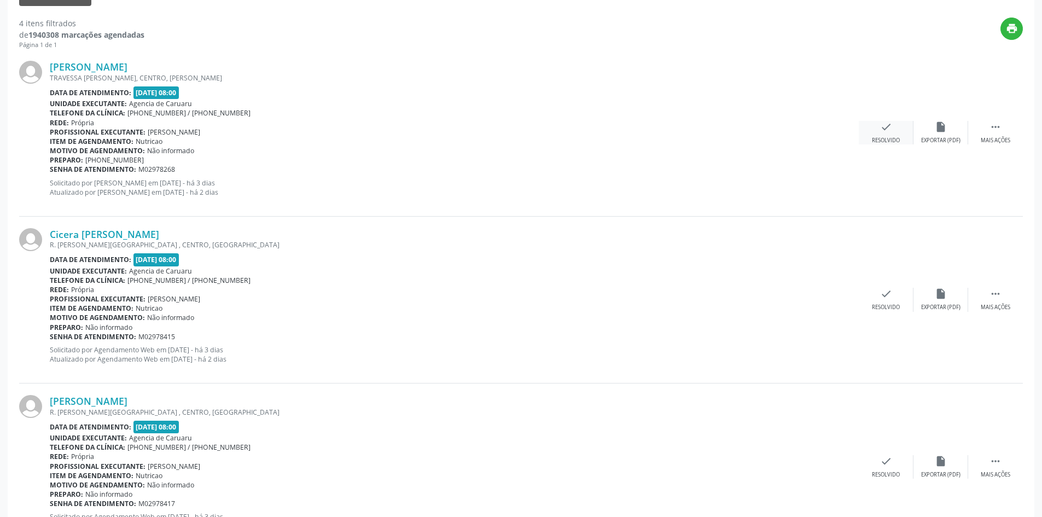
click at [890, 138] on div "Resolvido" at bounding box center [886, 141] width 28 height 8
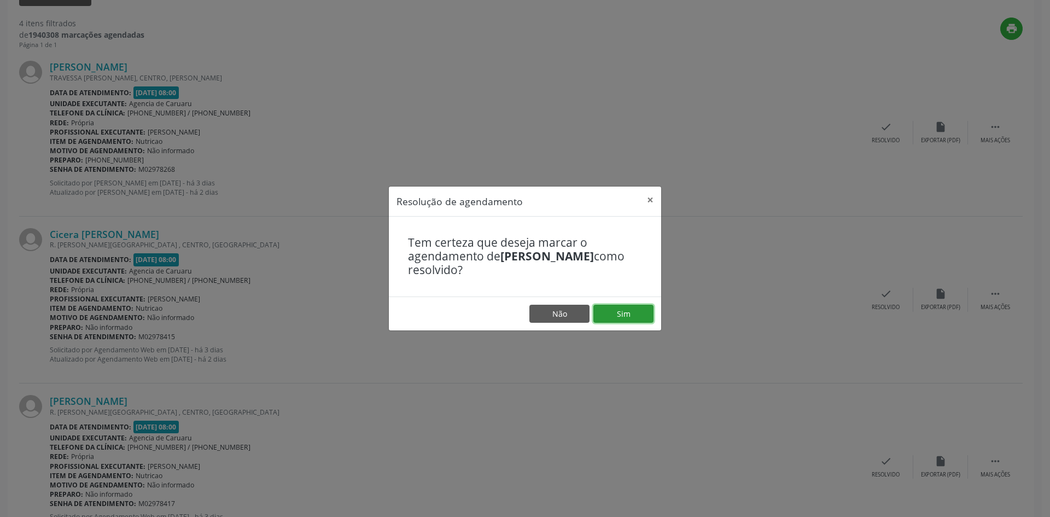
click at [616, 313] on button "Sim" at bounding box center [624, 314] width 60 height 19
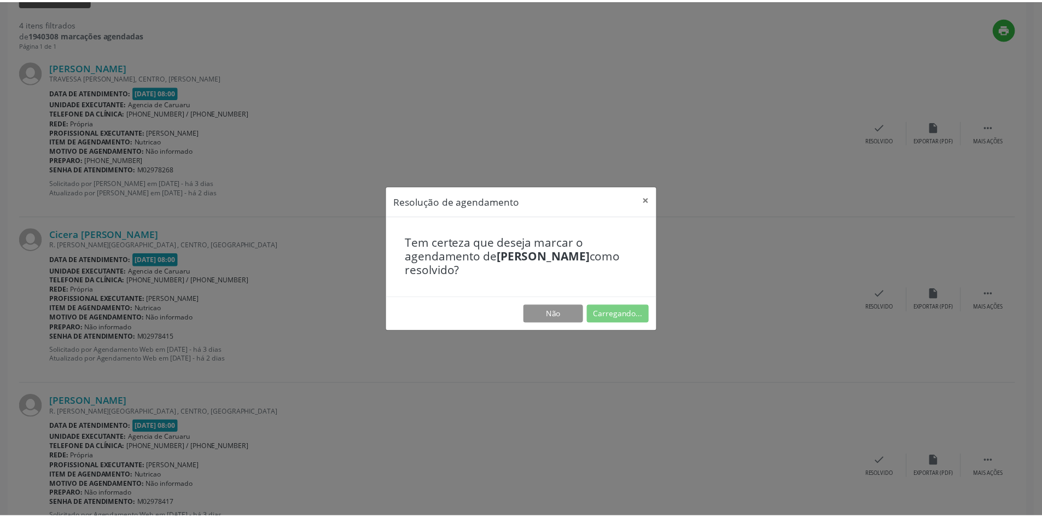
scroll to position [0, 0]
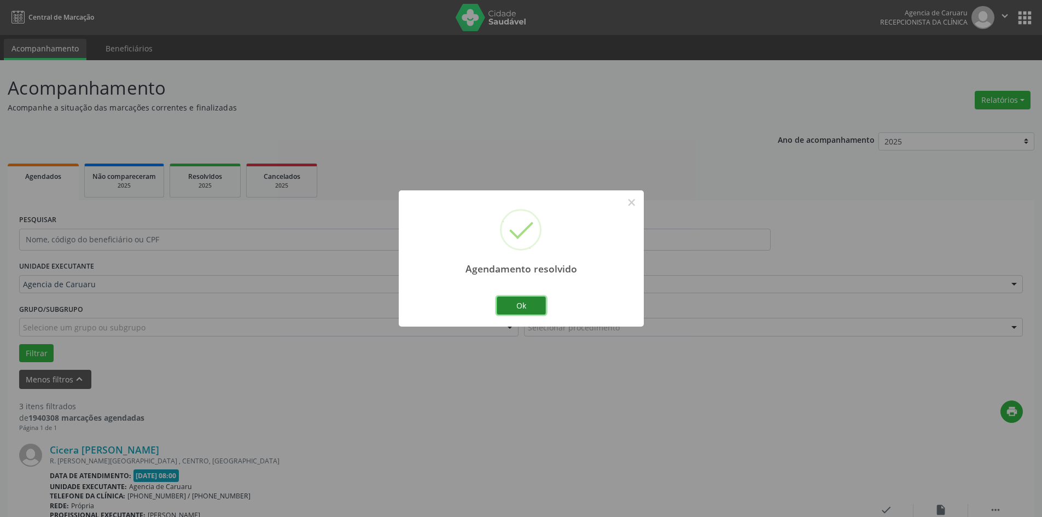
click at [514, 309] on button "Ok" at bounding box center [521, 306] width 49 height 19
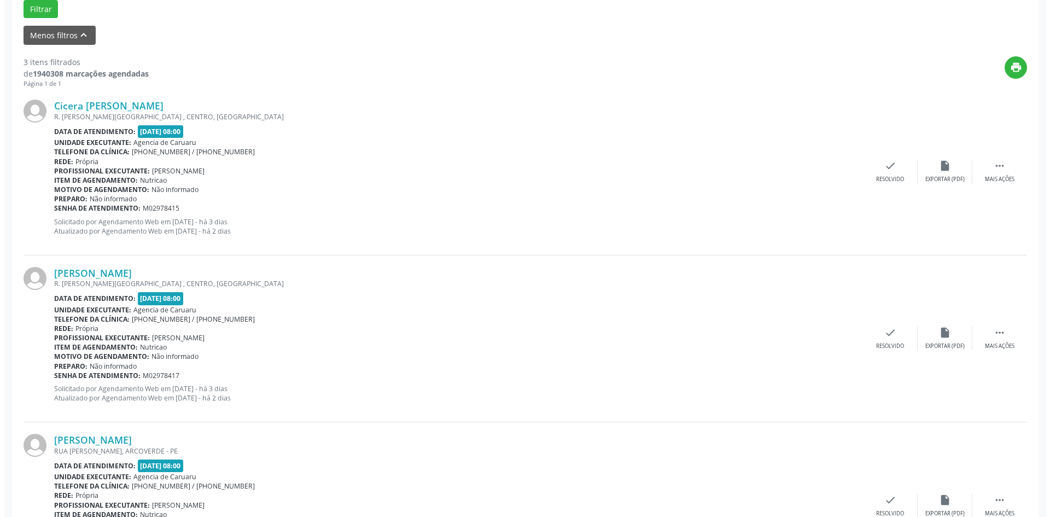
scroll to position [383, 0]
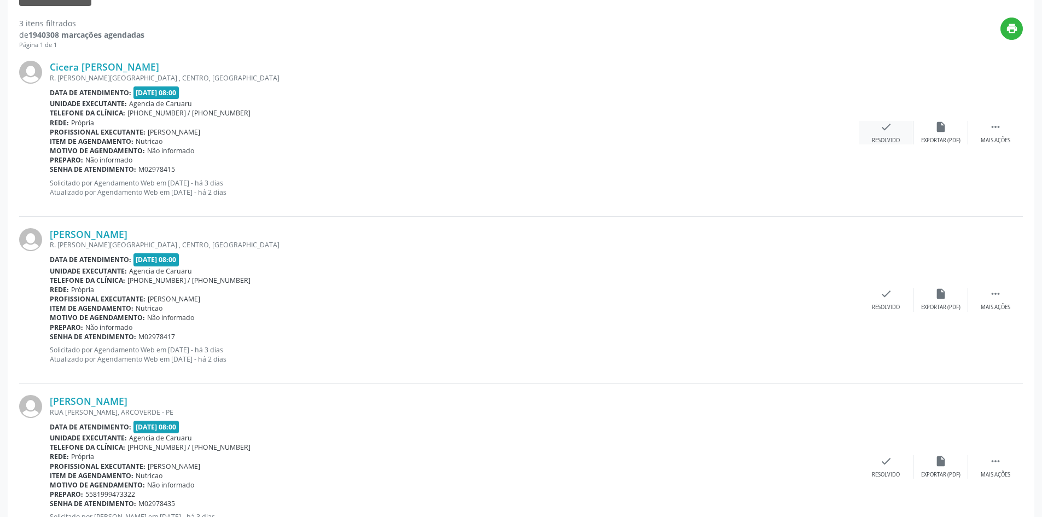
click at [877, 125] on div "check Resolvido" at bounding box center [886, 133] width 55 height 24
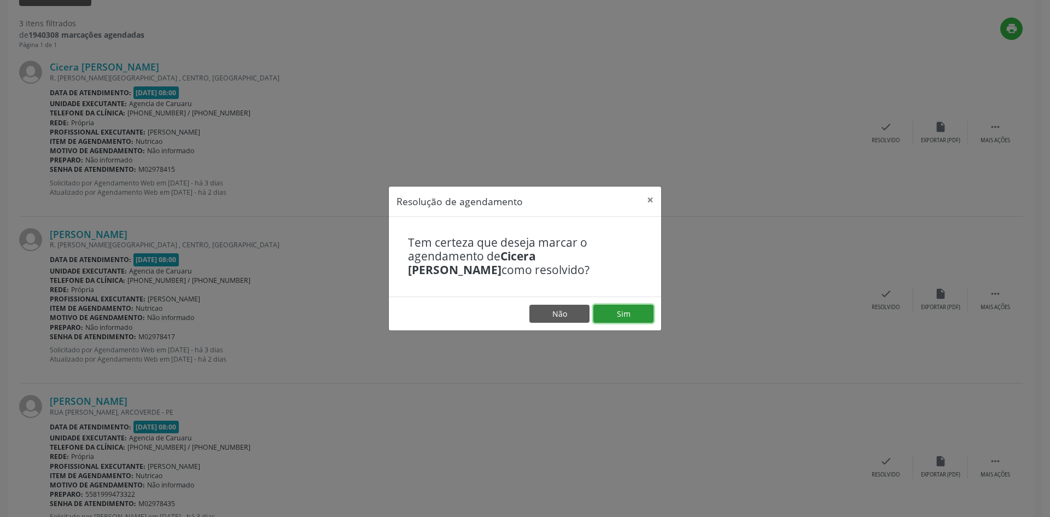
click at [624, 316] on button "Sim" at bounding box center [624, 314] width 60 height 19
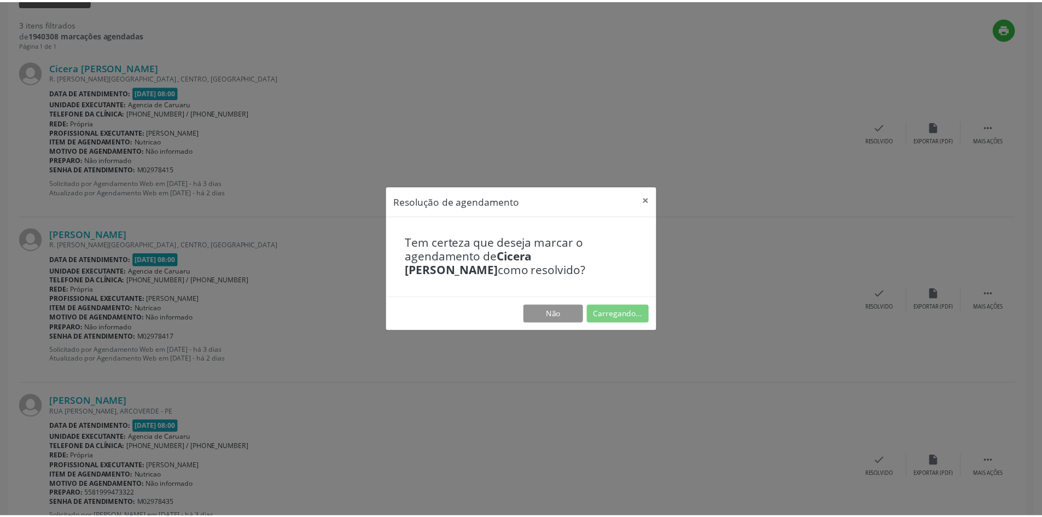
scroll to position [0, 0]
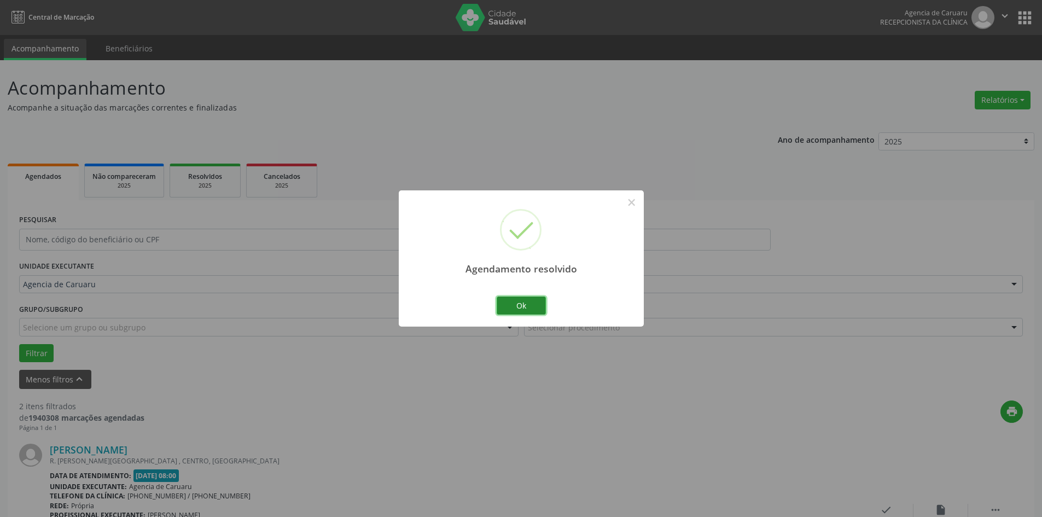
click at [535, 308] on button "Ok" at bounding box center [521, 306] width 49 height 19
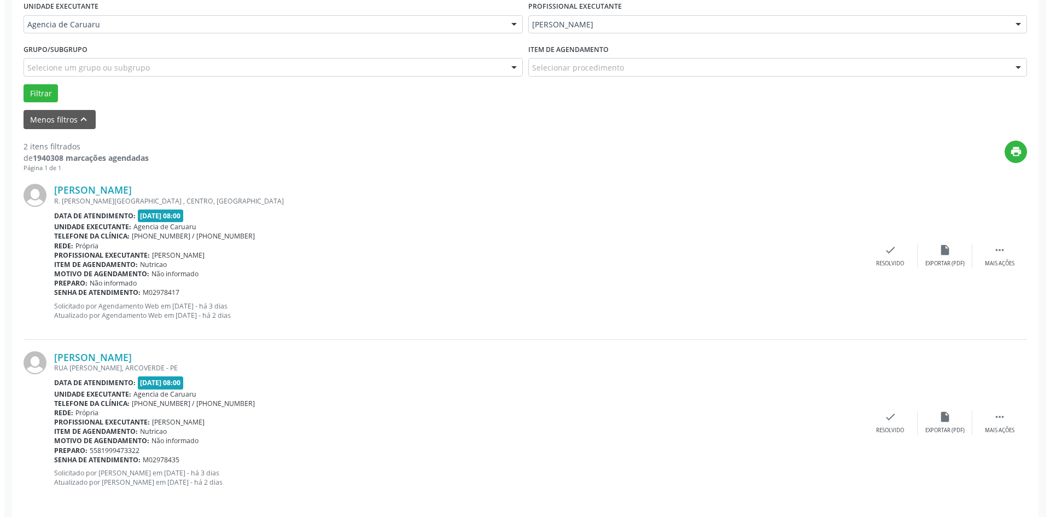
scroll to position [268, 0]
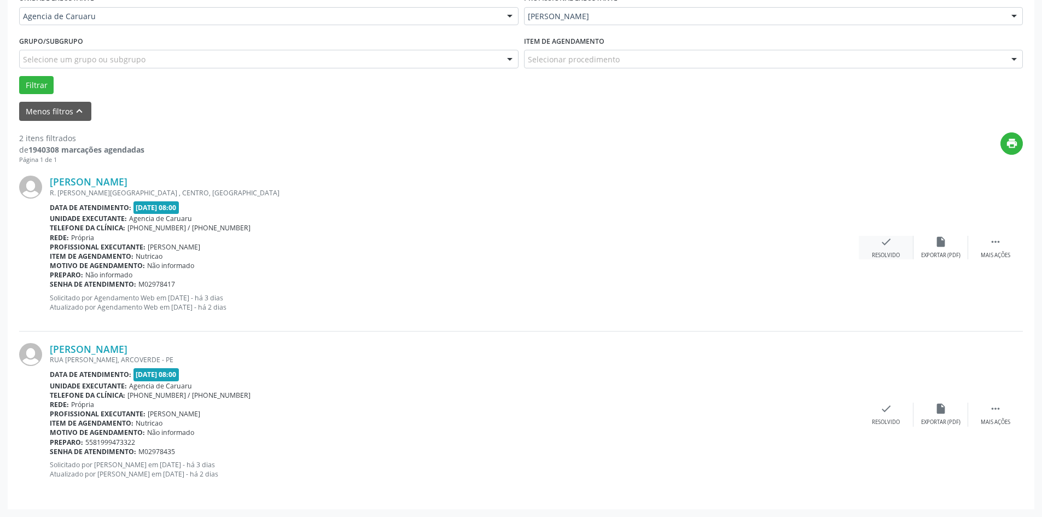
click at [896, 241] on div "check Resolvido" at bounding box center [886, 248] width 55 height 24
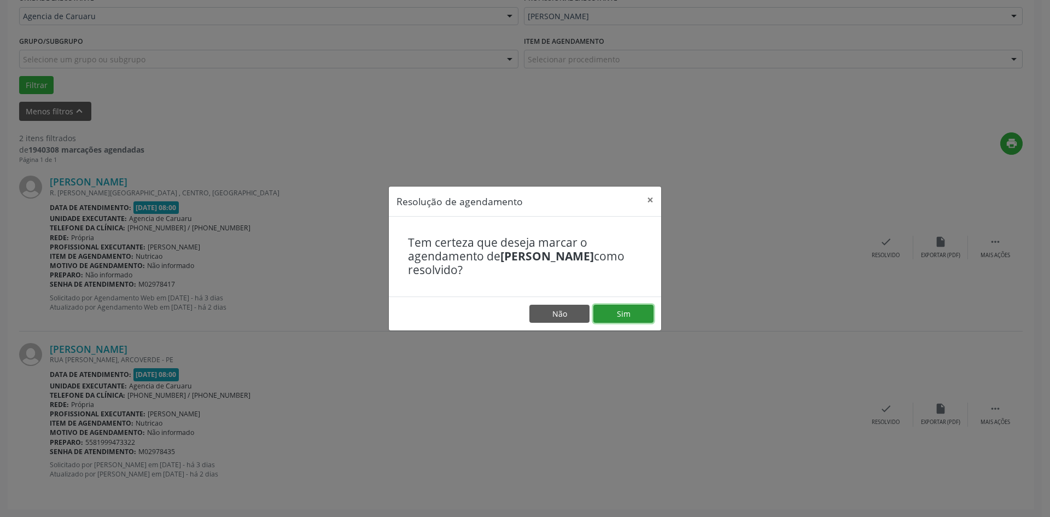
click at [617, 321] on button "Sim" at bounding box center [624, 314] width 60 height 19
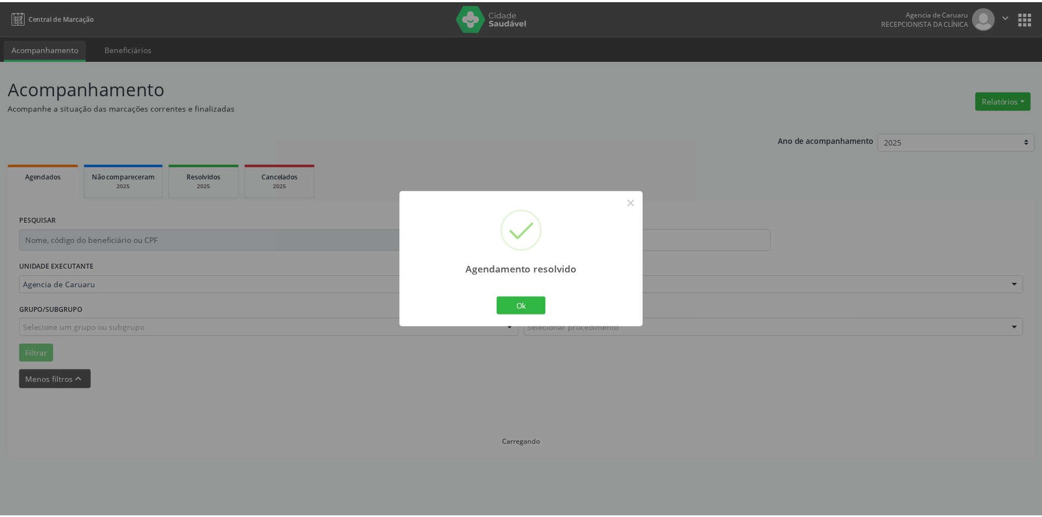
scroll to position [0, 0]
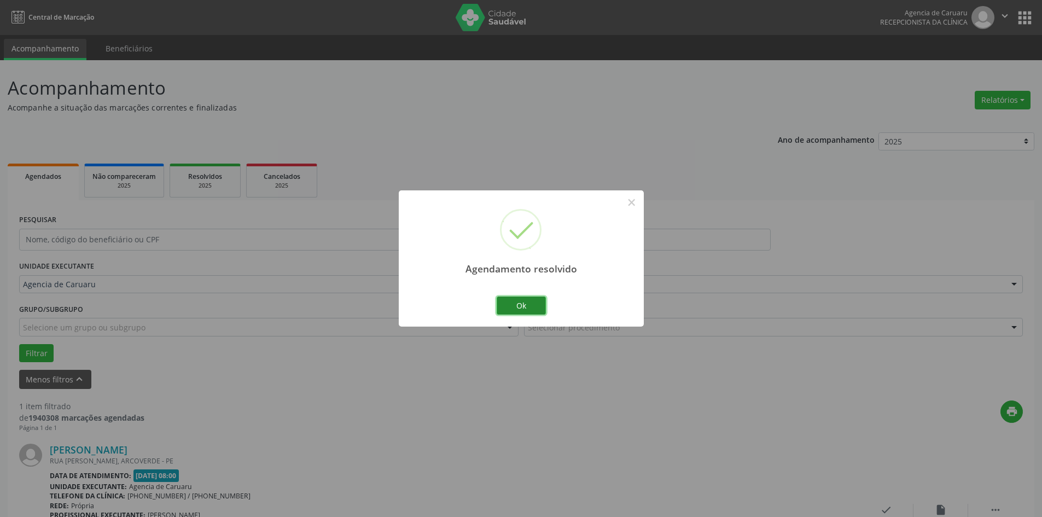
click at [535, 307] on button "Ok" at bounding box center [521, 306] width 49 height 19
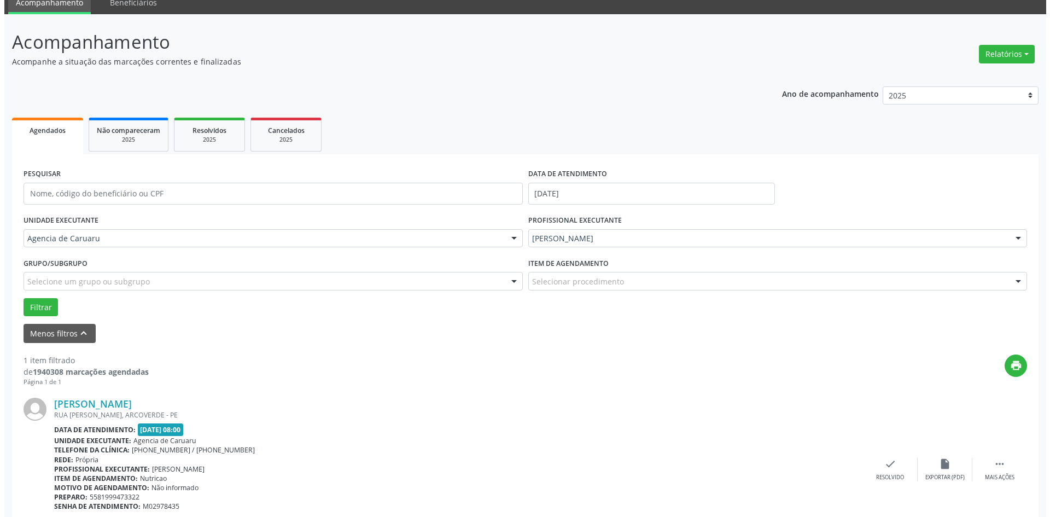
scroll to position [101, 0]
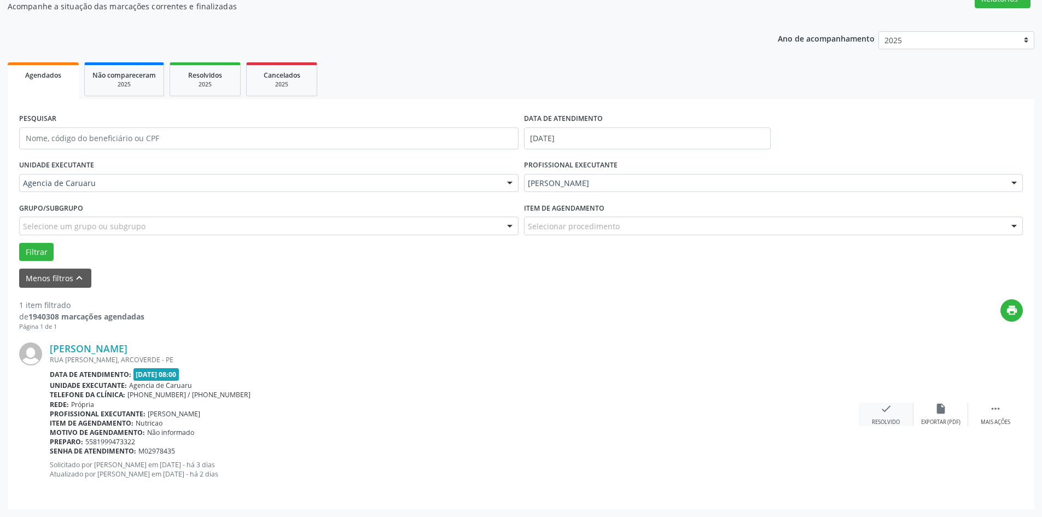
click at [877, 413] on div "check Resolvido" at bounding box center [886, 415] width 55 height 24
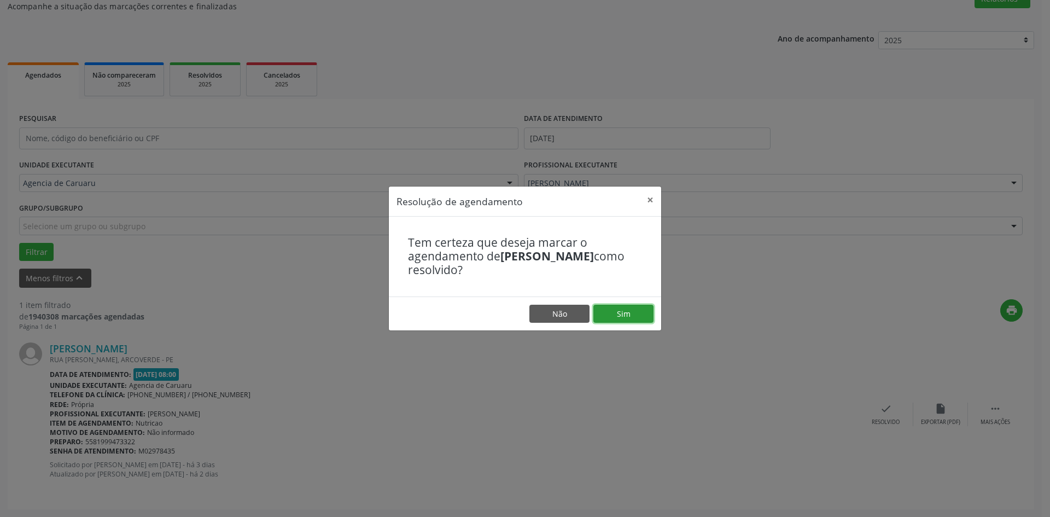
click at [607, 314] on button "Sim" at bounding box center [624, 314] width 60 height 19
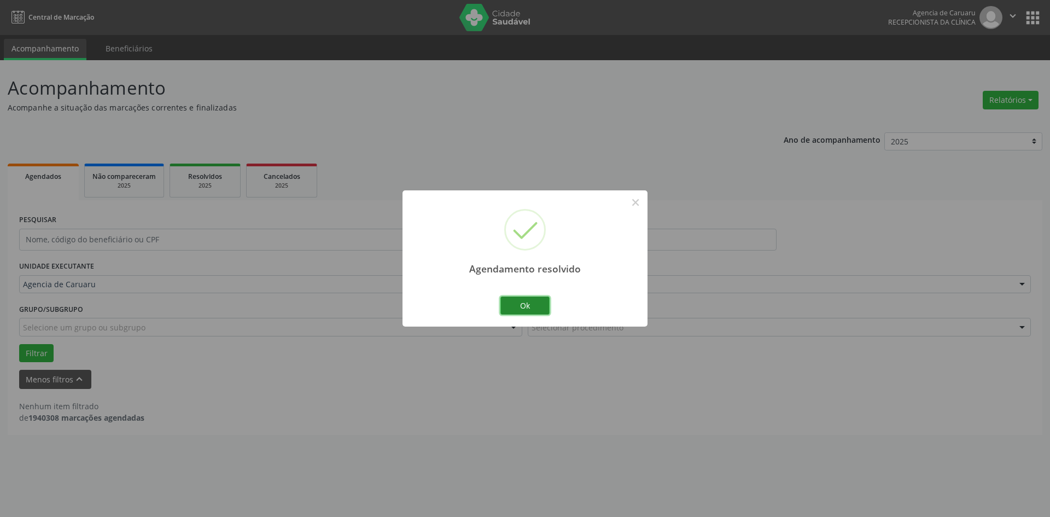
click at [524, 309] on button "Ok" at bounding box center [525, 306] width 49 height 19
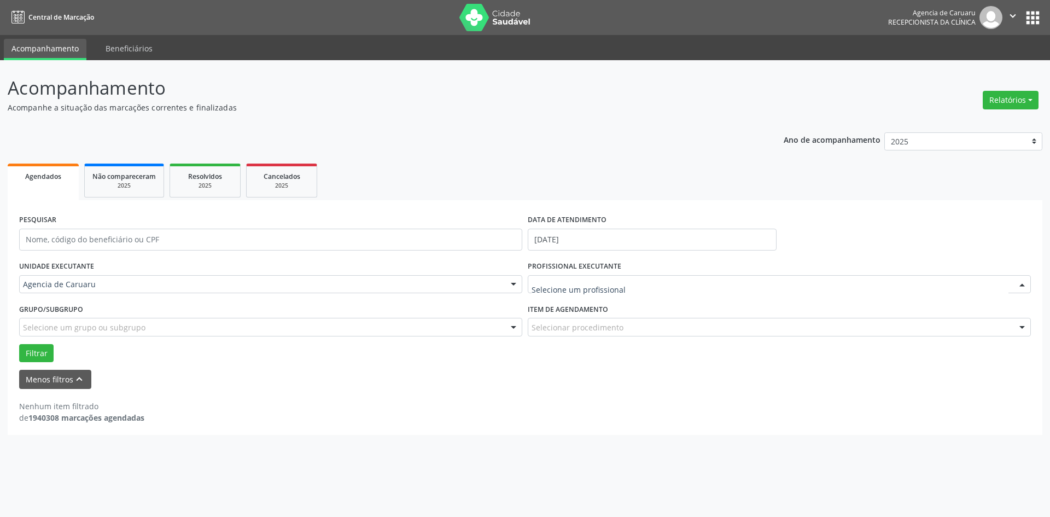
click at [555, 291] on div at bounding box center [779, 284] width 503 height 19
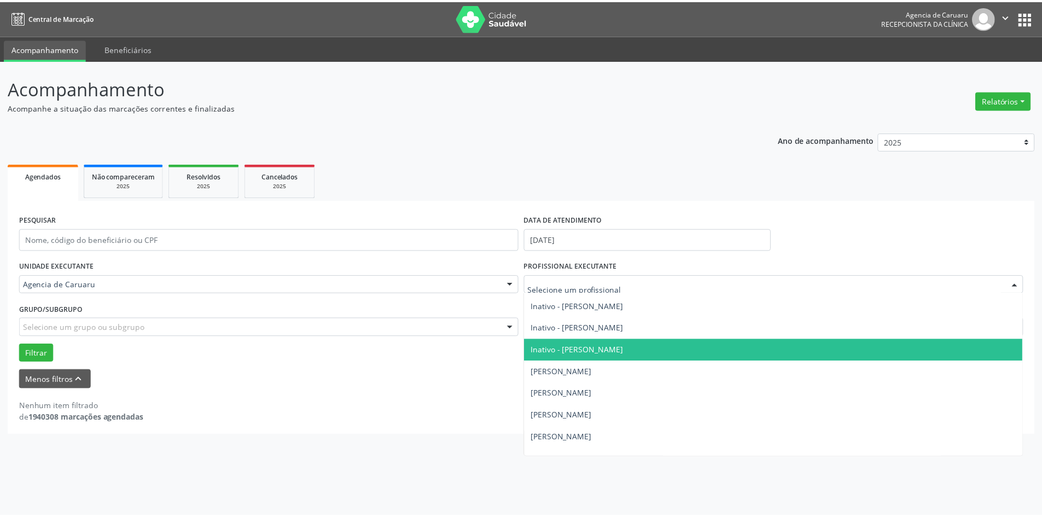
scroll to position [274, 0]
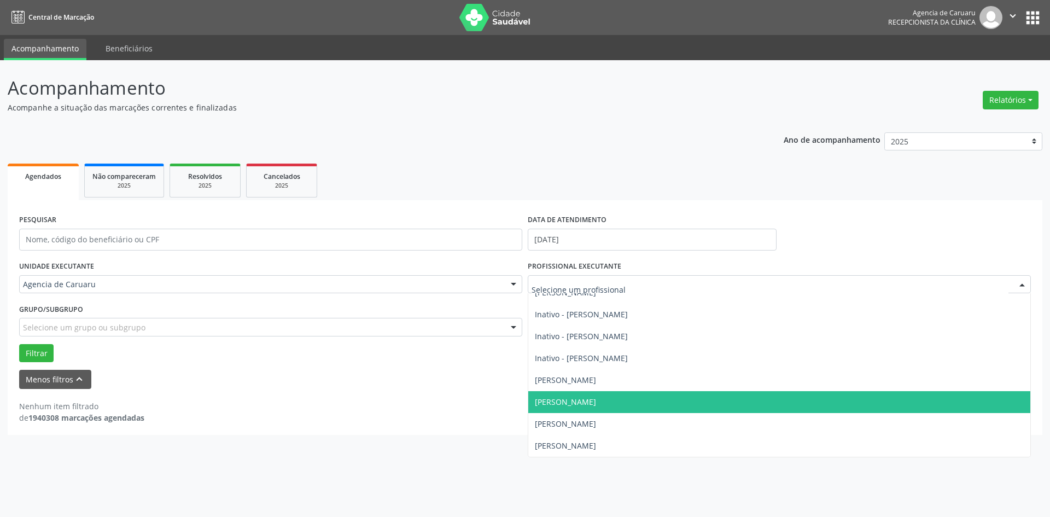
click at [558, 396] on span "[PERSON_NAME]" at bounding box center [780, 402] width 502 height 22
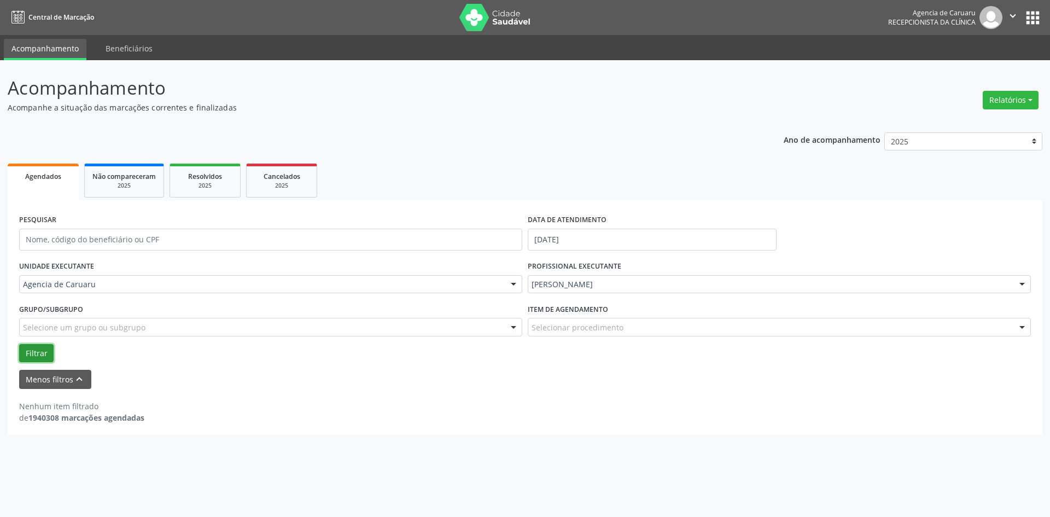
click at [40, 357] on button "Filtrar" at bounding box center [36, 353] width 34 height 19
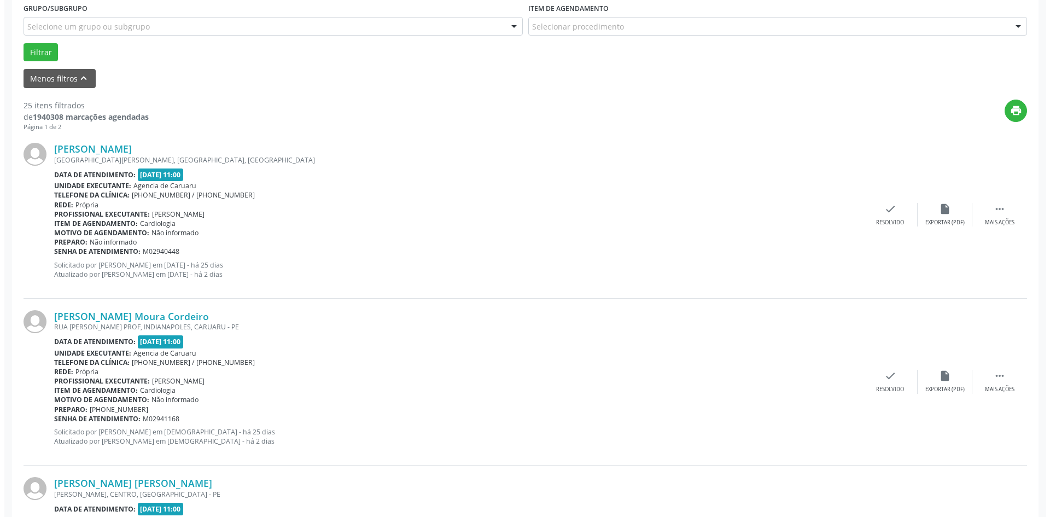
scroll to position [274, 0]
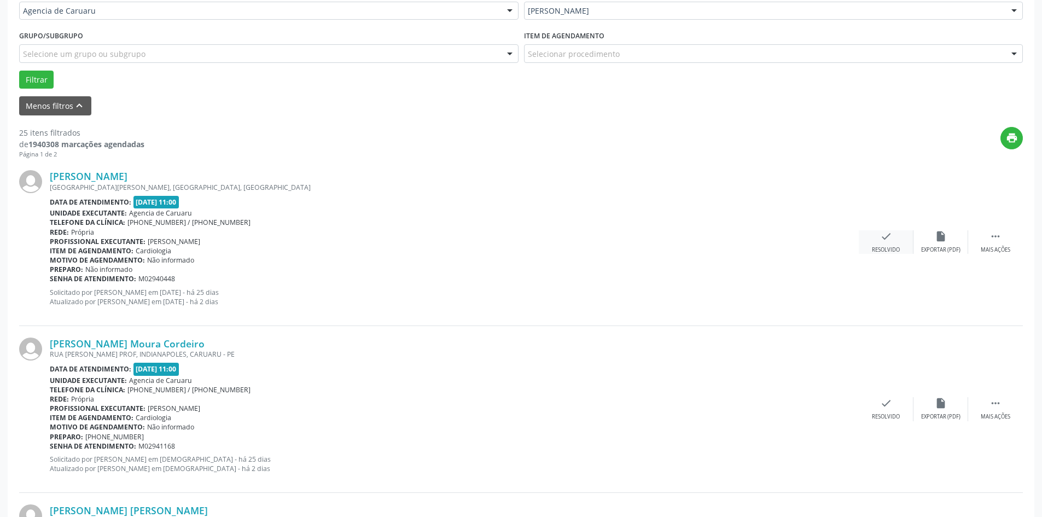
click at [880, 239] on icon "check" at bounding box center [886, 236] width 12 height 12
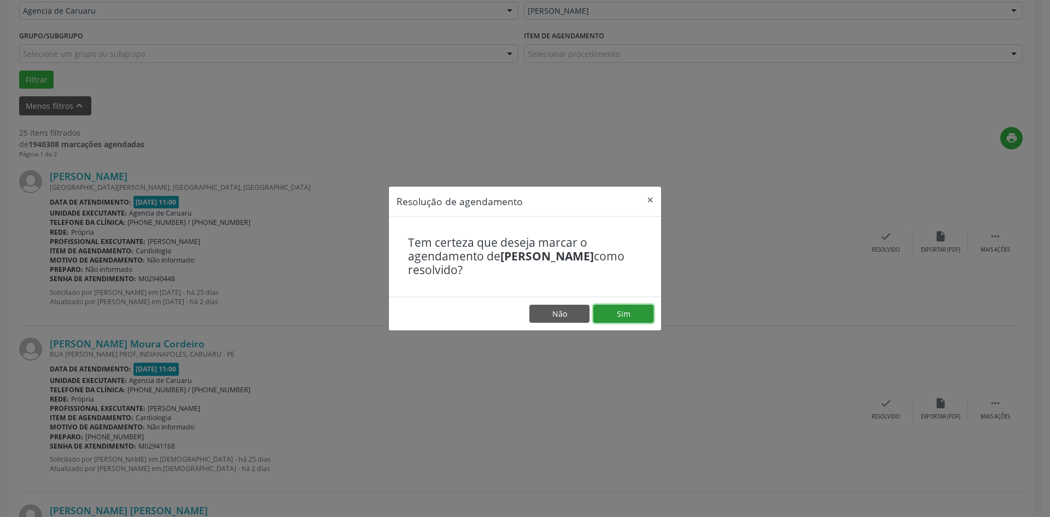
click at [615, 310] on button "Sim" at bounding box center [624, 314] width 60 height 19
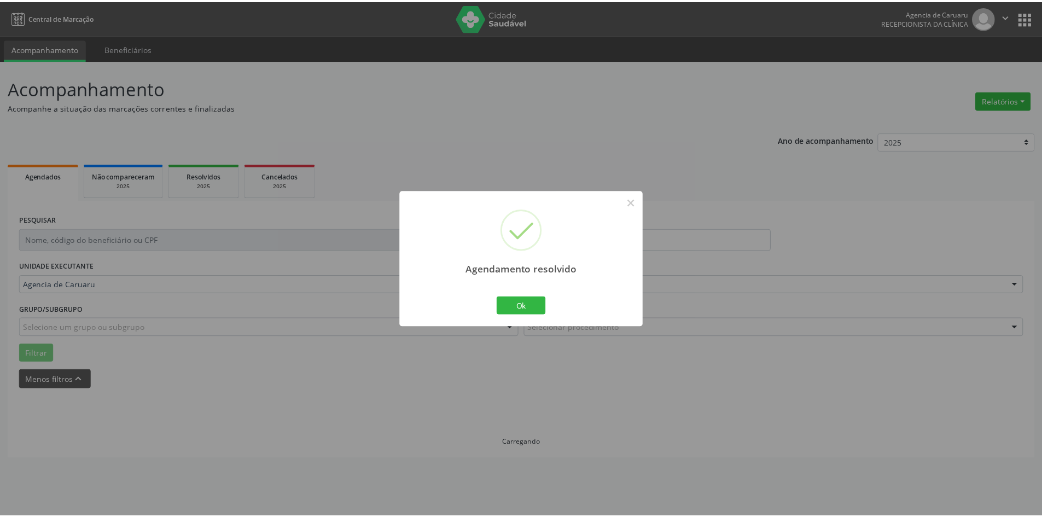
scroll to position [0, 0]
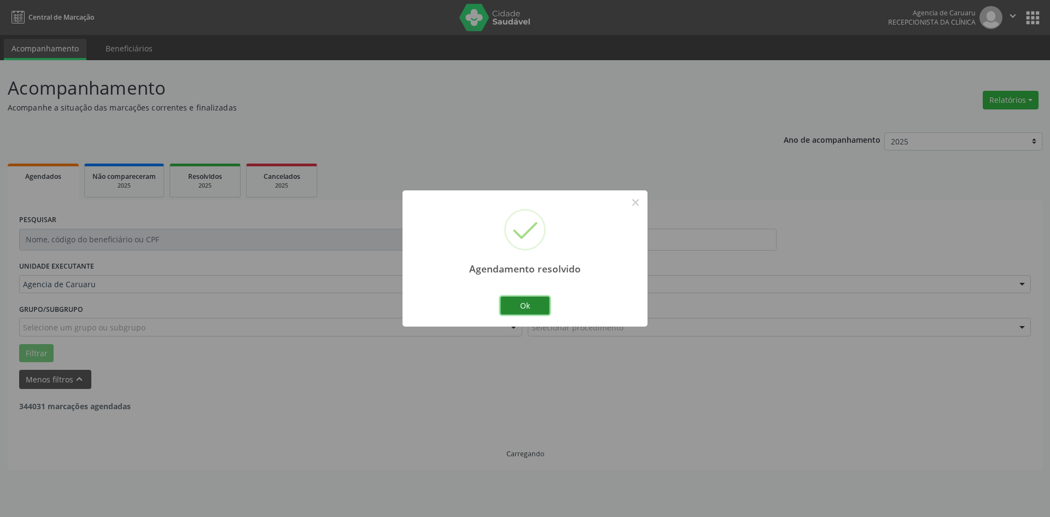
click at [523, 303] on button "Ok" at bounding box center [525, 306] width 49 height 19
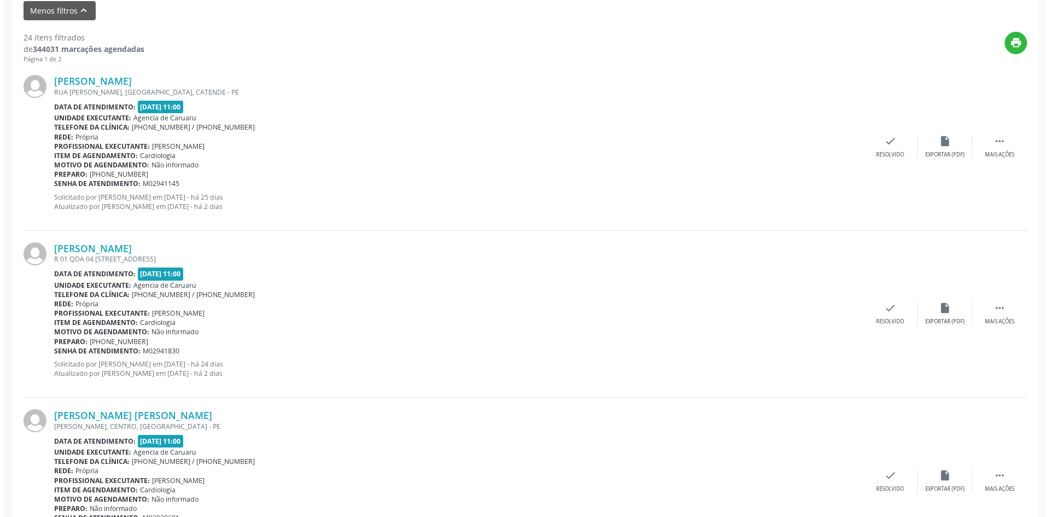
scroll to position [383, 0]
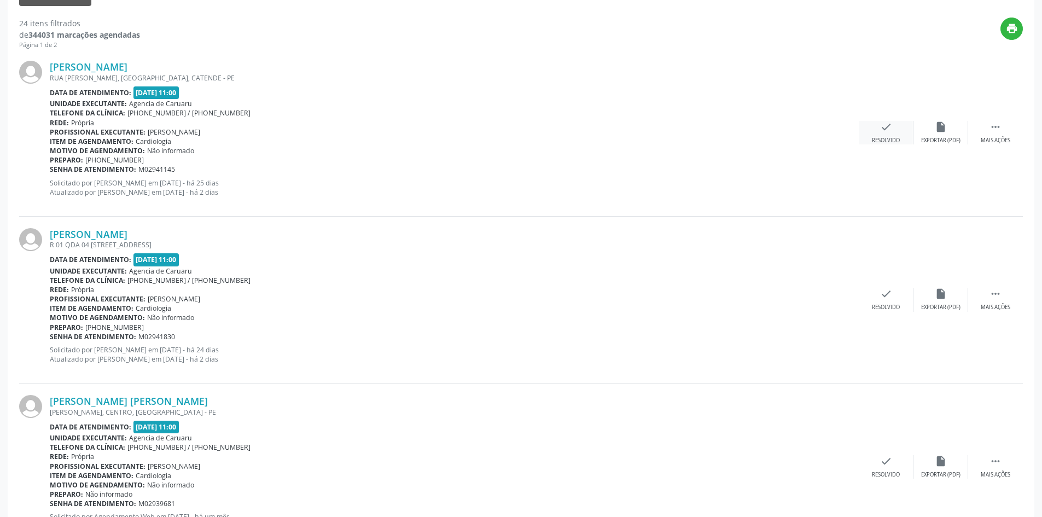
click at [881, 134] on div "check Resolvido" at bounding box center [886, 133] width 55 height 24
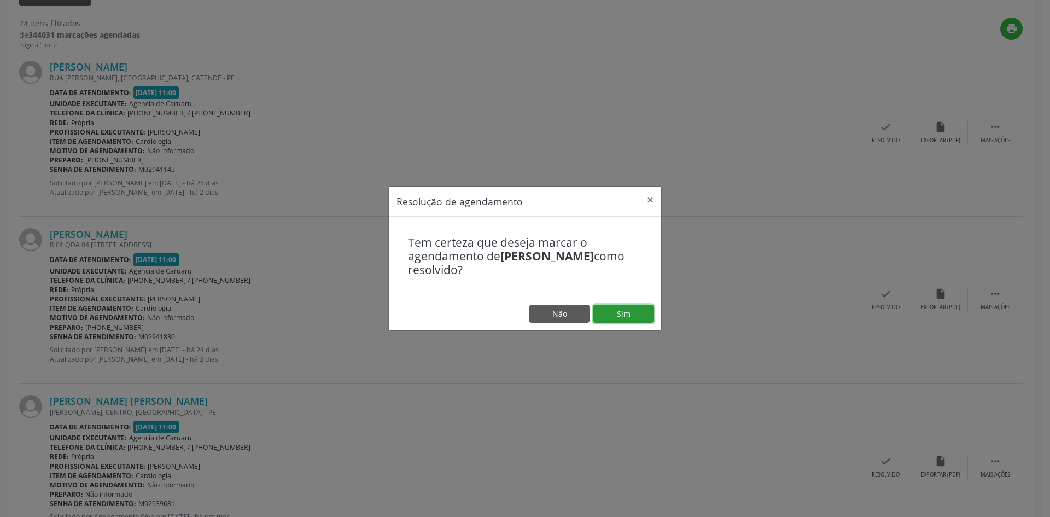
click at [630, 316] on button "Sim" at bounding box center [624, 314] width 60 height 19
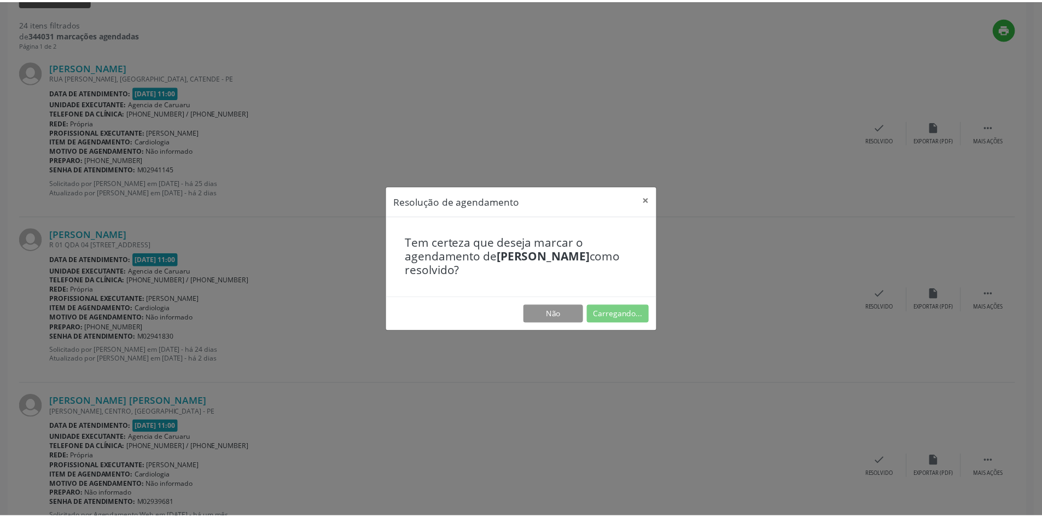
scroll to position [0, 0]
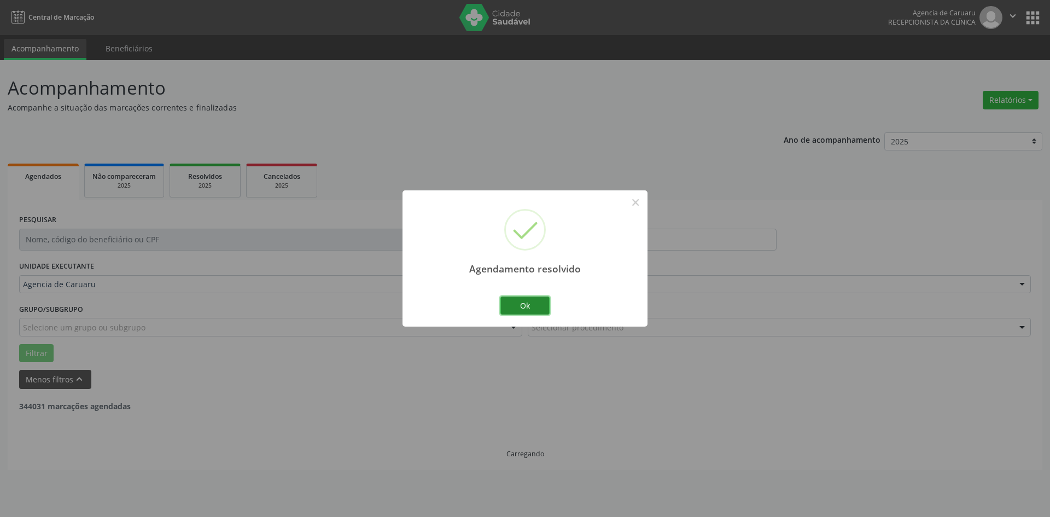
click at [535, 311] on button "Ok" at bounding box center [525, 306] width 49 height 19
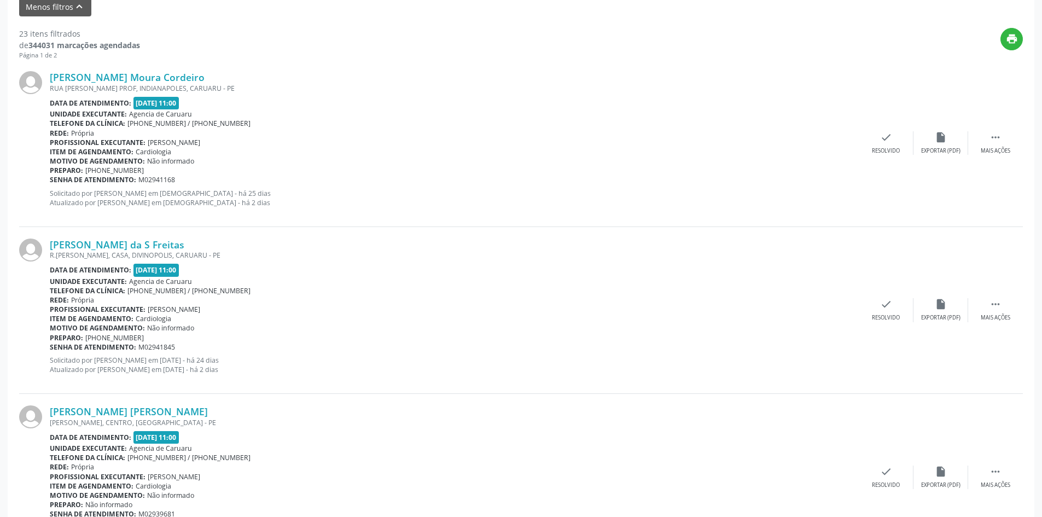
scroll to position [383, 0]
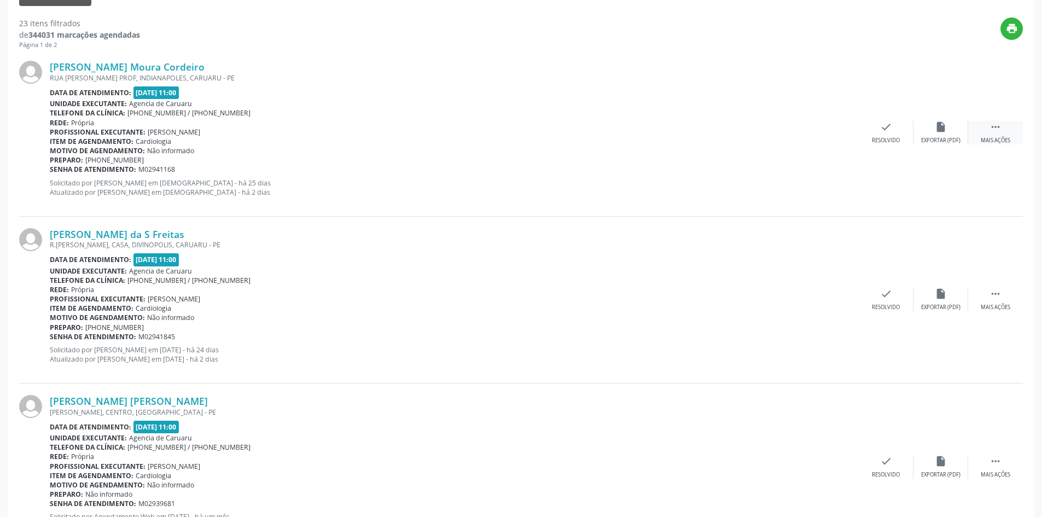
click at [988, 130] on div " Mais ações" at bounding box center [995, 133] width 55 height 24
click at [947, 132] on icon "alarm_off" at bounding box center [941, 127] width 12 height 12
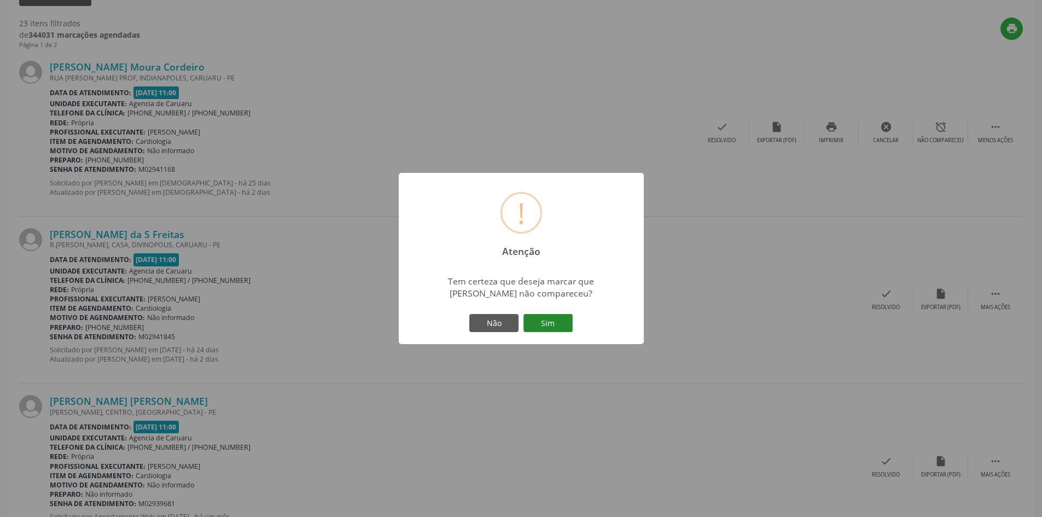
click at [561, 320] on button "Sim" at bounding box center [548, 323] width 49 height 19
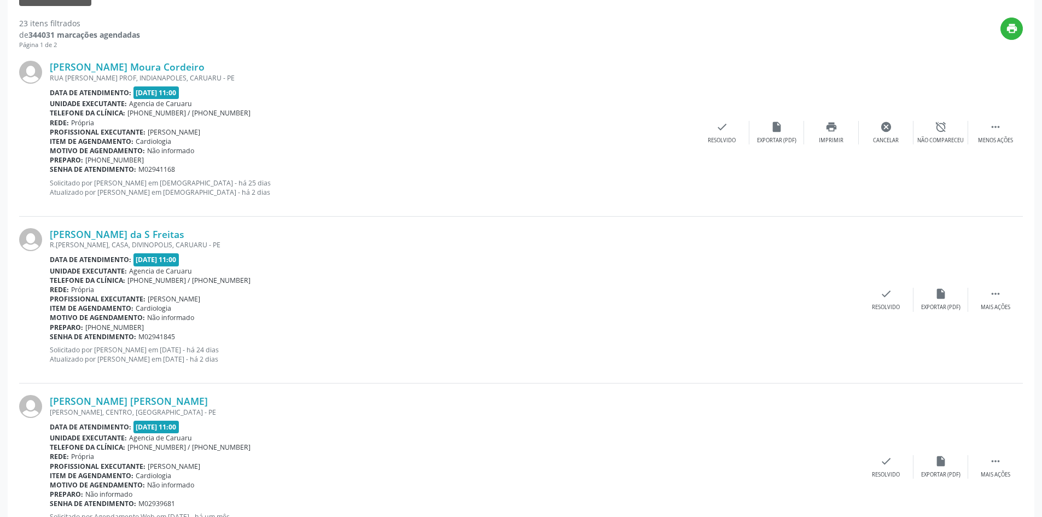
scroll to position [0, 0]
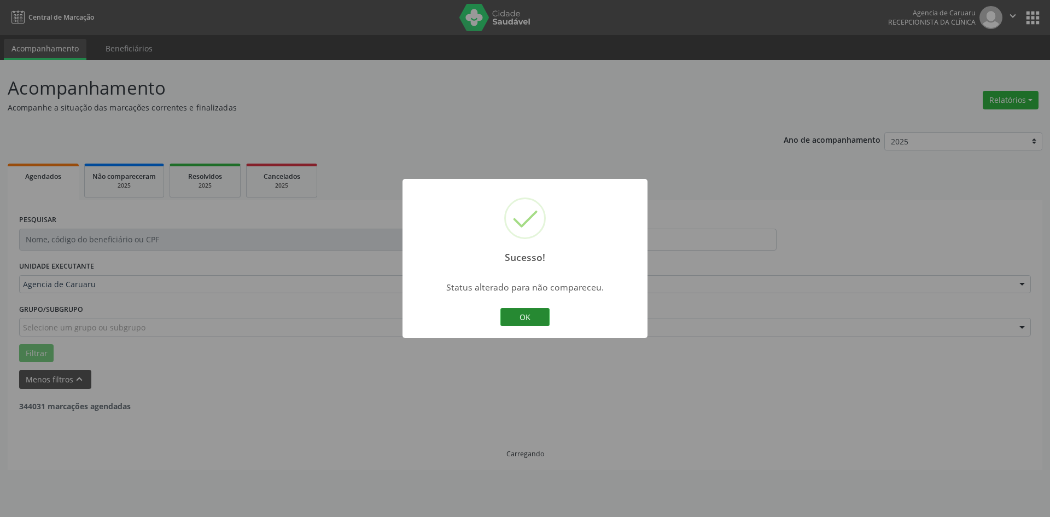
click at [531, 315] on button "OK" at bounding box center [525, 317] width 49 height 19
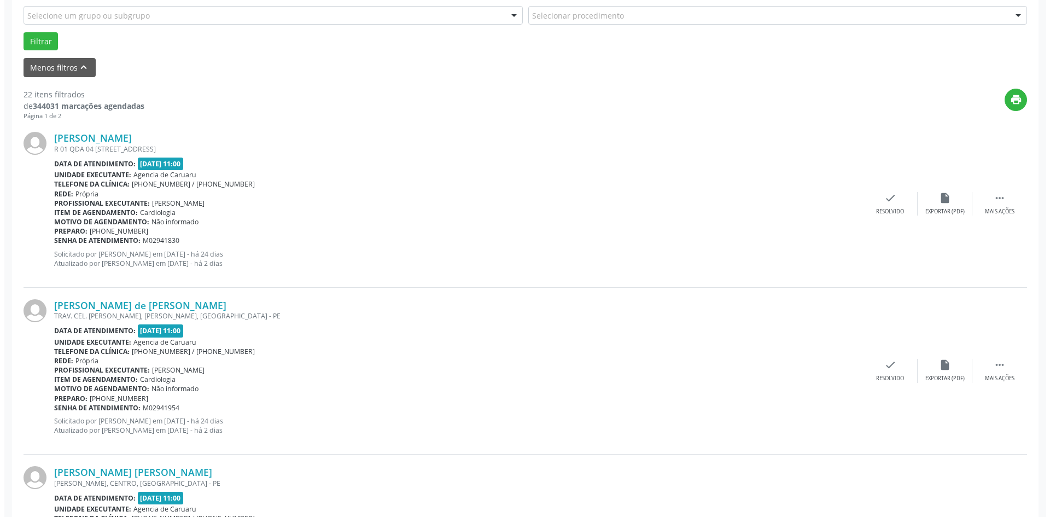
scroll to position [383, 0]
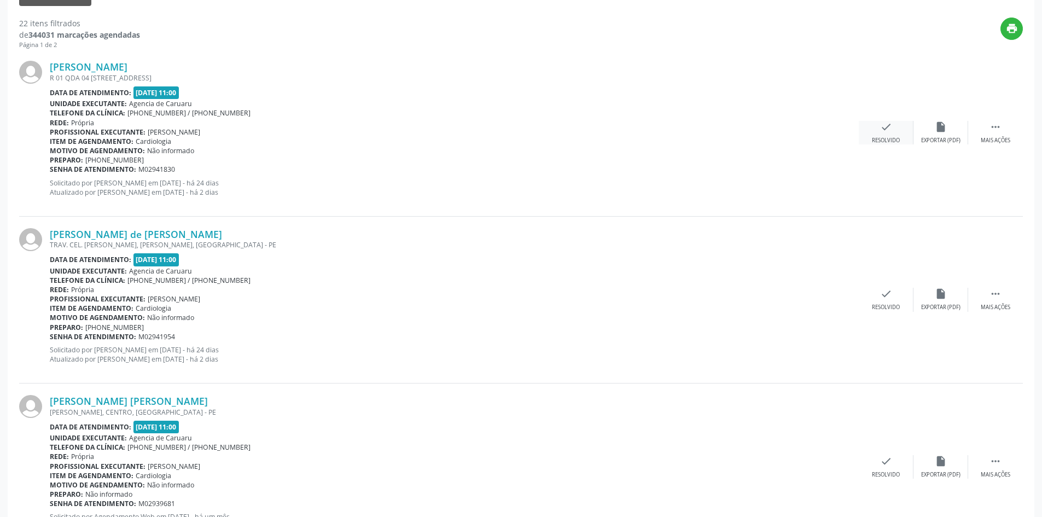
click at [883, 130] on icon "check" at bounding box center [886, 127] width 12 height 12
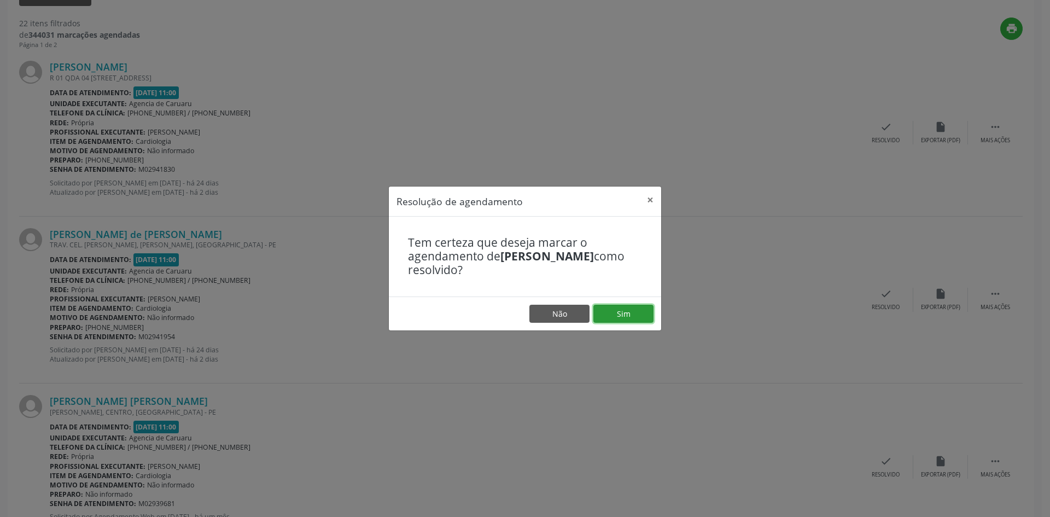
click at [621, 313] on button "Sim" at bounding box center [624, 314] width 60 height 19
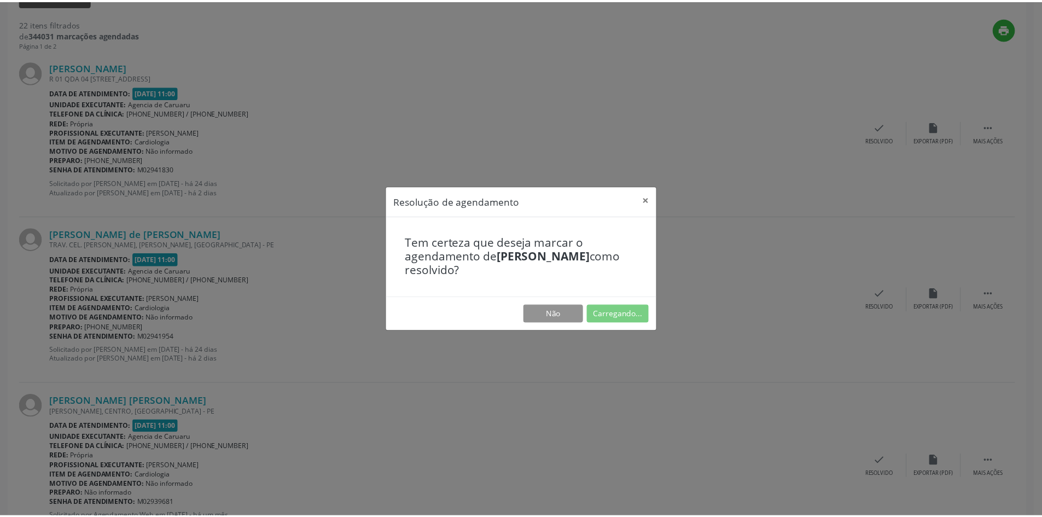
scroll to position [0, 0]
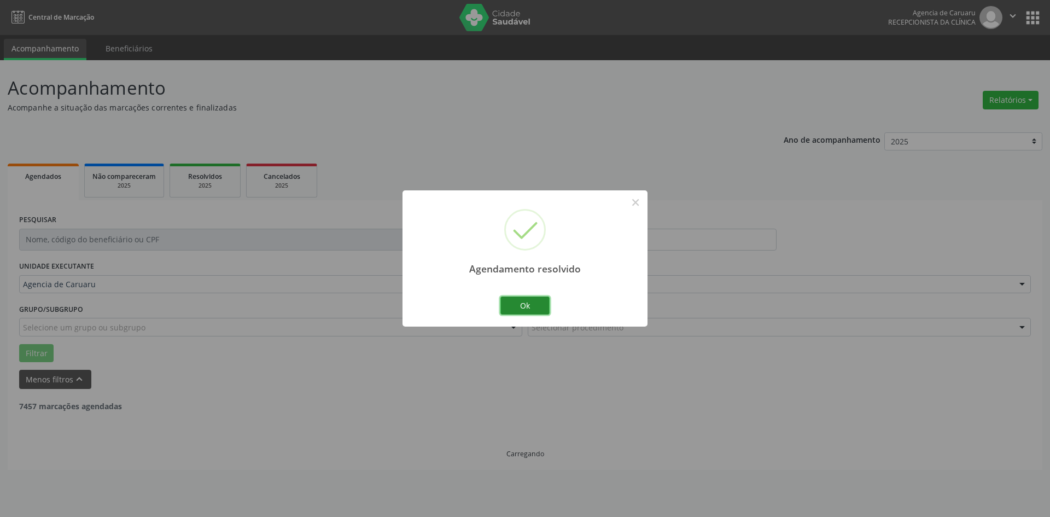
click at [532, 303] on button "Ok" at bounding box center [525, 306] width 49 height 19
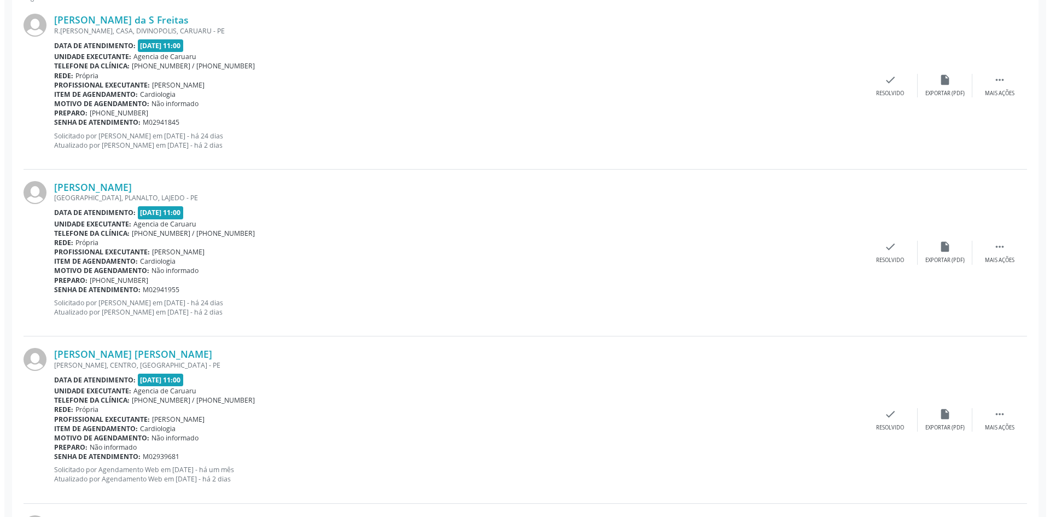
scroll to position [438, 0]
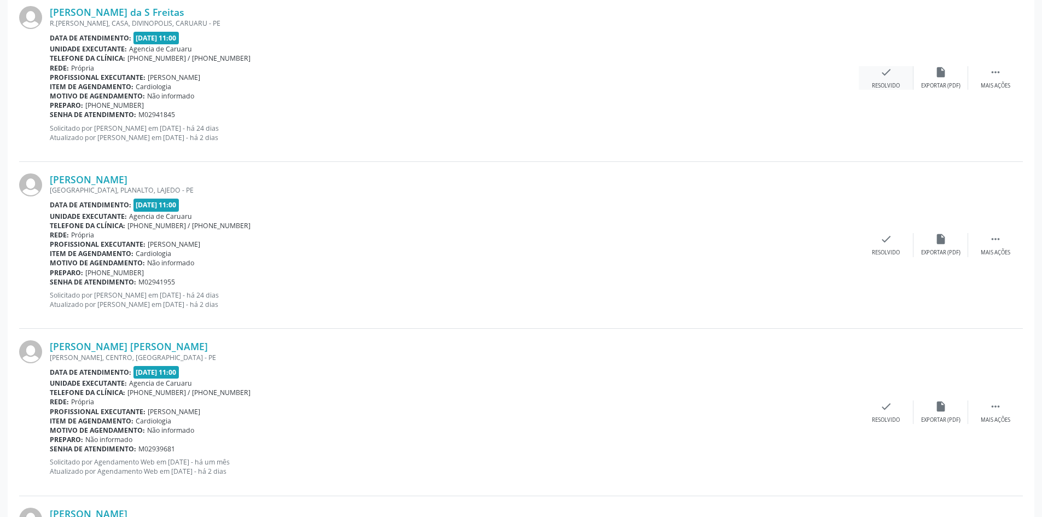
click at [872, 79] on div "check Resolvido" at bounding box center [886, 78] width 55 height 24
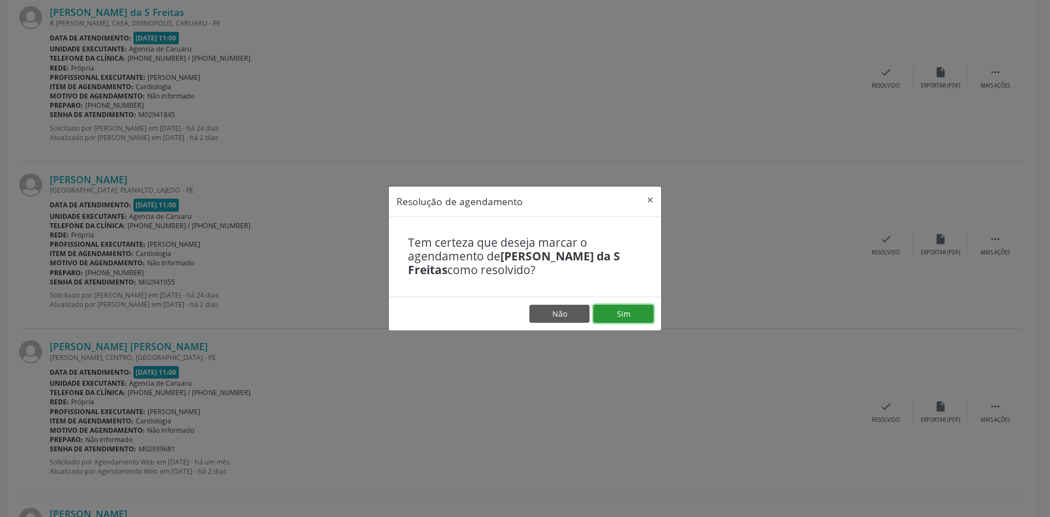
click at [634, 316] on button "Sim" at bounding box center [624, 314] width 60 height 19
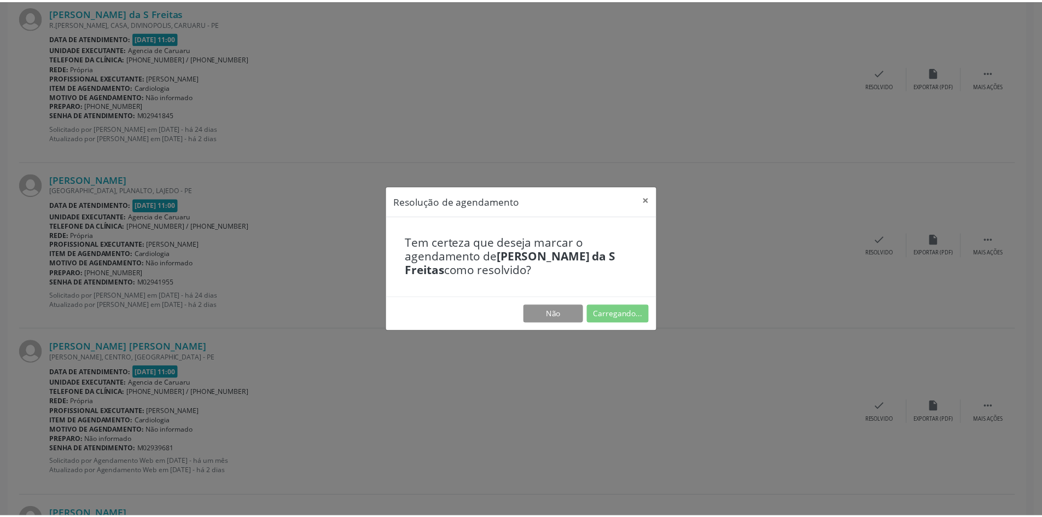
scroll to position [0, 0]
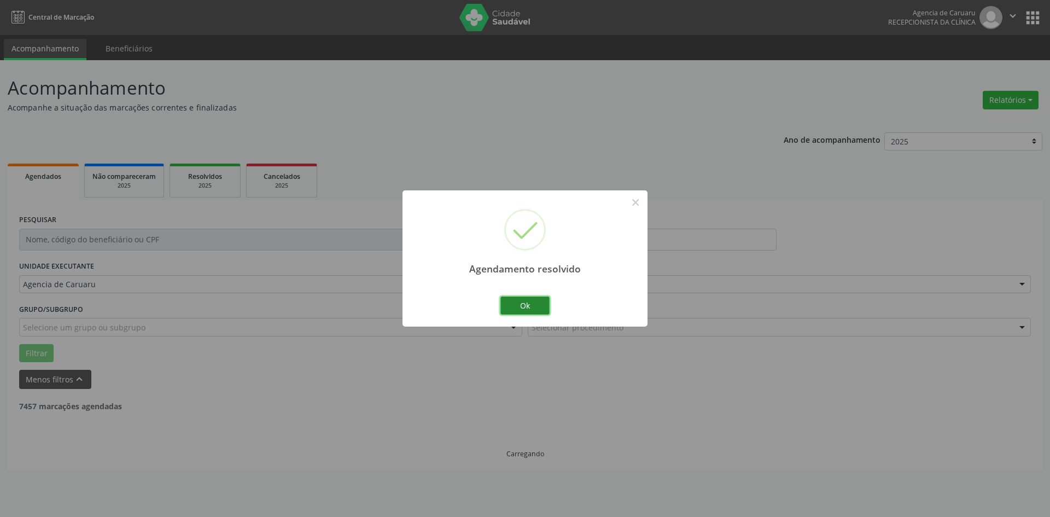
click at [526, 306] on button "Ok" at bounding box center [525, 306] width 49 height 19
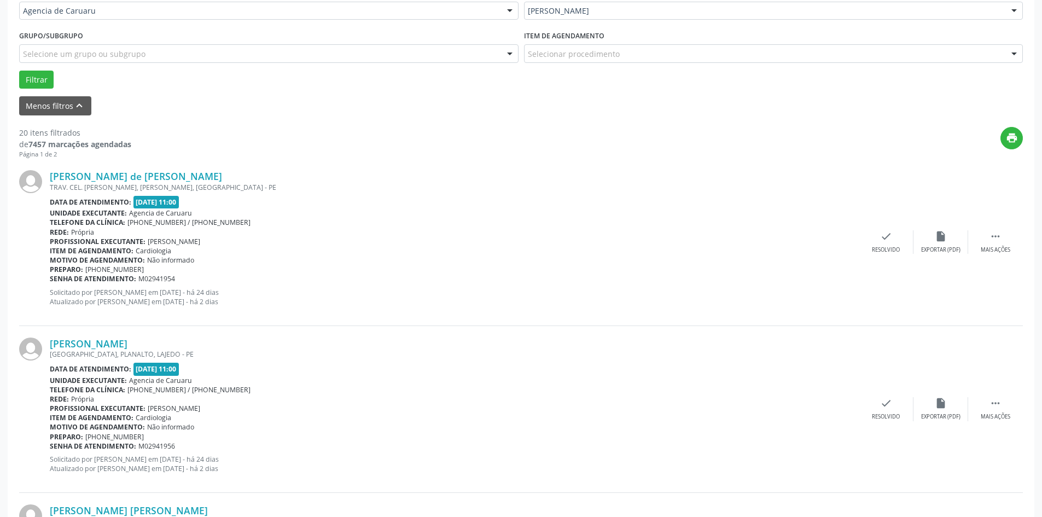
scroll to position [328, 0]
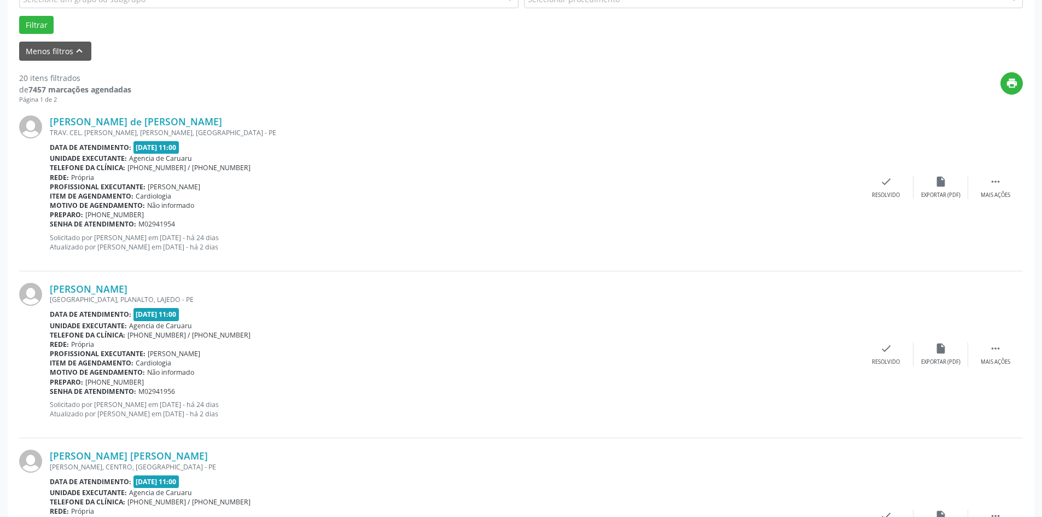
drag, startPoint x: 997, startPoint y: 193, endPoint x: 944, endPoint y: 214, distance: 57.2
click at [995, 193] on div "Mais ações" at bounding box center [996, 195] width 30 height 8
click at [936, 194] on div "Não compareceu" at bounding box center [941, 195] width 47 height 8
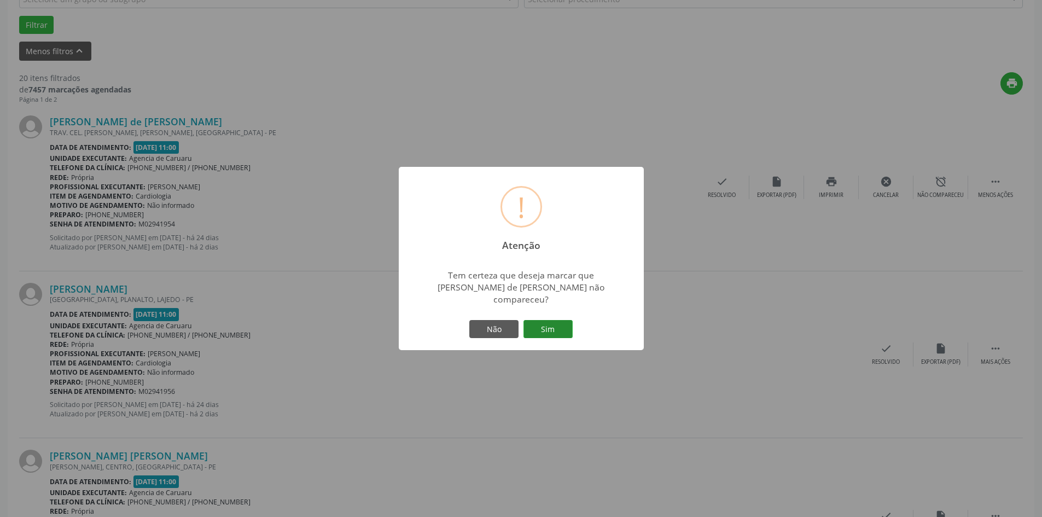
click at [542, 323] on button "Sim" at bounding box center [548, 329] width 49 height 19
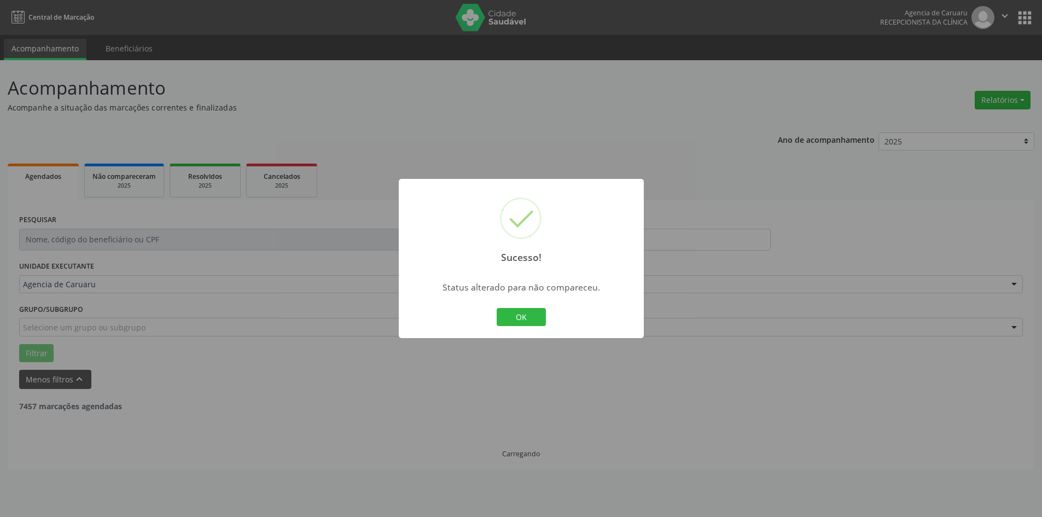
scroll to position [0, 0]
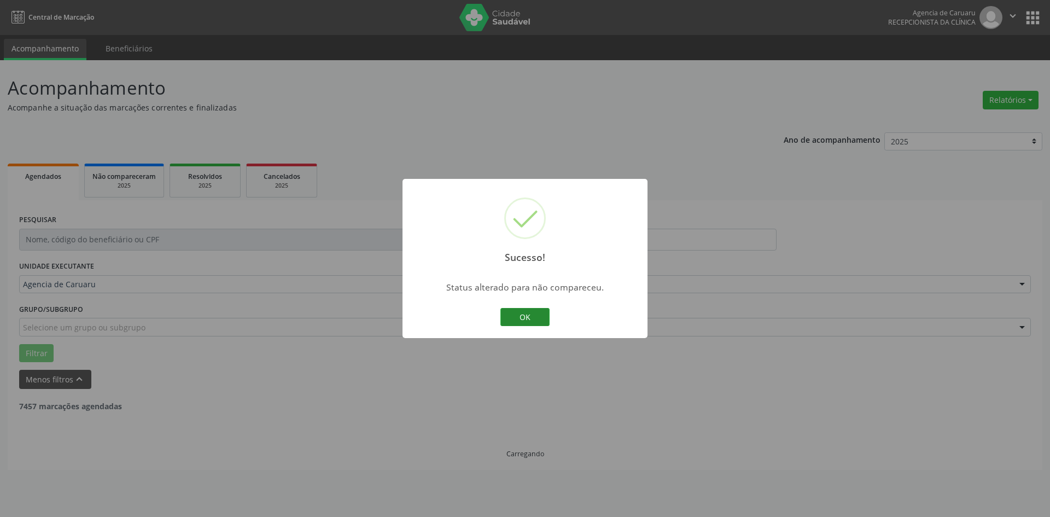
click at [533, 315] on button "OK" at bounding box center [525, 317] width 49 height 19
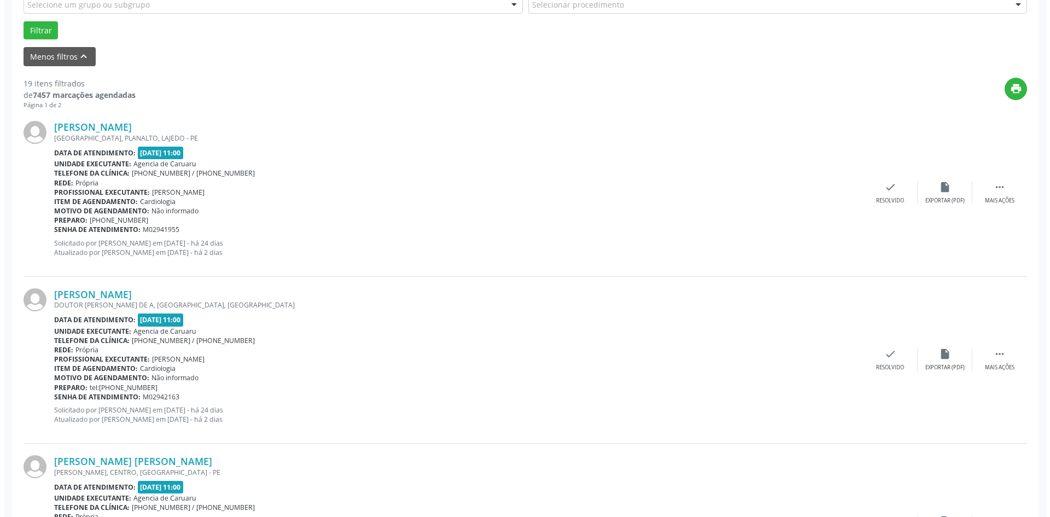
scroll to position [328, 0]
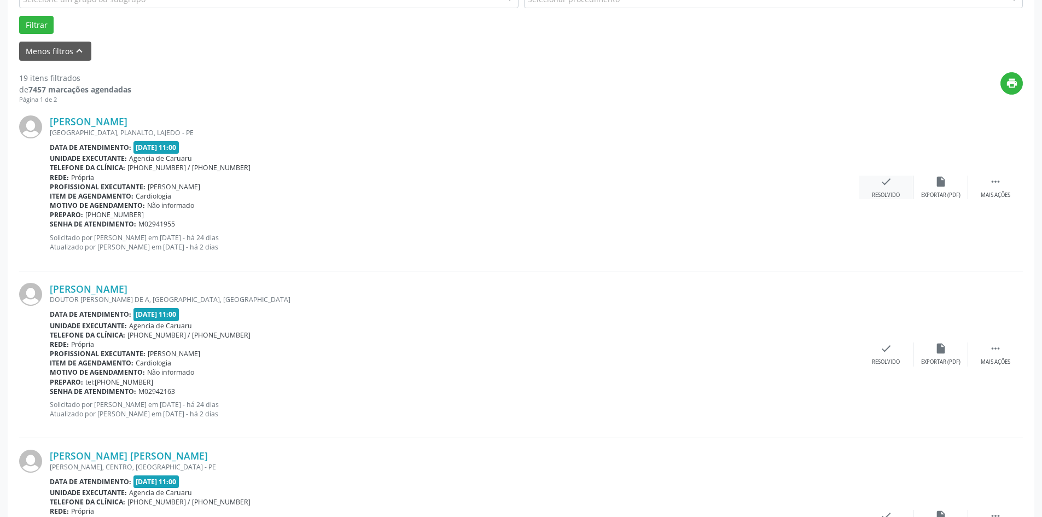
click at [884, 182] on icon "check" at bounding box center [886, 182] width 12 height 12
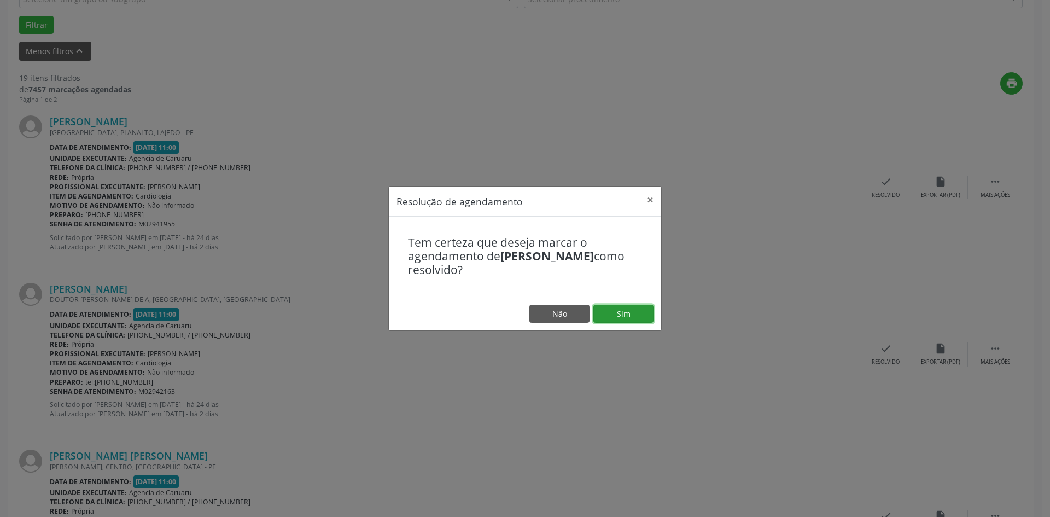
click at [629, 317] on button "Sim" at bounding box center [624, 314] width 60 height 19
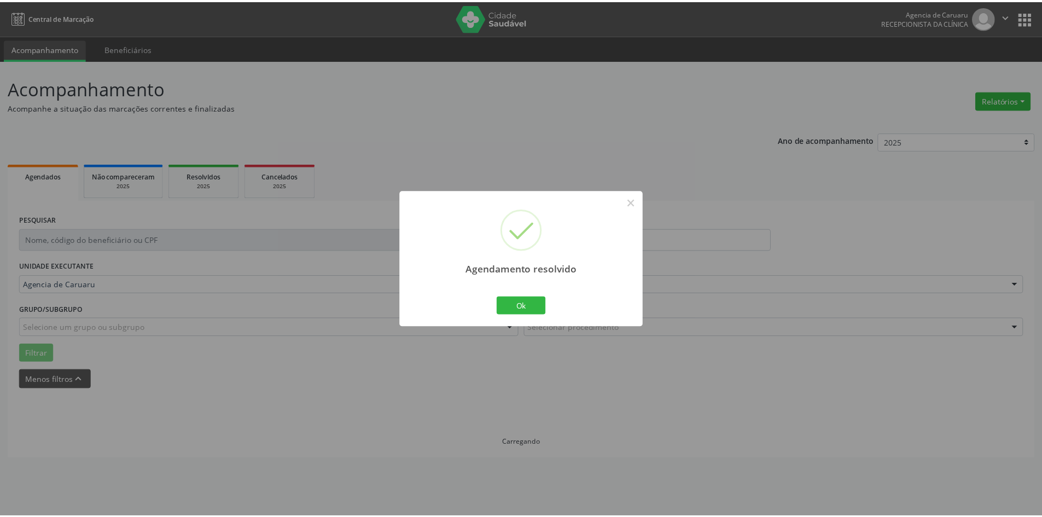
scroll to position [0, 0]
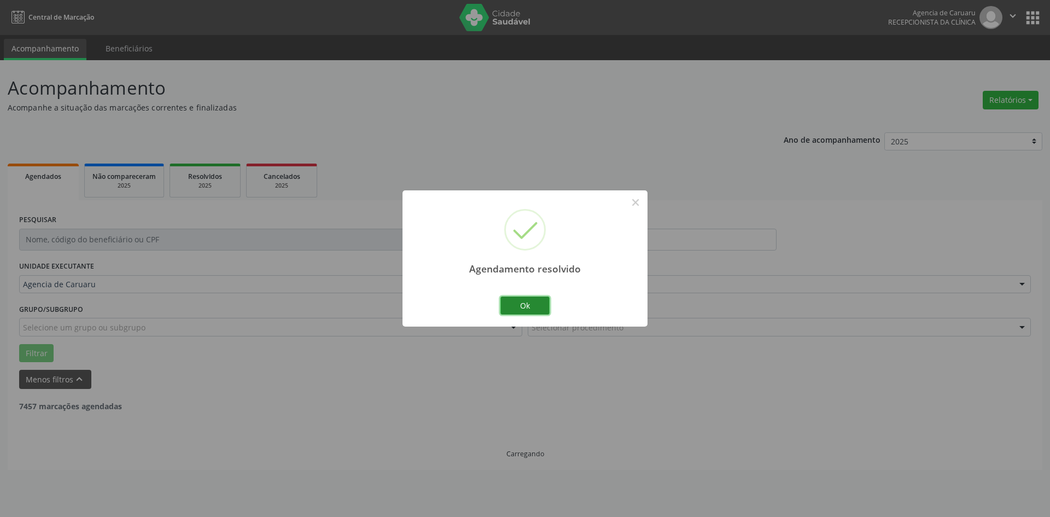
click at [513, 306] on button "Ok" at bounding box center [525, 306] width 49 height 19
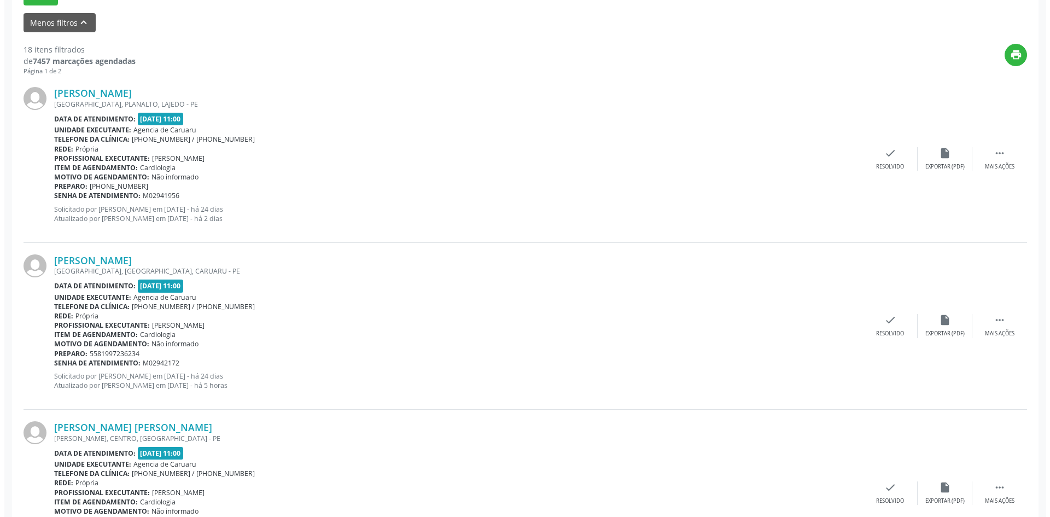
scroll to position [383, 0]
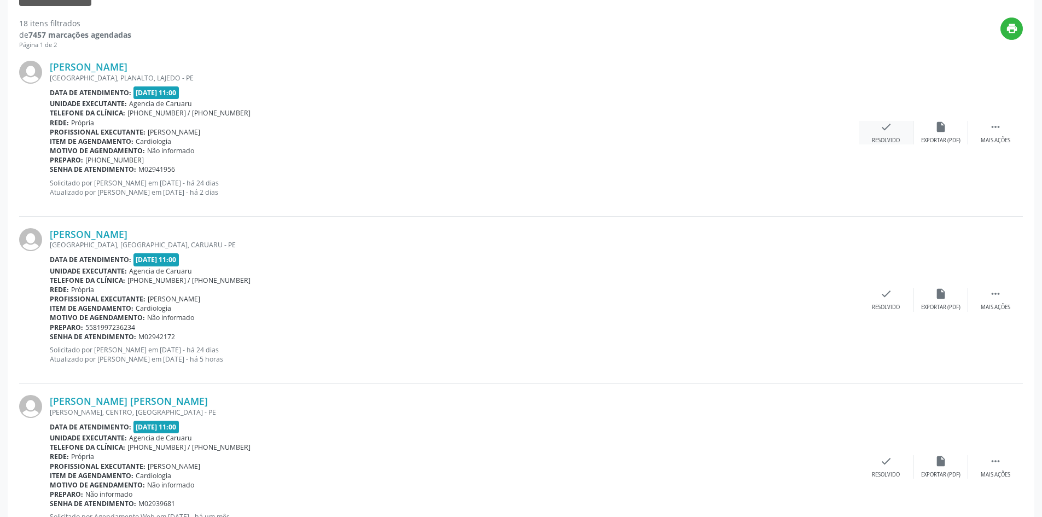
click at [881, 130] on icon "check" at bounding box center [886, 127] width 12 height 12
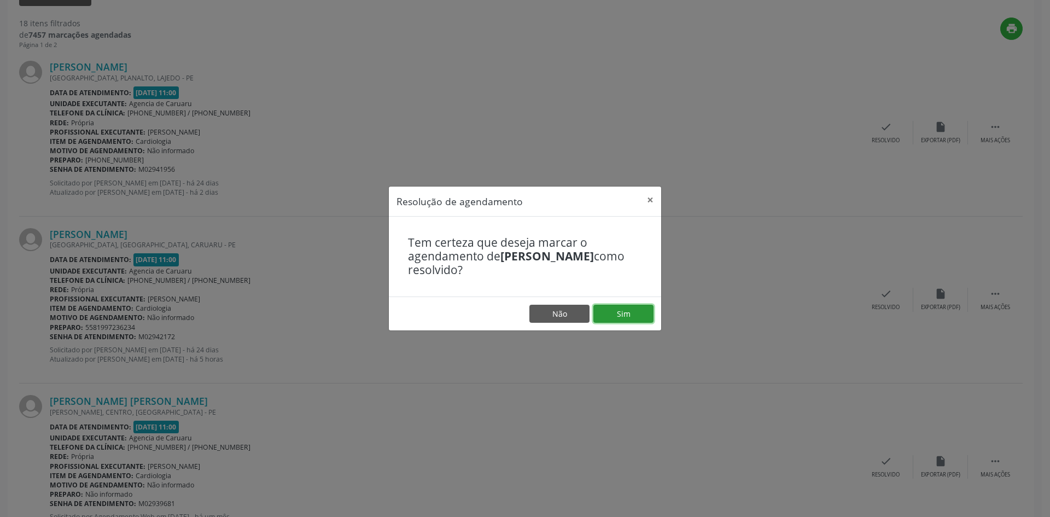
click at [620, 312] on button "Sim" at bounding box center [624, 314] width 60 height 19
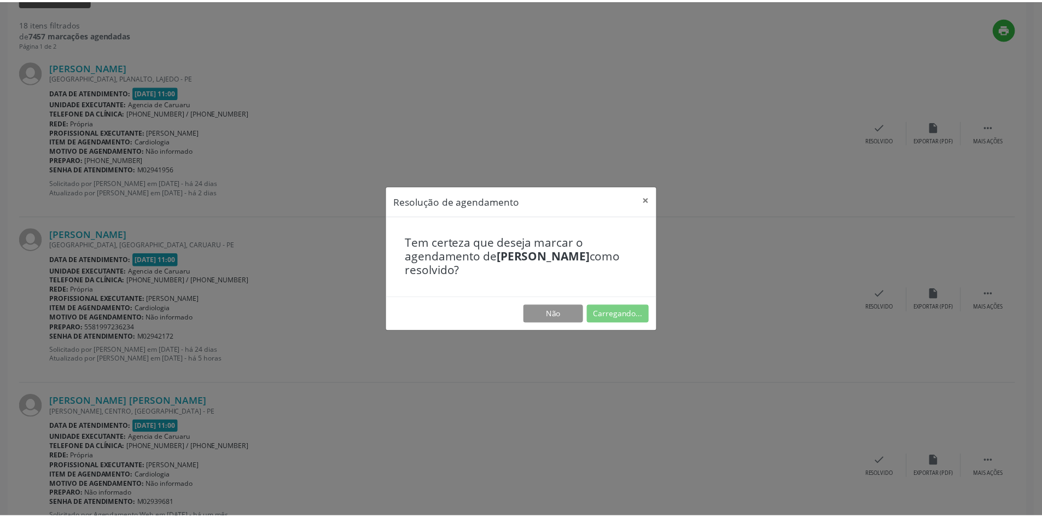
scroll to position [0, 0]
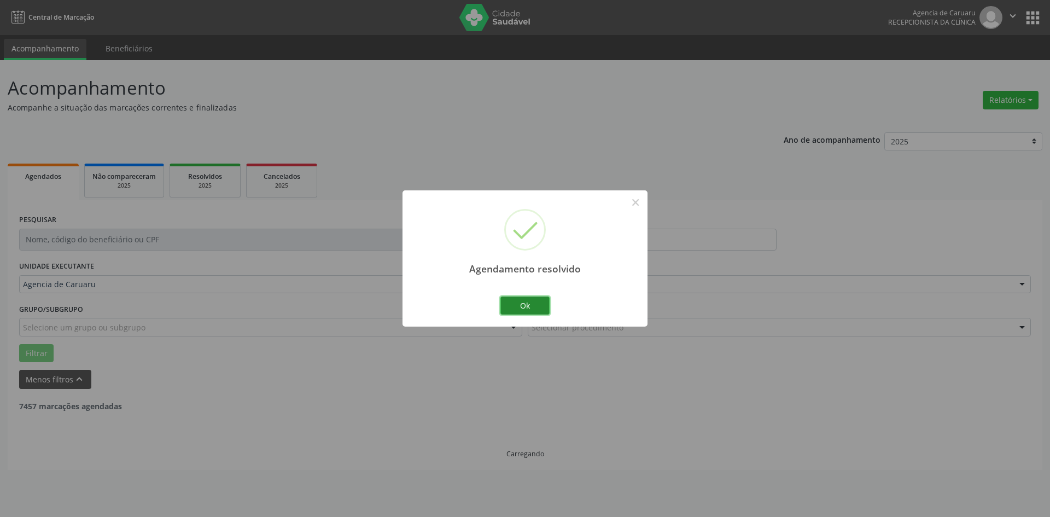
click at [512, 304] on button "Ok" at bounding box center [525, 306] width 49 height 19
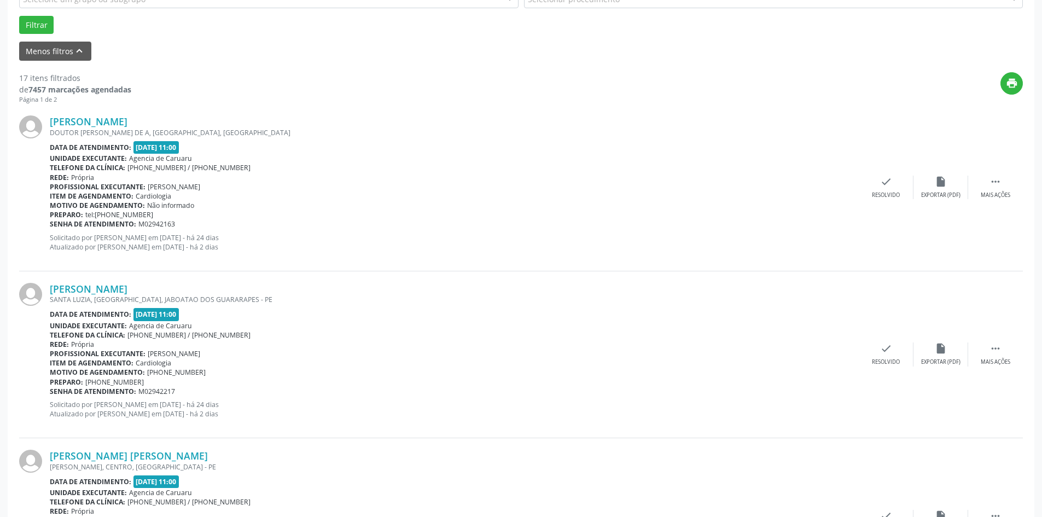
scroll to position [383, 0]
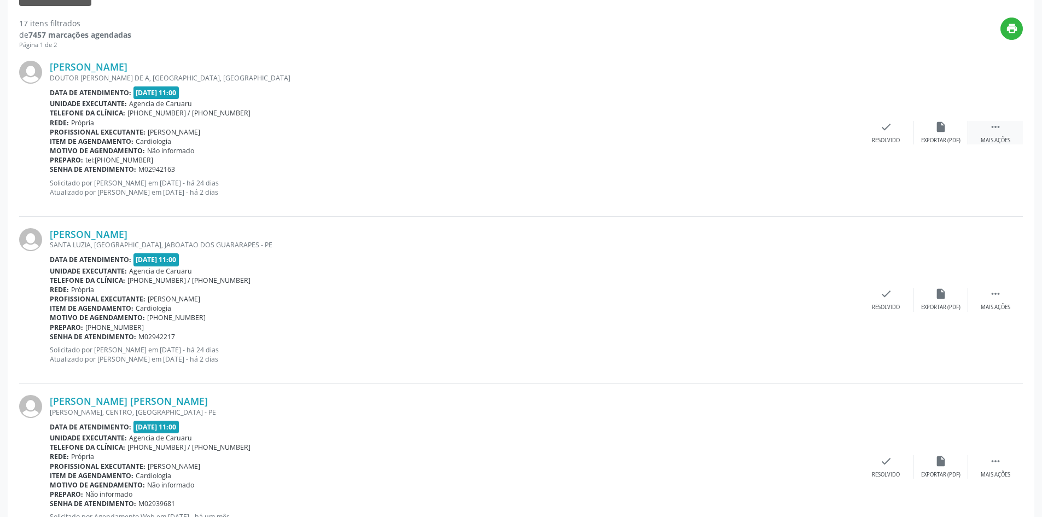
click at [1001, 126] on icon "" at bounding box center [996, 127] width 12 height 12
click at [952, 138] on div "Não compareceu" at bounding box center [941, 141] width 47 height 8
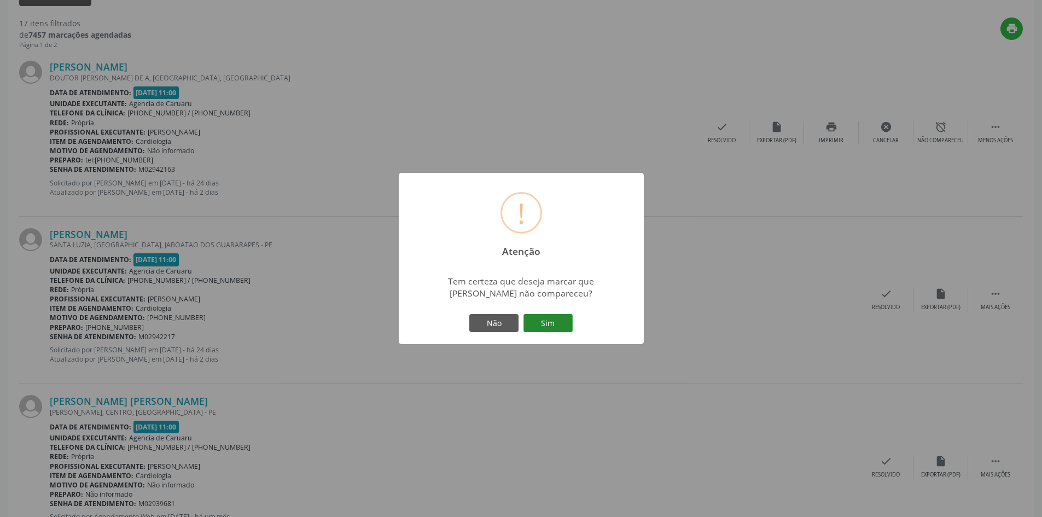
click at [532, 325] on button "Sim" at bounding box center [548, 323] width 49 height 19
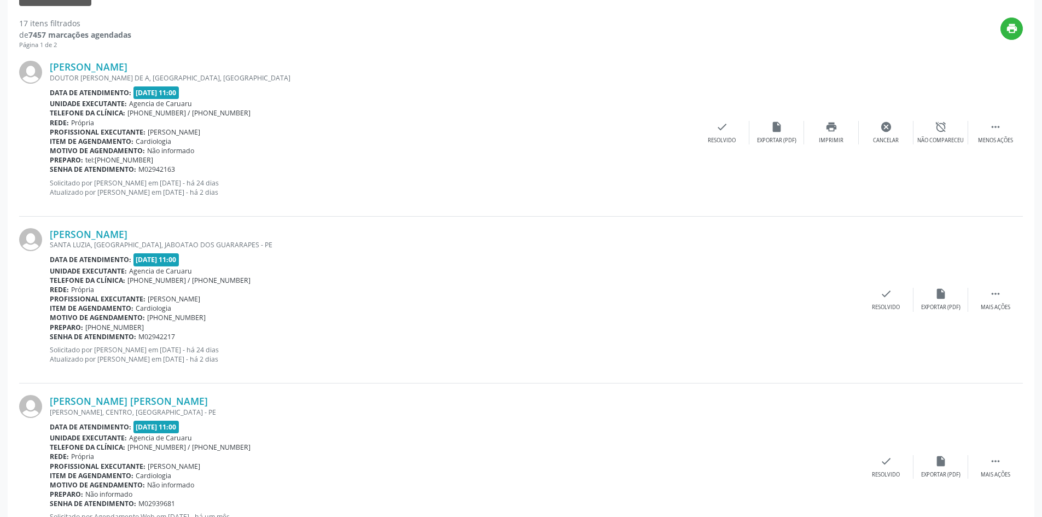
scroll to position [0, 0]
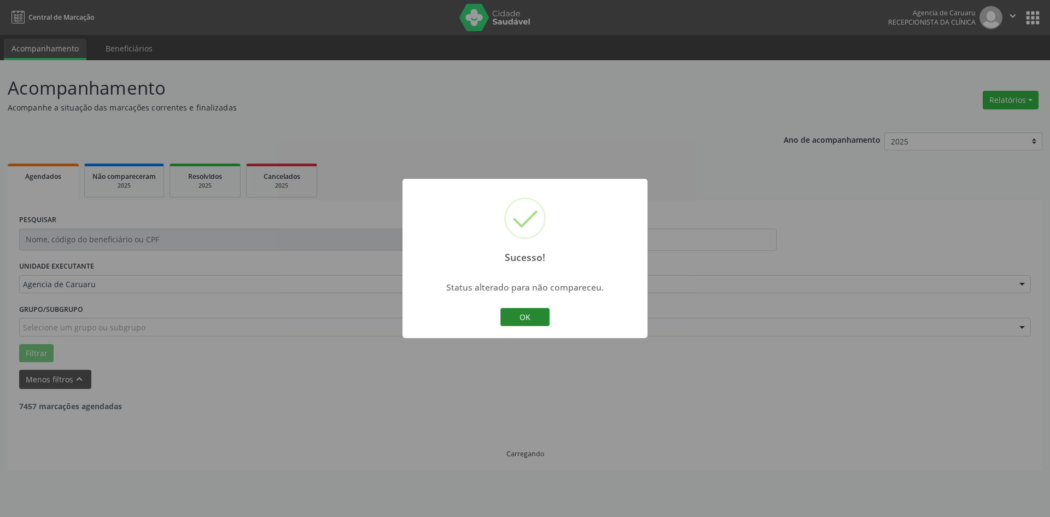
click at [532, 319] on button "OK" at bounding box center [525, 317] width 49 height 19
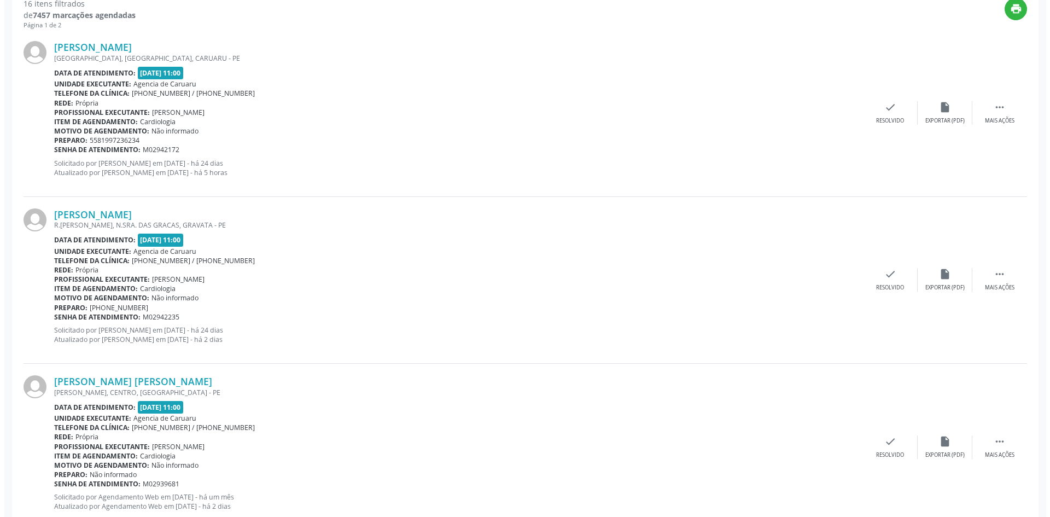
scroll to position [383, 0]
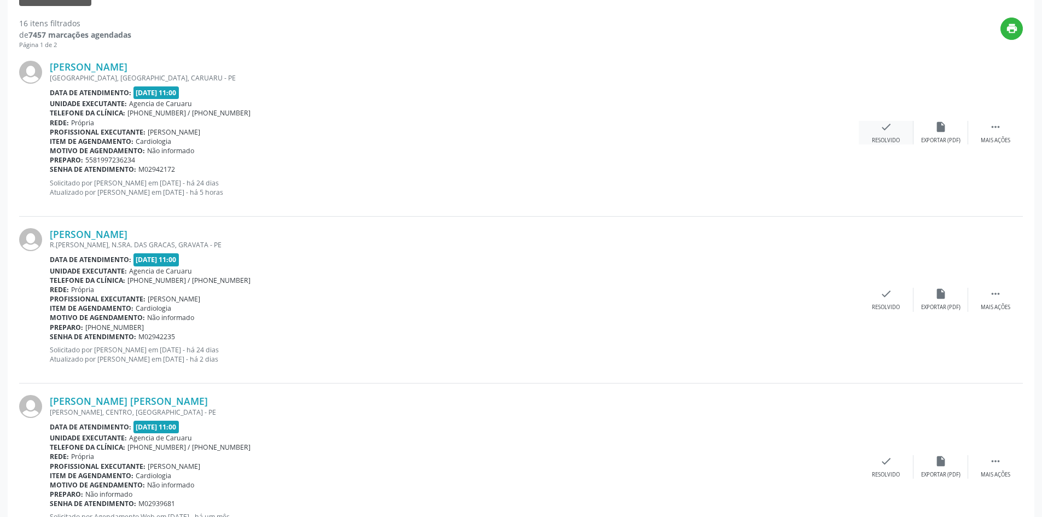
click at [885, 140] on div "Resolvido" at bounding box center [886, 141] width 28 height 8
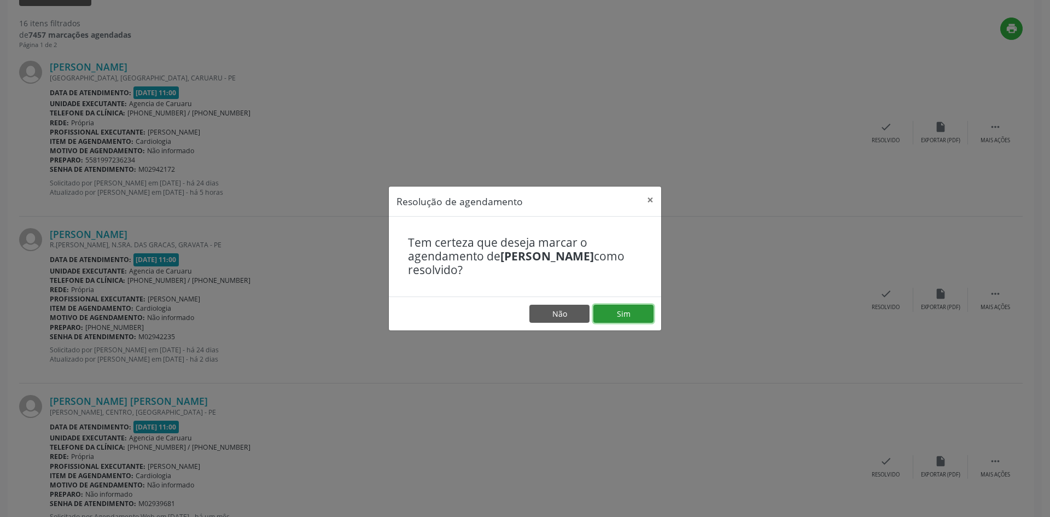
click at [612, 316] on button "Sim" at bounding box center [624, 314] width 60 height 19
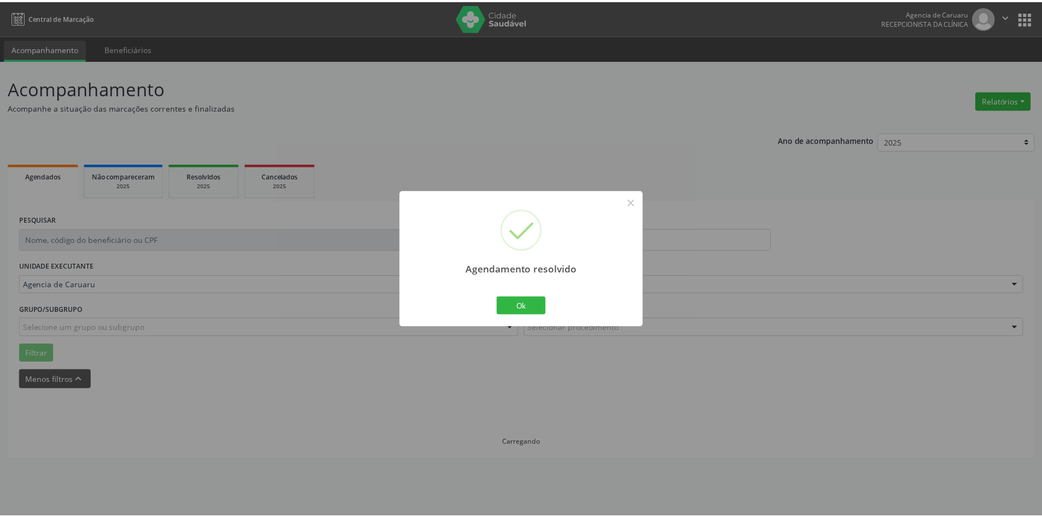
scroll to position [0, 0]
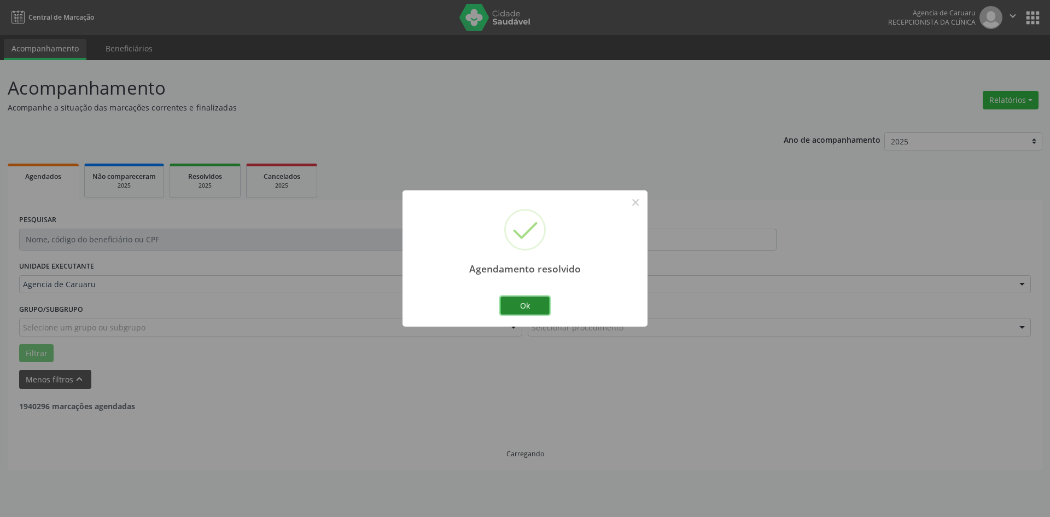
click at [525, 307] on button "Ok" at bounding box center [525, 306] width 49 height 19
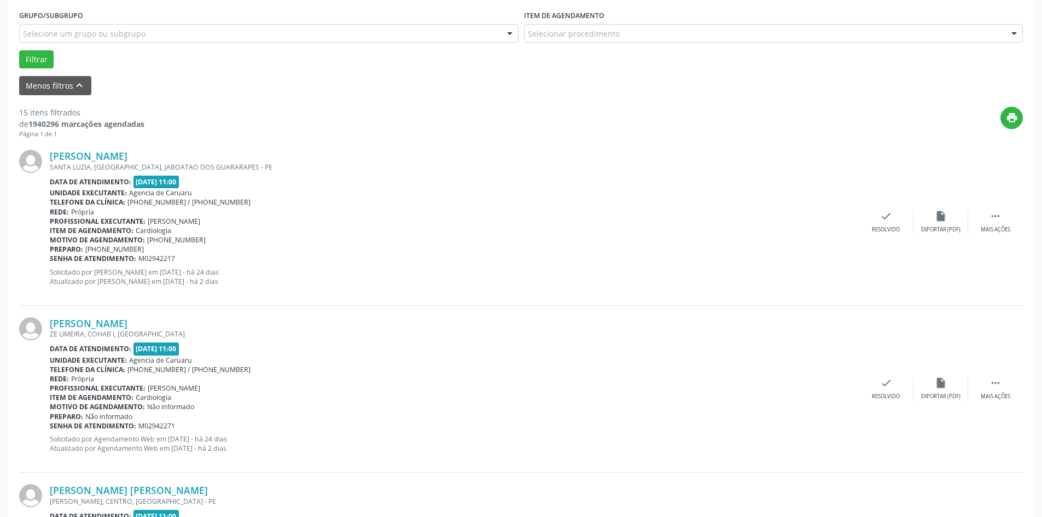
scroll to position [328, 0]
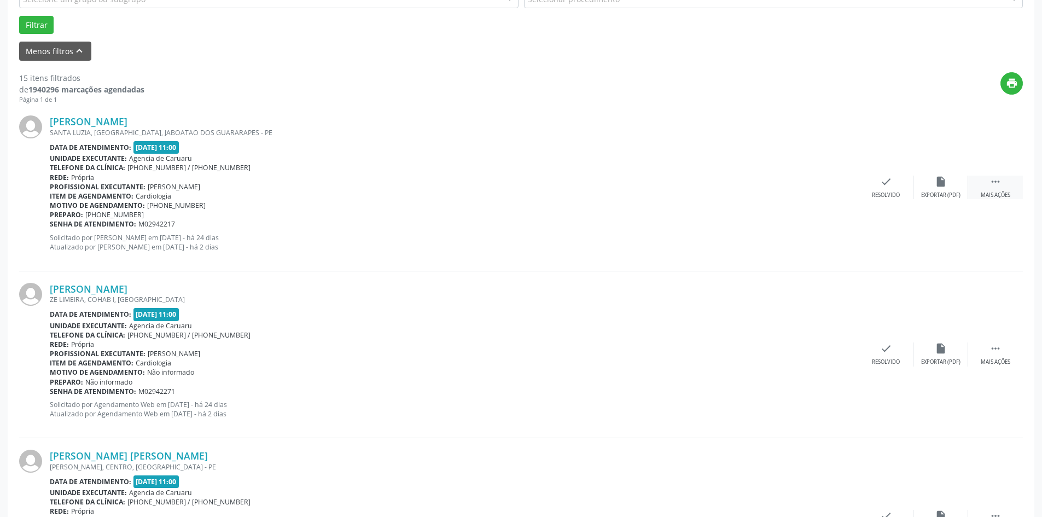
click at [997, 192] on div "Mais ações" at bounding box center [996, 195] width 30 height 8
click at [946, 184] on icon "alarm_off" at bounding box center [941, 182] width 12 height 12
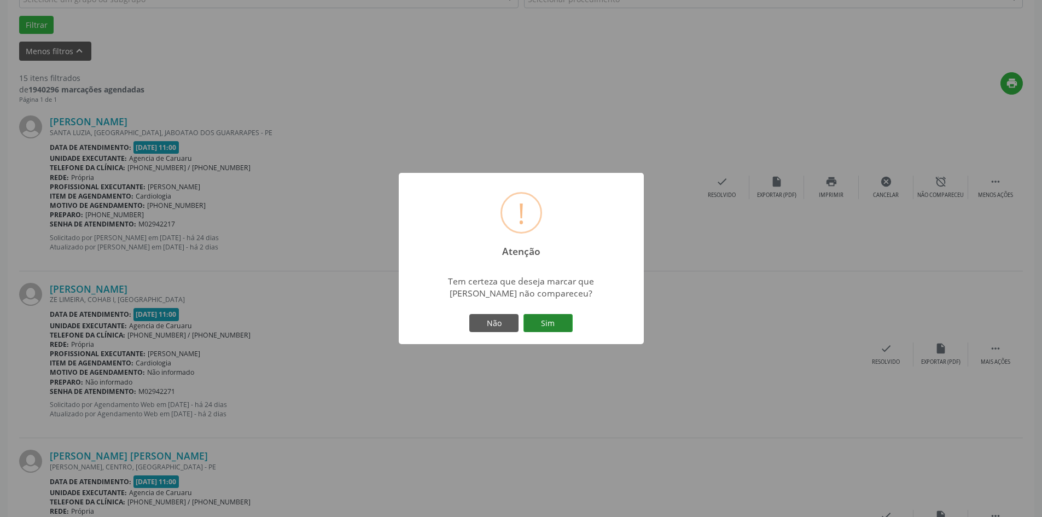
click at [554, 325] on button "Sim" at bounding box center [548, 323] width 49 height 19
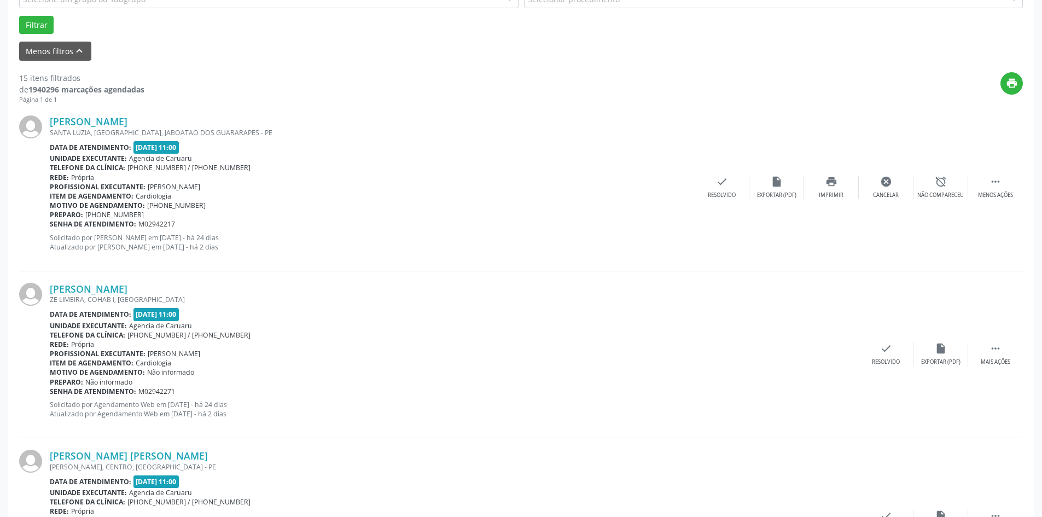
scroll to position [0, 0]
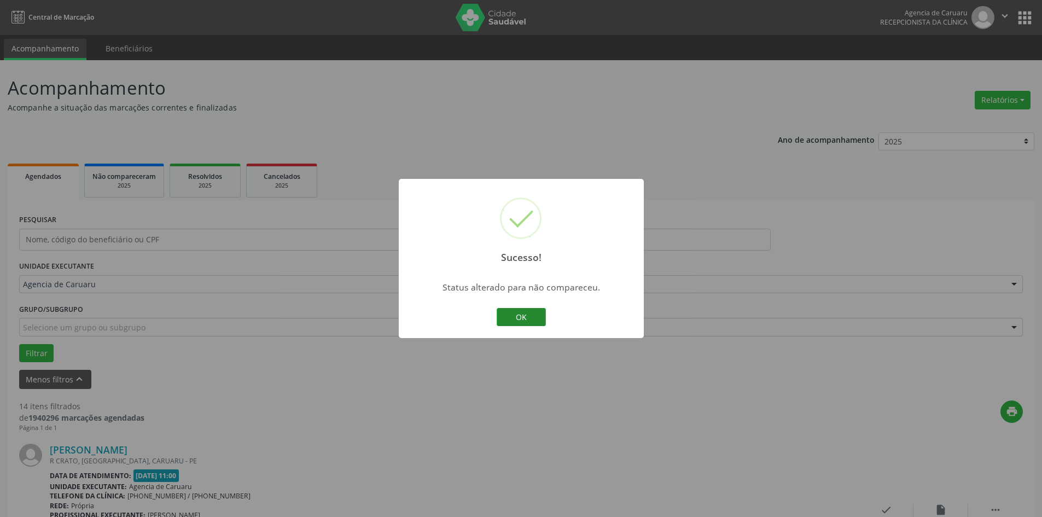
click at [517, 320] on button "OK" at bounding box center [521, 317] width 49 height 19
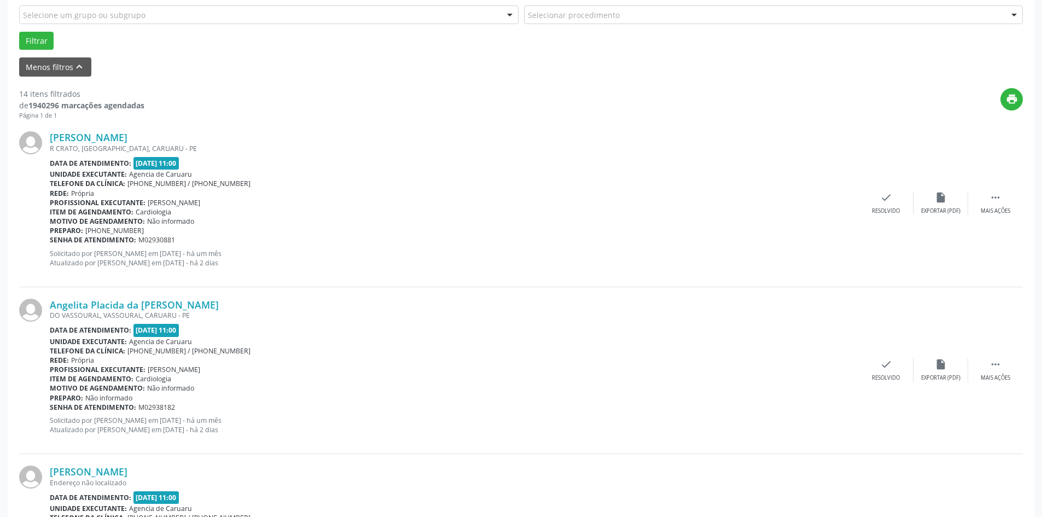
scroll to position [383, 0]
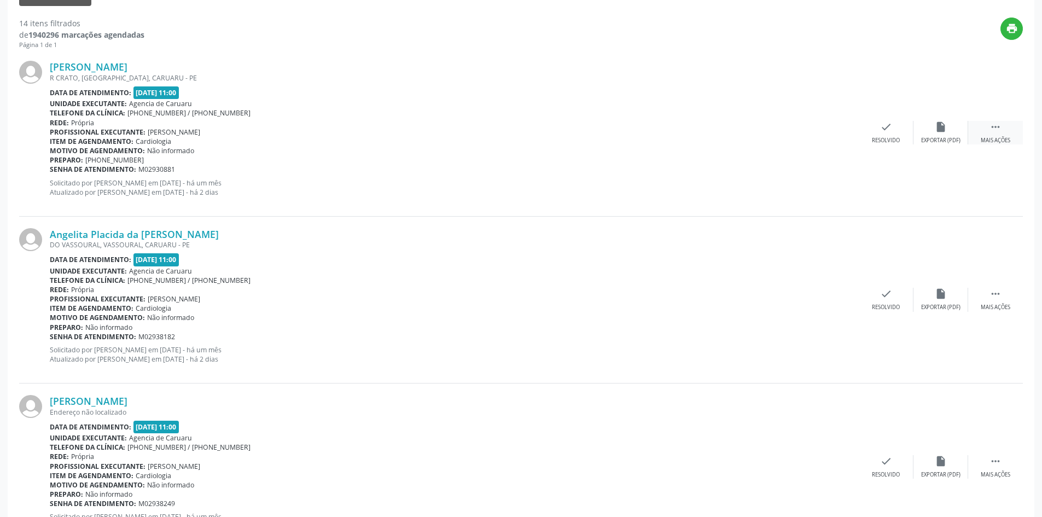
click at [1001, 129] on icon "" at bounding box center [996, 127] width 12 height 12
click at [942, 141] on div "Não compareceu" at bounding box center [941, 141] width 47 height 8
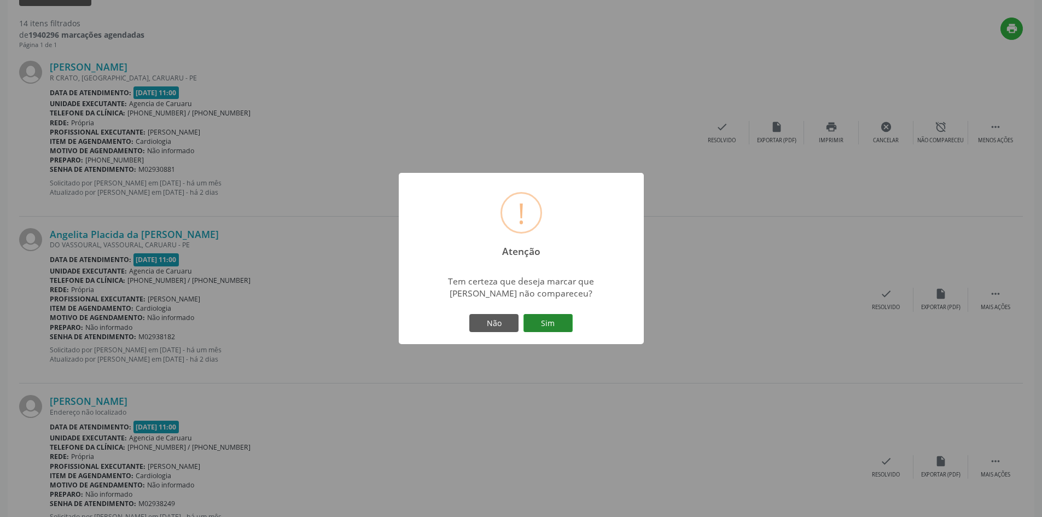
click at [544, 329] on button "Sim" at bounding box center [548, 323] width 49 height 19
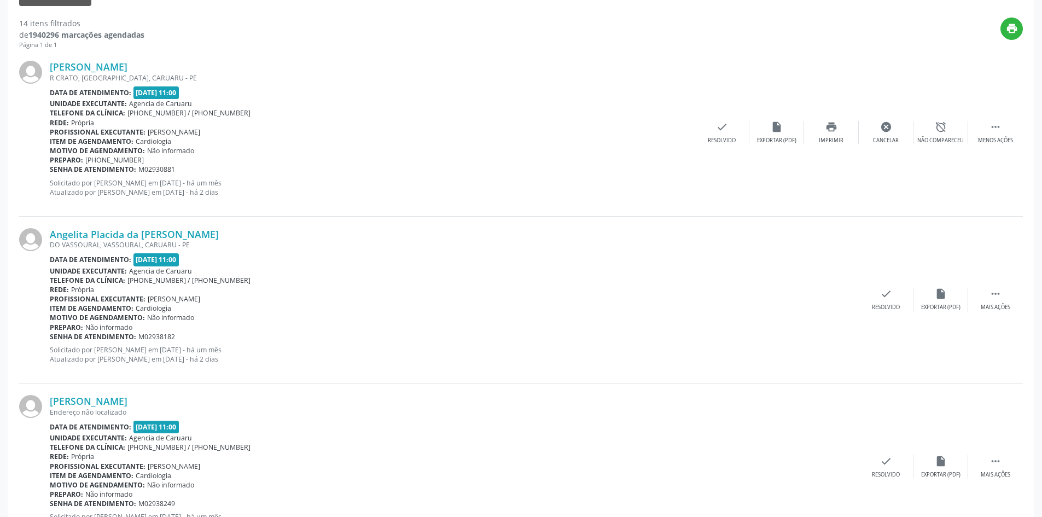
scroll to position [0, 0]
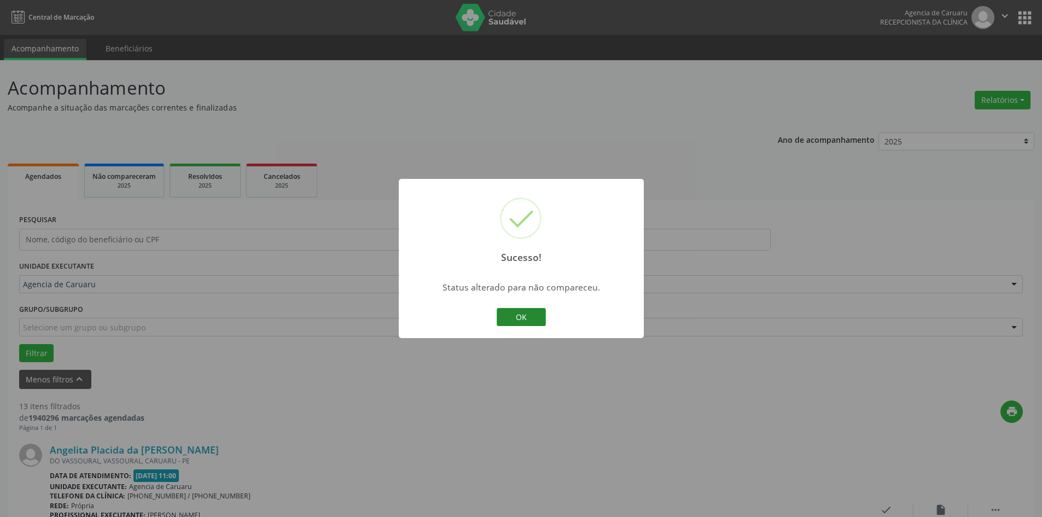
click at [538, 316] on button "OK" at bounding box center [521, 317] width 49 height 19
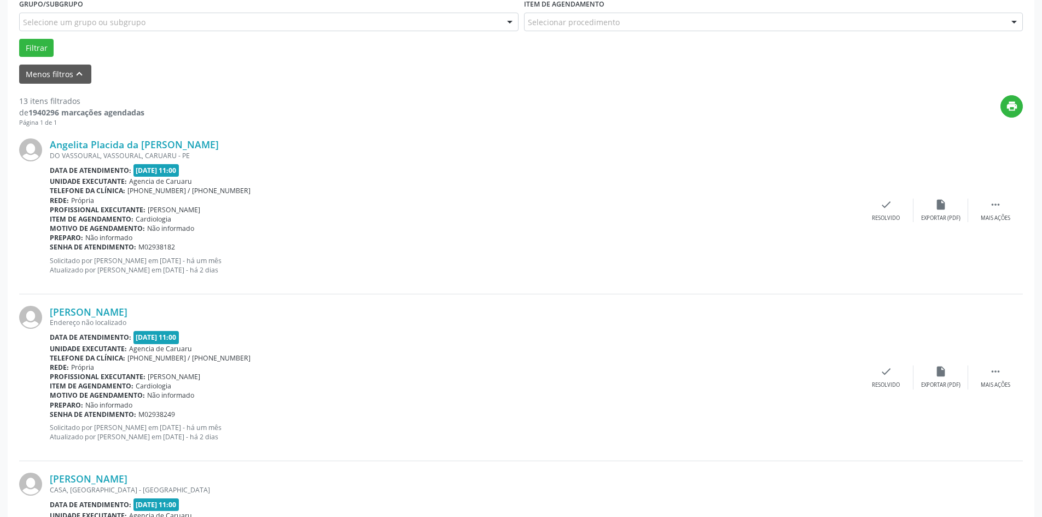
scroll to position [383, 0]
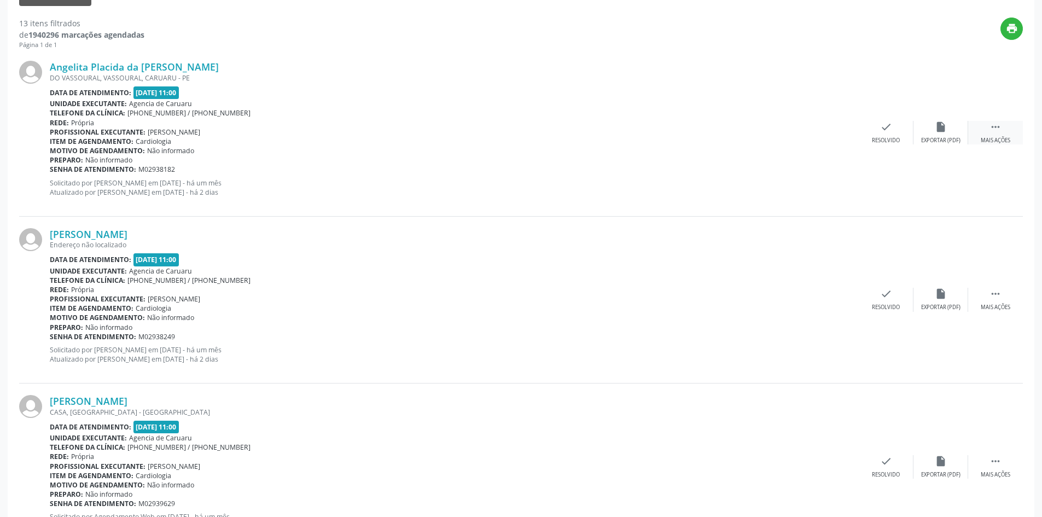
click at [996, 136] on div " Mais ações" at bounding box center [995, 133] width 55 height 24
click at [945, 139] on div "Não compareceu" at bounding box center [941, 141] width 47 height 8
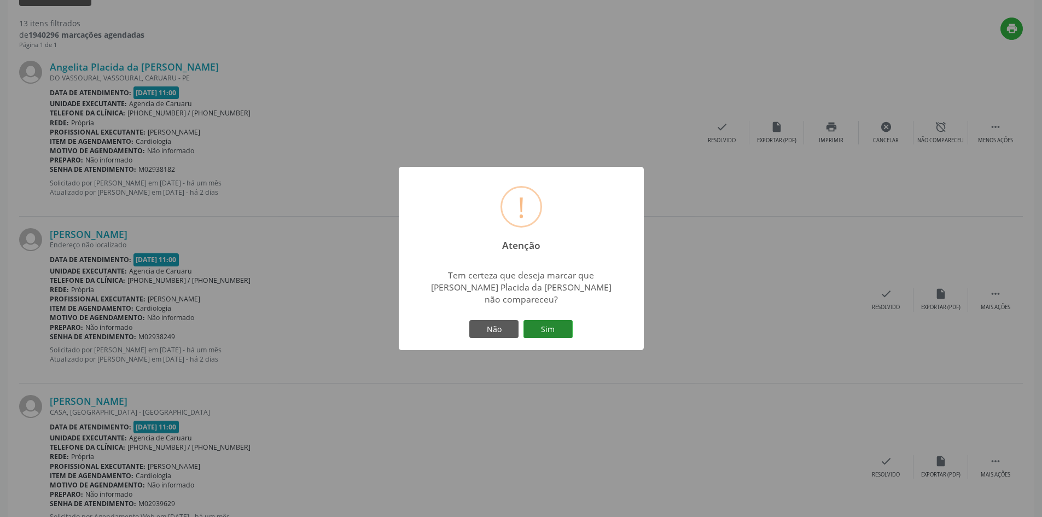
click at [550, 330] on button "Sim" at bounding box center [548, 329] width 49 height 19
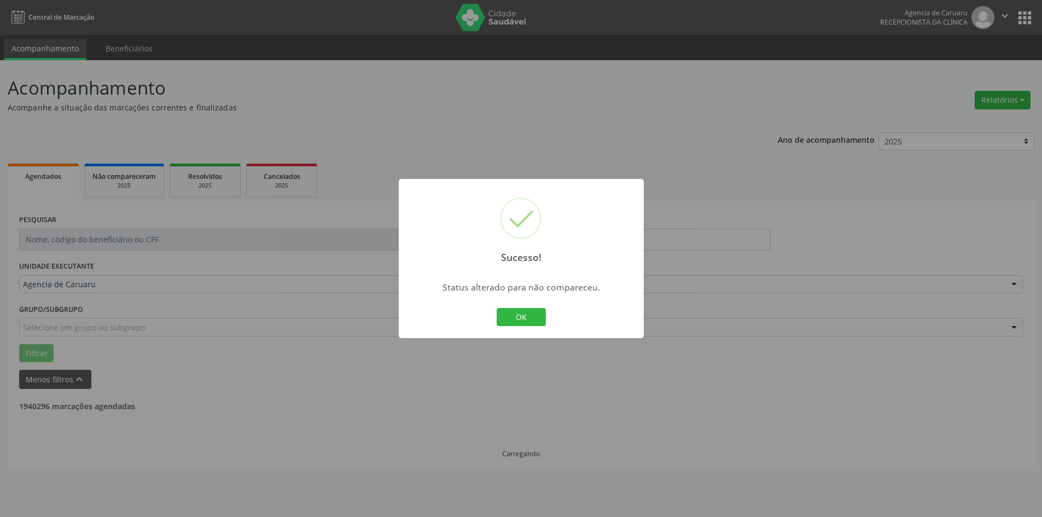
scroll to position [0, 0]
click at [539, 319] on button "OK" at bounding box center [521, 317] width 49 height 19
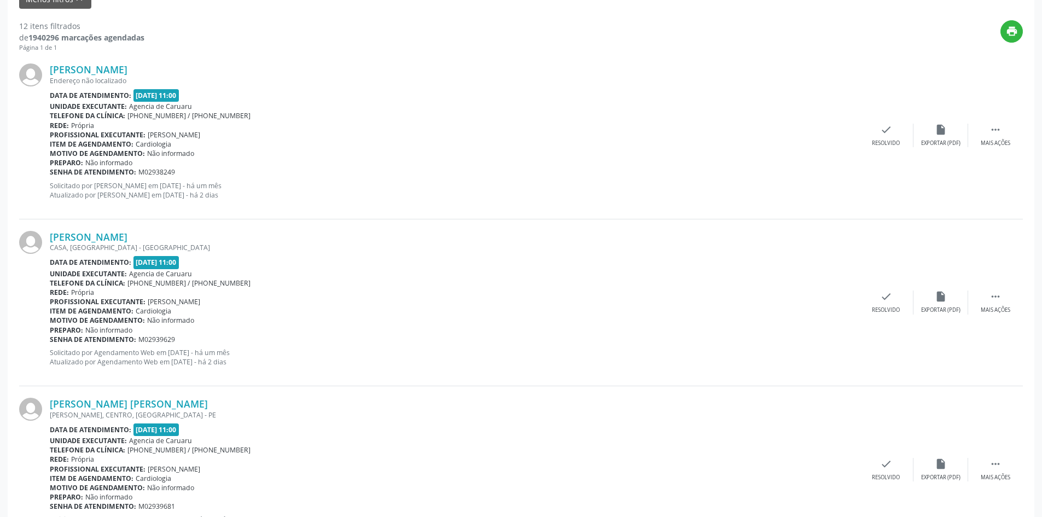
scroll to position [383, 0]
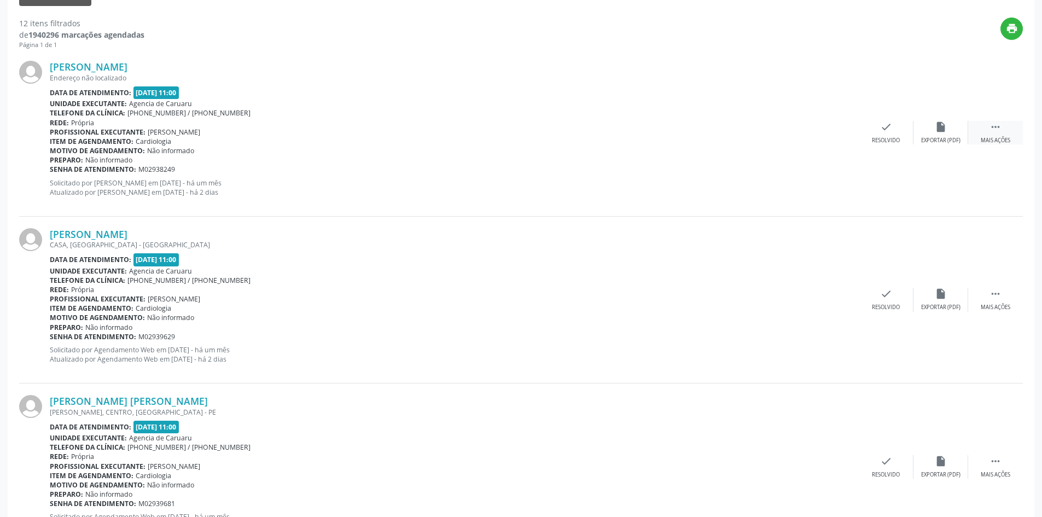
click at [991, 131] on icon "" at bounding box center [996, 127] width 12 height 12
click at [949, 138] on div "Não compareceu" at bounding box center [941, 141] width 47 height 8
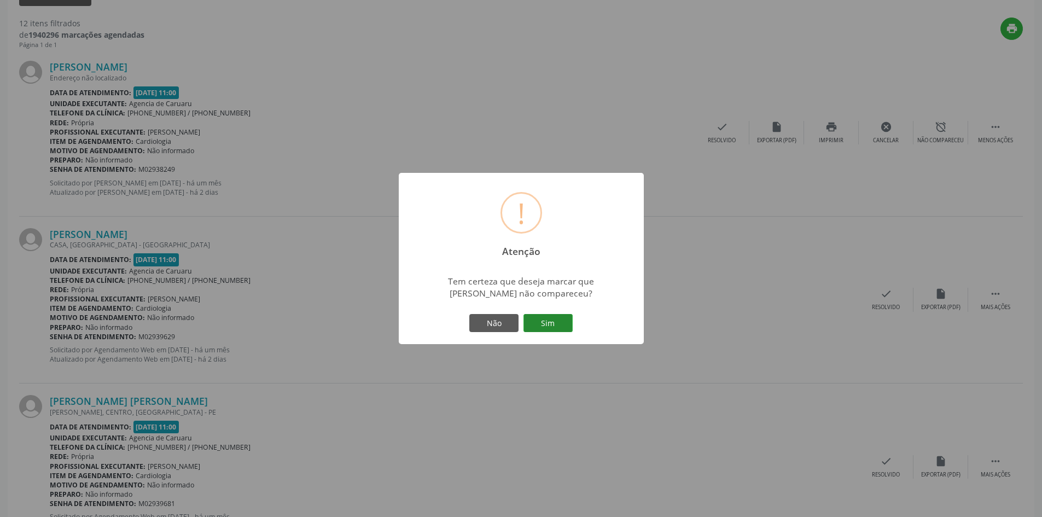
click at [559, 326] on button "Sim" at bounding box center [548, 323] width 49 height 19
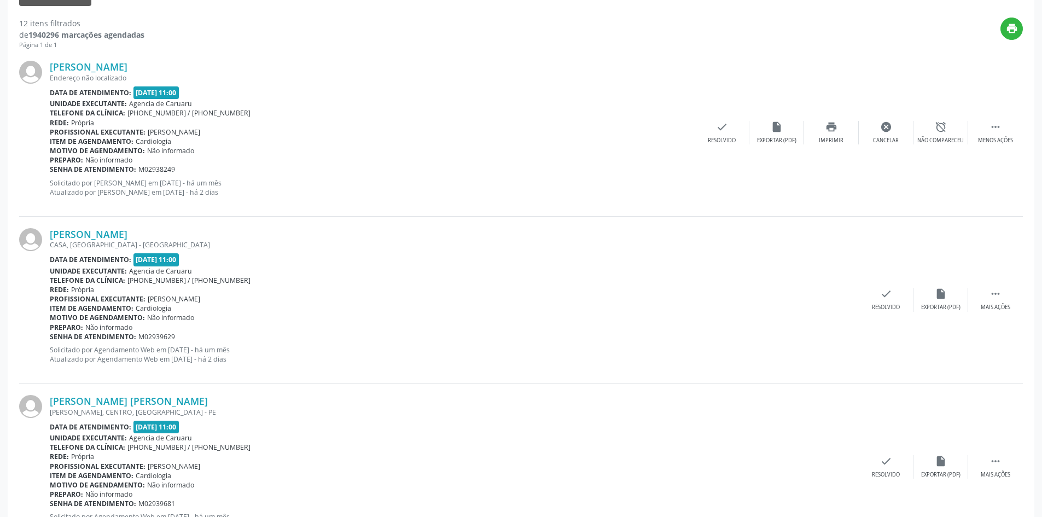
scroll to position [0, 0]
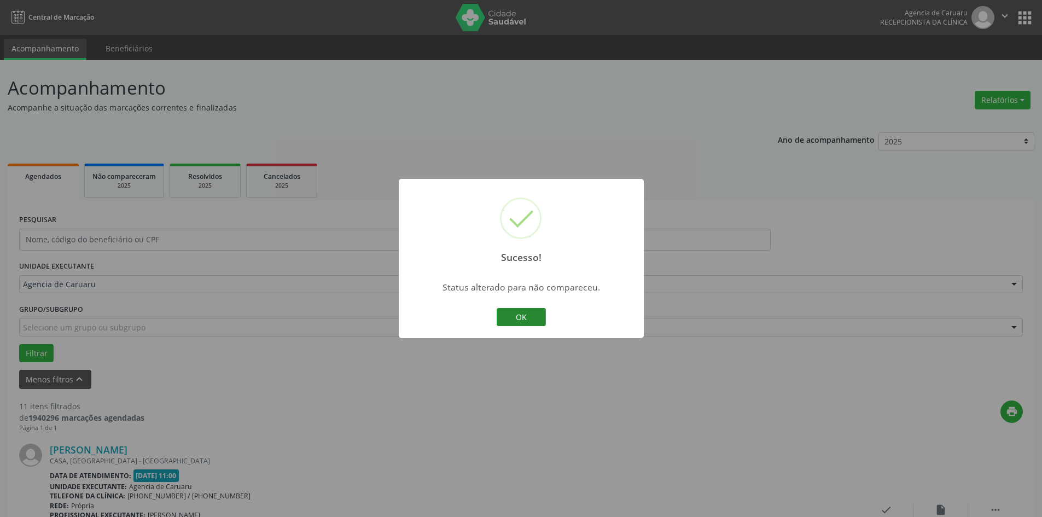
click at [534, 321] on button "OK" at bounding box center [521, 317] width 49 height 19
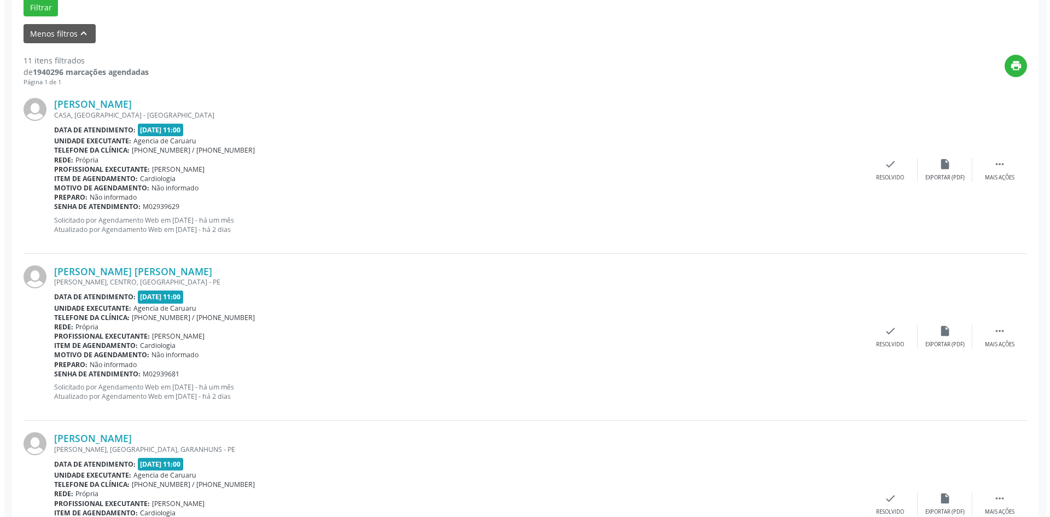
scroll to position [383, 0]
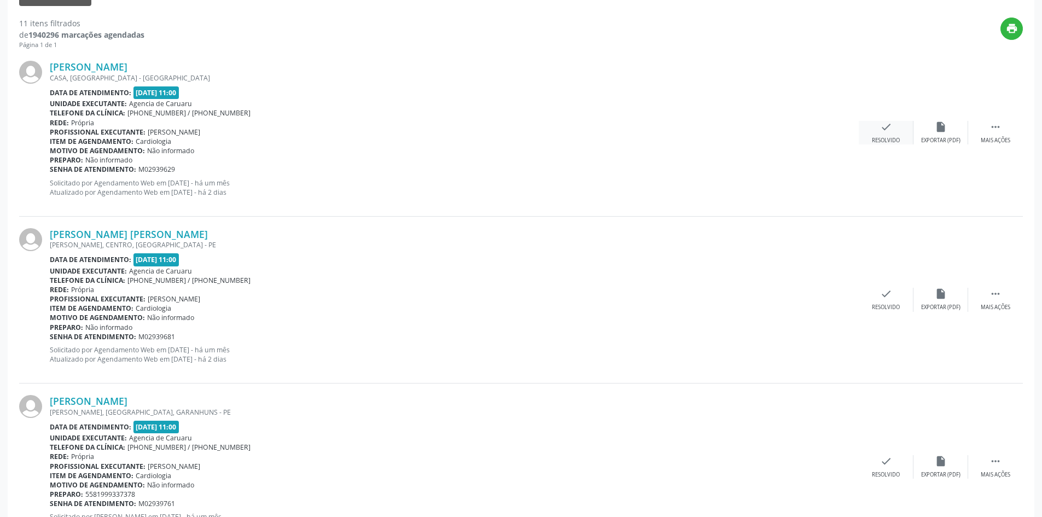
click at [883, 140] on div "Resolvido" at bounding box center [886, 141] width 28 height 8
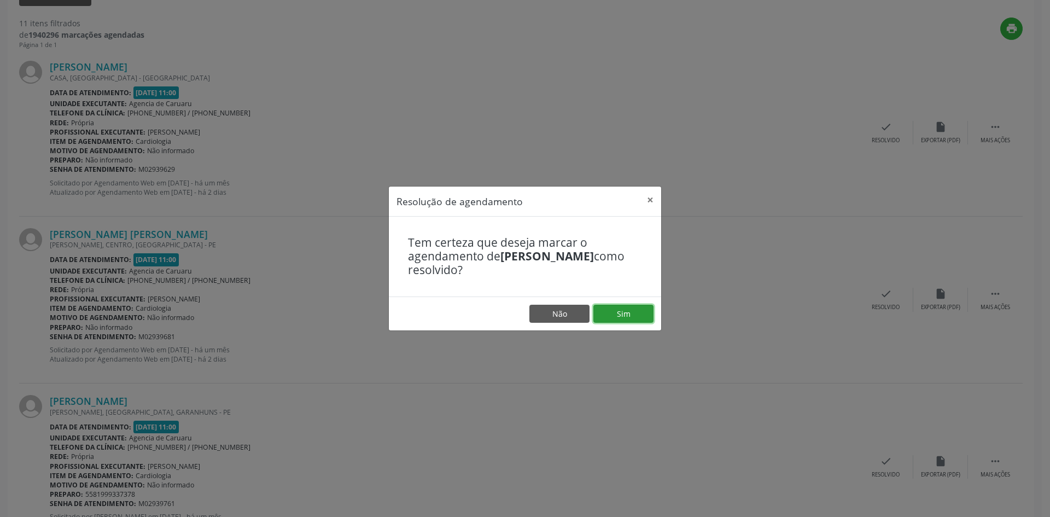
click at [611, 317] on button "Sim" at bounding box center [624, 314] width 60 height 19
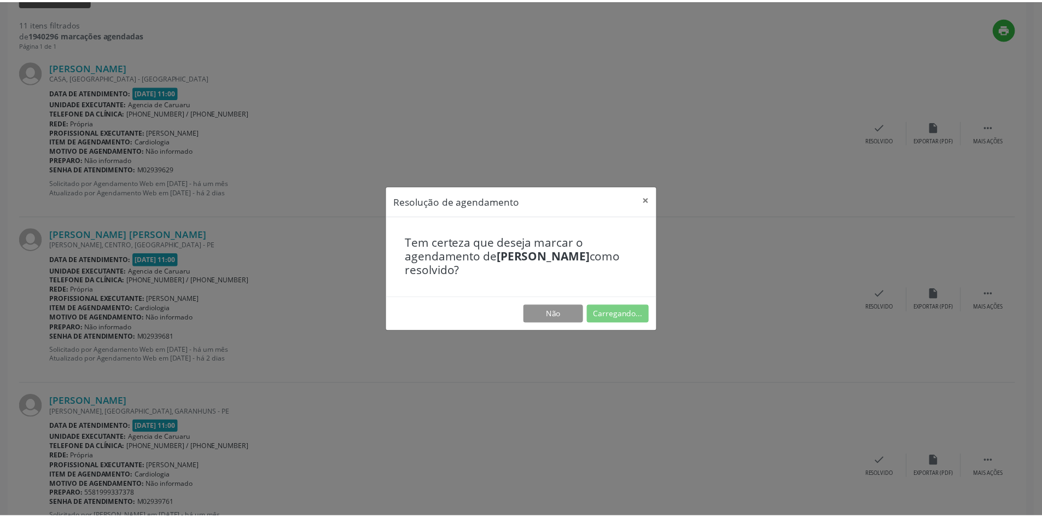
scroll to position [0, 0]
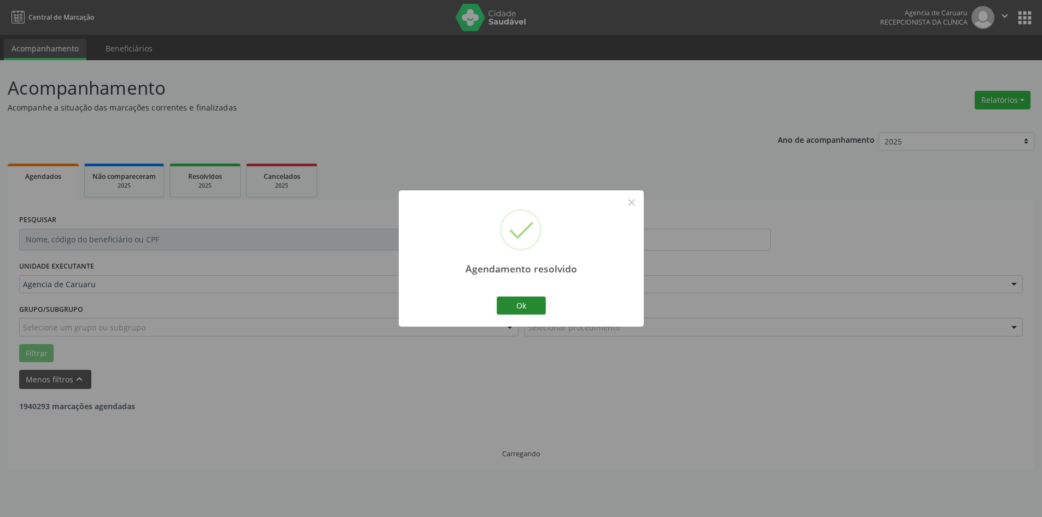
drag, startPoint x: 497, startPoint y: 309, endPoint x: 515, endPoint y: 309, distance: 18.6
click at [497, 309] on div "Agendamento resolvido × Ok Cancel" at bounding box center [521, 258] width 245 height 136
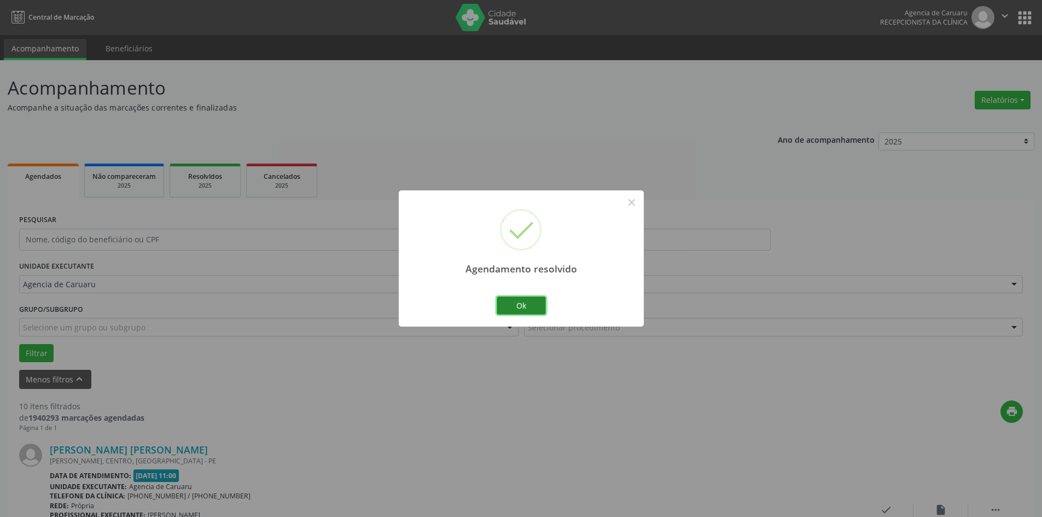
click at [515, 309] on button "Ok" at bounding box center [521, 306] width 49 height 19
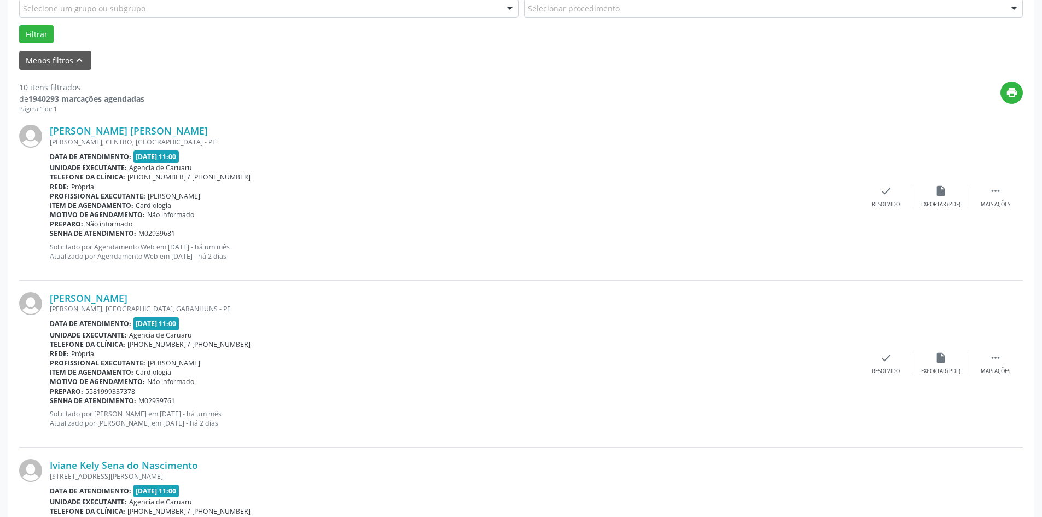
scroll to position [328, 0]
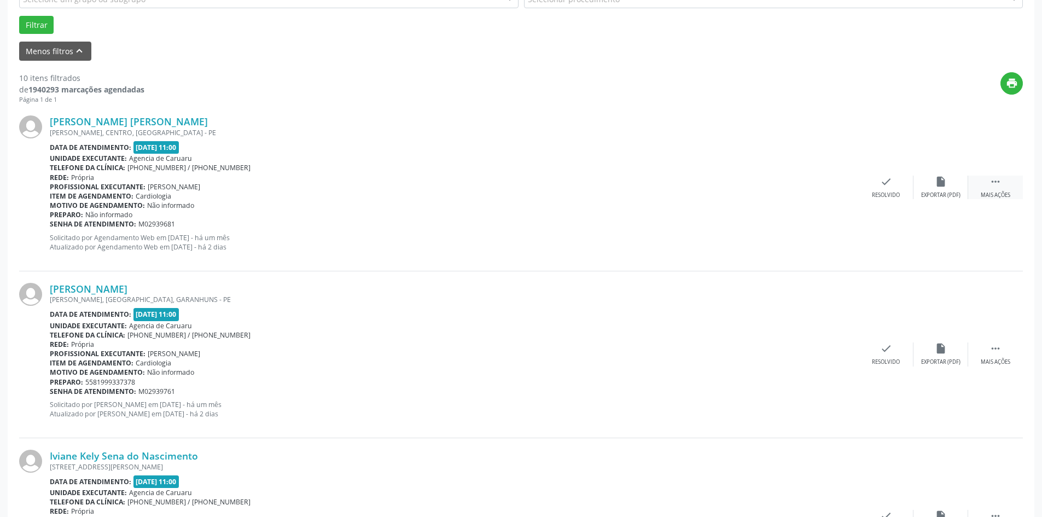
click at [1001, 180] on icon "" at bounding box center [996, 182] width 12 height 12
click at [941, 190] on div "alarm_off Não compareceu" at bounding box center [941, 188] width 55 height 24
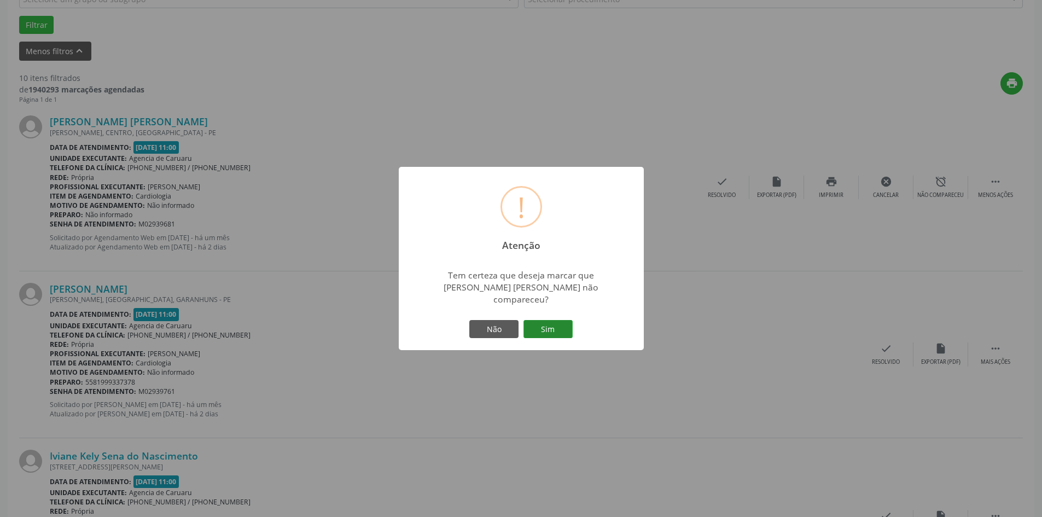
click at [553, 321] on button "Sim" at bounding box center [548, 329] width 49 height 19
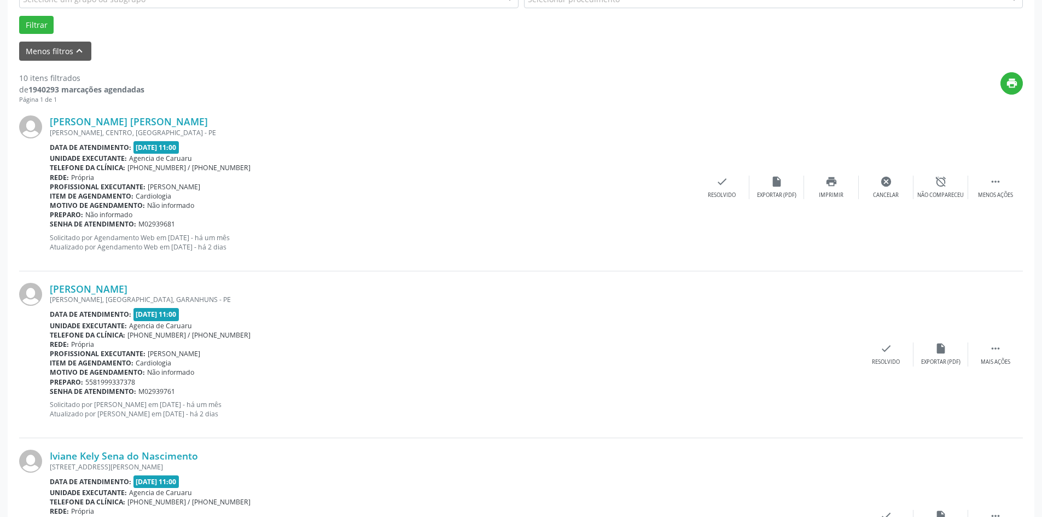
scroll to position [0, 0]
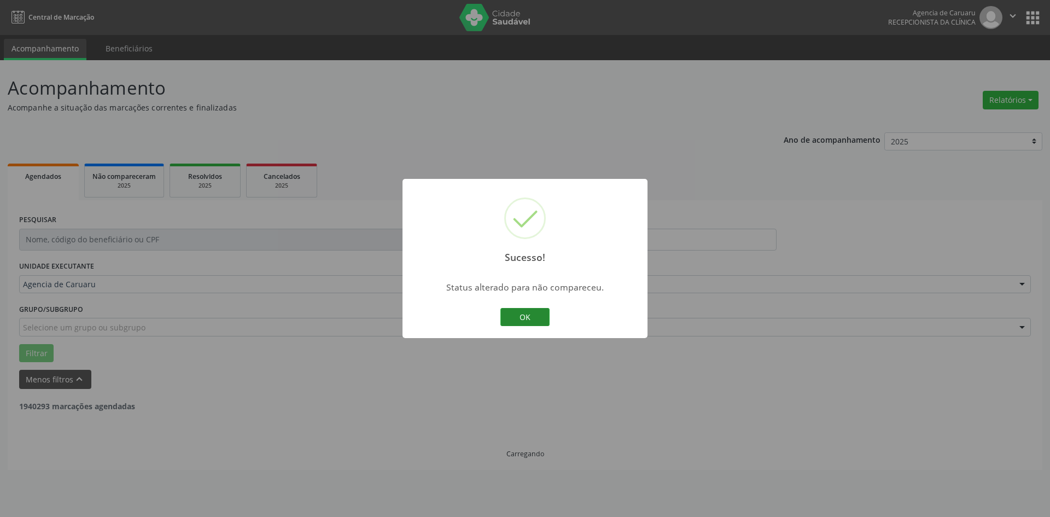
click at [532, 319] on button "OK" at bounding box center [525, 317] width 49 height 19
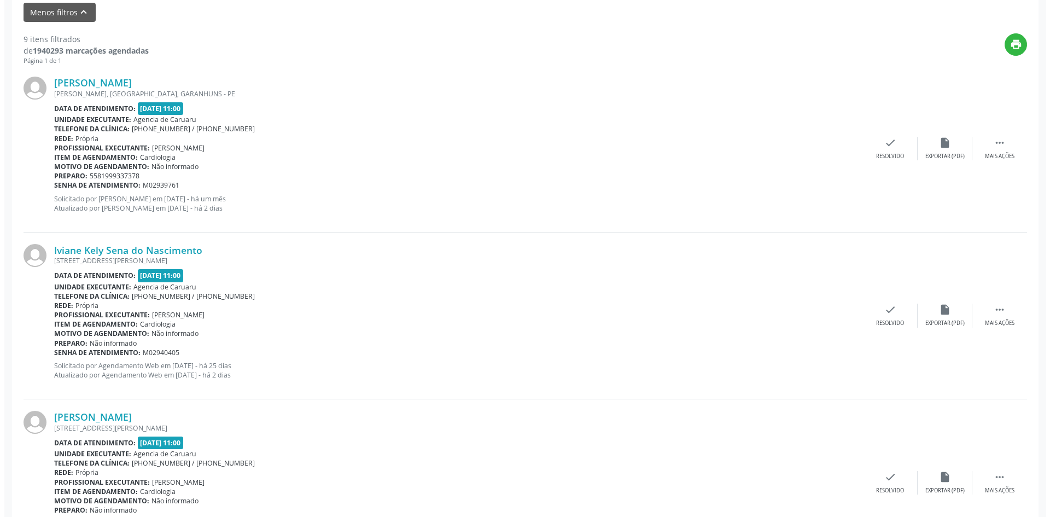
scroll to position [383, 0]
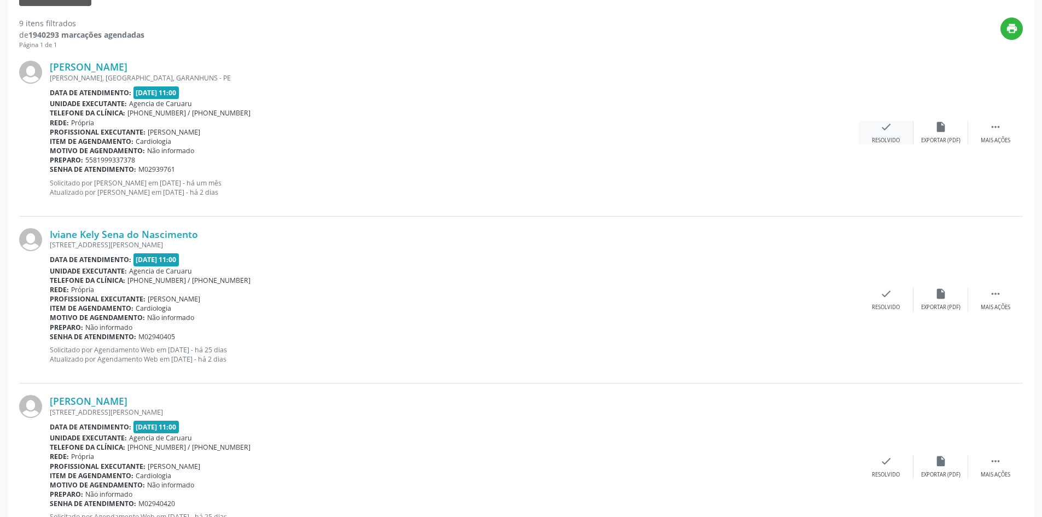
click at [872, 135] on div "check Resolvido" at bounding box center [886, 133] width 55 height 24
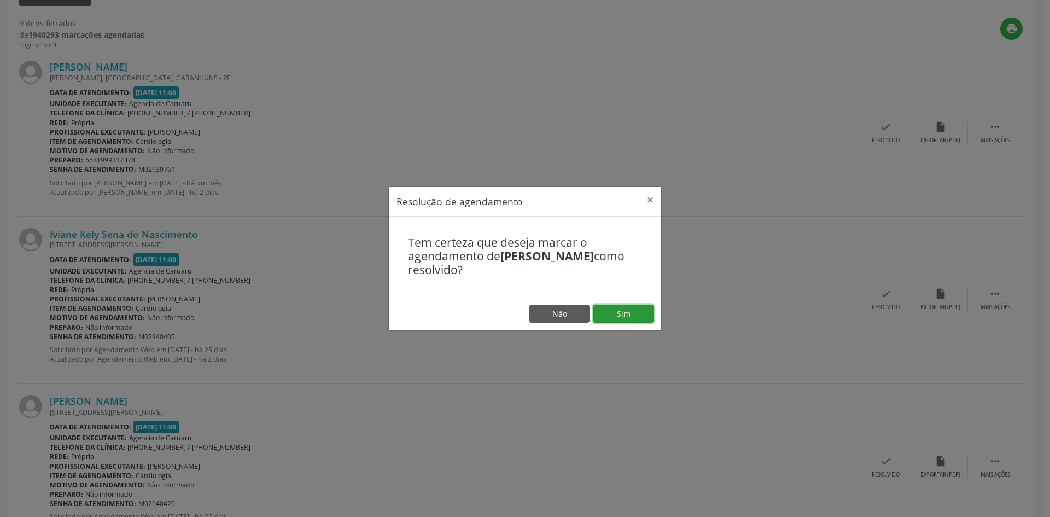
click at [630, 315] on button "Sim" at bounding box center [624, 314] width 60 height 19
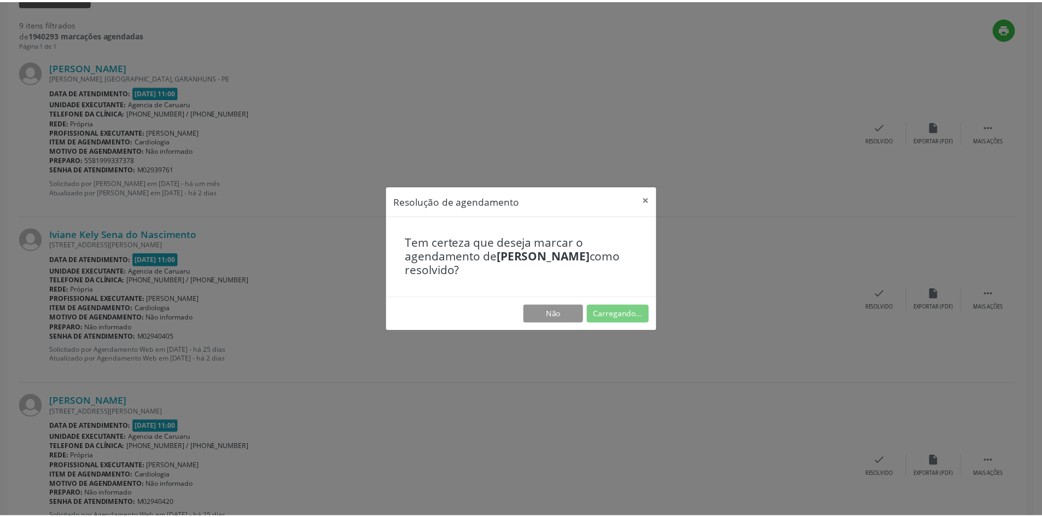
scroll to position [0, 0]
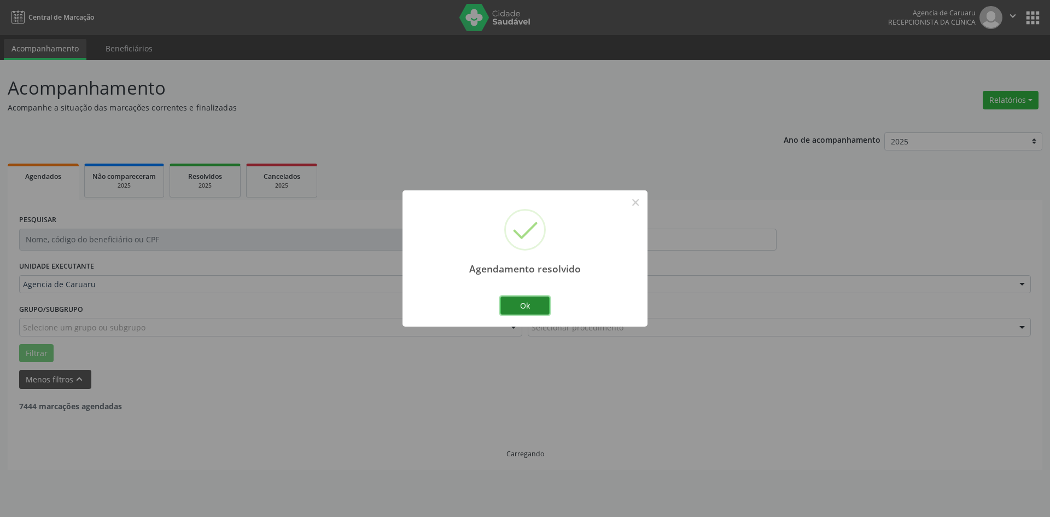
click at [533, 304] on button "Ok" at bounding box center [525, 306] width 49 height 19
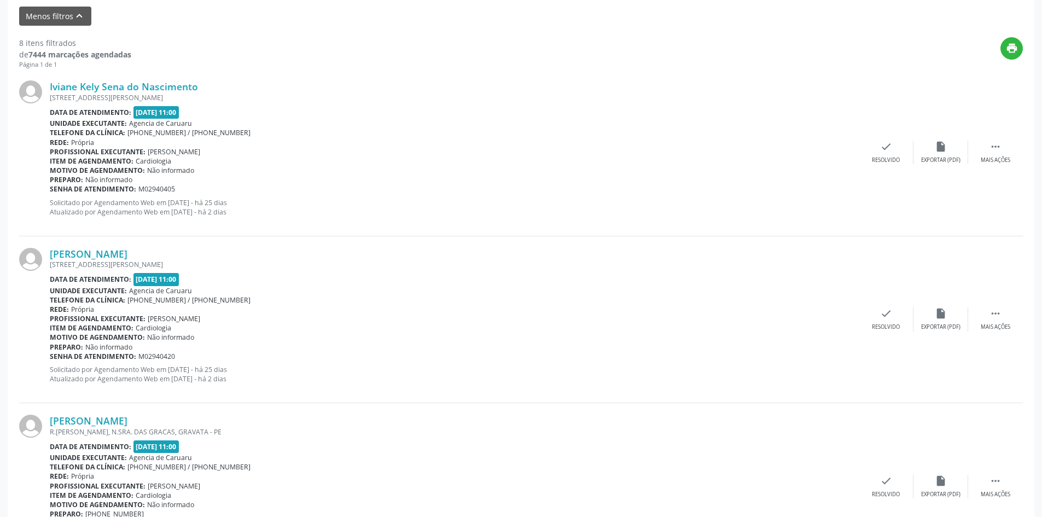
scroll to position [383, 0]
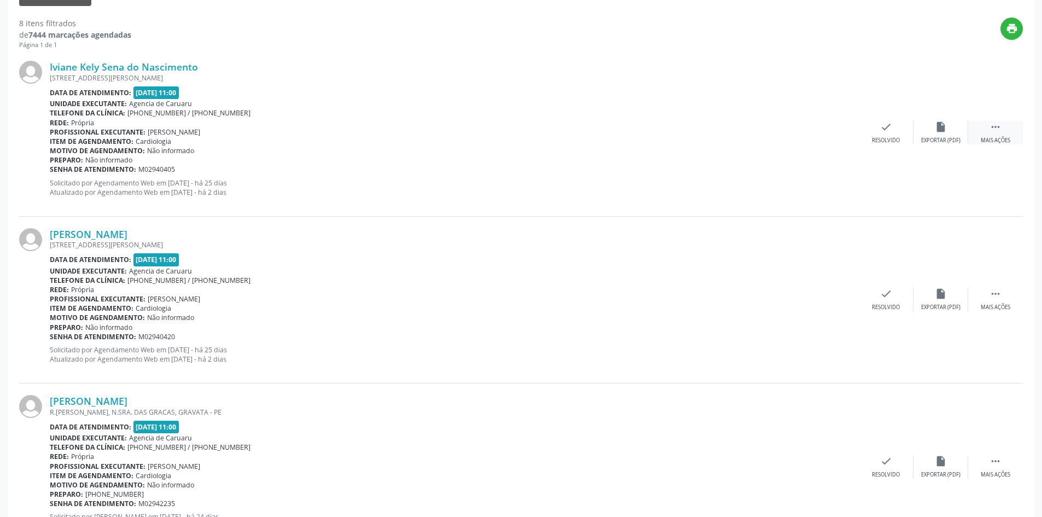
click at [993, 134] on div " Mais ações" at bounding box center [995, 133] width 55 height 24
click at [944, 127] on icon "alarm_off" at bounding box center [941, 127] width 12 height 12
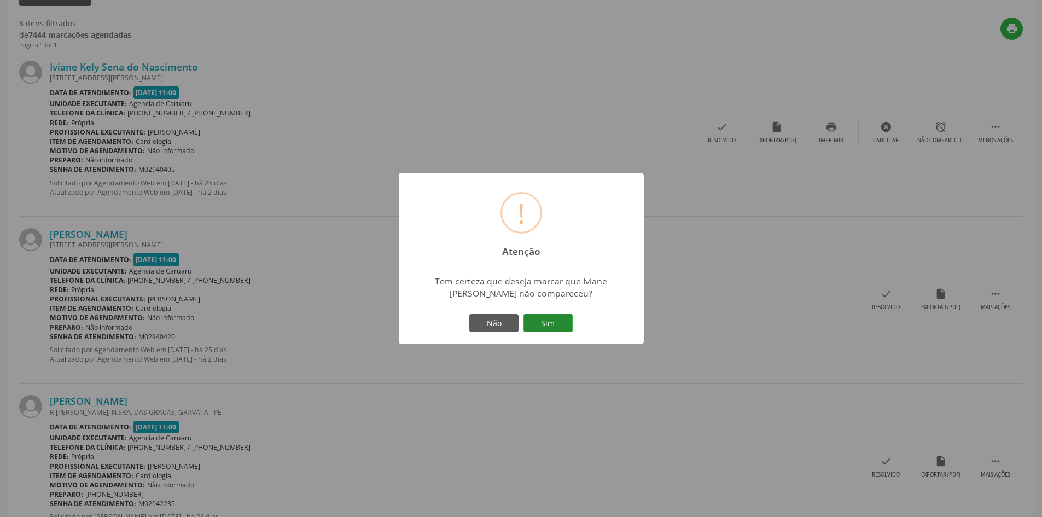
click at [551, 322] on button "Sim" at bounding box center [548, 323] width 49 height 19
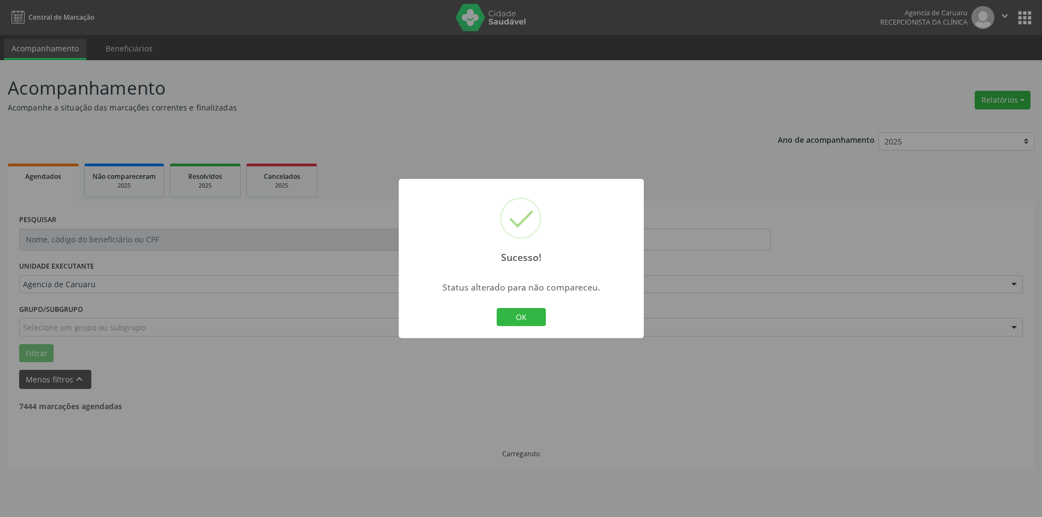
scroll to position [0, 0]
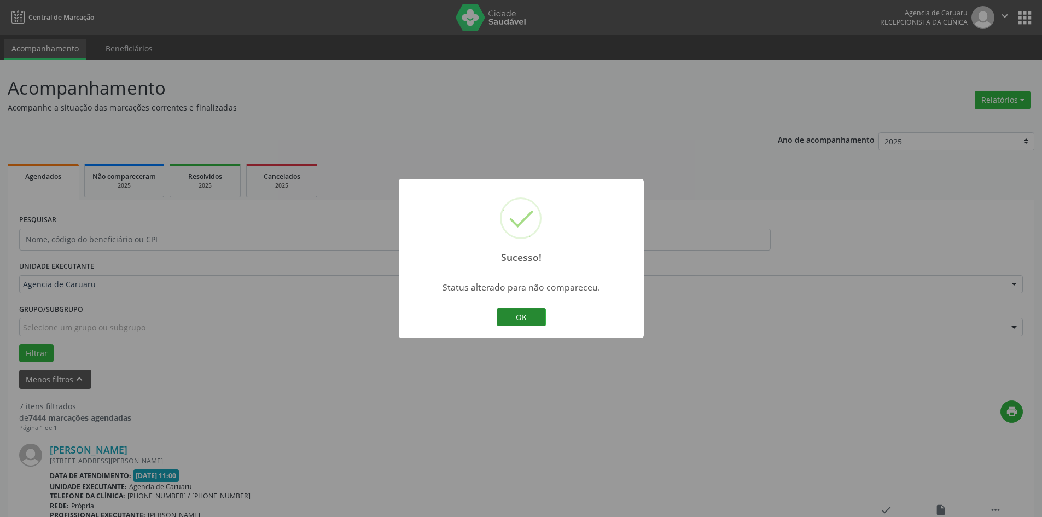
click at [534, 317] on button "OK" at bounding box center [521, 317] width 49 height 19
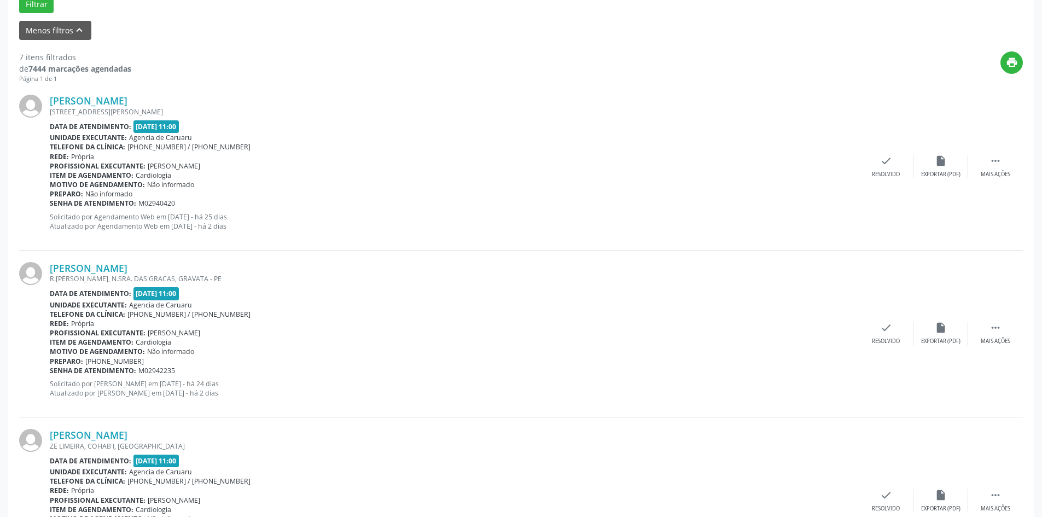
scroll to position [383, 0]
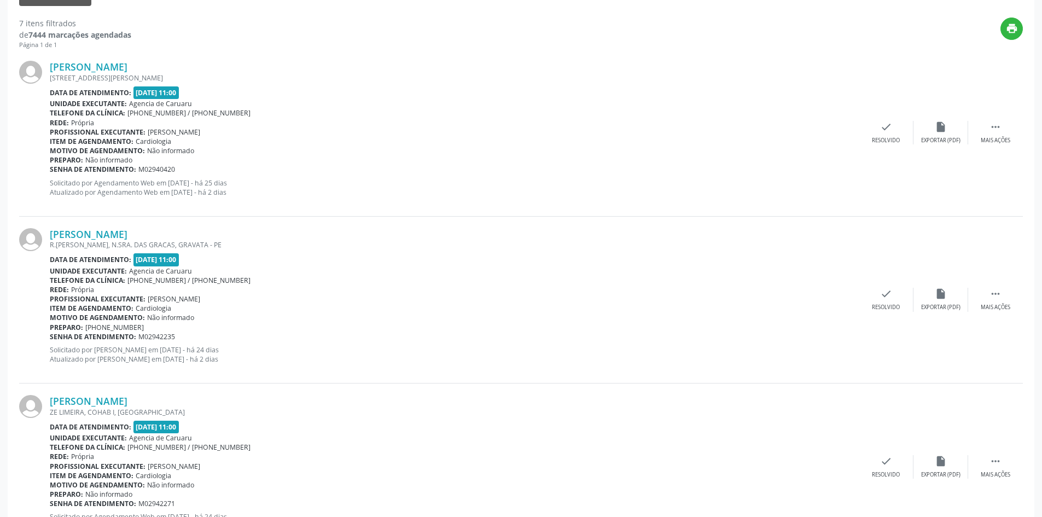
click at [1006, 119] on div "[PERSON_NAME] [STREET_ADDRESS][PERSON_NAME] Data de atendimento: [DATE] 11:00 U…" at bounding box center [521, 132] width 1004 height 167
click at [999, 129] on icon "" at bounding box center [996, 127] width 12 height 12
click at [936, 143] on div "Não compareceu" at bounding box center [941, 141] width 47 height 8
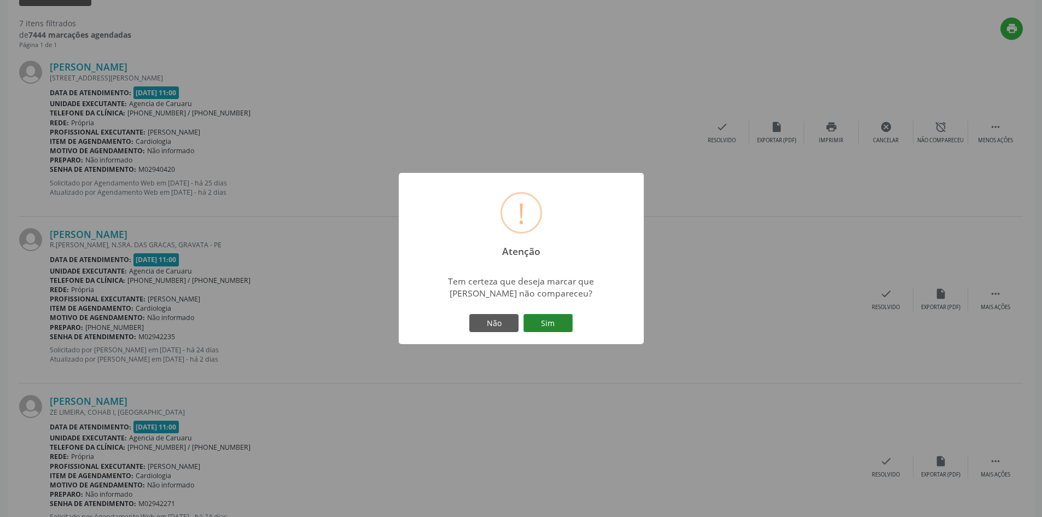
click at [532, 324] on button "Sim" at bounding box center [548, 323] width 49 height 19
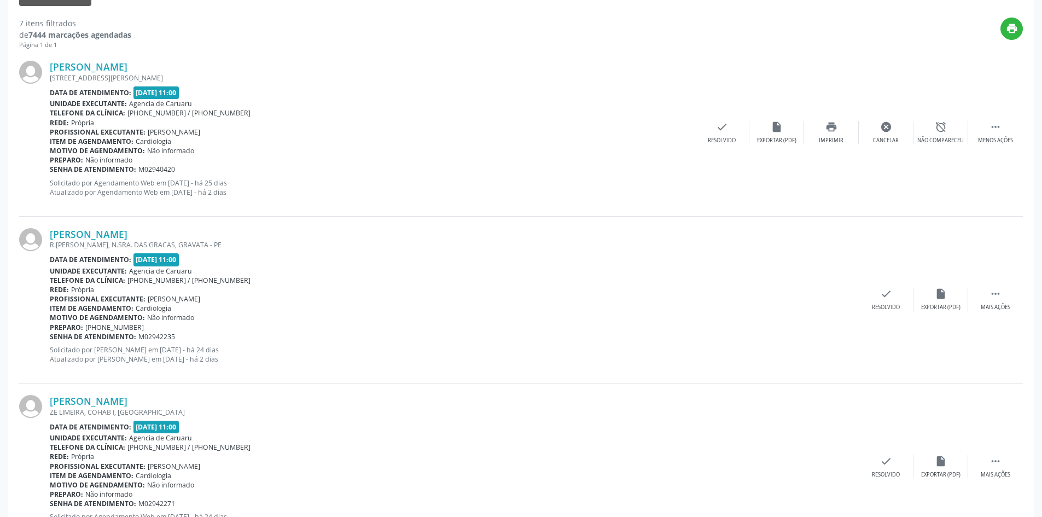
scroll to position [0, 0]
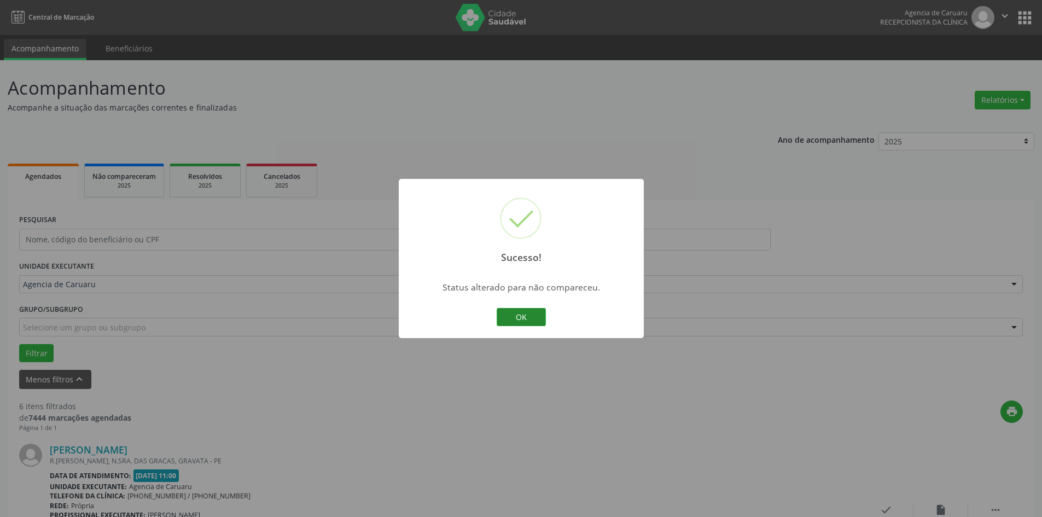
click at [515, 315] on button "OK" at bounding box center [521, 317] width 49 height 19
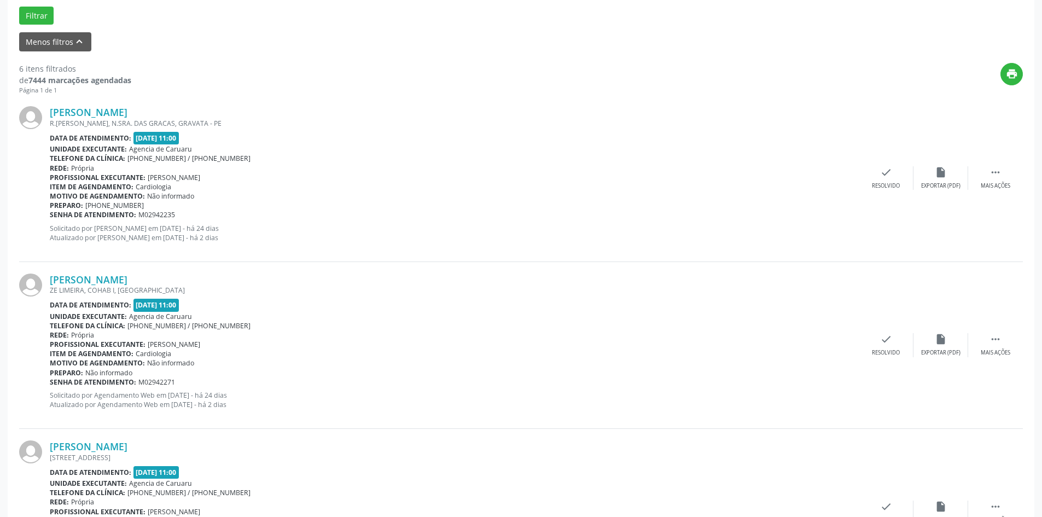
scroll to position [383, 0]
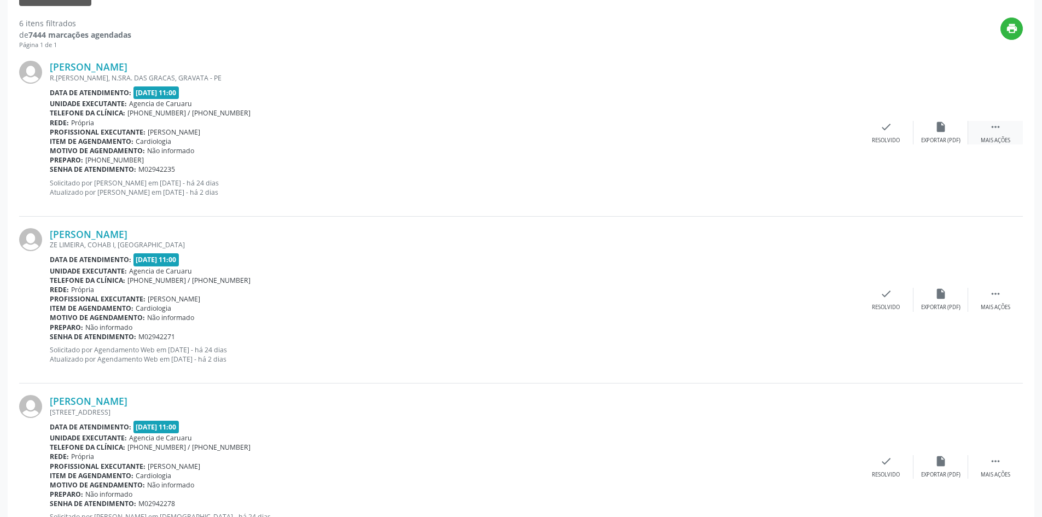
click at [997, 134] on div " Mais ações" at bounding box center [995, 133] width 55 height 24
click at [946, 140] on div "Não compareceu" at bounding box center [941, 141] width 47 height 8
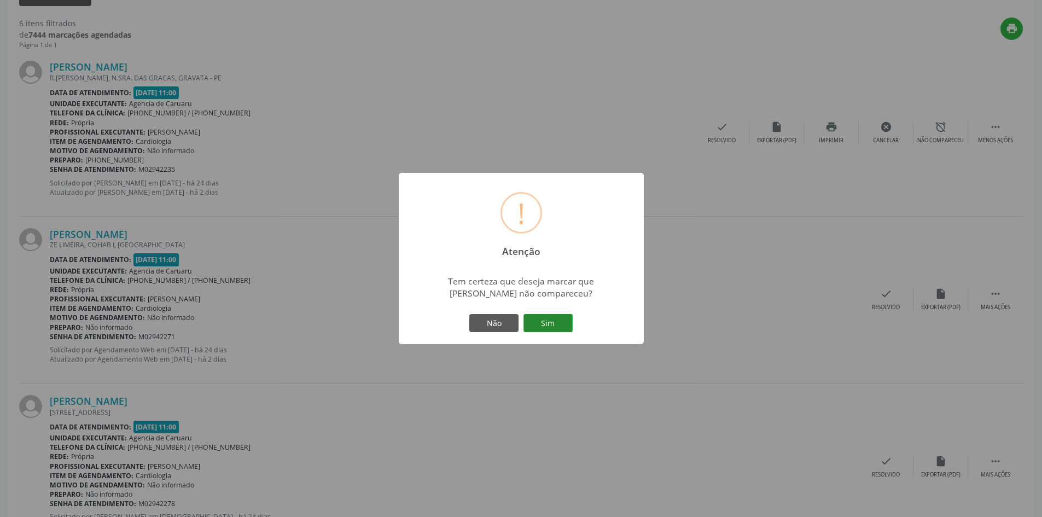
click at [555, 330] on button "Sim" at bounding box center [548, 323] width 49 height 19
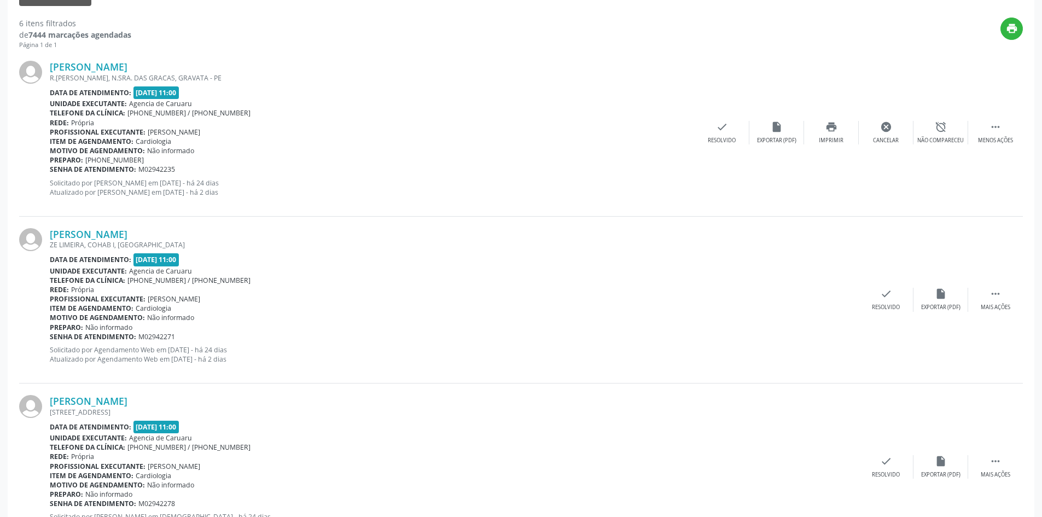
scroll to position [0, 0]
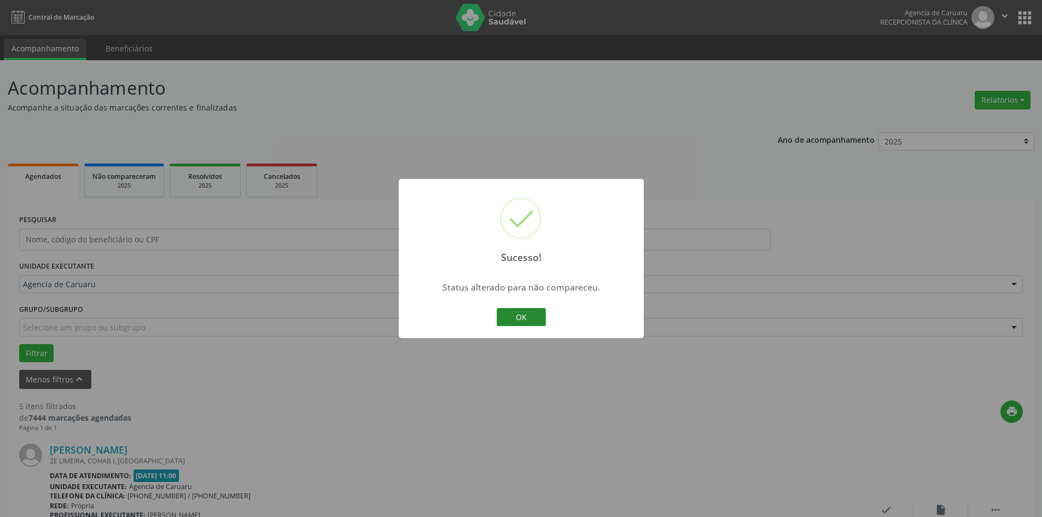
click at [521, 310] on button "OK" at bounding box center [521, 317] width 49 height 19
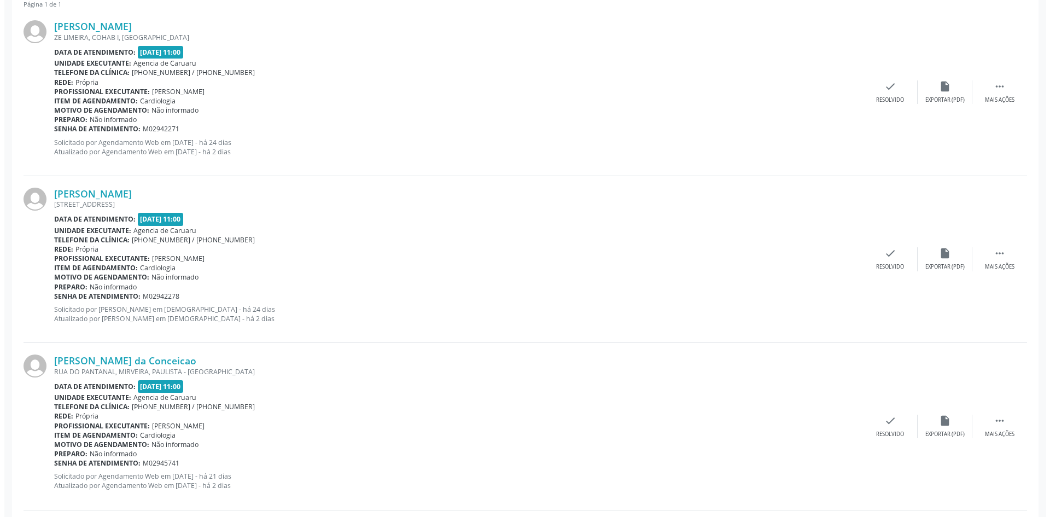
scroll to position [438, 0]
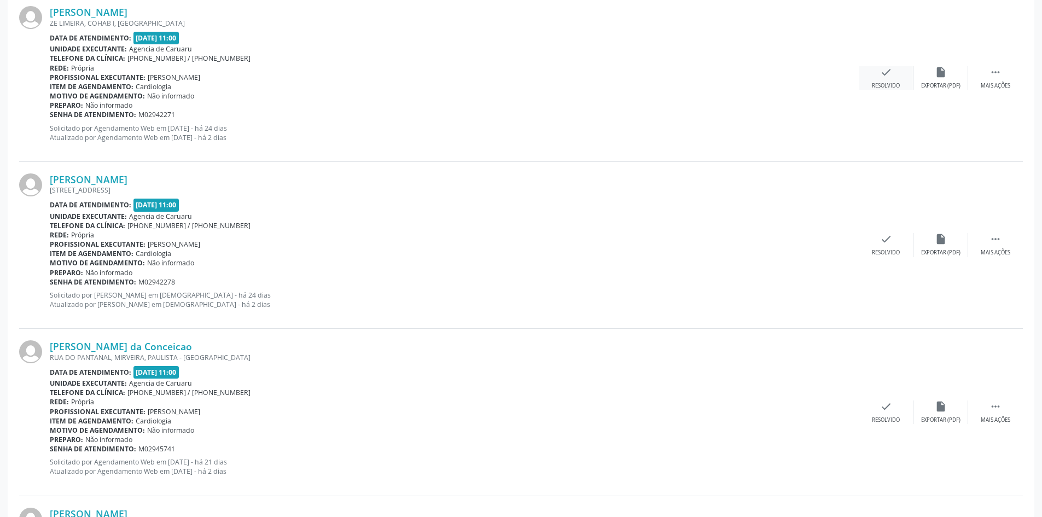
click at [880, 71] on icon "check" at bounding box center [886, 72] width 12 height 12
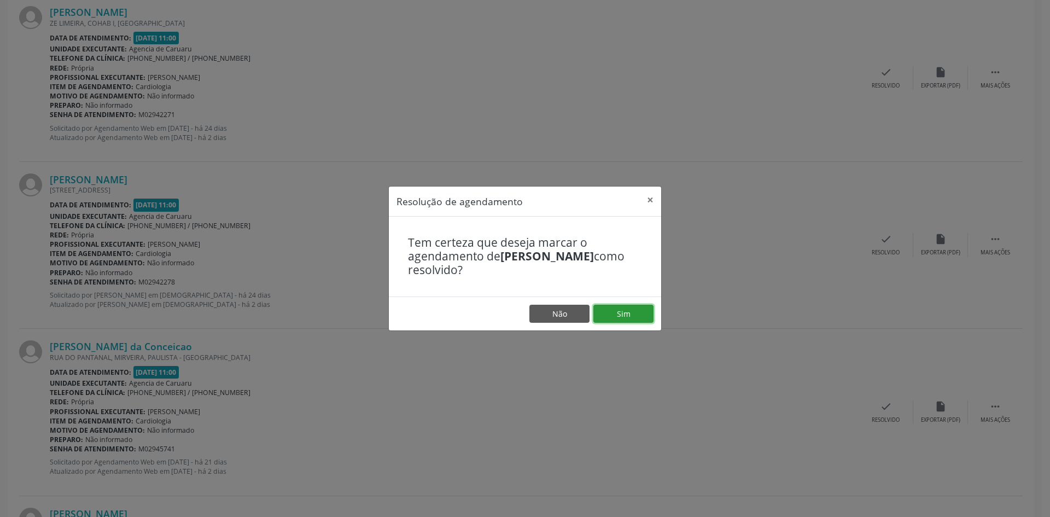
click at [612, 313] on button "Sim" at bounding box center [624, 314] width 60 height 19
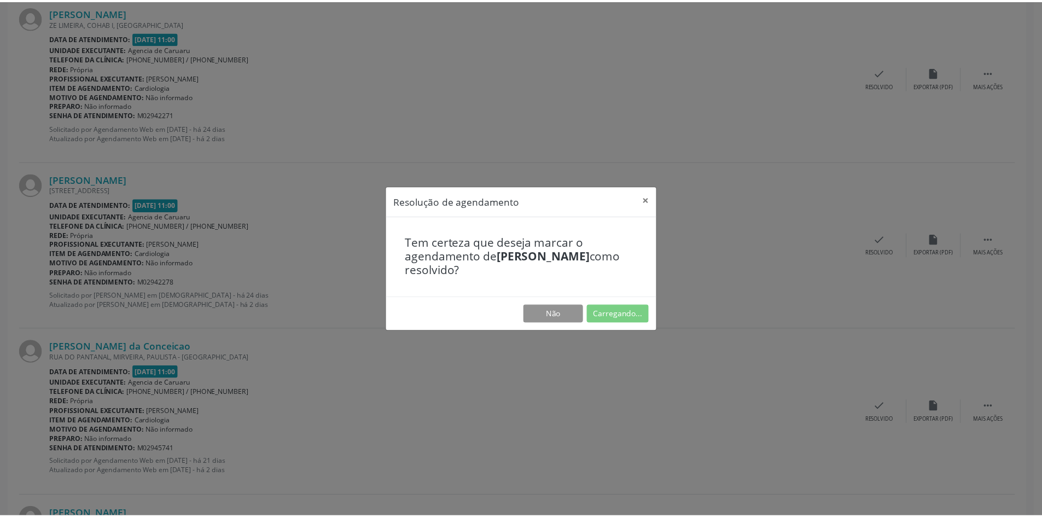
scroll to position [0, 0]
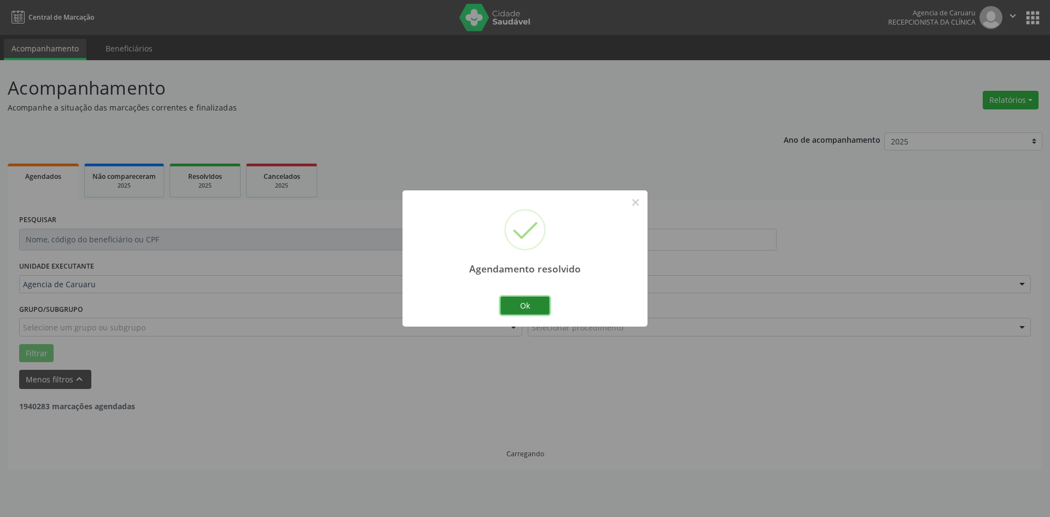
click at [537, 311] on button "Ok" at bounding box center [525, 306] width 49 height 19
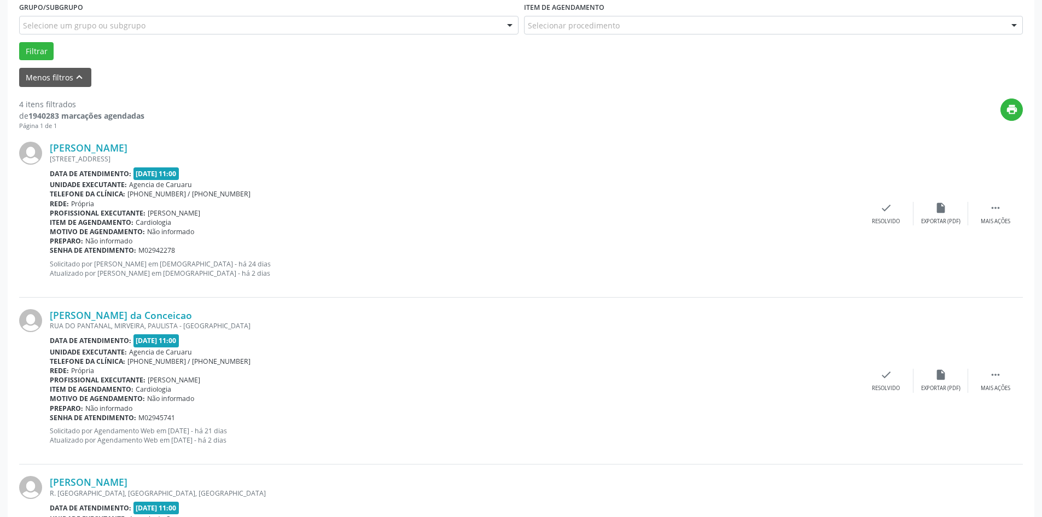
scroll to position [274, 0]
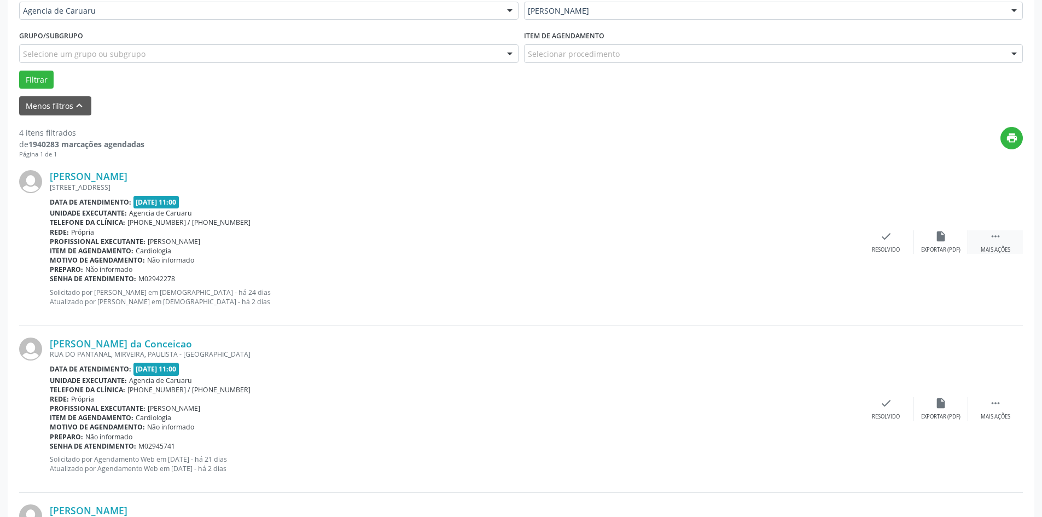
click at [997, 237] on icon "" at bounding box center [996, 236] width 12 height 12
click at [949, 247] on div "Não compareceu" at bounding box center [941, 250] width 47 height 8
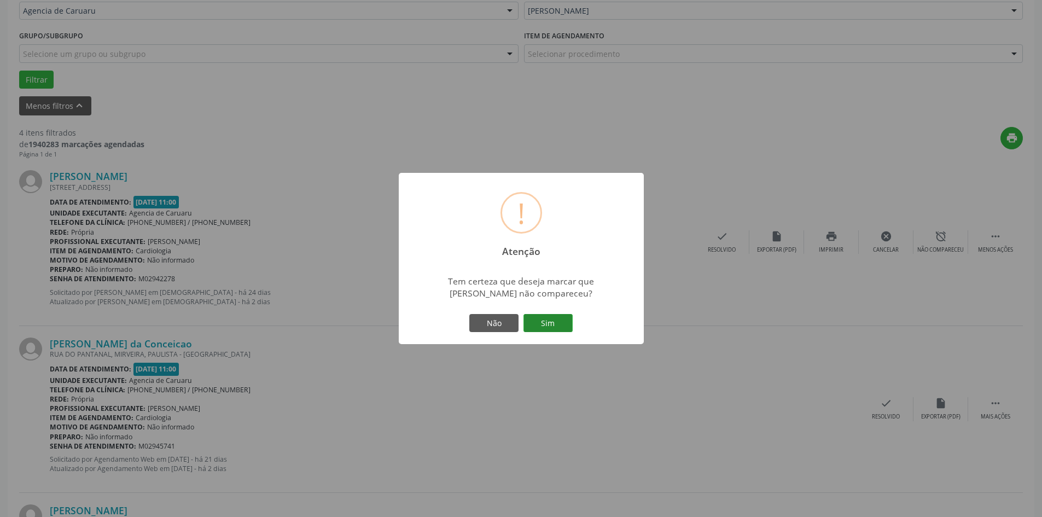
click at [545, 324] on button "Sim" at bounding box center [548, 323] width 49 height 19
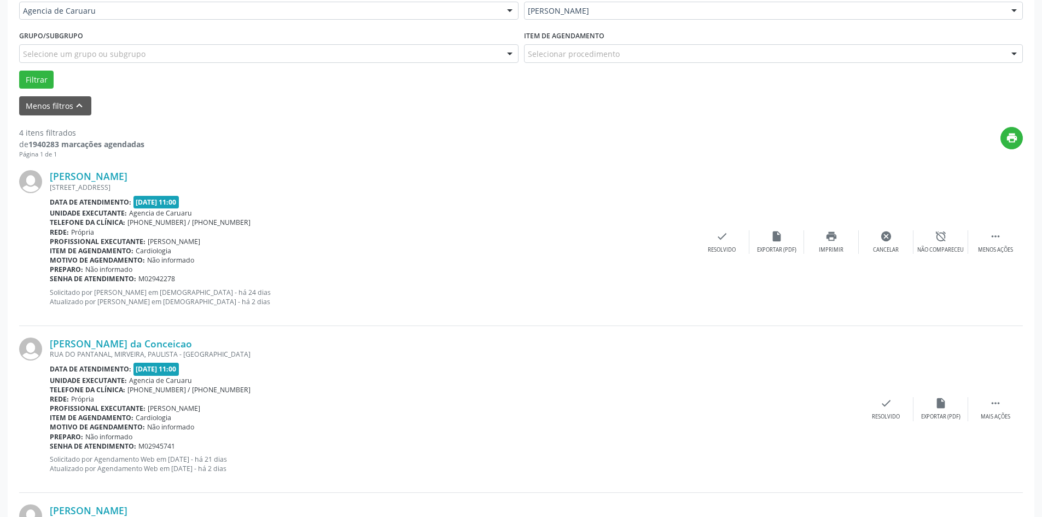
scroll to position [0, 0]
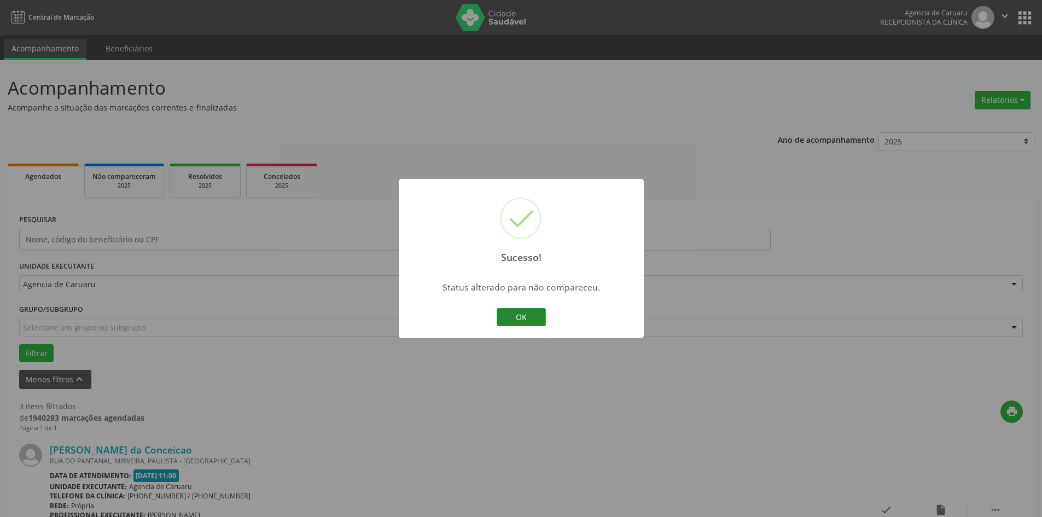
click at [544, 321] on button "OK" at bounding box center [521, 317] width 49 height 19
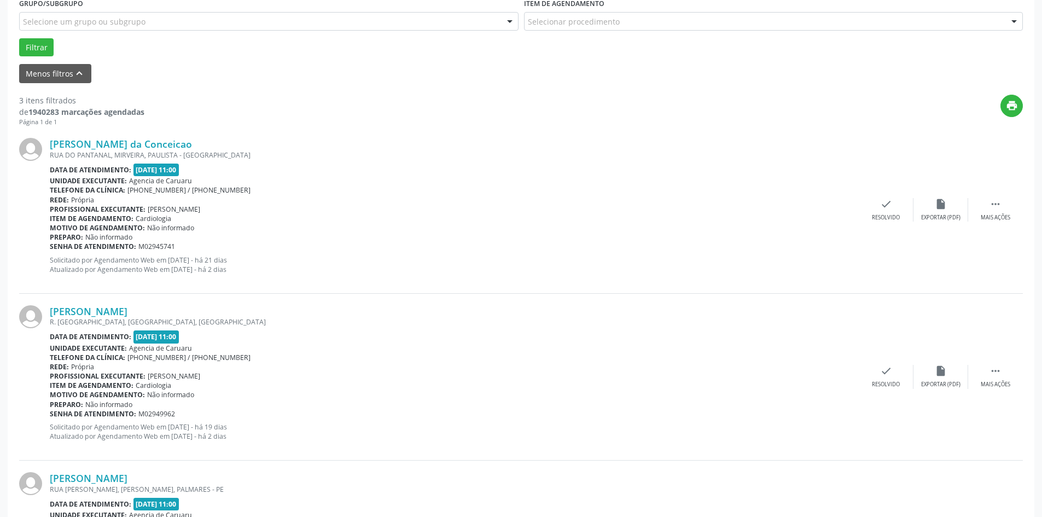
scroll to position [328, 0]
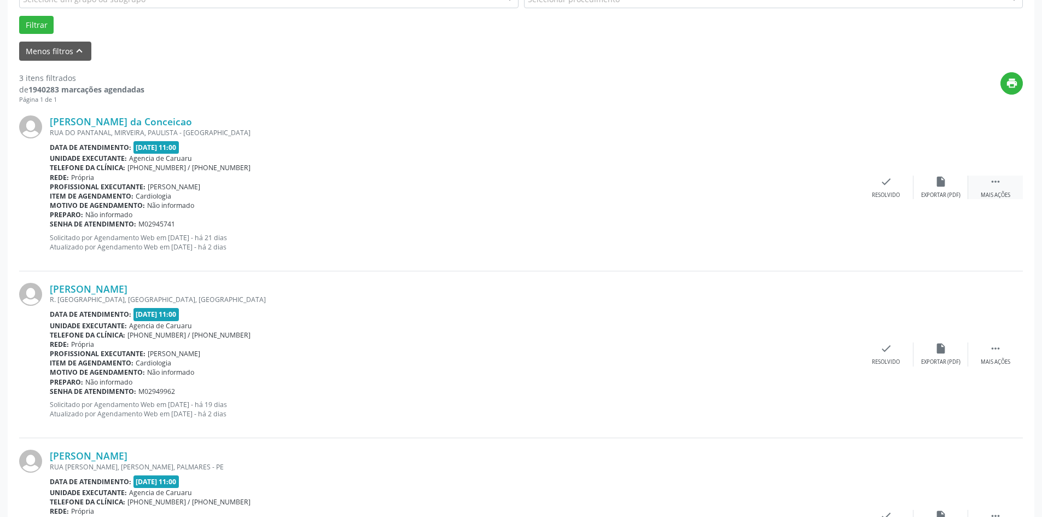
click at [978, 188] on div " Mais ações" at bounding box center [995, 188] width 55 height 24
click at [953, 193] on div "Não compareceu" at bounding box center [941, 195] width 47 height 8
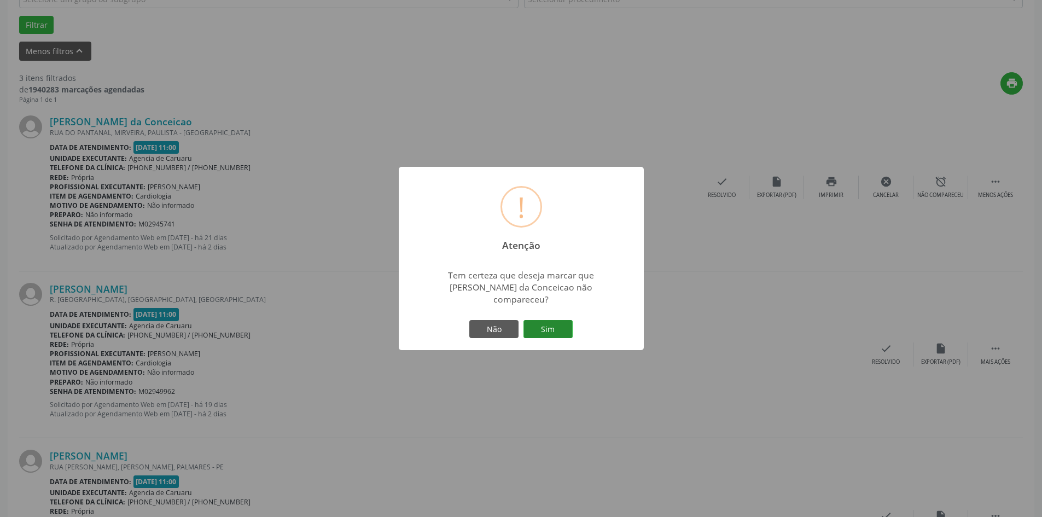
click at [541, 323] on button "Sim" at bounding box center [548, 329] width 49 height 19
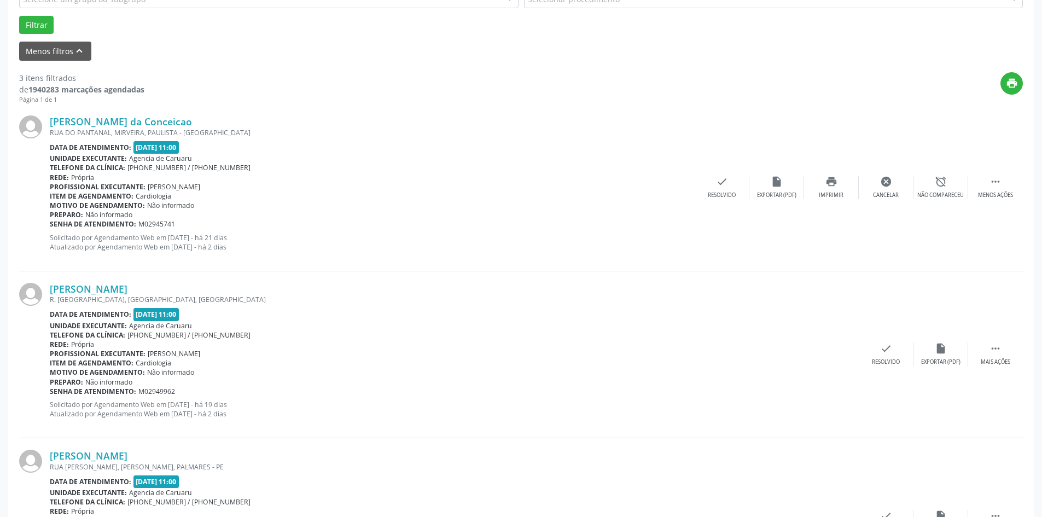
scroll to position [0, 0]
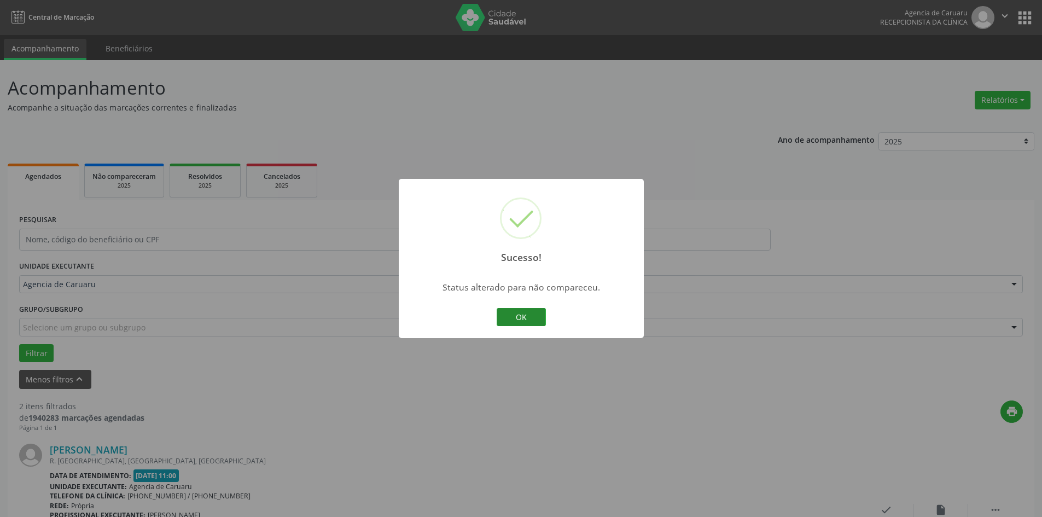
click at [521, 321] on button "OK" at bounding box center [521, 317] width 49 height 19
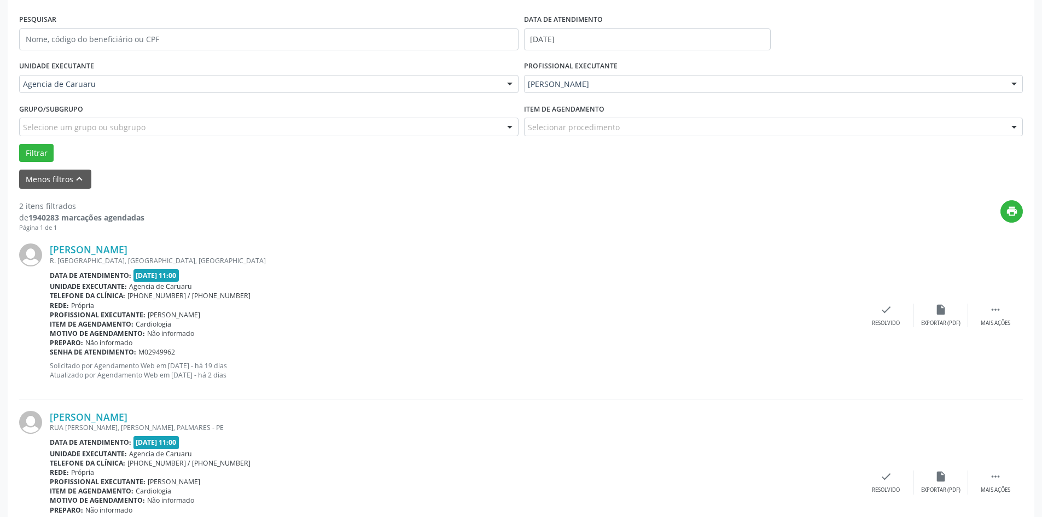
scroll to position [268, 0]
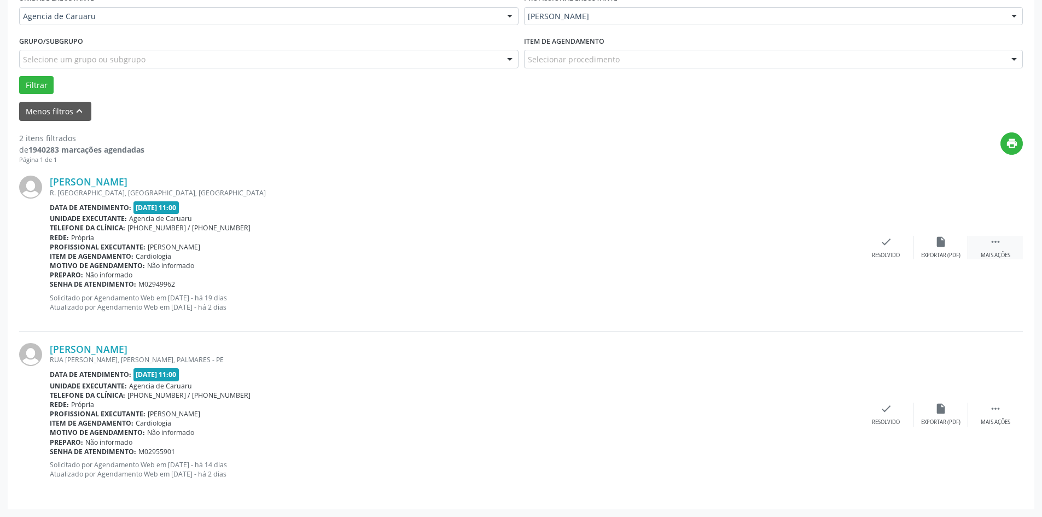
click at [985, 245] on div " Mais ações" at bounding box center [995, 248] width 55 height 24
click at [926, 253] on div "Não compareceu" at bounding box center [941, 256] width 47 height 8
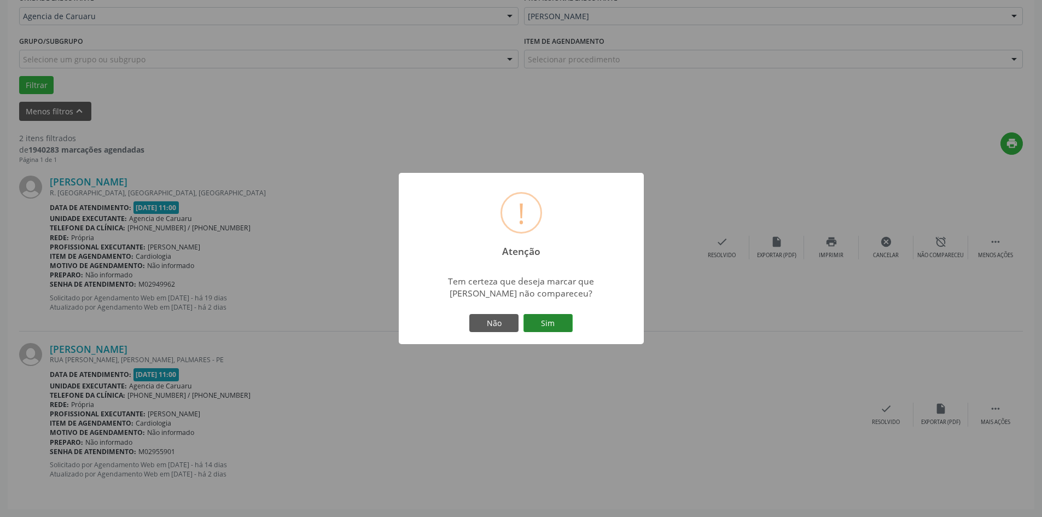
click at [553, 322] on button "Sim" at bounding box center [548, 323] width 49 height 19
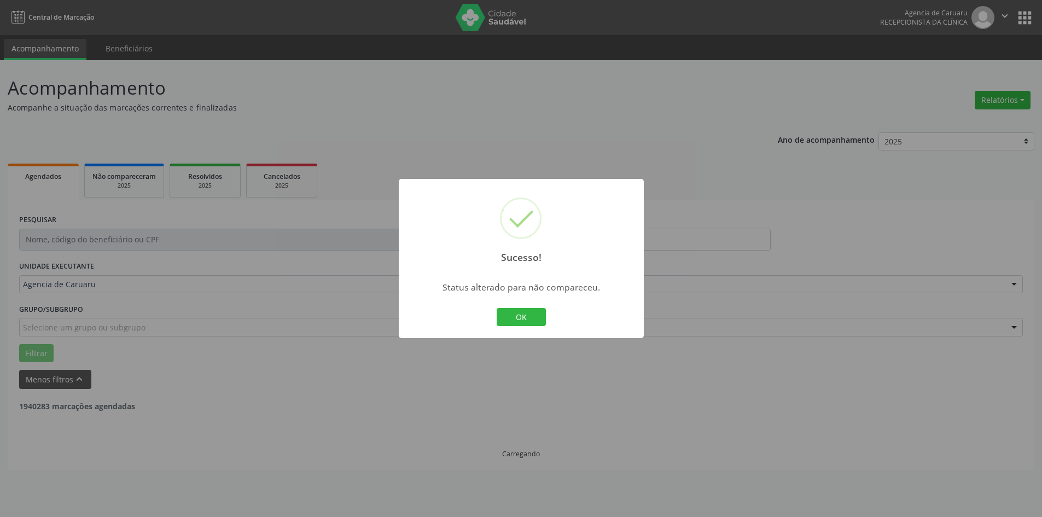
scroll to position [0, 0]
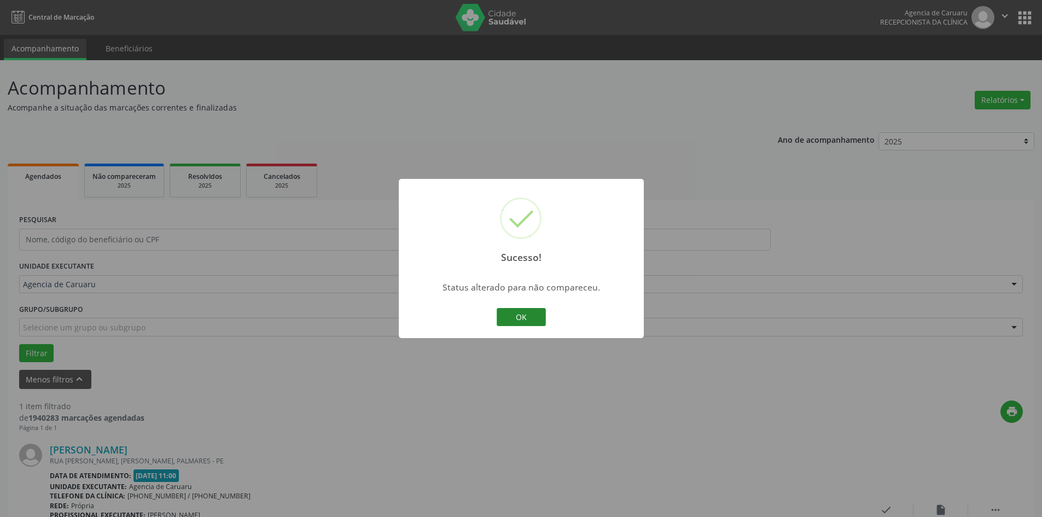
click at [509, 315] on button "OK" at bounding box center [521, 317] width 49 height 19
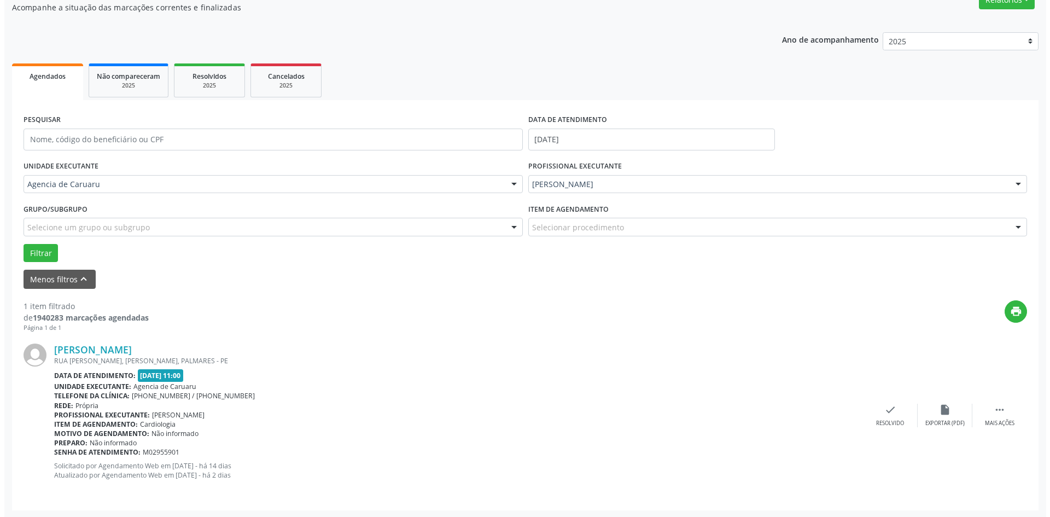
scroll to position [101, 0]
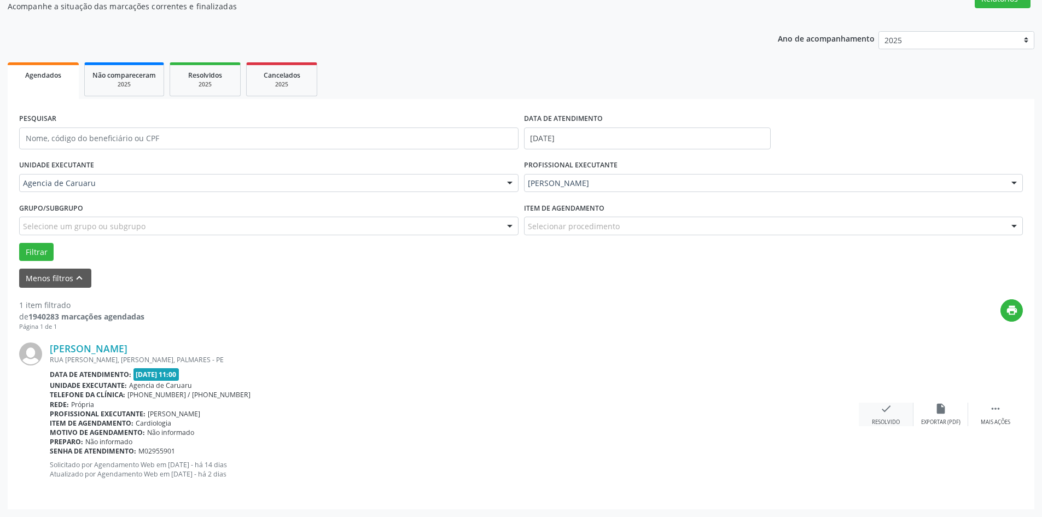
click at [896, 413] on div "check Resolvido" at bounding box center [886, 415] width 55 height 24
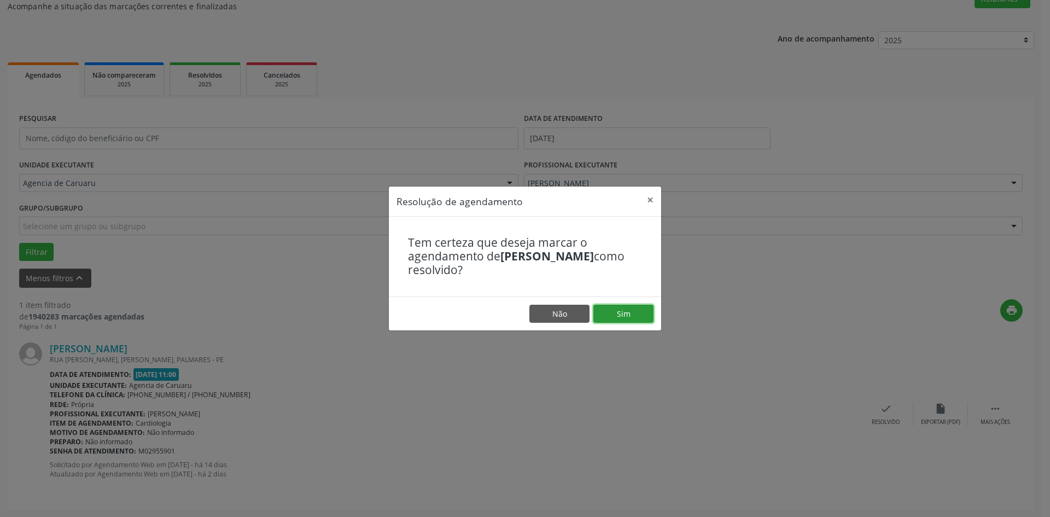
click at [636, 312] on button "Sim" at bounding box center [624, 314] width 60 height 19
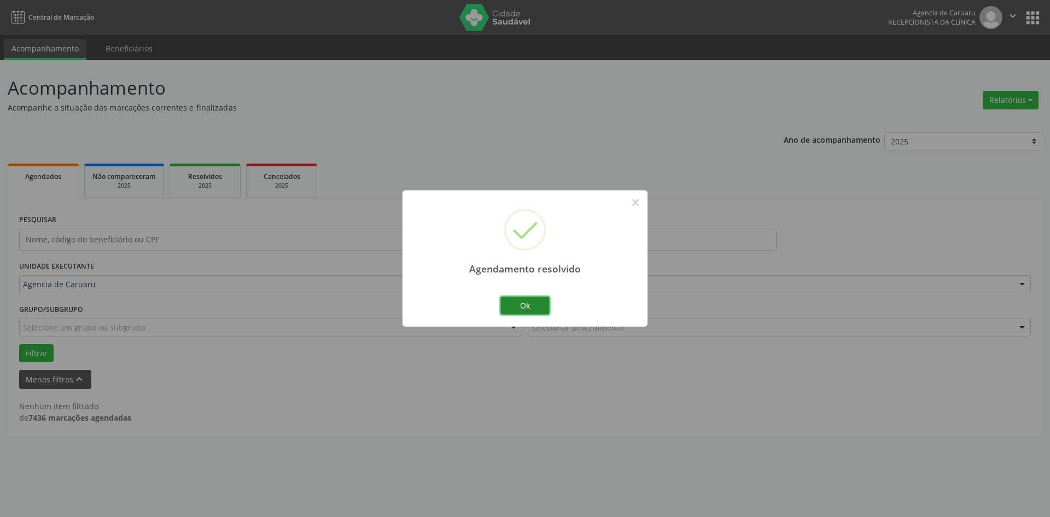
click at [532, 305] on button "Ok" at bounding box center [525, 306] width 49 height 19
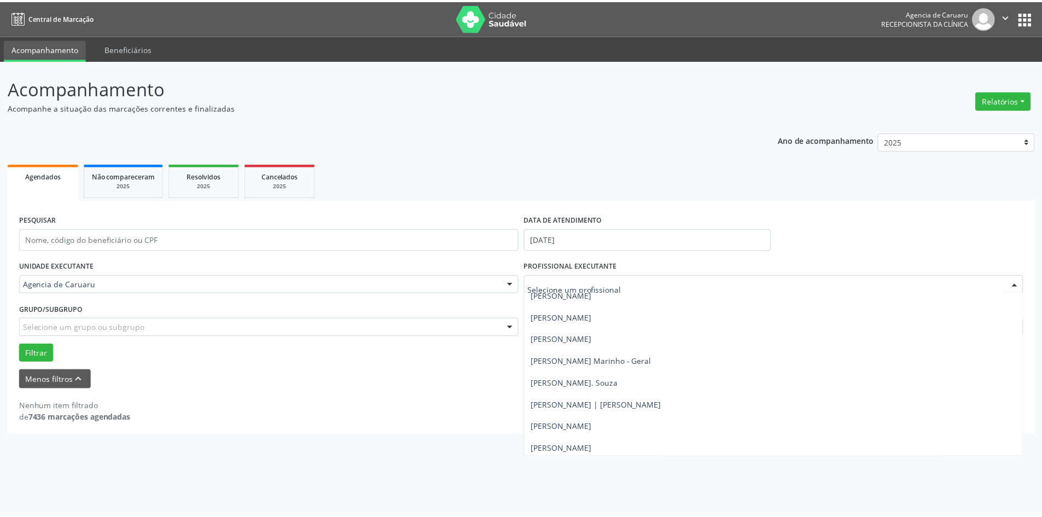
scroll to position [712, 0]
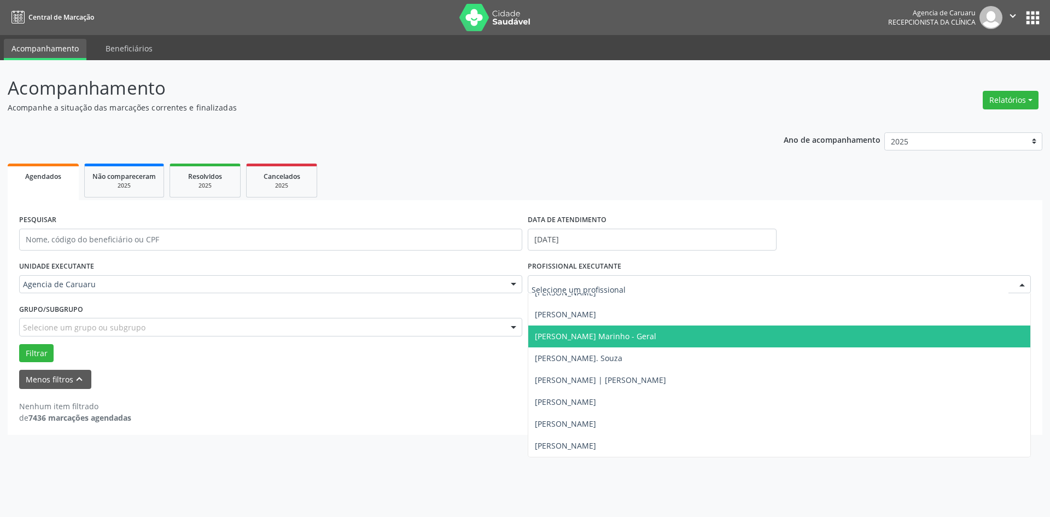
click at [591, 330] on span "[PERSON_NAME] Marinho - Geral" at bounding box center [780, 337] width 502 height 22
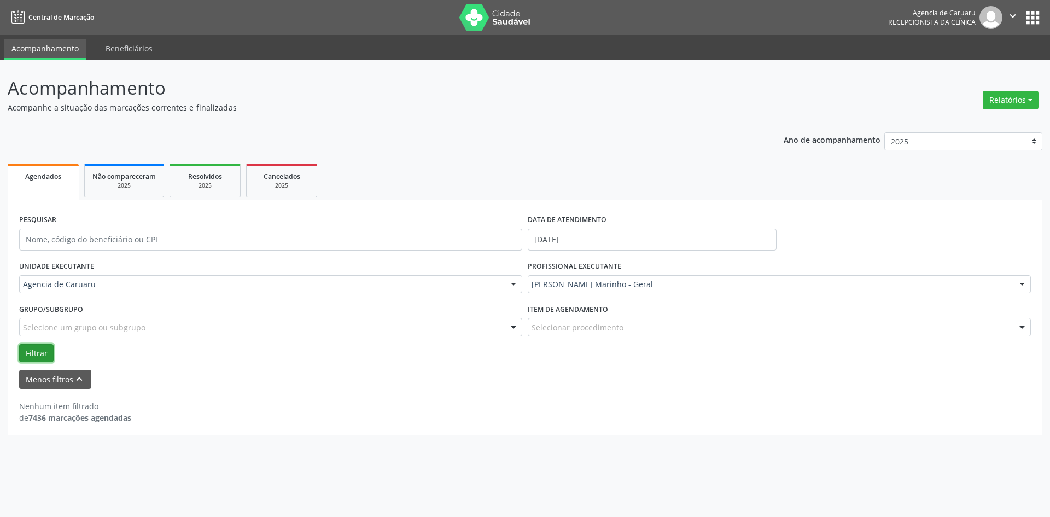
click at [29, 352] on button "Filtrar" at bounding box center [36, 353] width 34 height 19
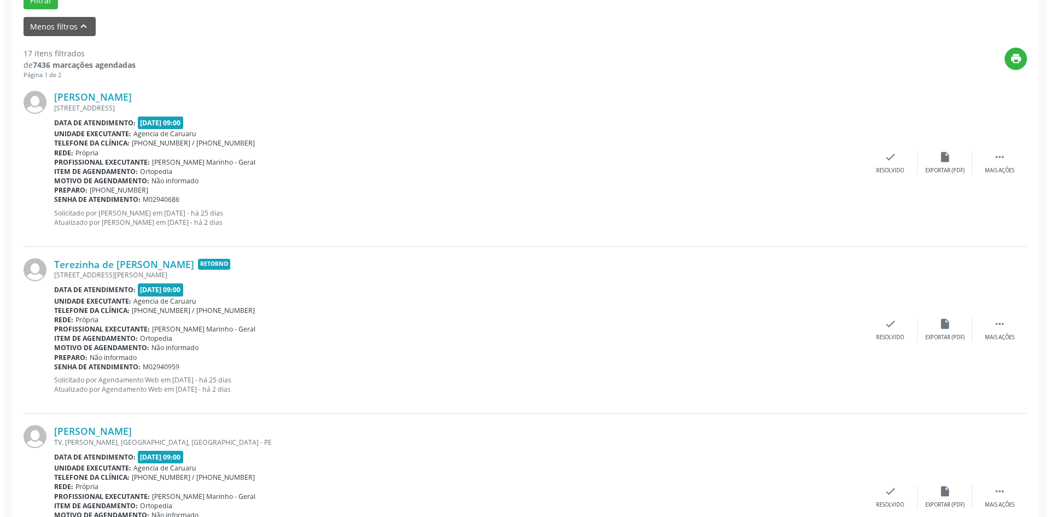
scroll to position [383, 0]
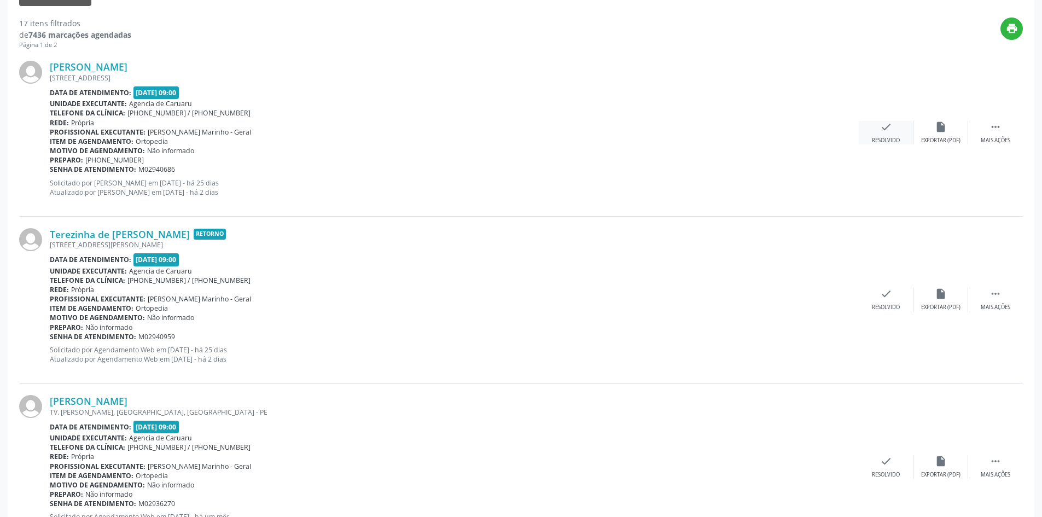
click at [895, 132] on div "check Resolvido" at bounding box center [886, 133] width 55 height 24
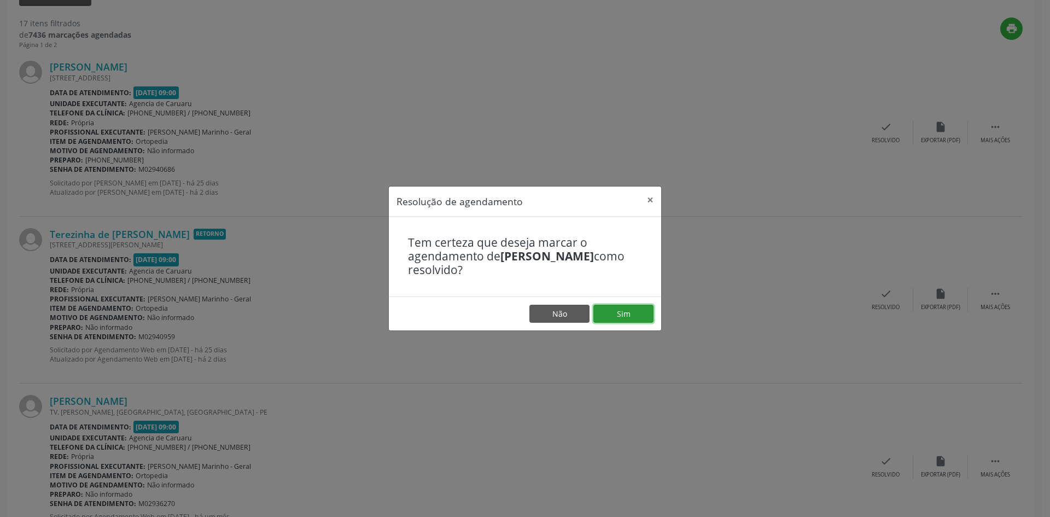
click at [630, 311] on button "Sim" at bounding box center [624, 314] width 60 height 19
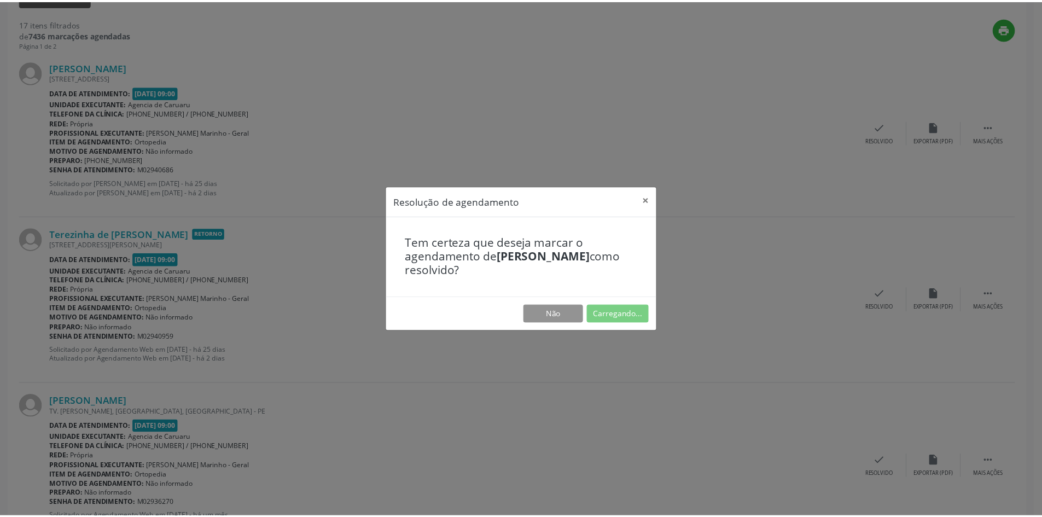
scroll to position [0, 0]
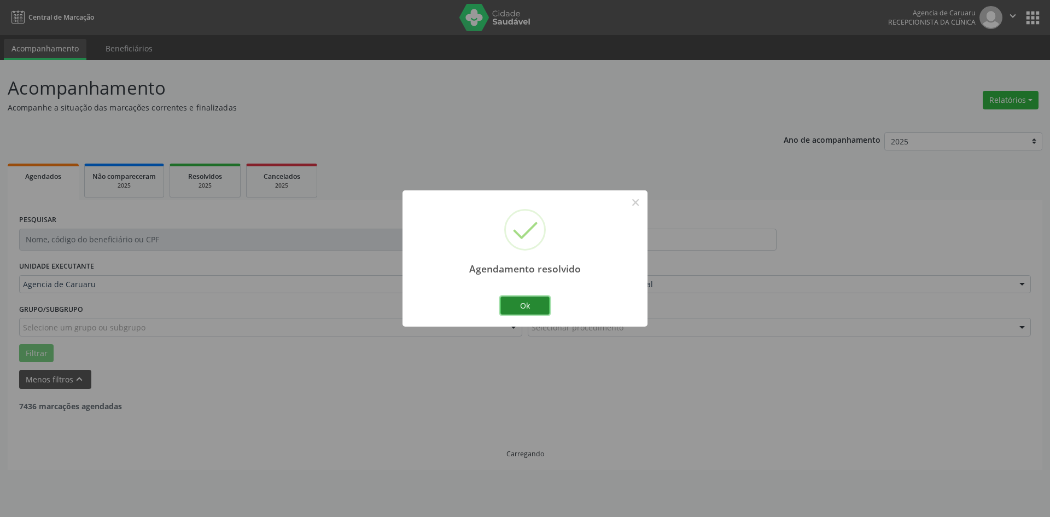
click at [545, 309] on button "Ok" at bounding box center [525, 306] width 49 height 19
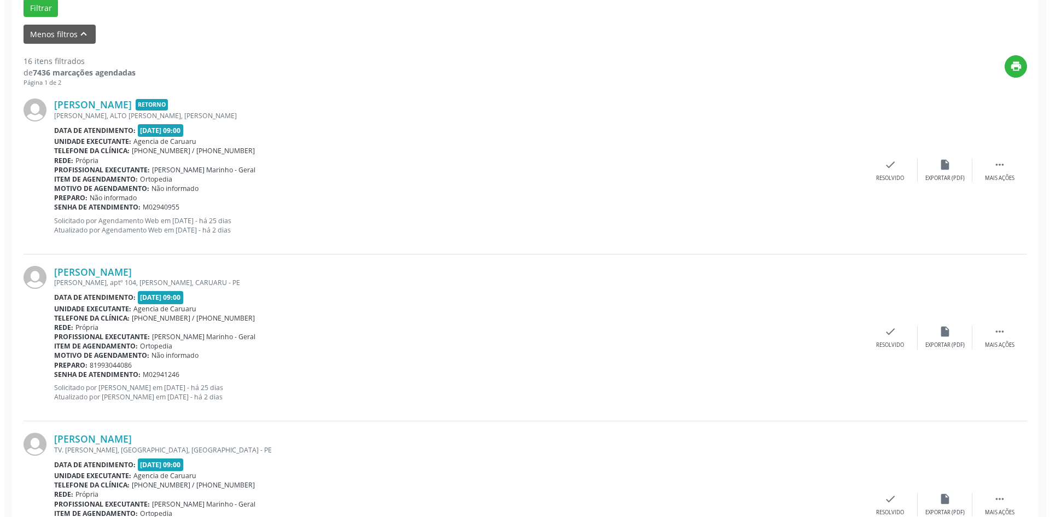
scroll to position [383, 0]
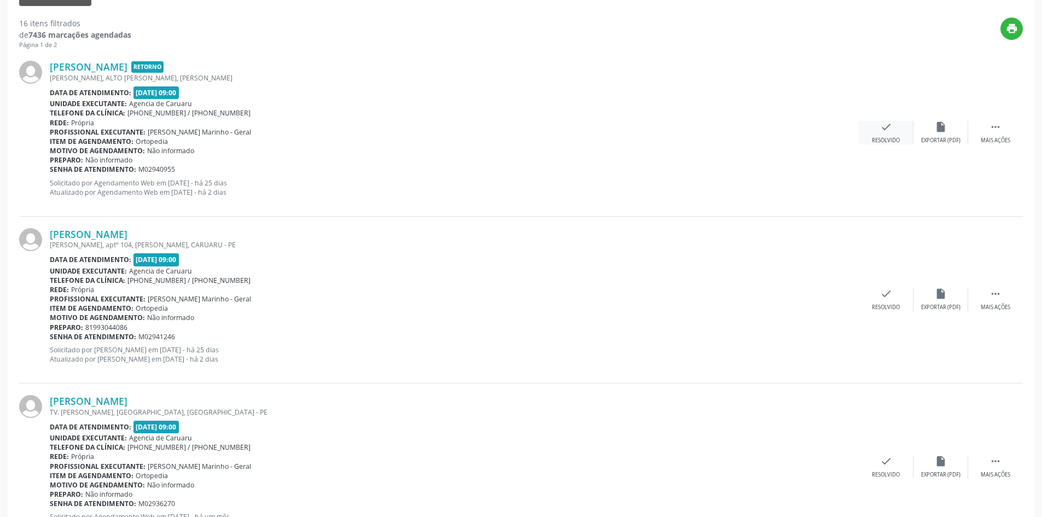
click at [895, 136] on div "check Resolvido" at bounding box center [886, 133] width 55 height 24
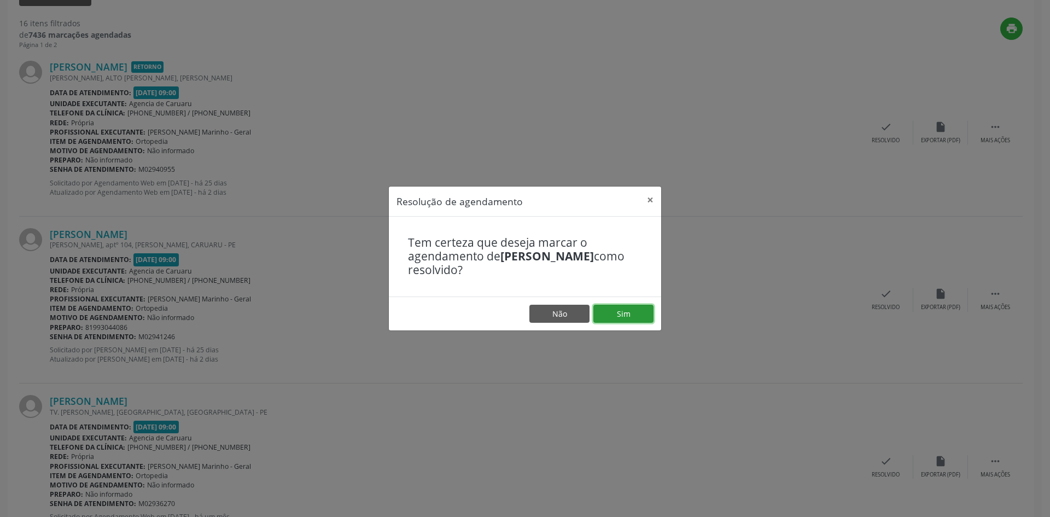
click at [605, 310] on button "Sim" at bounding box center [624, 314] width 60 height 19
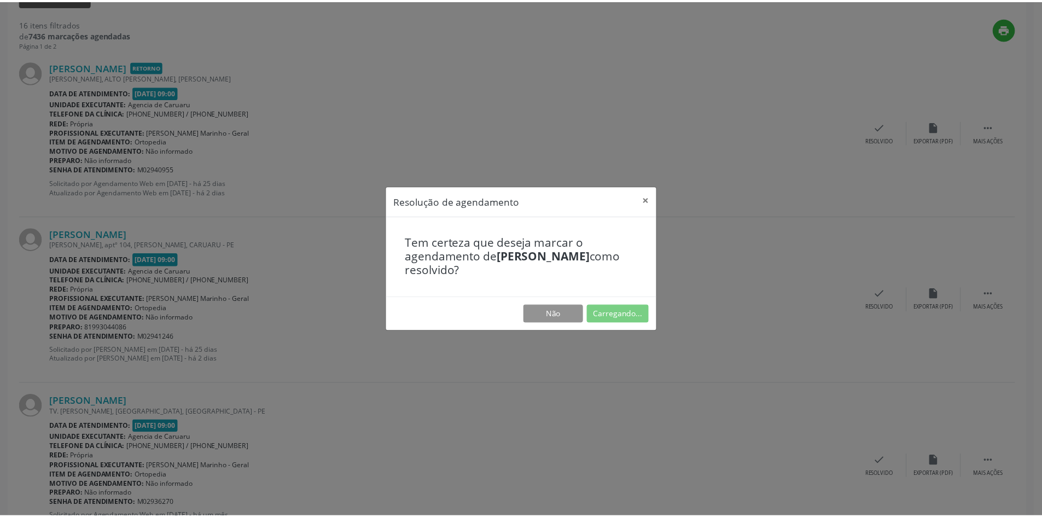
scroll to position [0, 0]
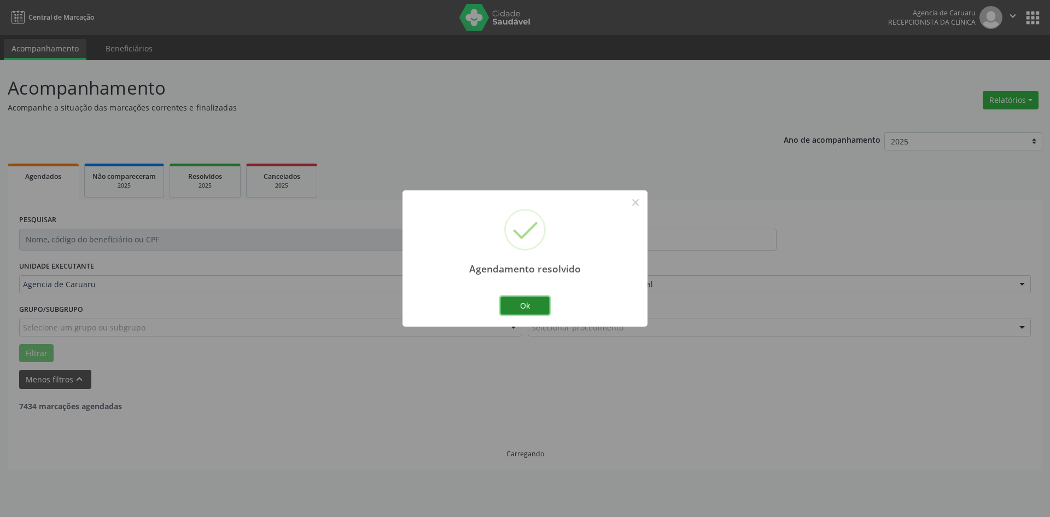
click at [519, 303] on button "Ok" at bounding box center [525, 306] width 49 height 19
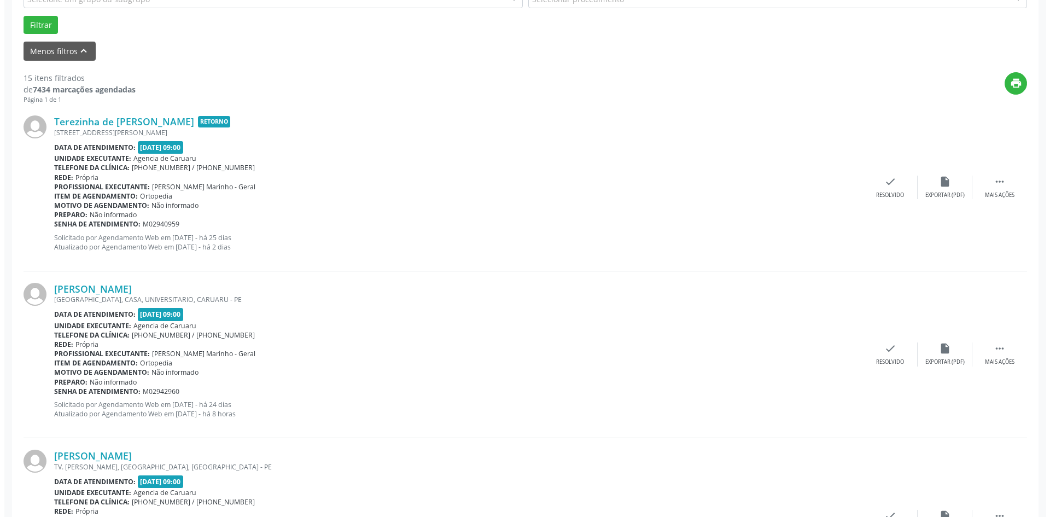
scroll to position [383, 0]
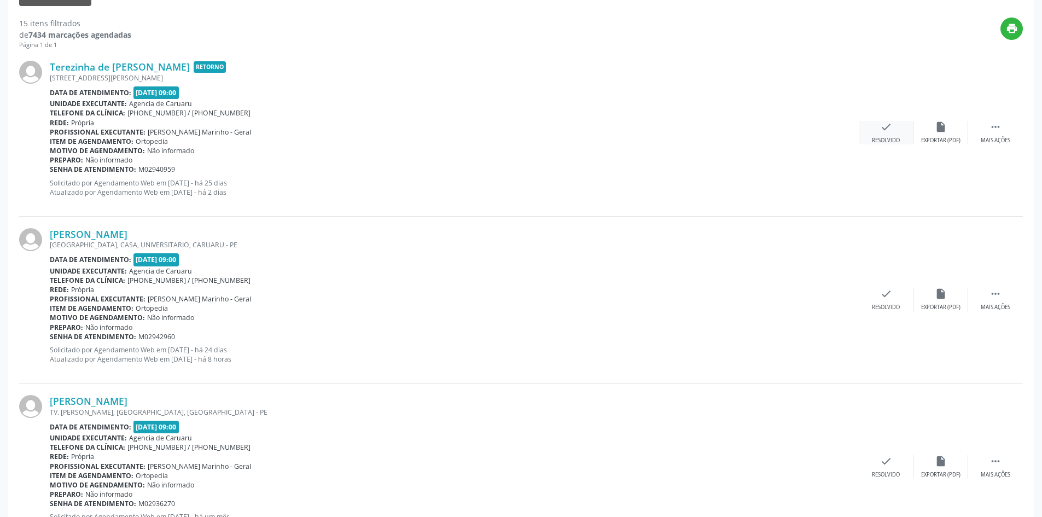
click at [873, 140] on div "Resolvido" at bounding box center [886, 141] width 28 height 8
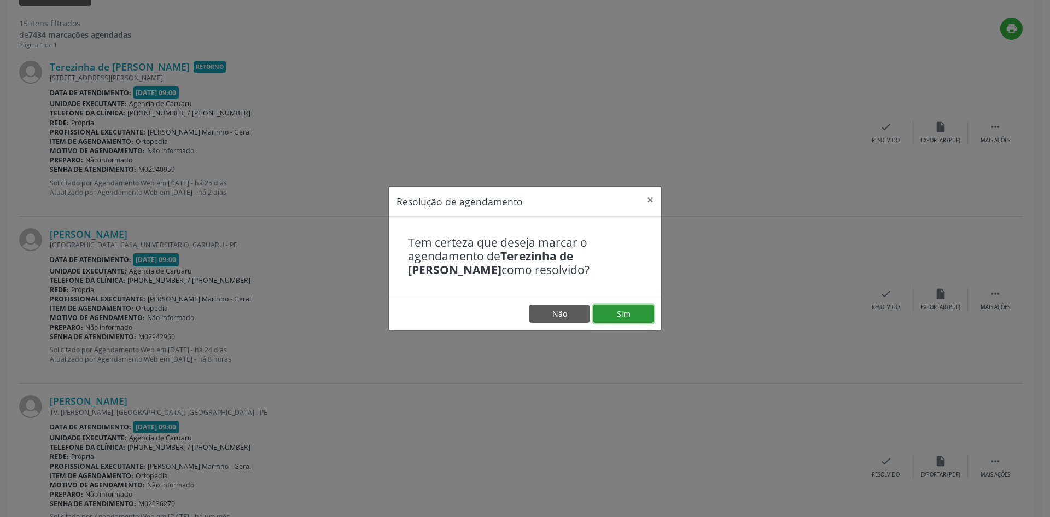
click at [629, 314] on button "Sim" at bounding box center [624, 314] width 60 height 19
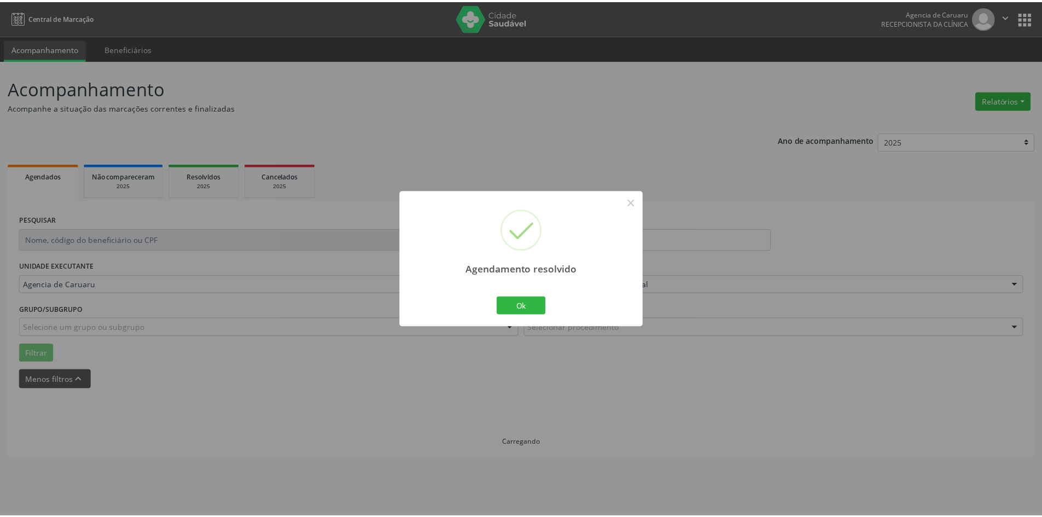
scroll to position [0, 0]
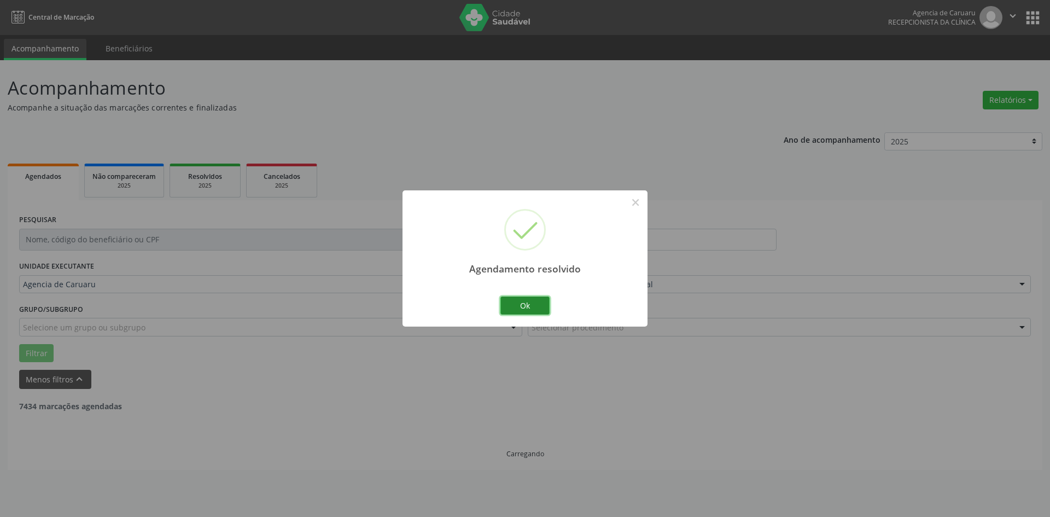
click at [519, 307] on button "Ok" at bounding box center [525, 306] width 49 height 19
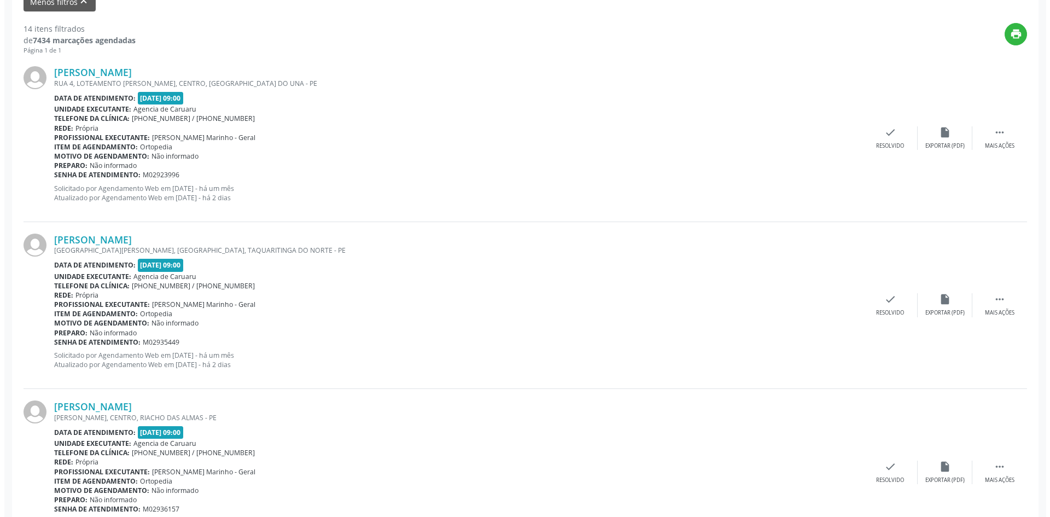
scroll to position [383, 0]
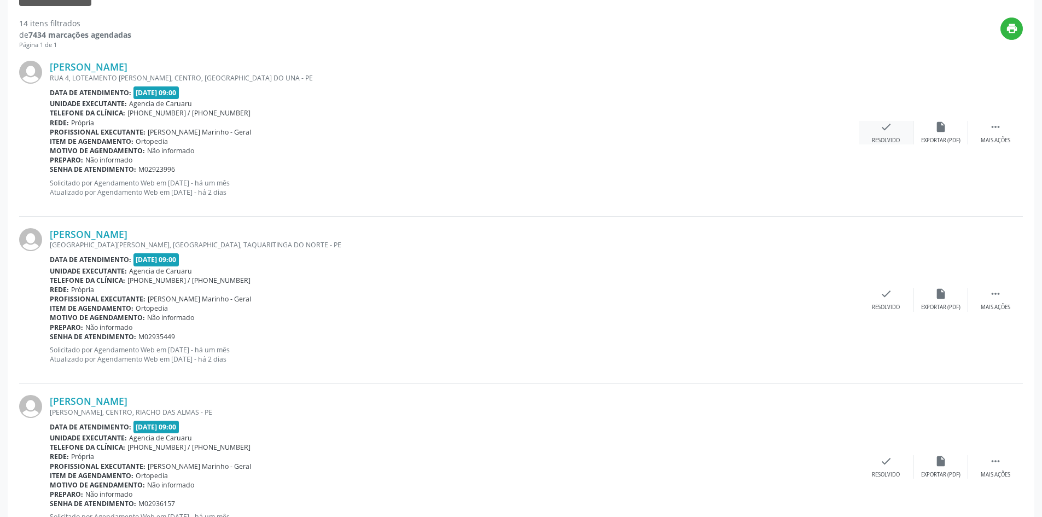
click at [886, 131] on icon "check" at bounding box center [886, 127] width 12 height 12
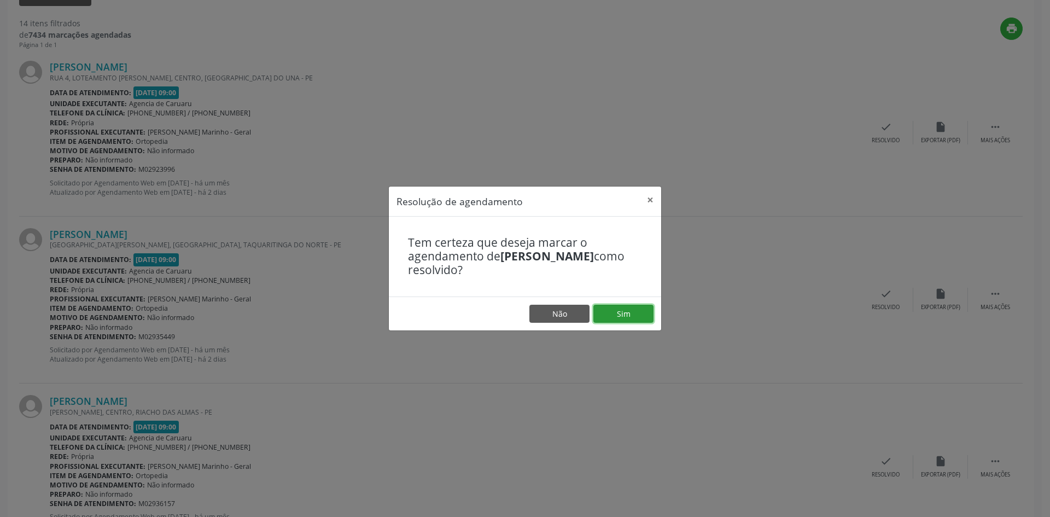
click at [632, 315] on button "Sim" at bounding box center [624, 314] width 60 height 19
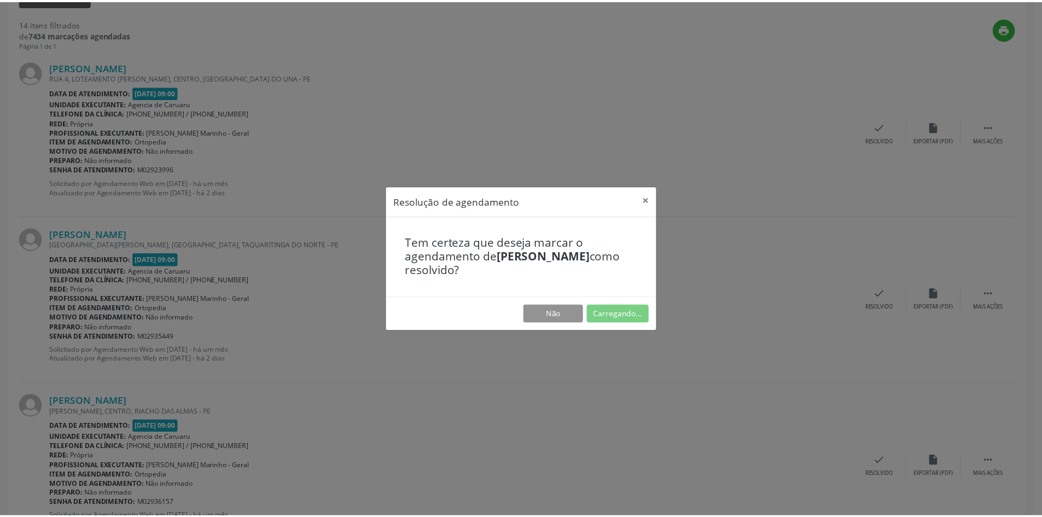
scroll to position [0, 0]
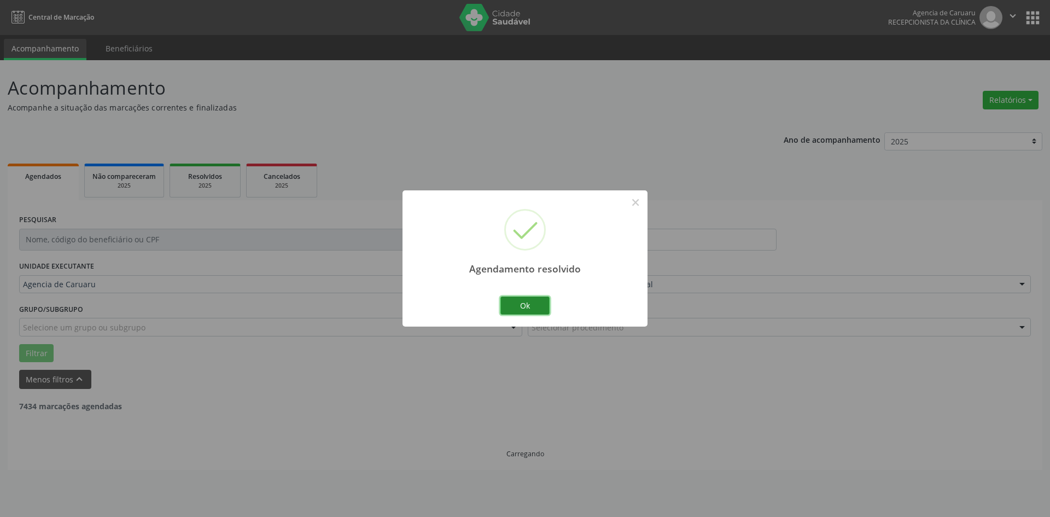
click at [525, 306] on button "Ok" at bounding box center [525, 306] width 49 height 19
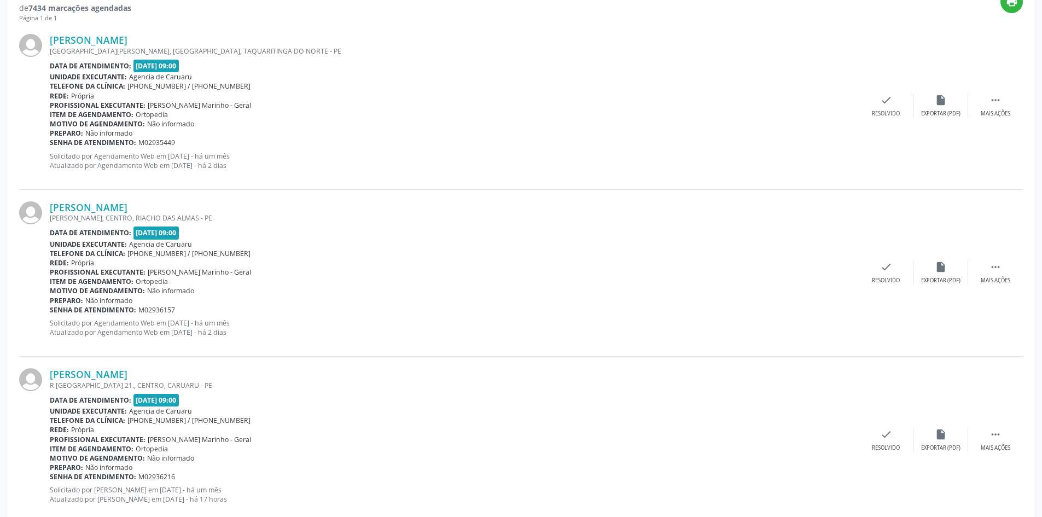
scroll to position [383, 0]
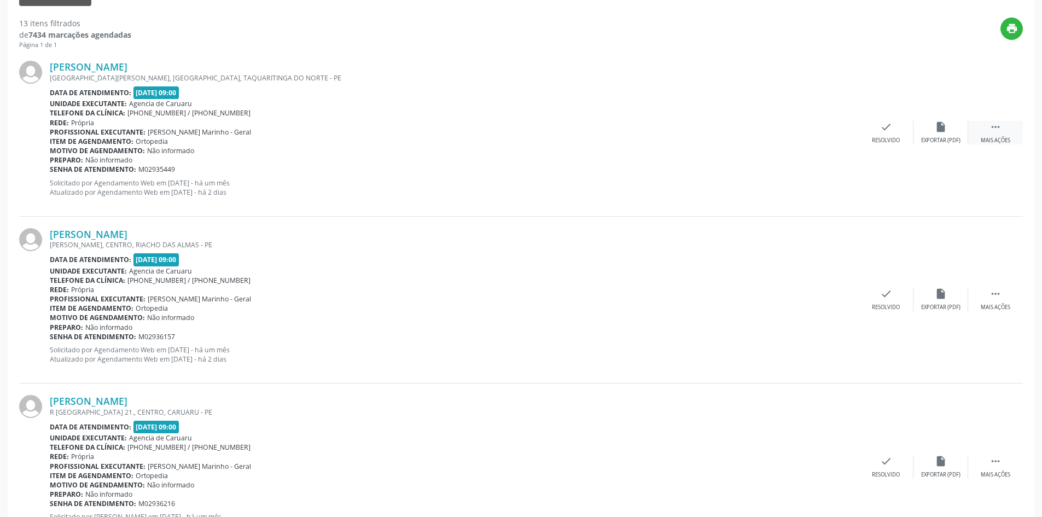
click at [992, 125] on icon "" at bounding box center [996, 127] width 12 height 12
click at [954, 142] on div "Não compareceu" at bounding box center [941, 141] width 47 height 8
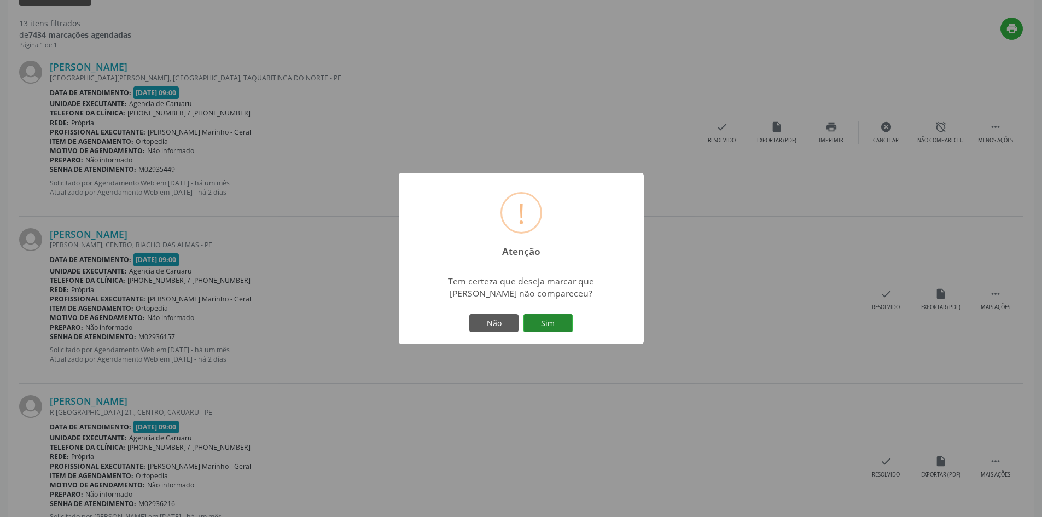
click at [561, 323] on button "Sim" at bounding box center [548, 323] width 49 height 19
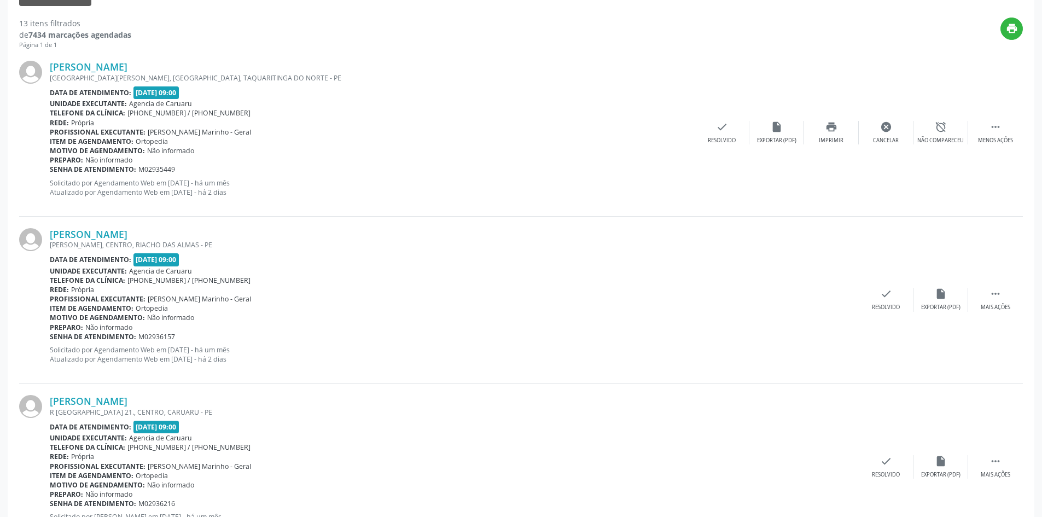
scroll to position [0, 0]
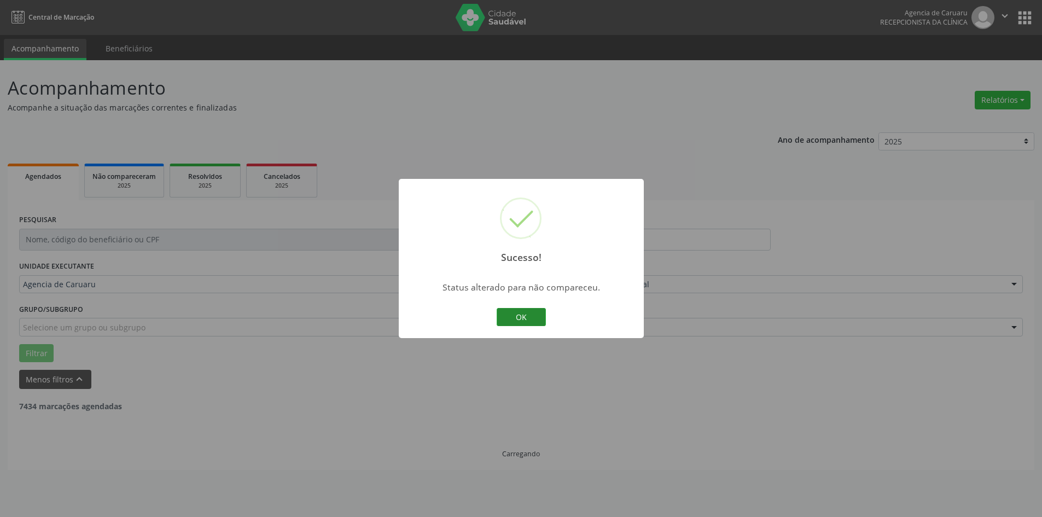
click at [529, 317] on button "OK" at bounding box center [521, 317] width 49 height 19
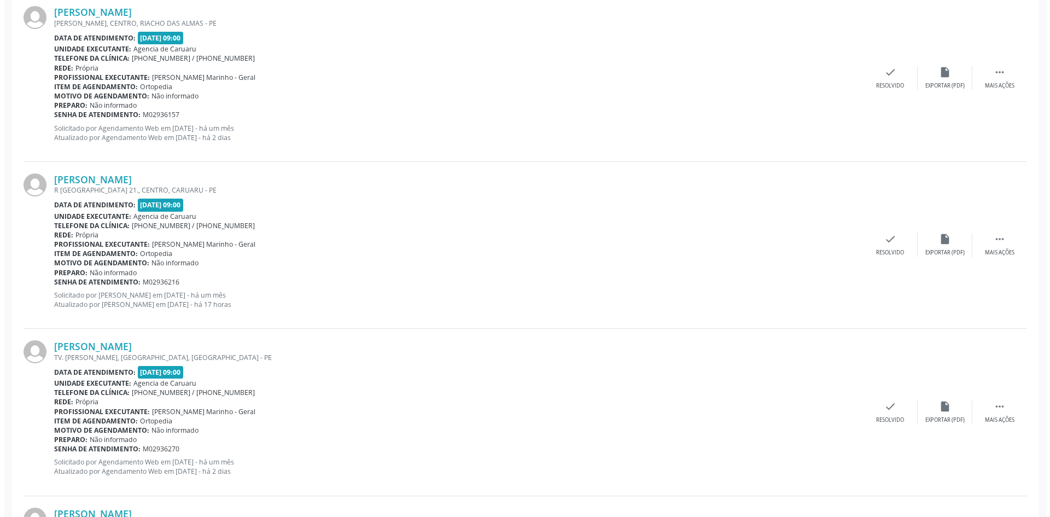
scroll to position [383, 0]
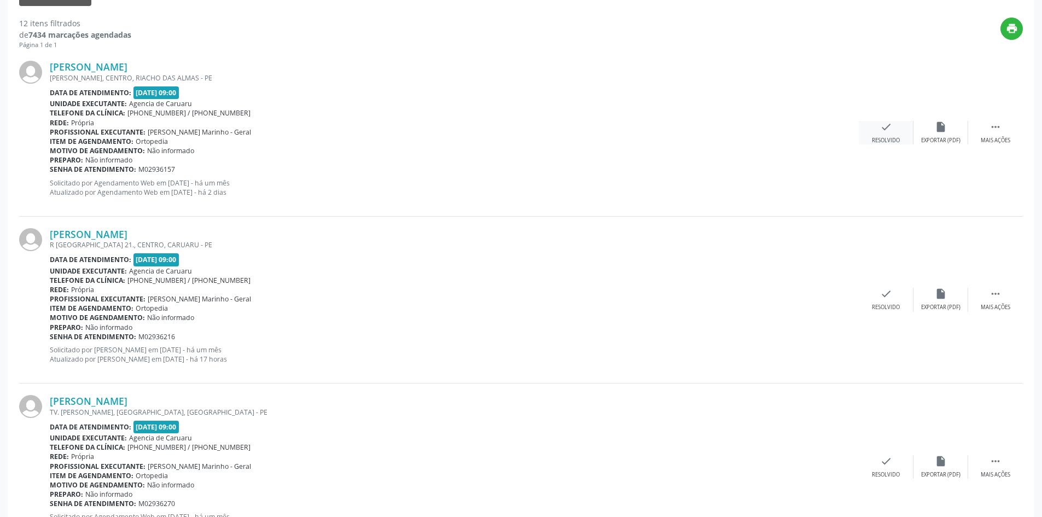
click at [883, 136] on div "check Resolvido" at bounding box center [886, 133] width 55 height 24
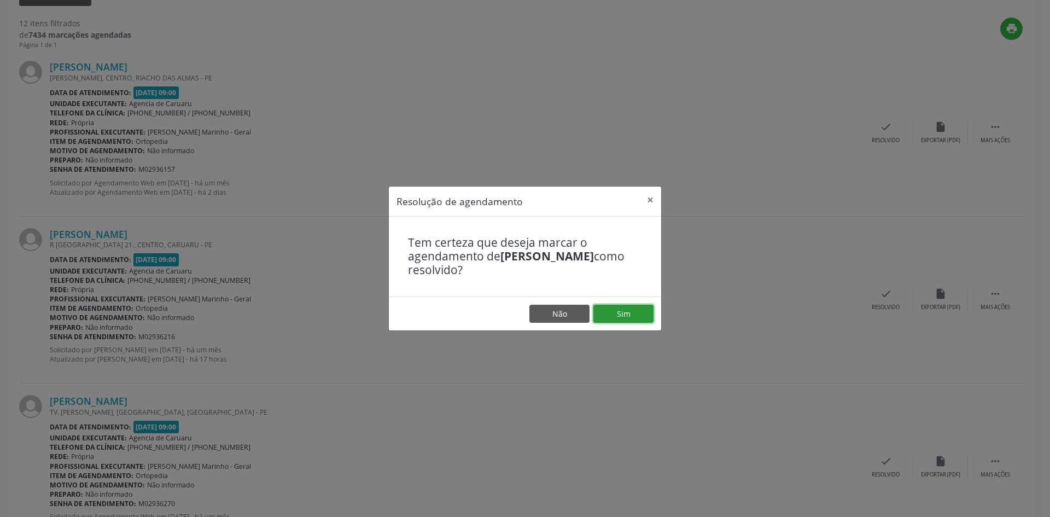
click at [635, 312] on button "Sim" at bounding box center [624, 314] width 60 height 19
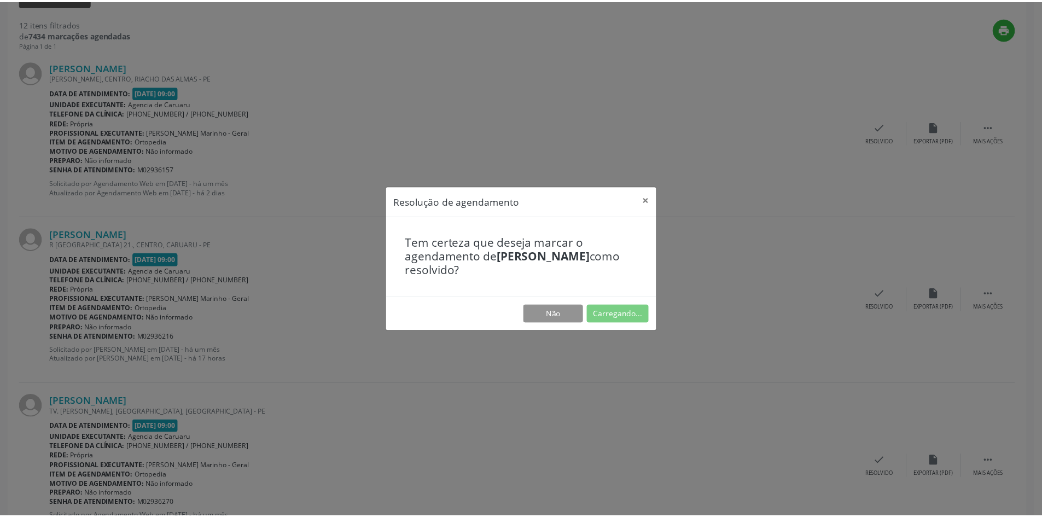
scroll to position [0, 0]
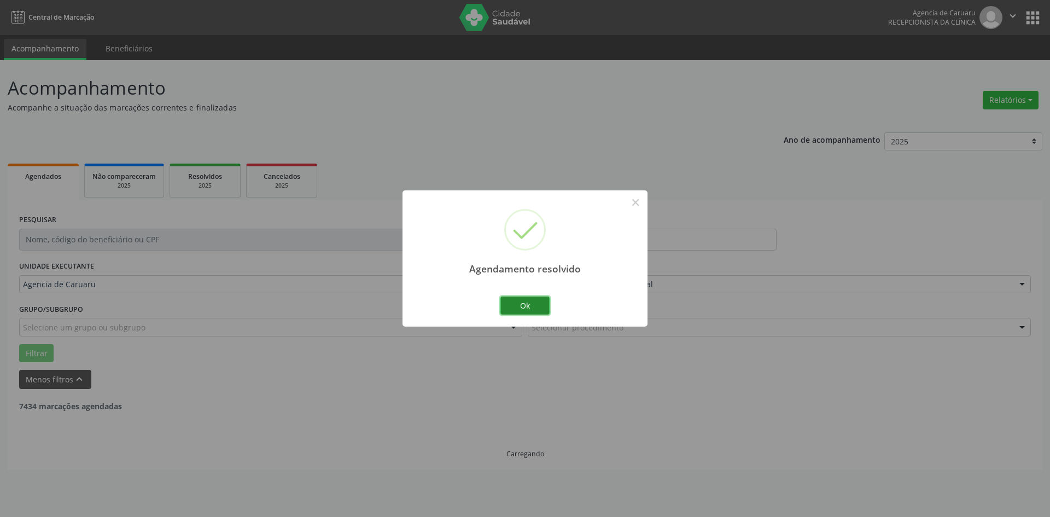
click at [515, 308] on button "Ok" at bounding box center [525, 306] width 49 height 19
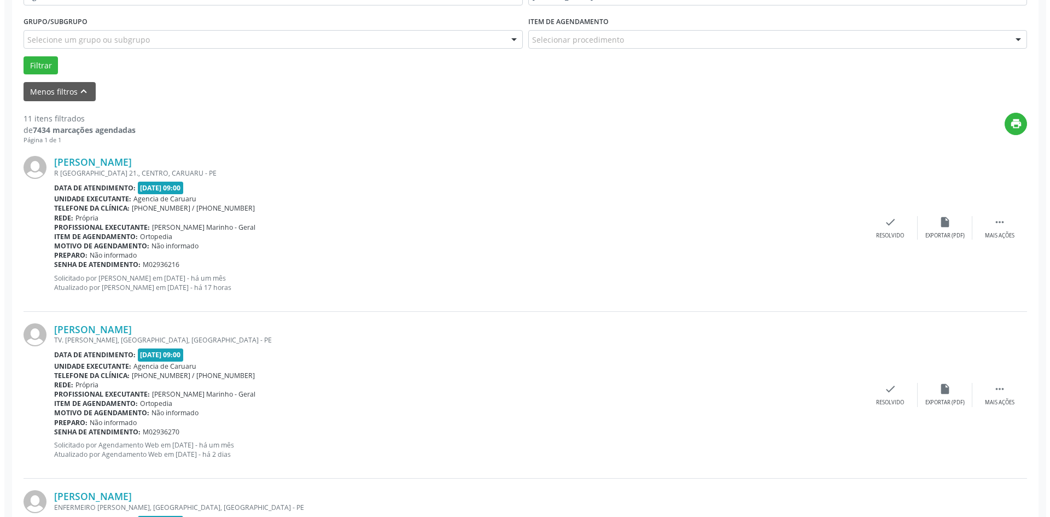
scroll to position [328, 0]
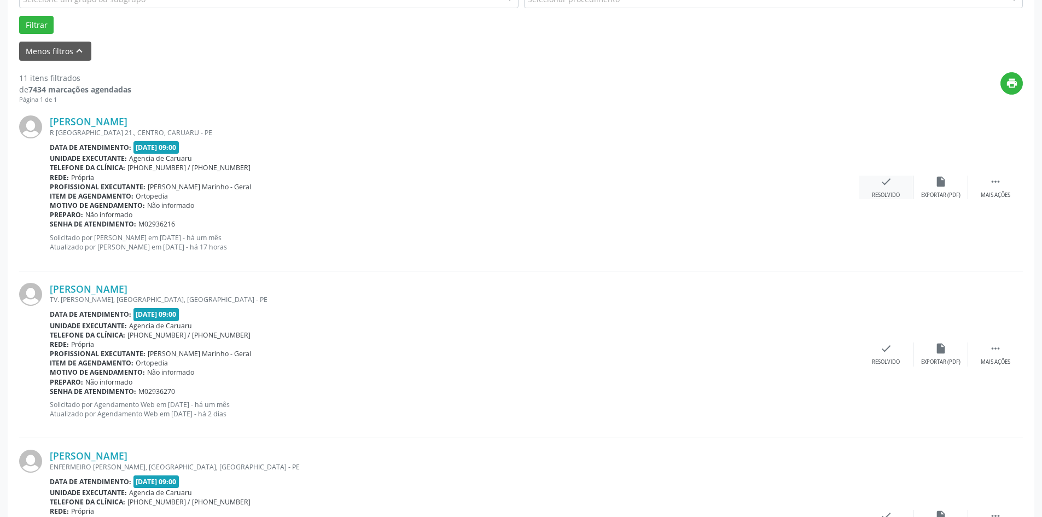
click at [882, 194] on div "Resolvido" at bounding box center [886, 195] width 28 height 8
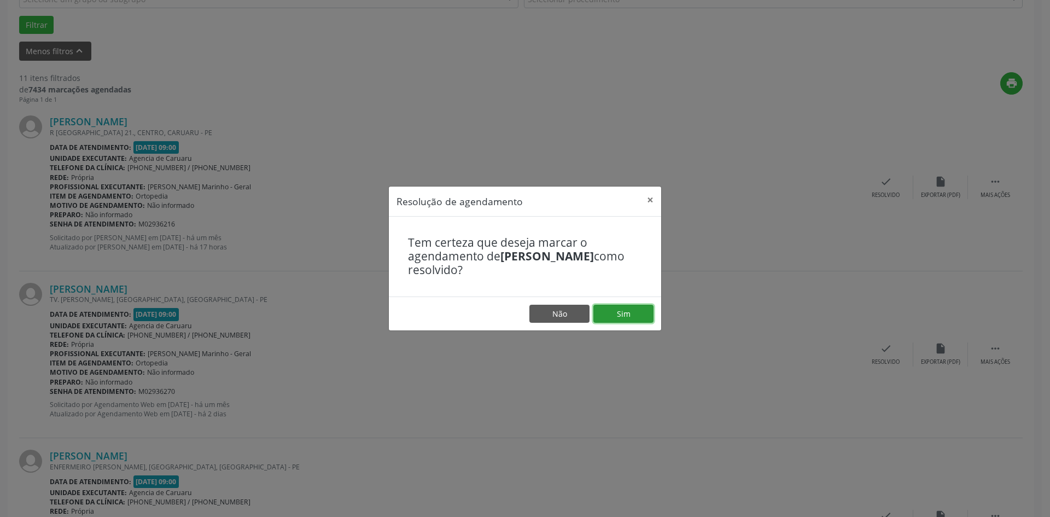
click at [624, 315] on button "Sim" at bounding box center [624, 314] width 60 height 19
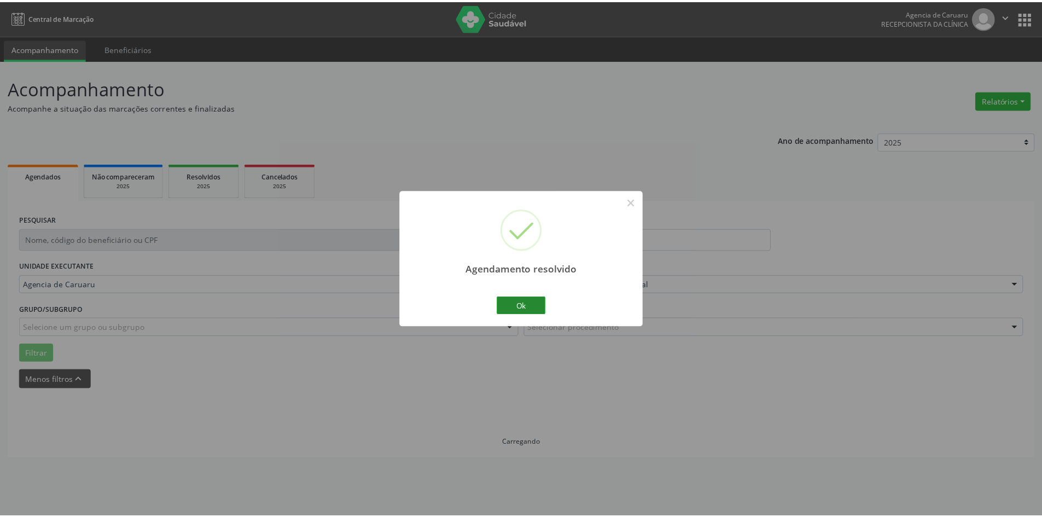
scroll to position [0, 0]
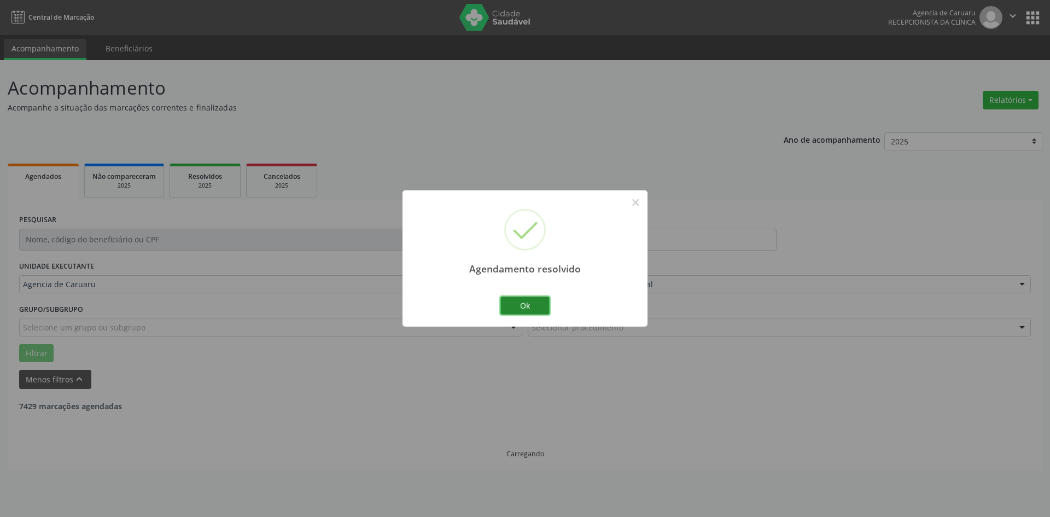
click at [518, 305] on button "Ok" at bounding box center [525, 306] width 49 height 19
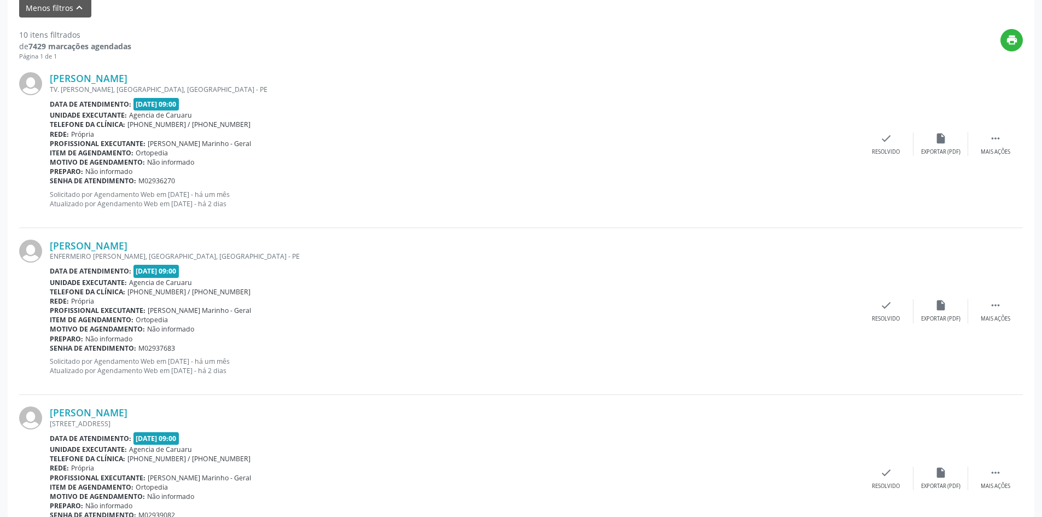
scroll to position [383, 0]
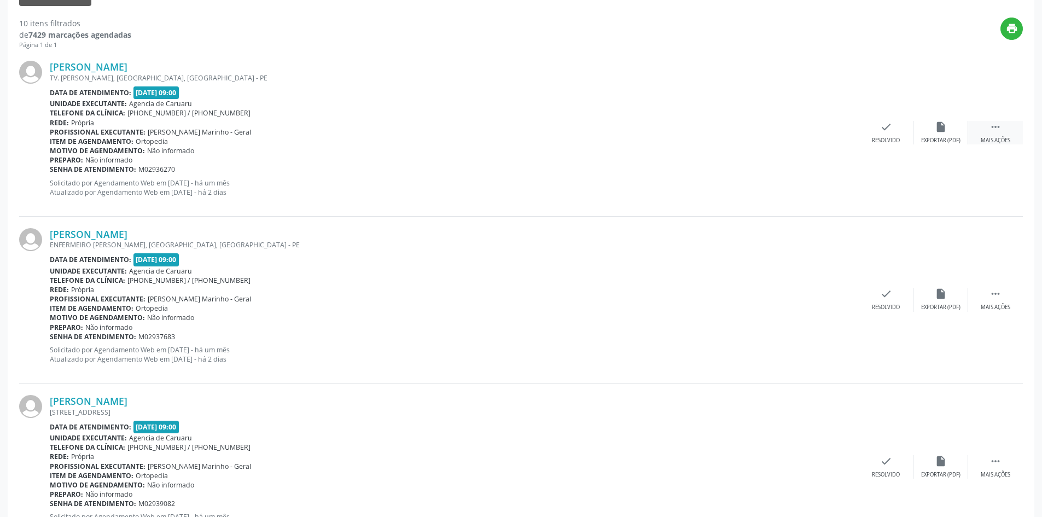
click at [987, 134] on div " Mais ações" at bounding box center [995, 133] width 55 height 24
click at [937, 140] on div "Não compareceu" at bounding box center [941, 141] width 47 height 8
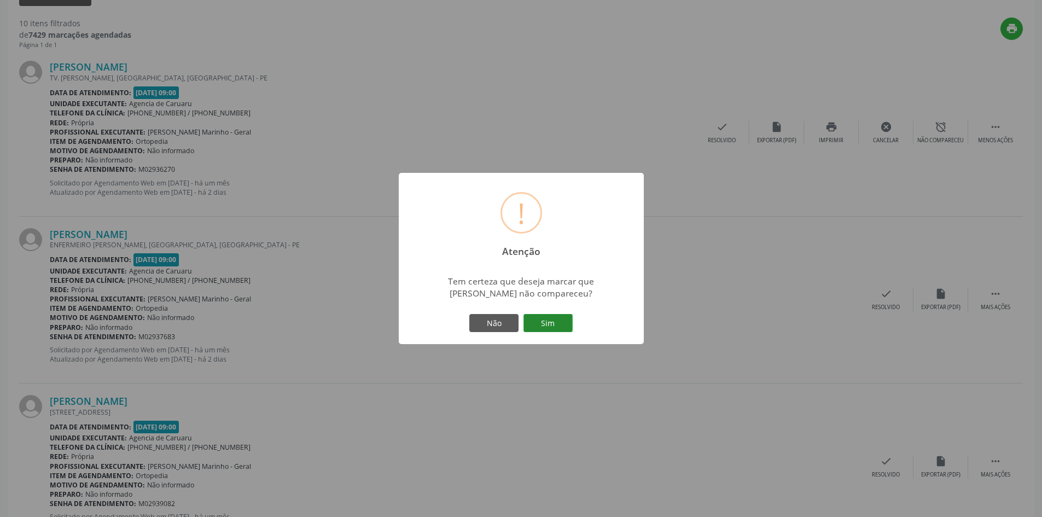
click at [560, 322] on button "Sim" at bounding box center [548, 323] width 49 height 19
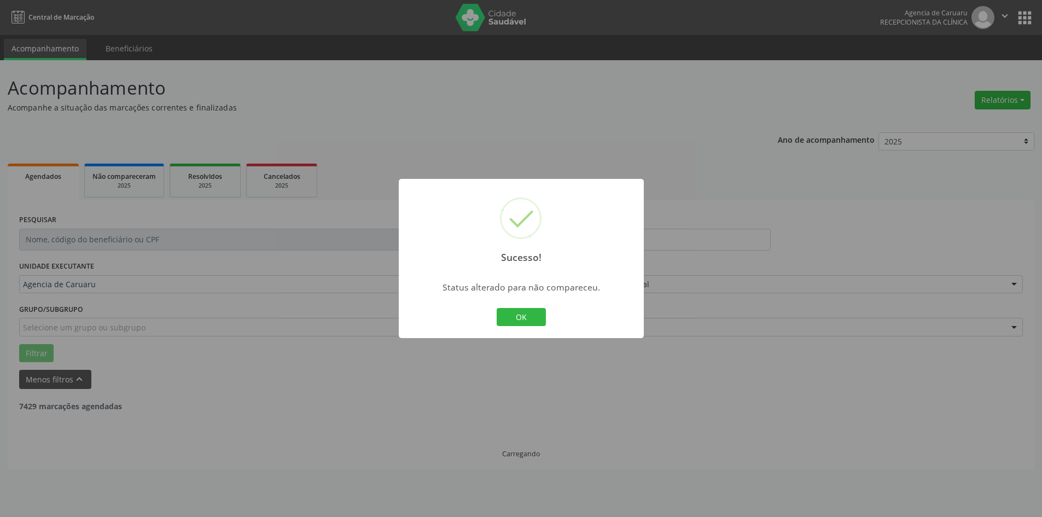
scroll to position [0, 0]
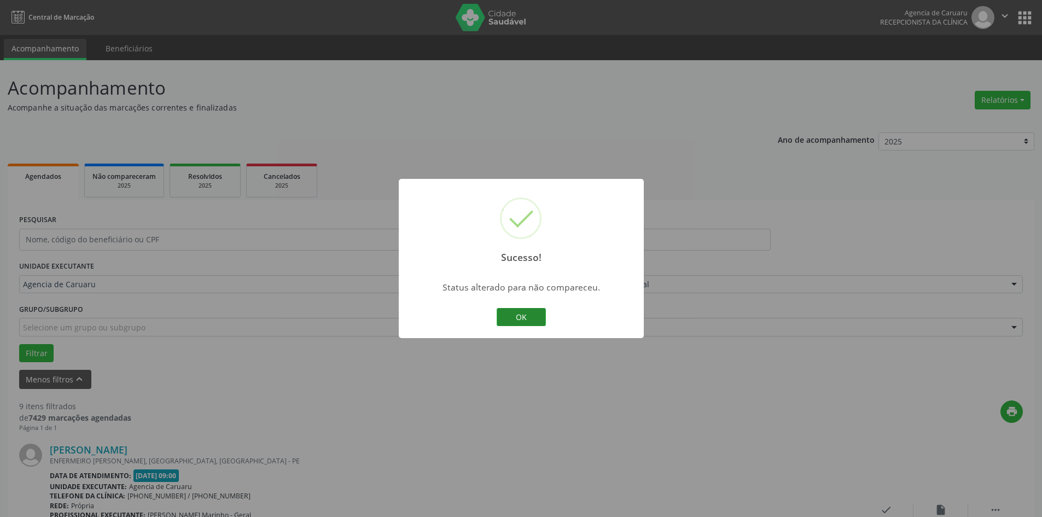
click at [538, 318] on button "OK" at bounding box center [521, 317] width 49 height 19
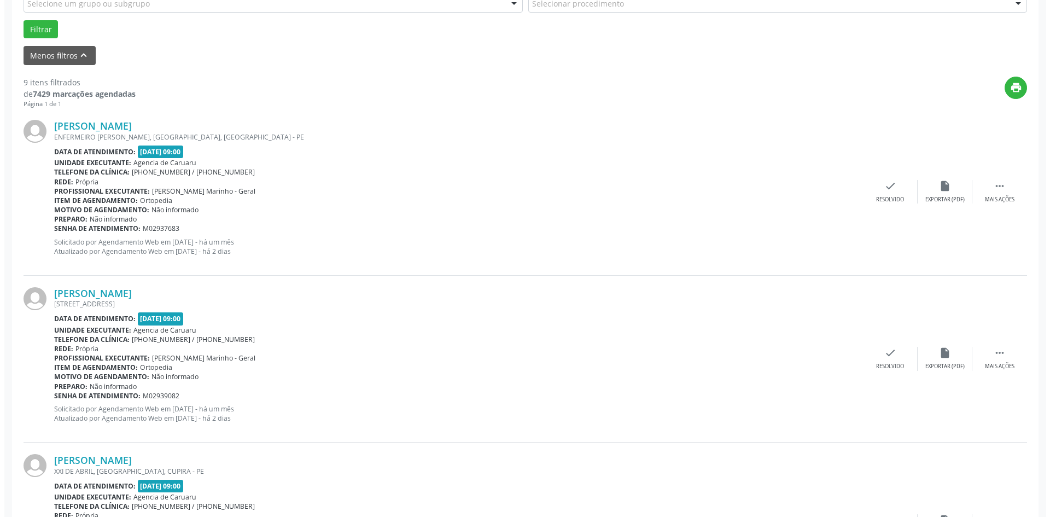
scroll to position [383, 0]
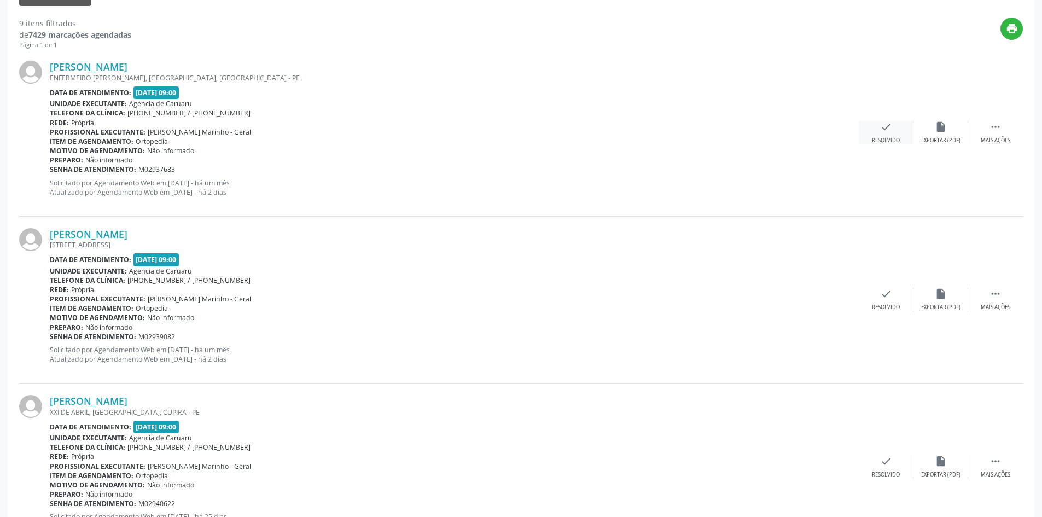
click at [887, 137] on div "Resolvido" at bounding box center [886, 141] width 28 height 8
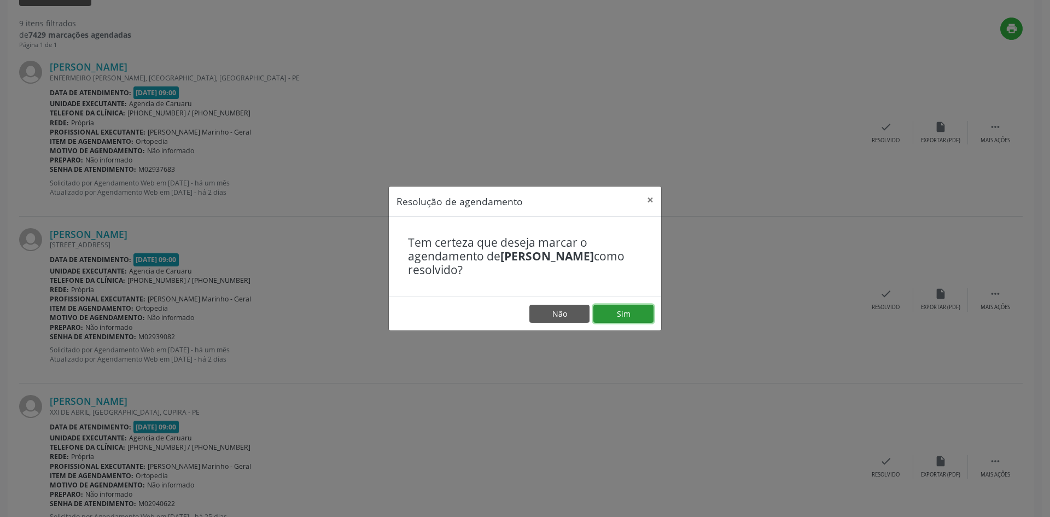
click at [625, 311] on button "Sim" at bounding box center [624, 314] width 60 height 19
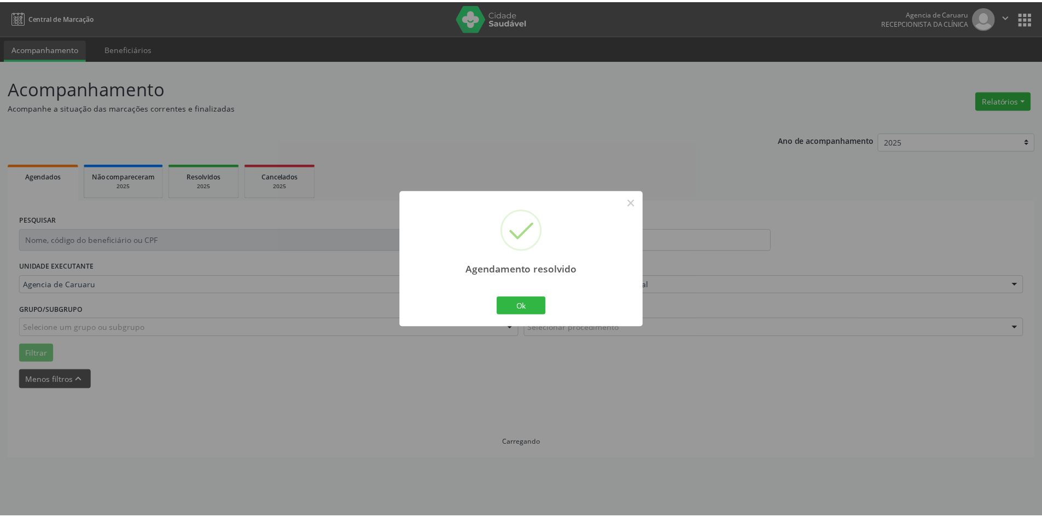
scroll to position [0, 0]
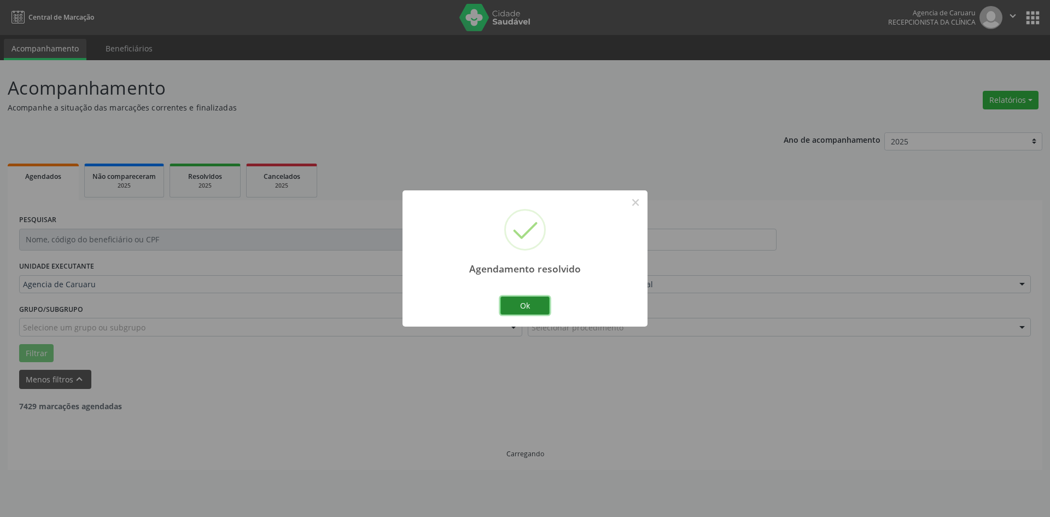
click at [530, 305] on button "Ok" at bounding box center [525, 306] width 49 height 19
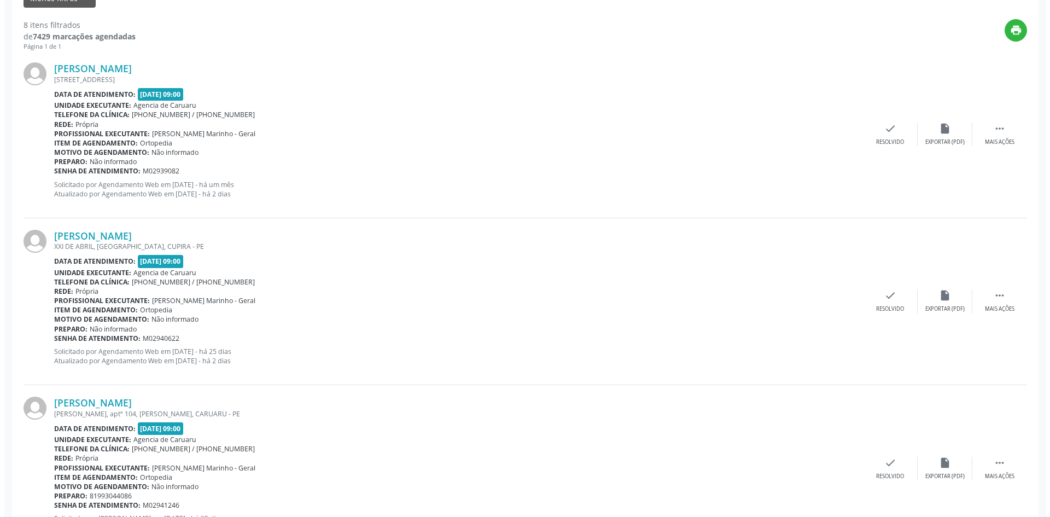
scroll to position [383, 0]
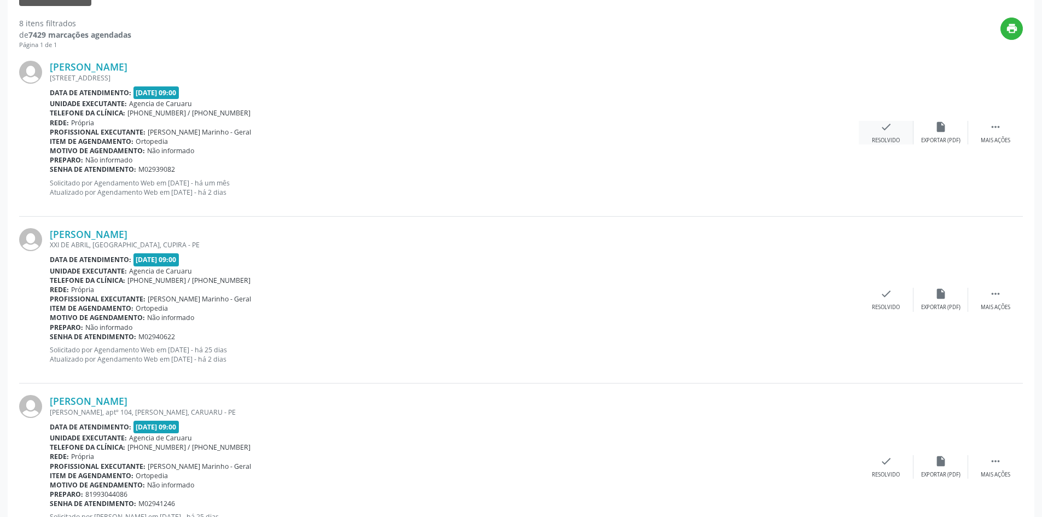
click at [884, 141] on div "Resolvido" at bounding box center [886, 141] width 28 height 8
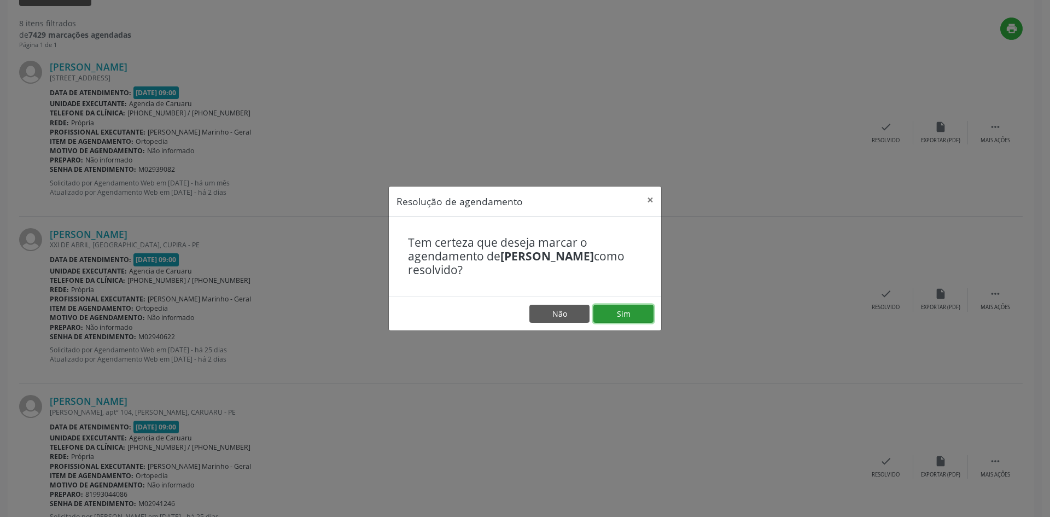
click at [630, 309] on button "Sim" at bounding box center [624, 314] width 60 height 19
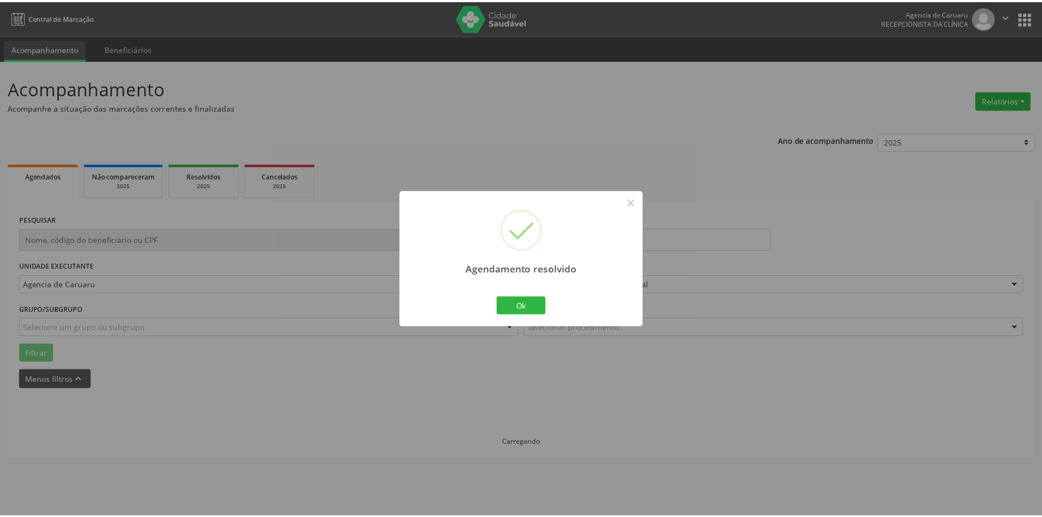
scroll to position [0, 0]
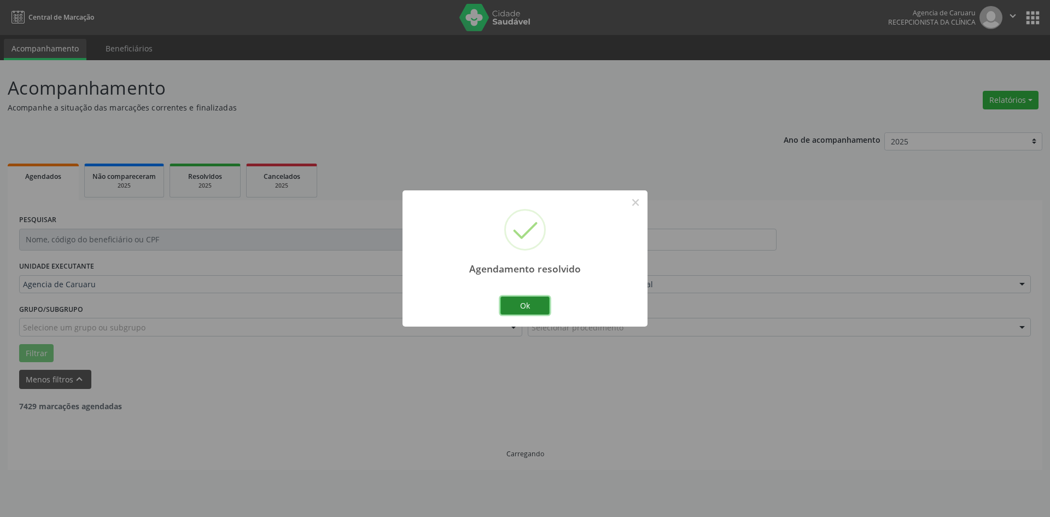
click at [520, 305] on button "Ok" at bounding box center [525, 306] width 49 height 19
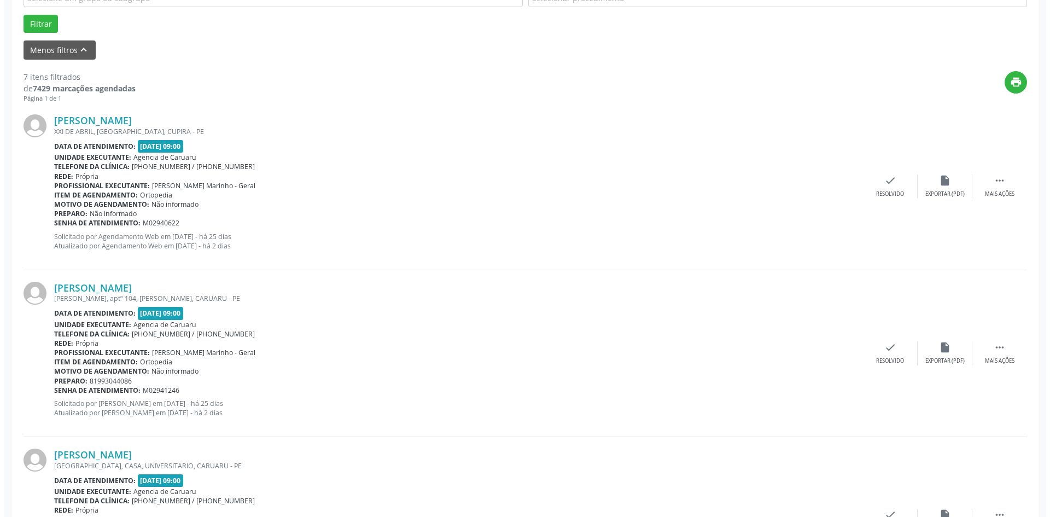
scroll to position [328, 0]
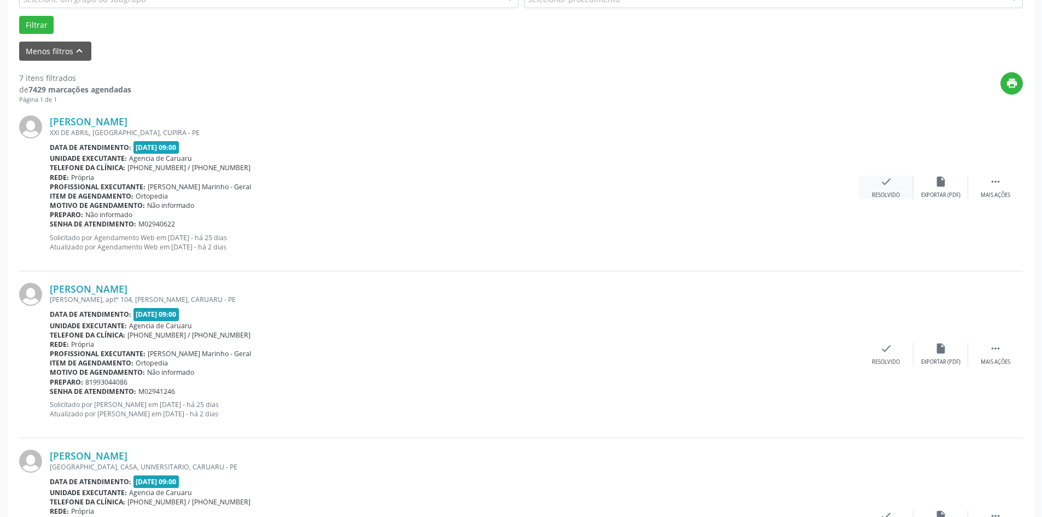
click at [889, 192] on div "Resolvido" at bounding box center [886, 195] width 28 height 8
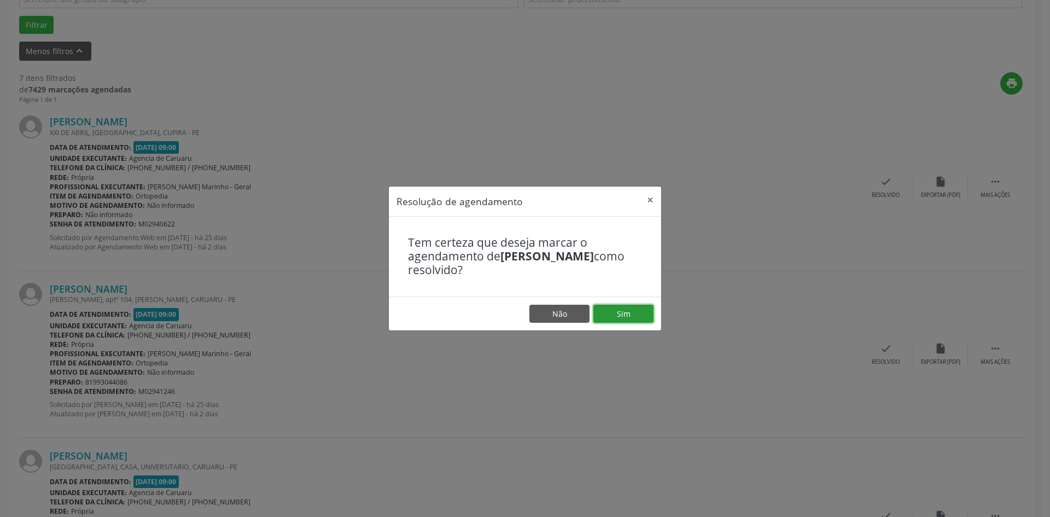
click at [608, 315] on button "Sim" at bounding box center [624, 314] width 60 height 19
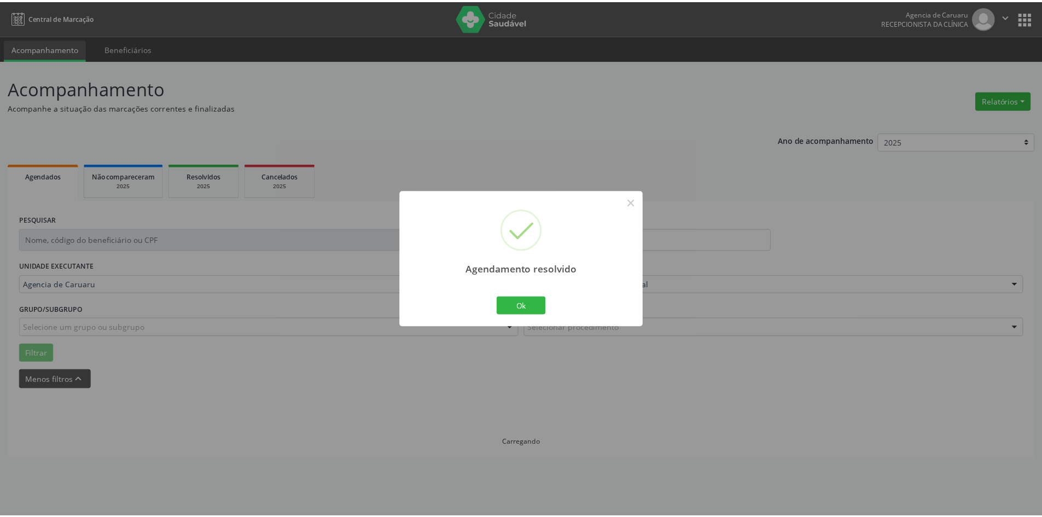
scroll to position [0, 0]
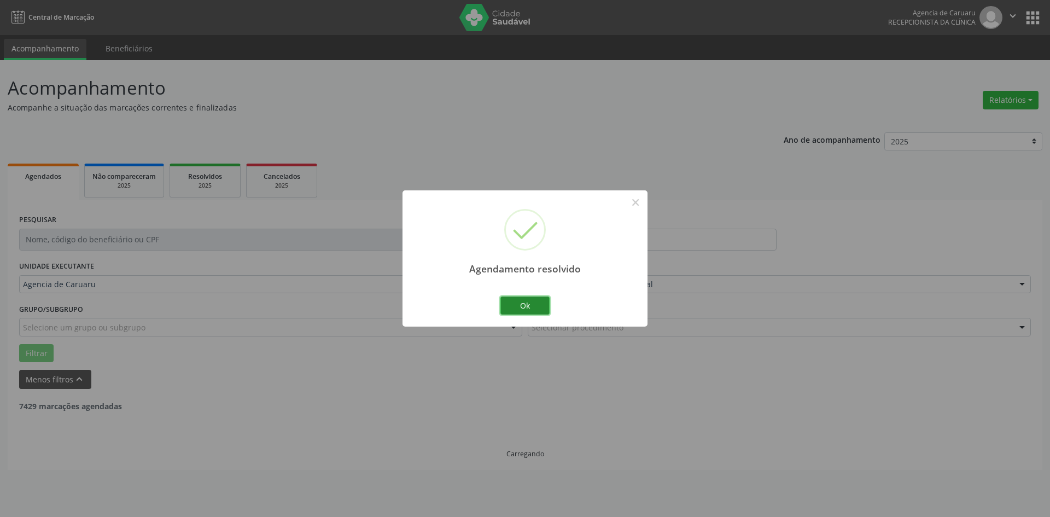
click at [532, 309] on button "Ok" at bounding box center [525, 306] width 49 height 19
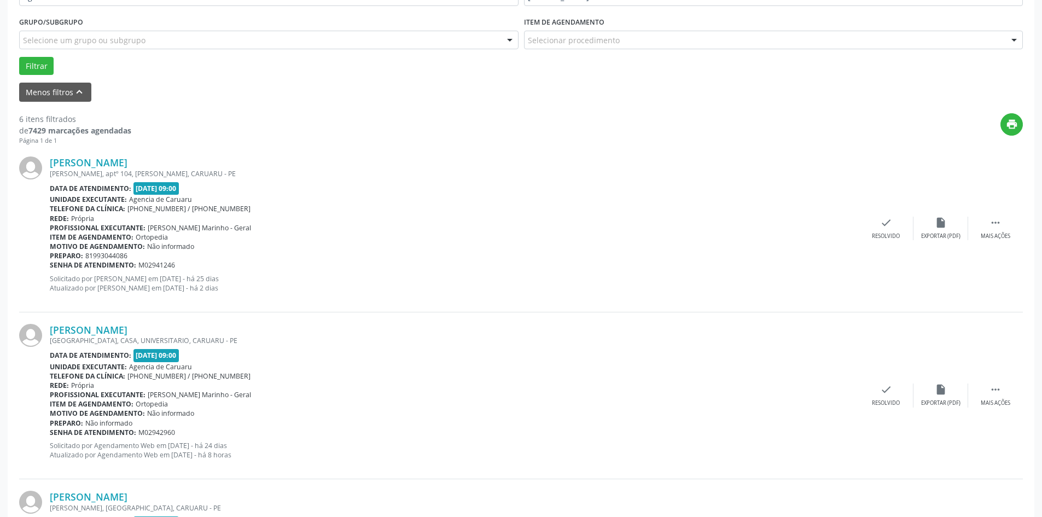
scroll to position [328, 0]
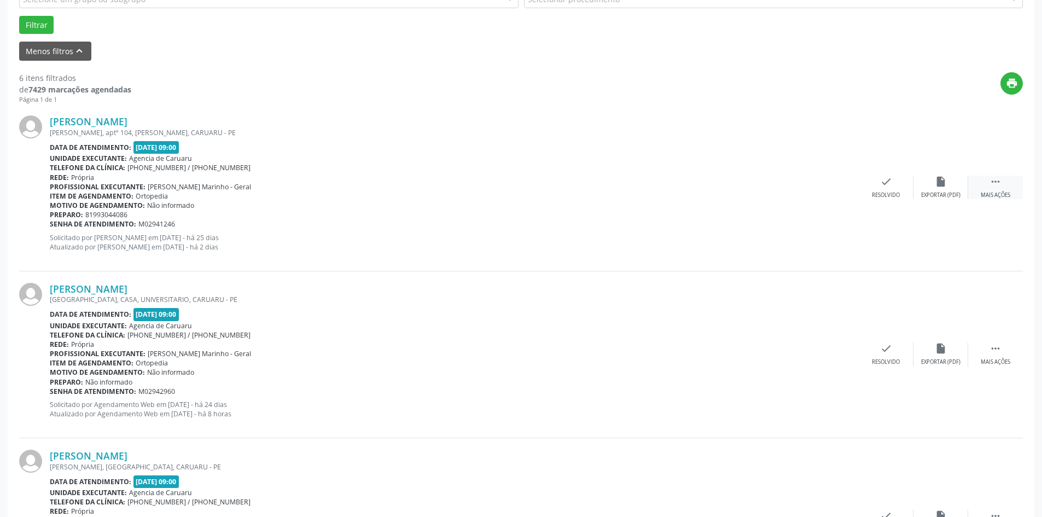
click at [981, 192] on div "Mais ações" at bounding box center [996, 195] width 30 height 8
click at [936, 189] on div "alarm_off Não compareceu" at bounding box center [941, 188] width 55 height 24
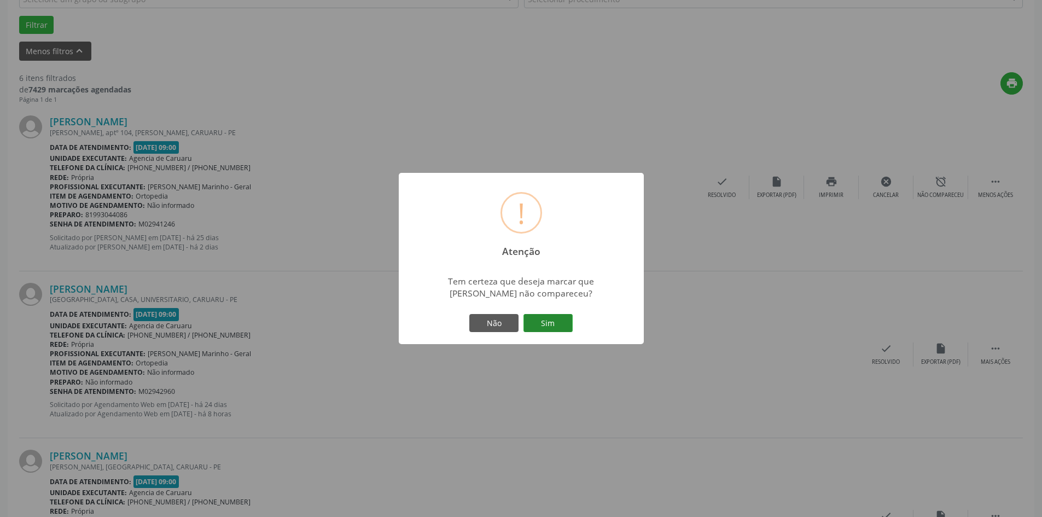
click at [547, 328] on button "Sim" at bounding box center [548, 323] width 49 height 19
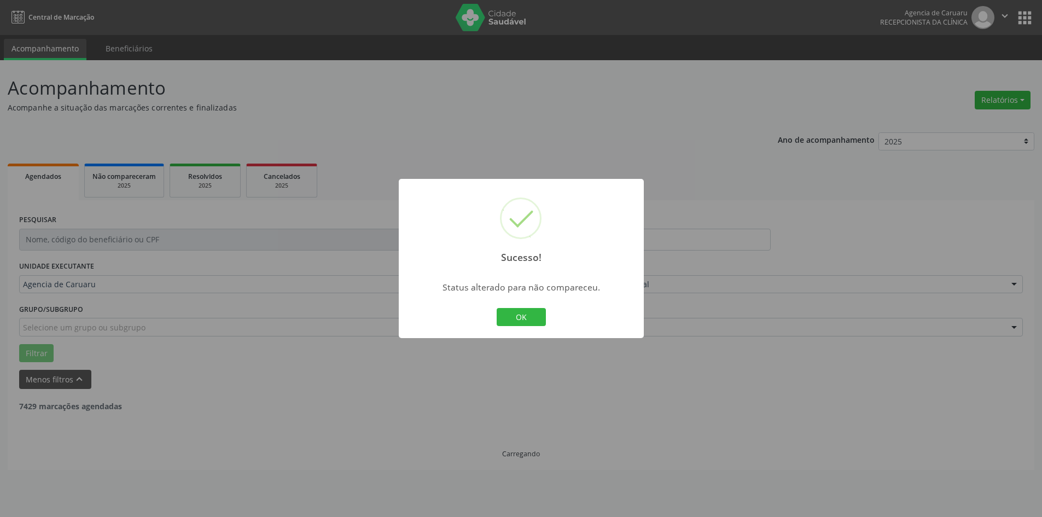
scroll to position [0, 0]
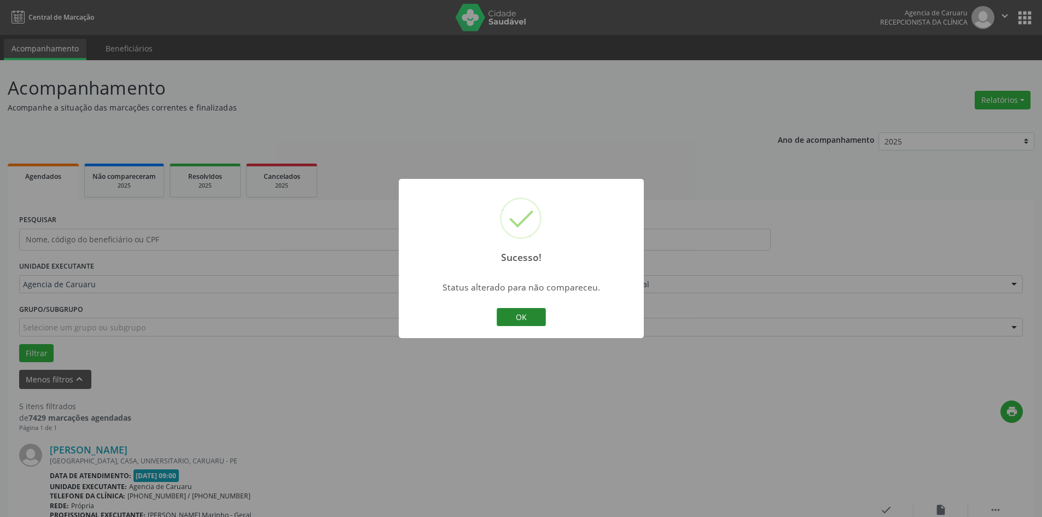
click at [522, 323] on button "OK" at bounding box center [521, 317] width 49 height 19
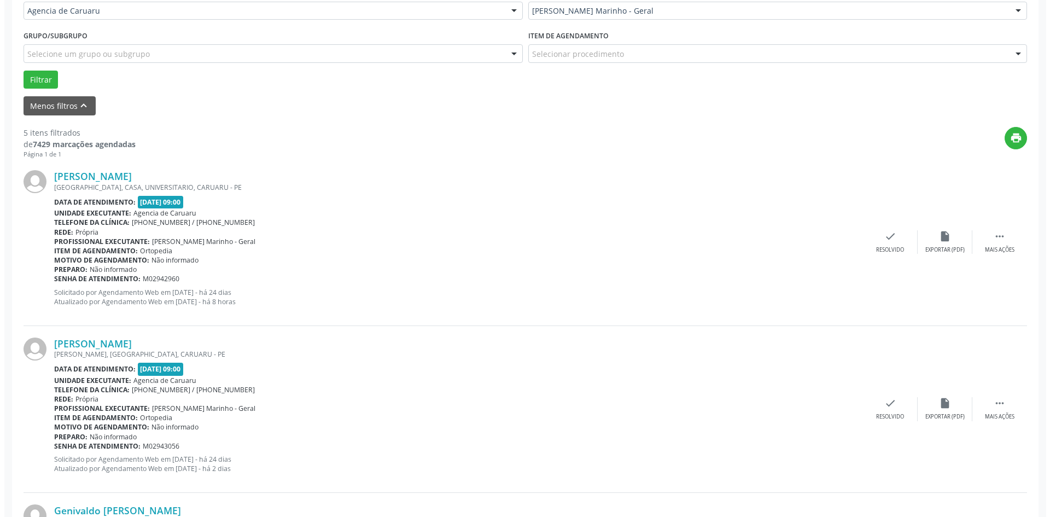
scroll to position [383, 0]
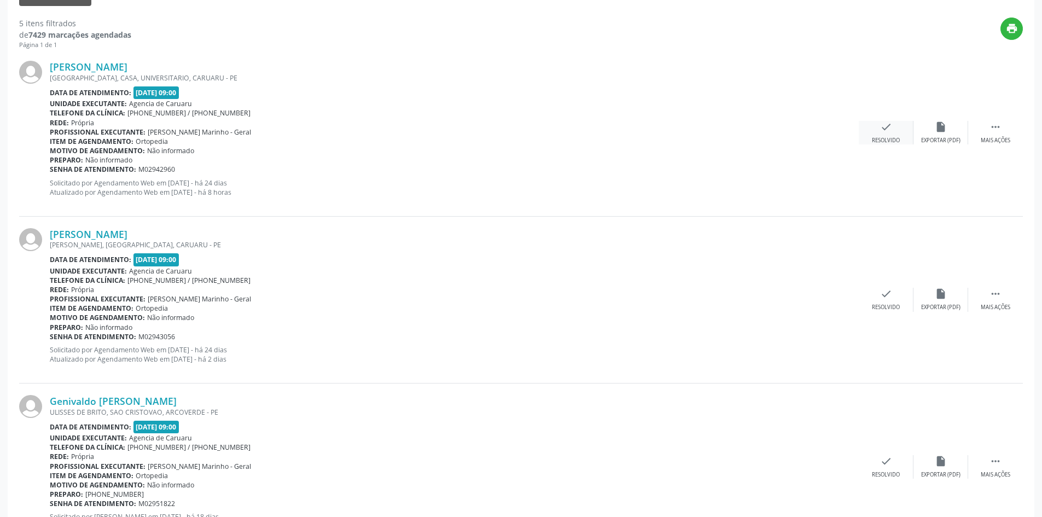
click at [897, 126] on div "check Resolvido" at bounding box center [886, 133] width 55 height 24
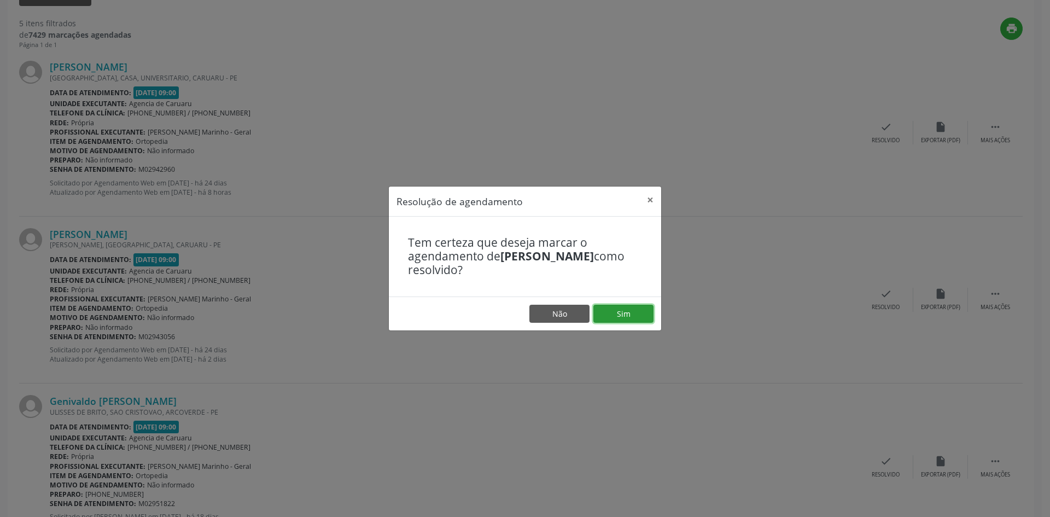
click at [620, 310] on button "Sim" at bounding box center [624, 314] width 60 height 19
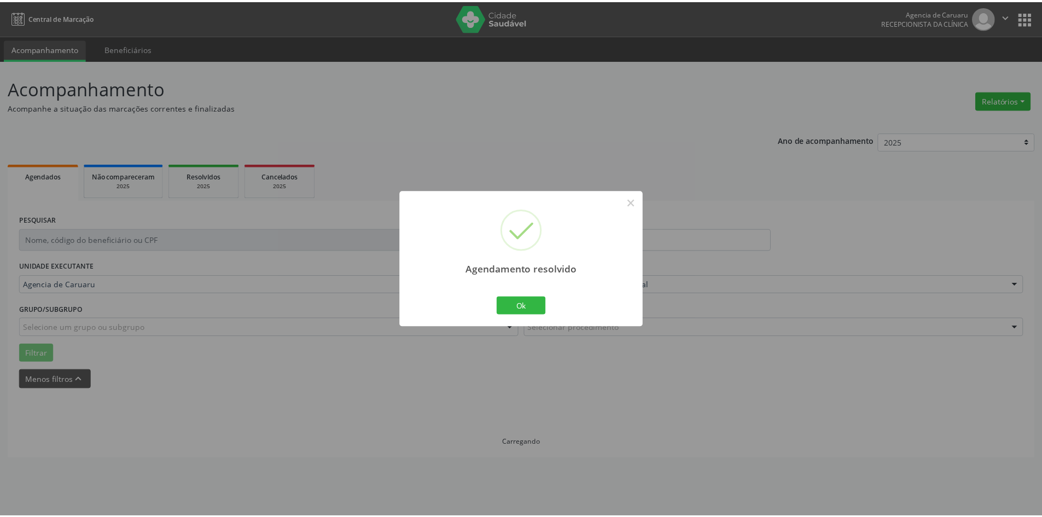
scroll to position [0, 0]
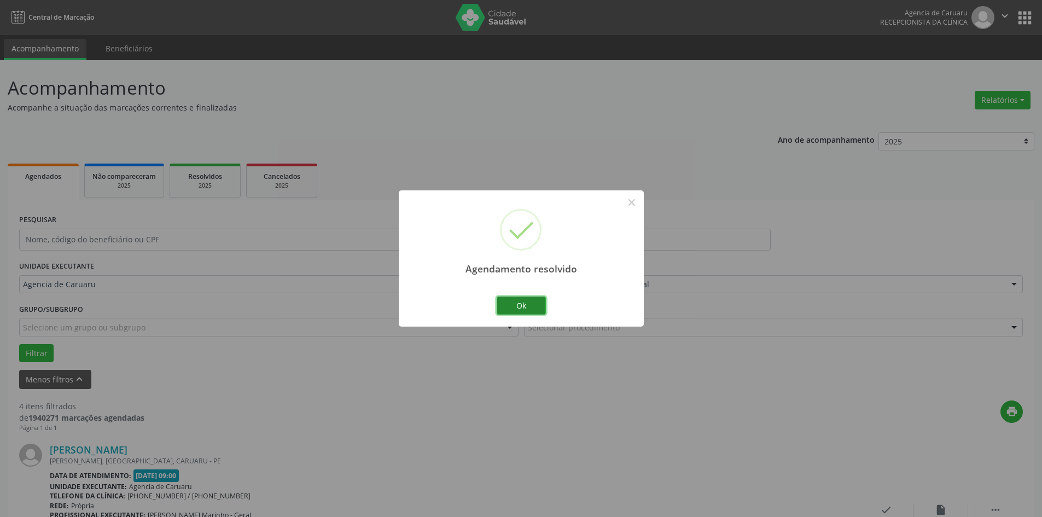
click at [516, 303] on button "Ok" at bounding box center [521, 306] width 49 height 19
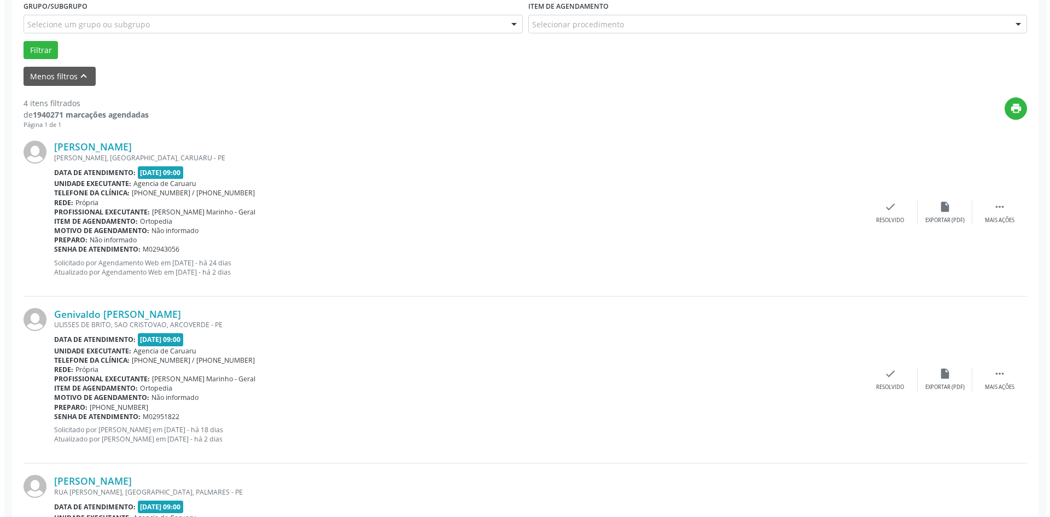
scroll to position [328, 0]
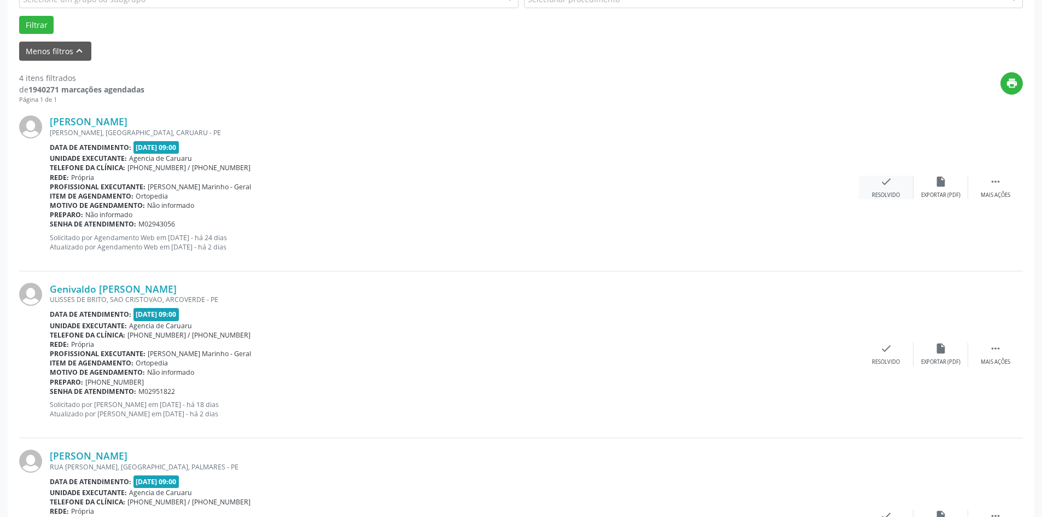
click at [891, 192] on div "Resolvido" at bounding box center [886, 195] width 28 height 8
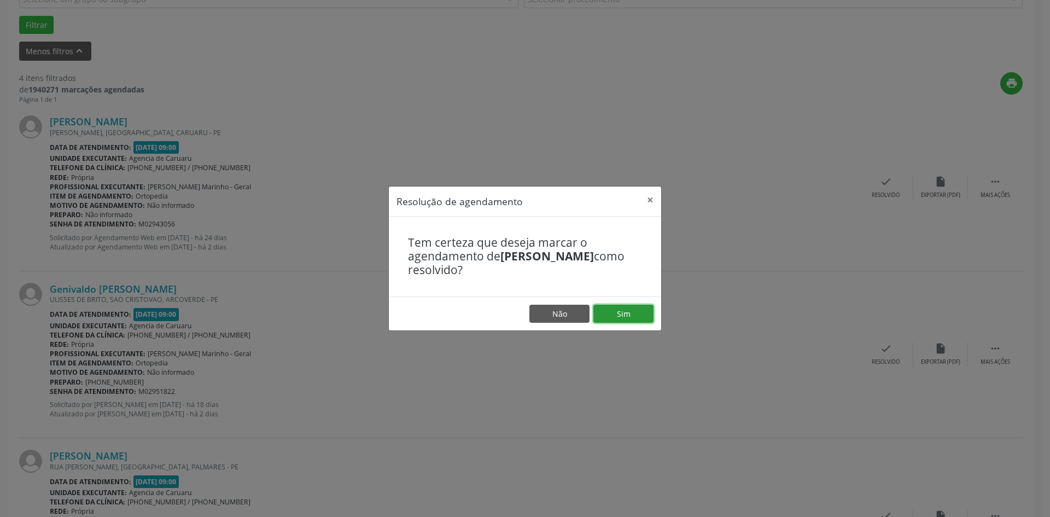
click at [617, 316] on button "Sim" at bounding box center [624, 314] width 60 height 19
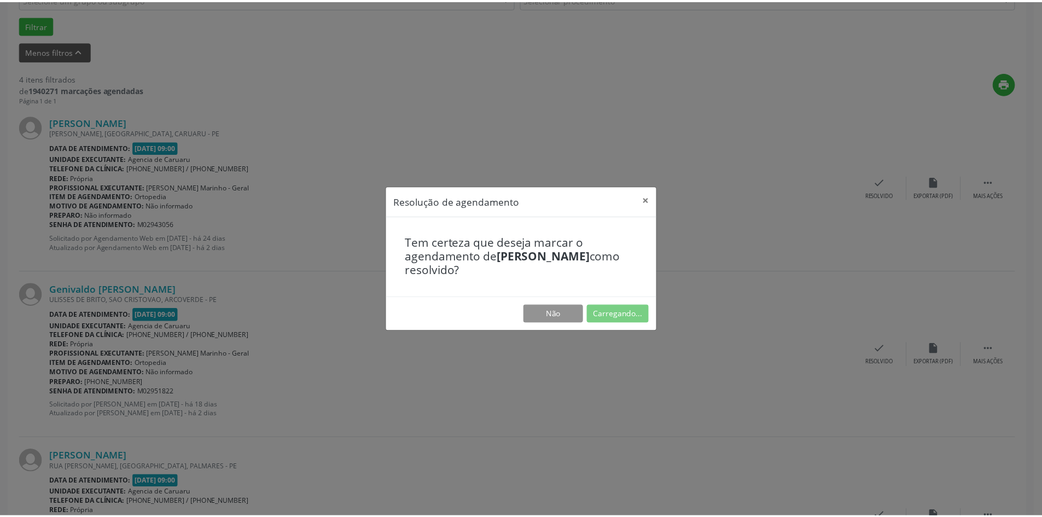
scroll to position [0, 0]
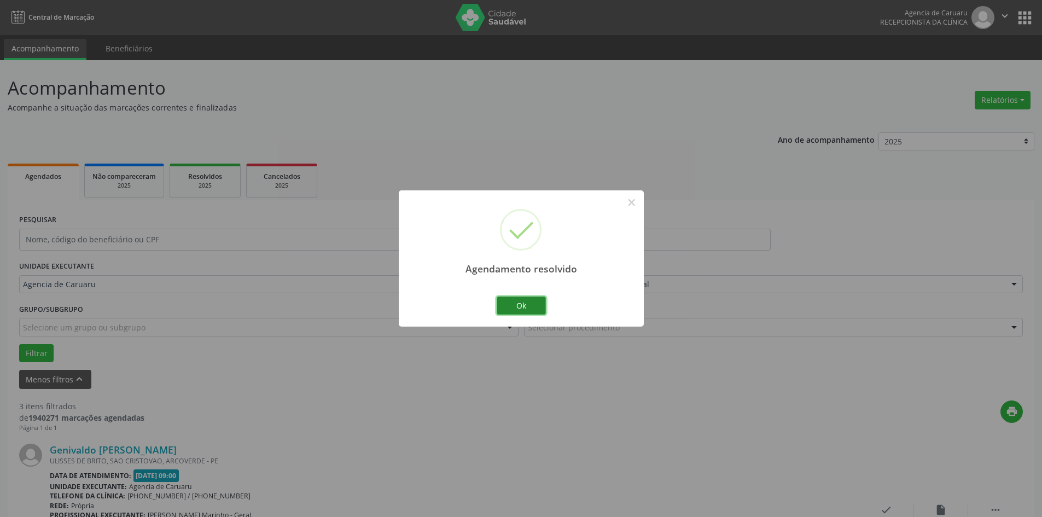
click at [534, 312] on button "Ok" at bounding box center [521, 306] width 49 height 19
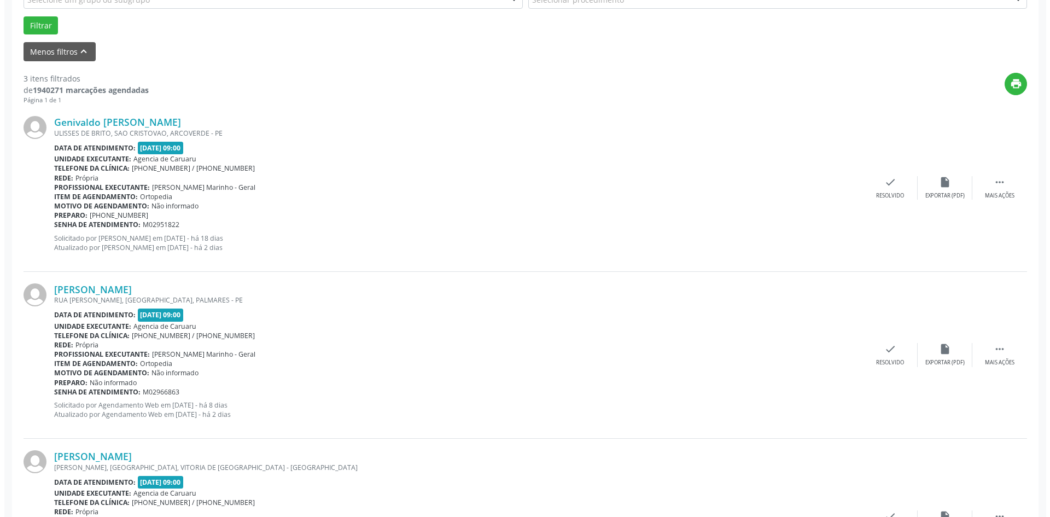
scroll to position [328, 0]
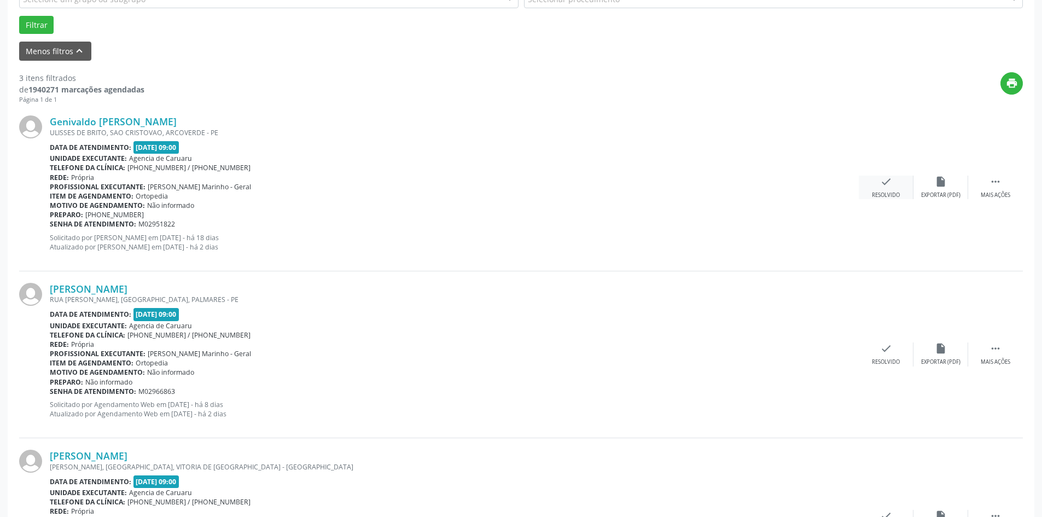
click at [890, 191] on div "Resolvido" at bounding box center [886, 195] width 28 height 8
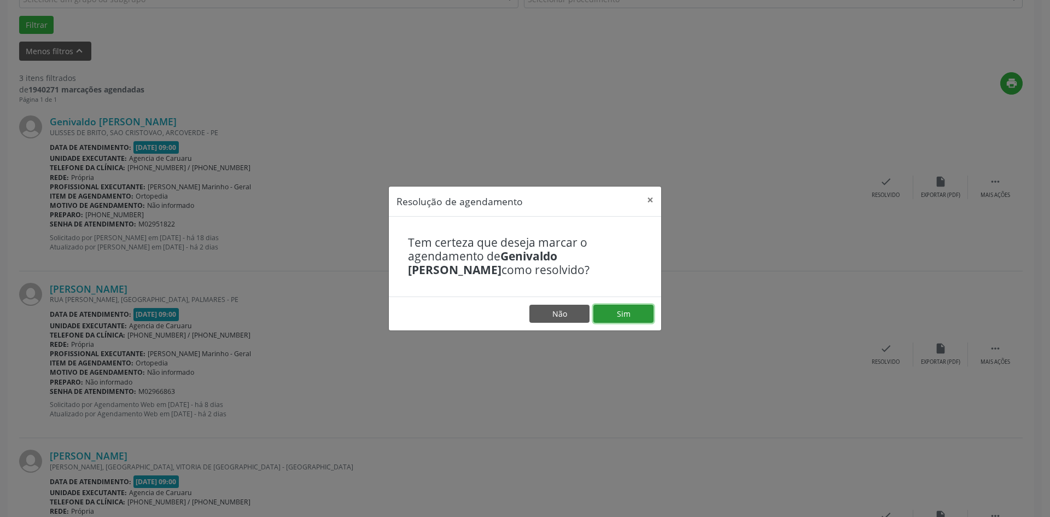
click at [620, 307] on button "Sim" at bounding box center [624, 314] width 60 height 19
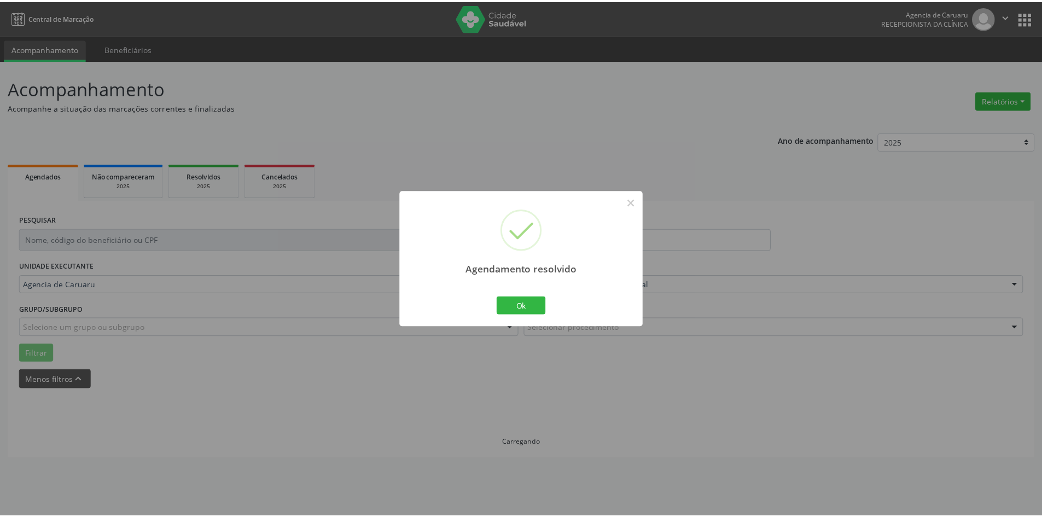
scroll to position [0, 0]
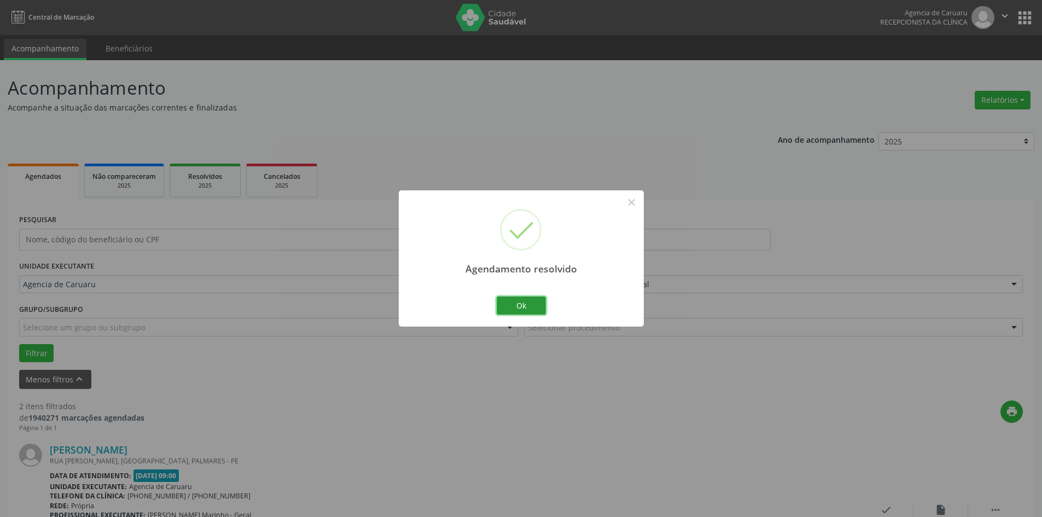
click at [500, 304] on button "Ok" at bounding box center [521, 306] width 49 height 19
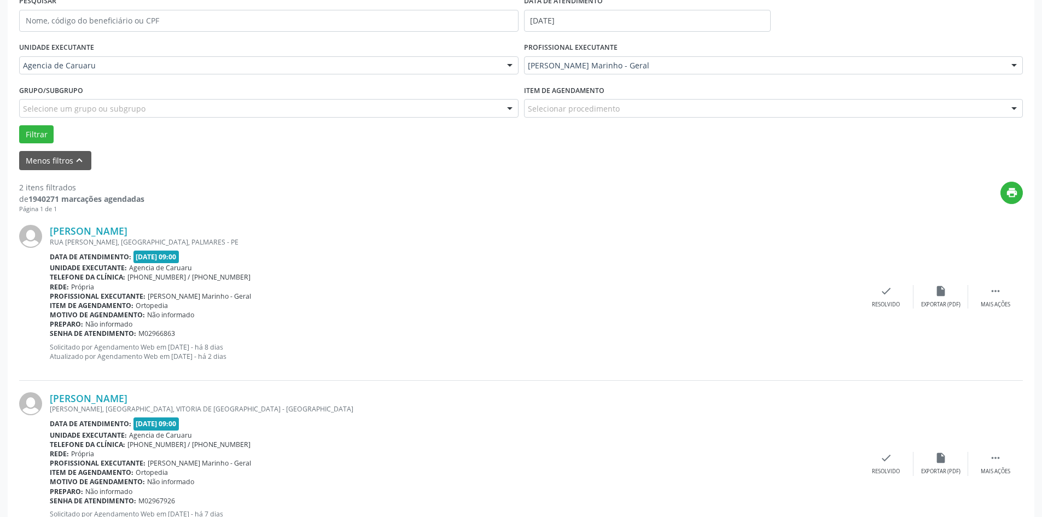
scroll to position [268, 0]
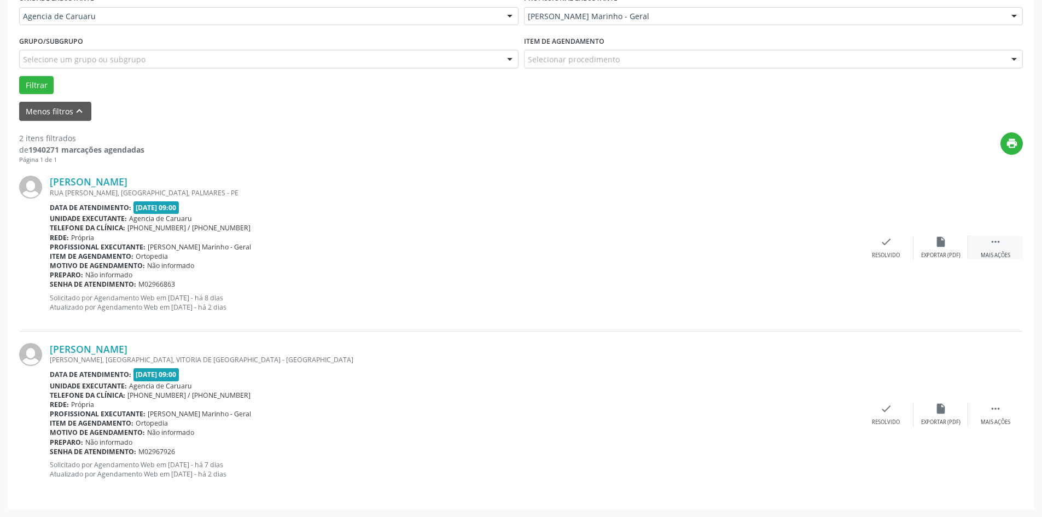
click at [998, 248] on icon "" at bounding box center [996, 242] width 12 height 12
click at [916, 249] on div "alarm_off Não compareceu" at bounding box center [941, 248] width 55 height 24
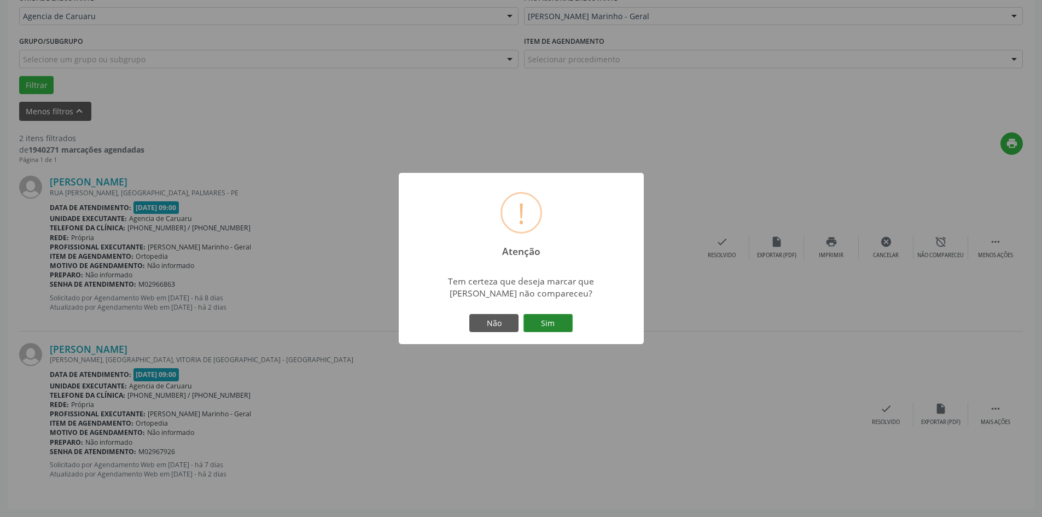
click at [558, 318] on button "Sim" at bounding box center [548, 323] width 49 height 19
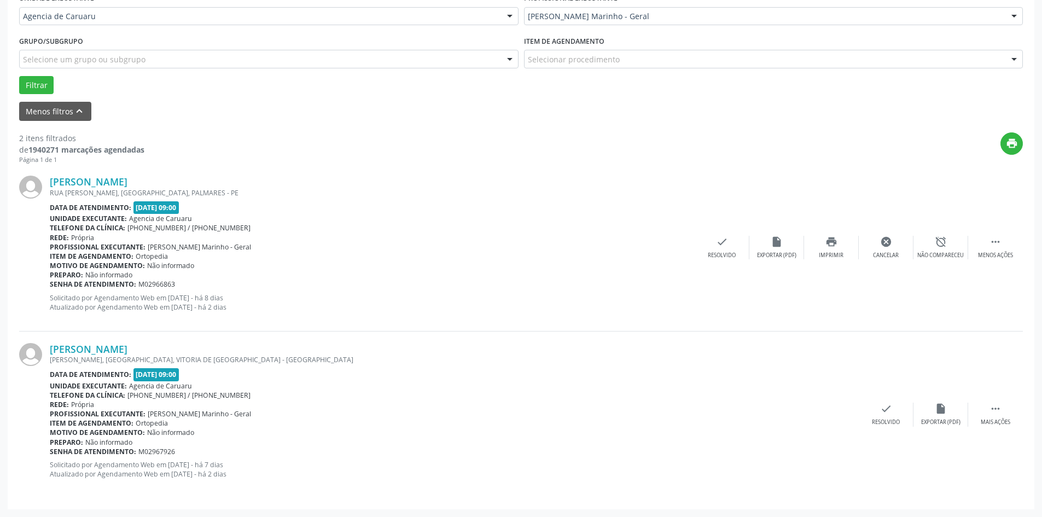
scroll to position [0, 0]
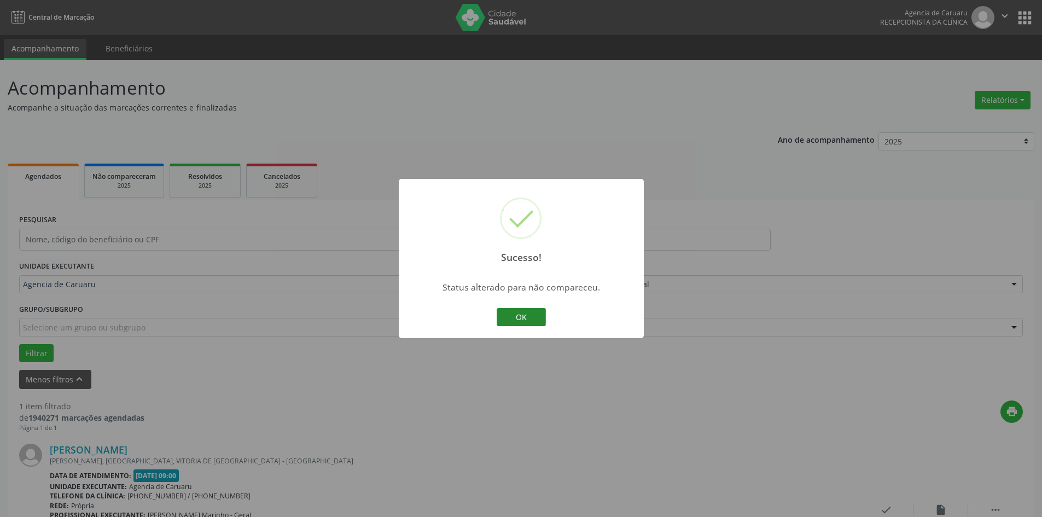
click at [534, 320] on button "OK" at bounding box center [521, 317] width 49 height 19
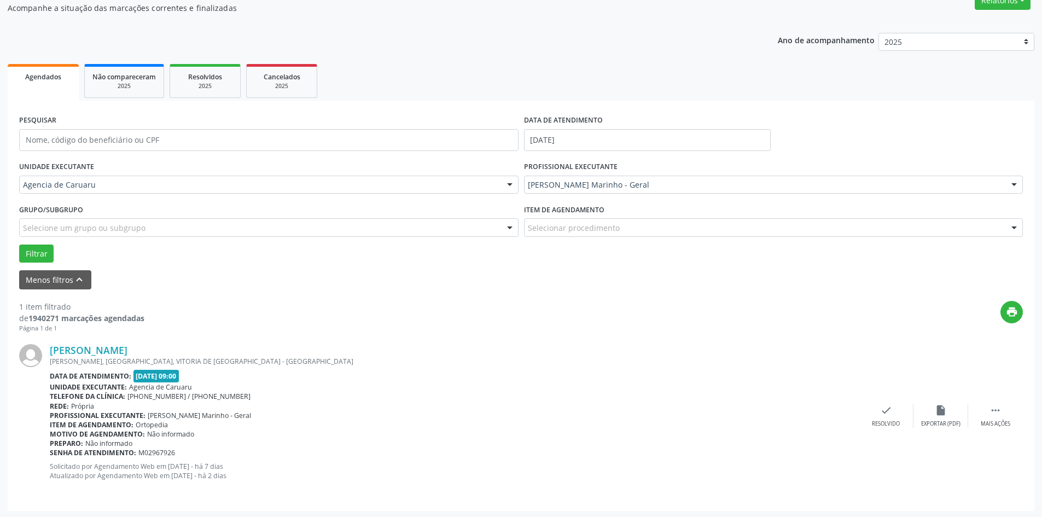
scroll to position [101, 0]
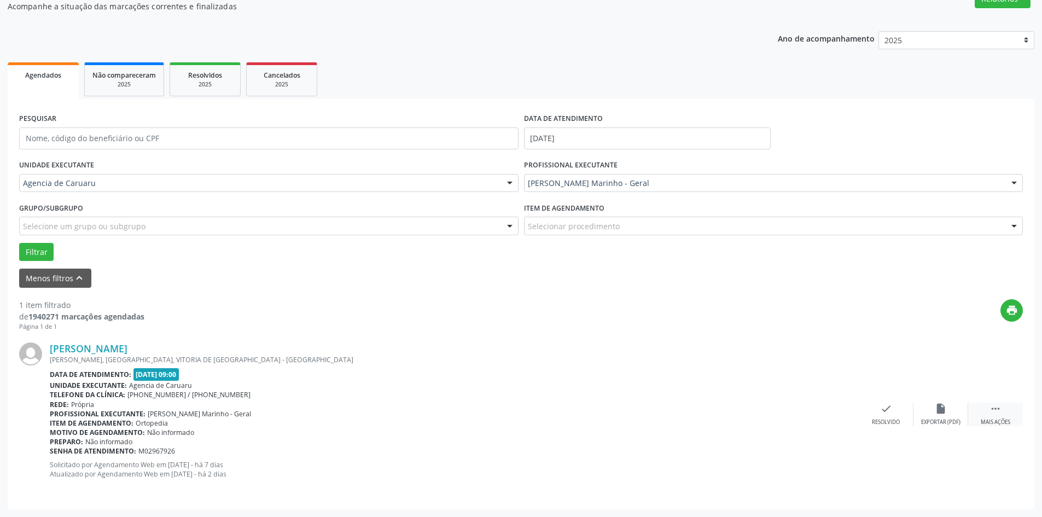
click at [985, 407] on div " Mais ações" at bounding box center [995, 415] width 55 height 24
click at [940, 410] on icon "alarm_off" at bounding box center [941, 409] width 12 height 12
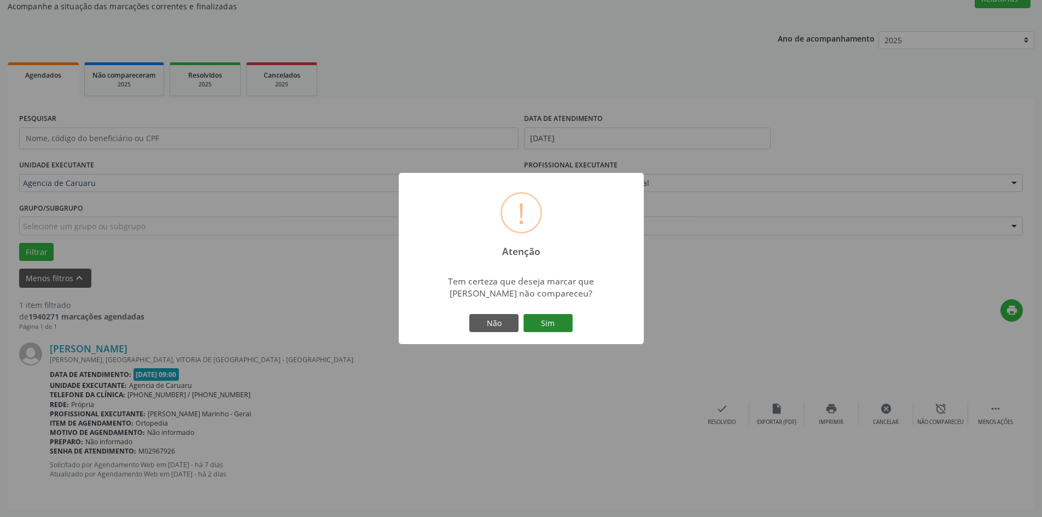
click at [558, 327] on button "Sim" at bounding box center [548, 323] width 49 height 19
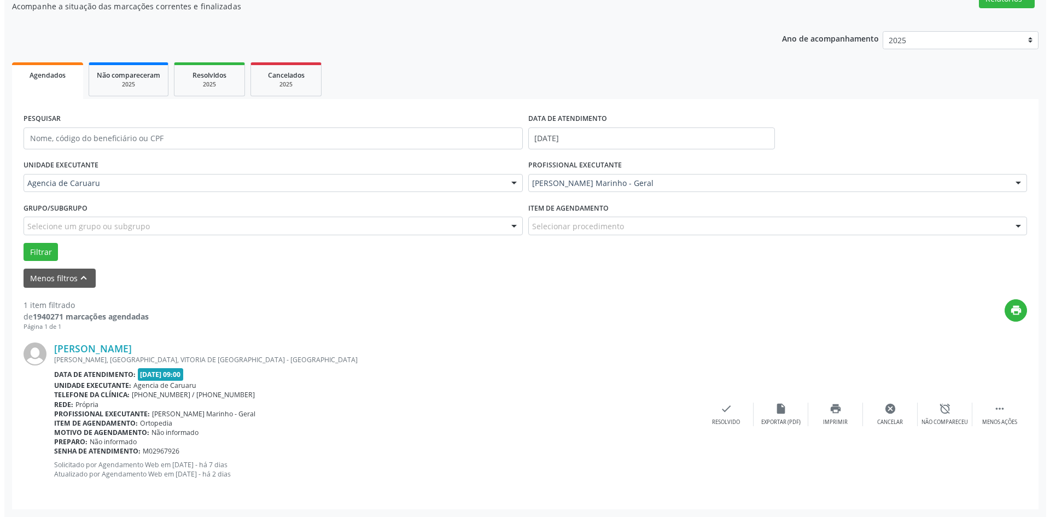
scroll to position [0, 0]
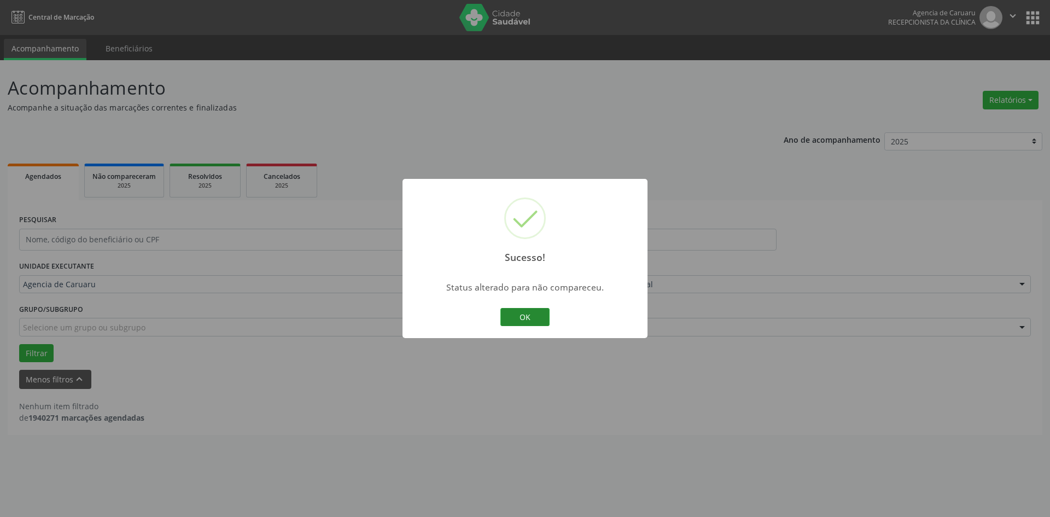
click at [537, 315] on button "OK" at bounding box center [525, 317] width 49 height 19
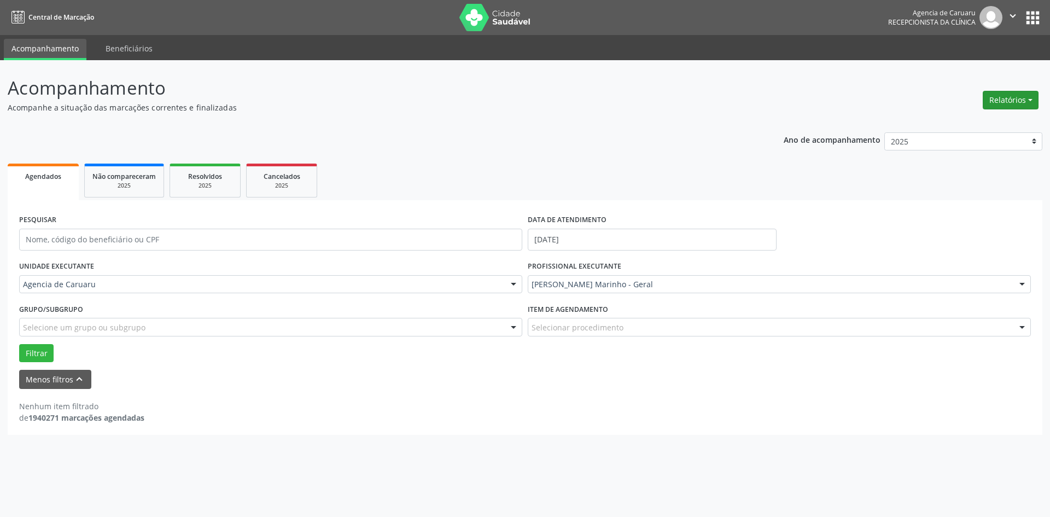
click at [995, 96] on button "Relatórios" at bounding box center [1011, 100] width 56 height 19
click at [954, 128] on link "Agendamentos" at bounding box center [981, 123] width 118 height 15
select select "9"
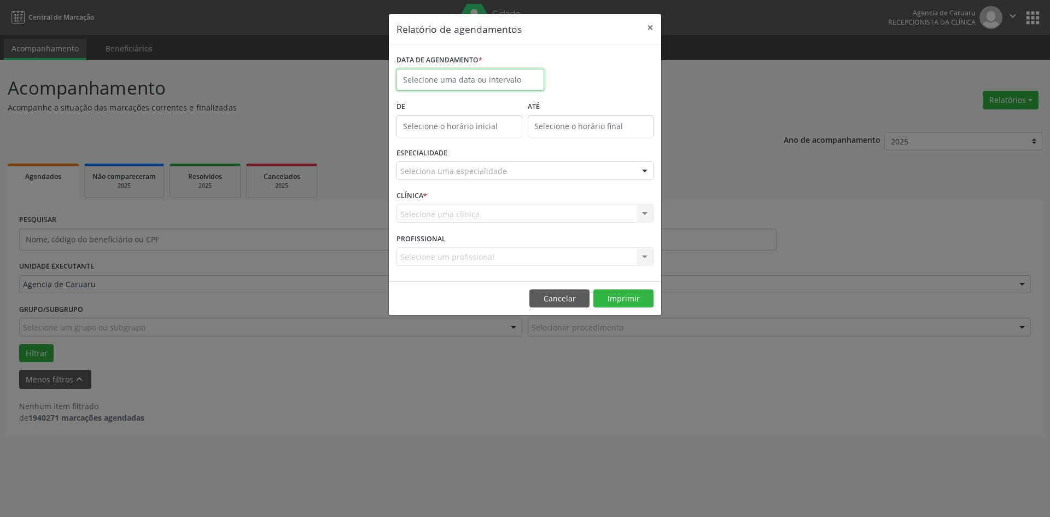
click at [512, 77] on input "text" at bounding box center [471, 80] width 148 height 22
click at [487, 182] on span "15" at bounding box center [480, 180] width 21 height 21
type input "[DATE]"
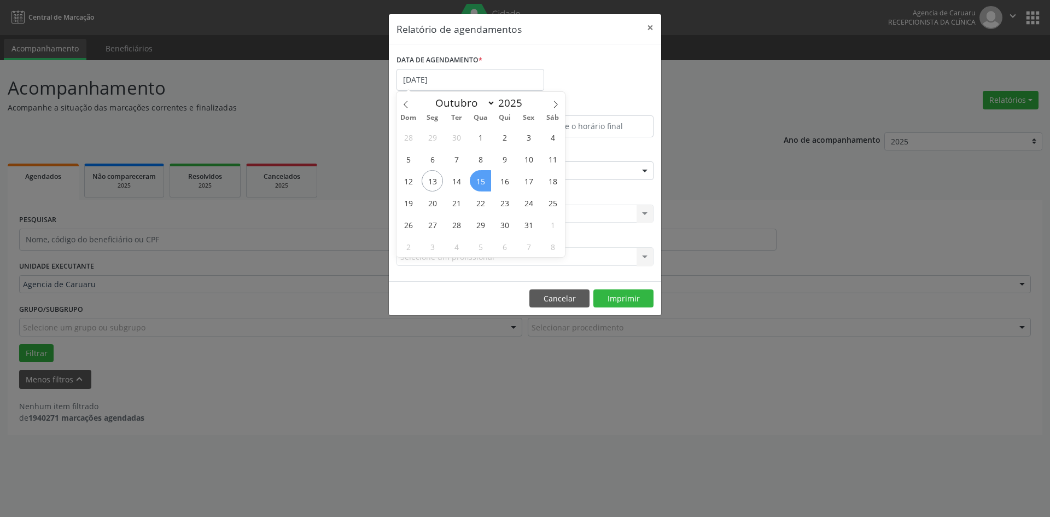
click at [487, 181] on span "15" at bounding box center [480, 180] width 21 height 21
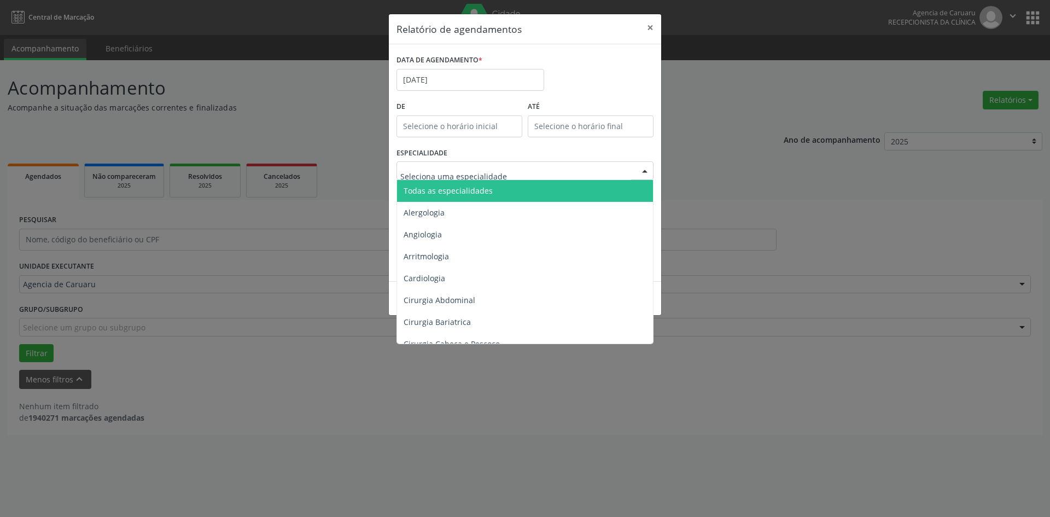
click at [480, 190] on span "Todas as especialidades" at bounding box center [448, 190] width 89 height 10
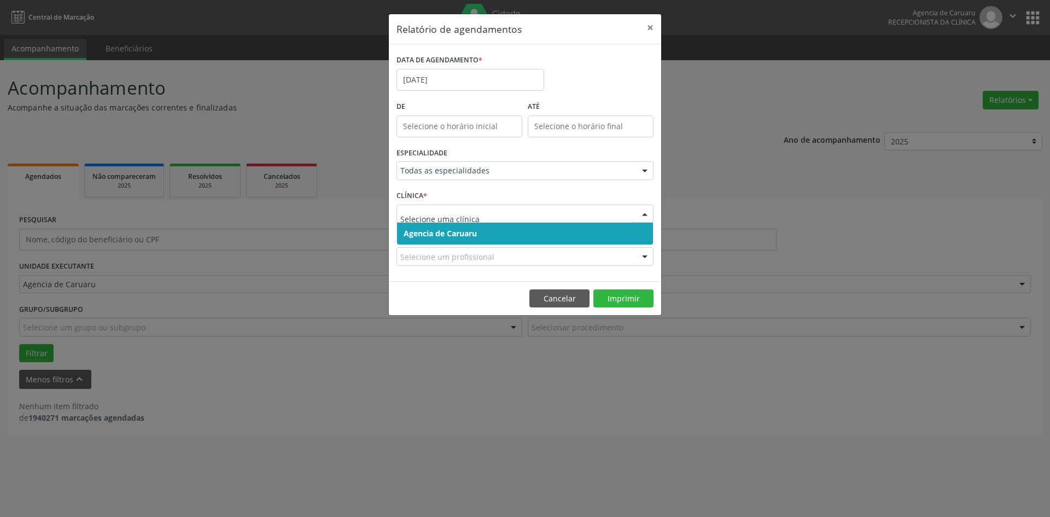
drag, startPoint x: 469, startPoint y: 228, endPoint x: 537, endPoint y: 255, distance: 72.4
click at [469, 229] on span "Agencia de Caruaru" at bounding box center [440, 233] width 73 height 10
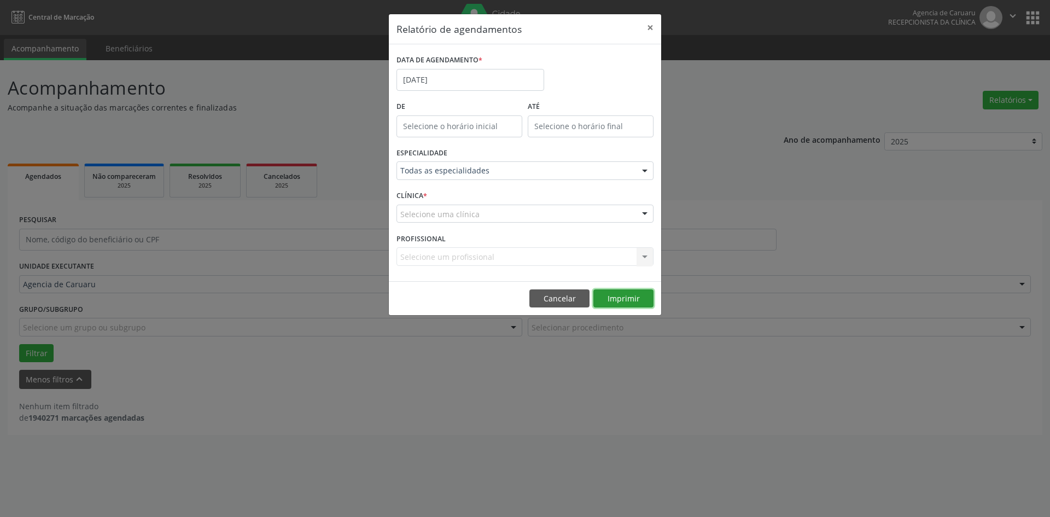
click at [616, 300] on button "Imprimir" at bounding box center [624, 298] width 60 height 19
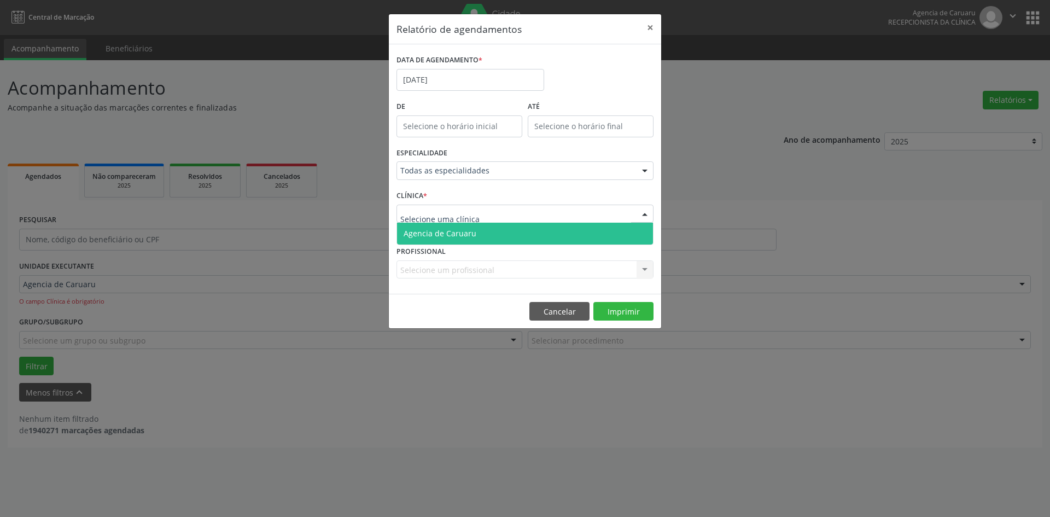
click at [431, 234] on span "Agencia de Caruaru" at bounding box center [440, 233] width 73 height 10
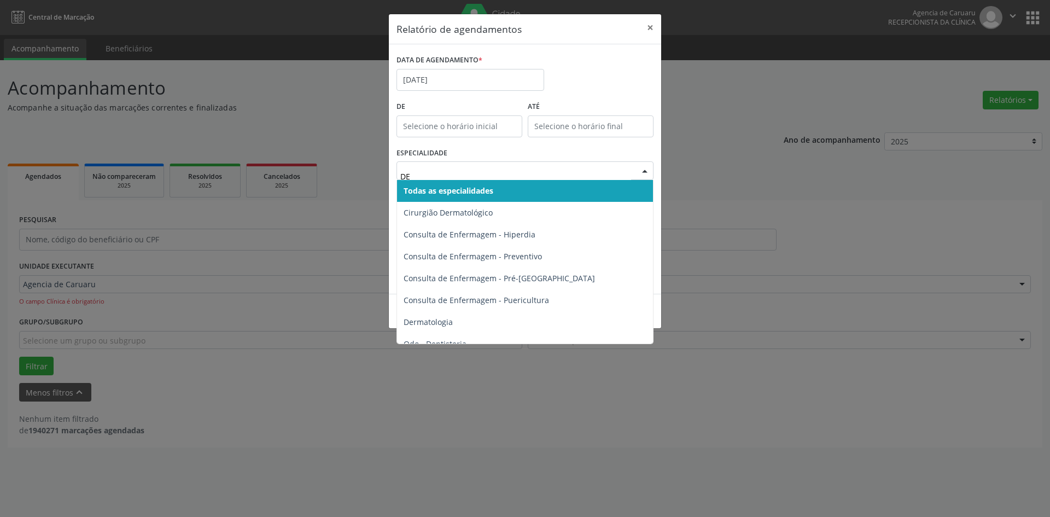
type input "DEN"
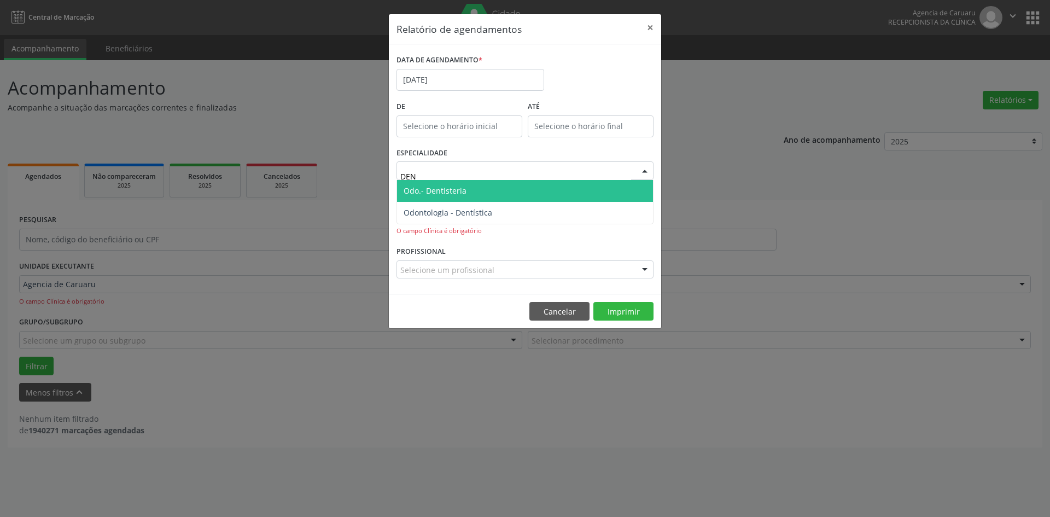
click at [453, 192] on span "Odo.- Dentisteria" at bounding box center [435, 190] width 63 height 10
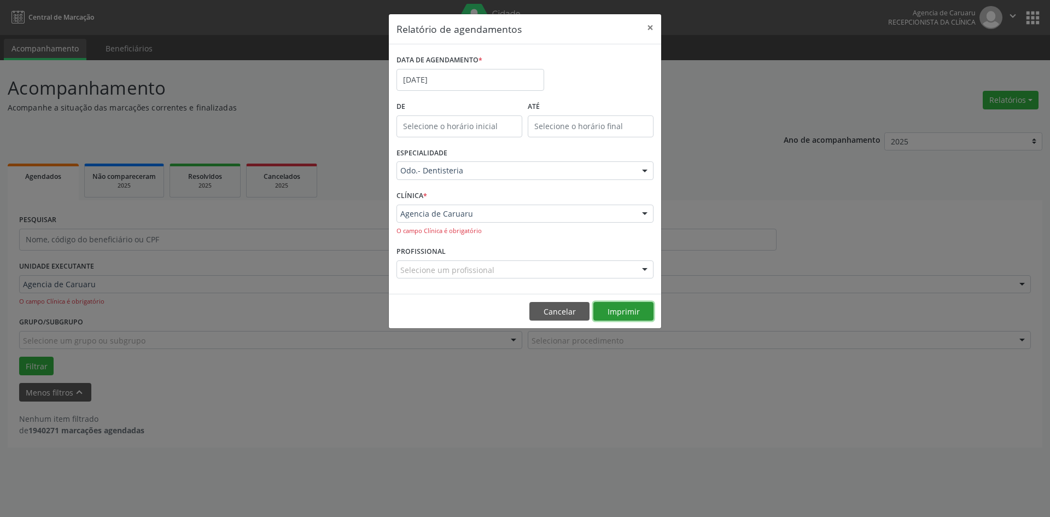
click at [611, 310] on button "Imprimir" at bounding box center [624, 311] width 60 height 19
